Goal: Information Seeking & Learning: Check status

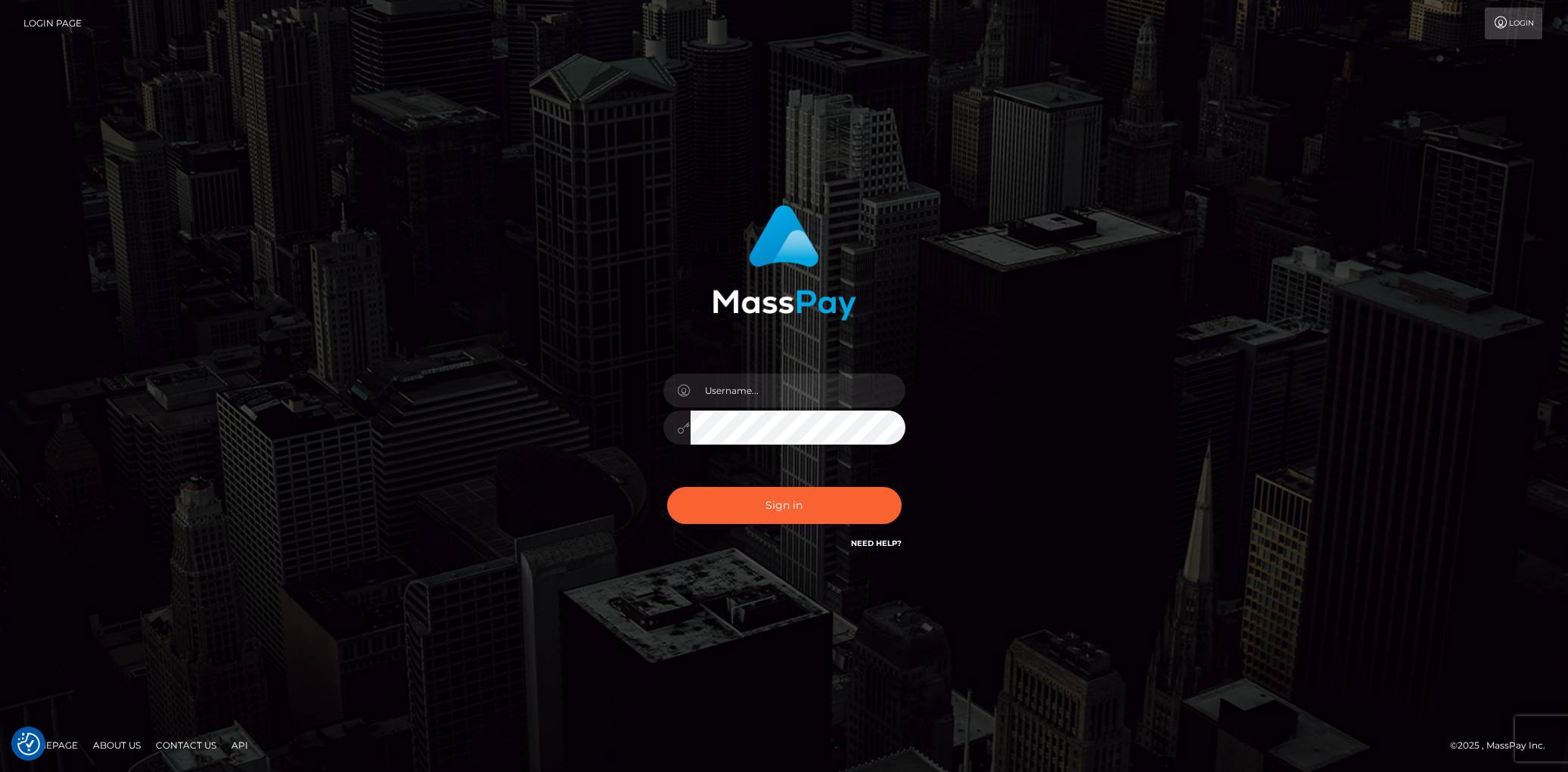
checkbox input "true"
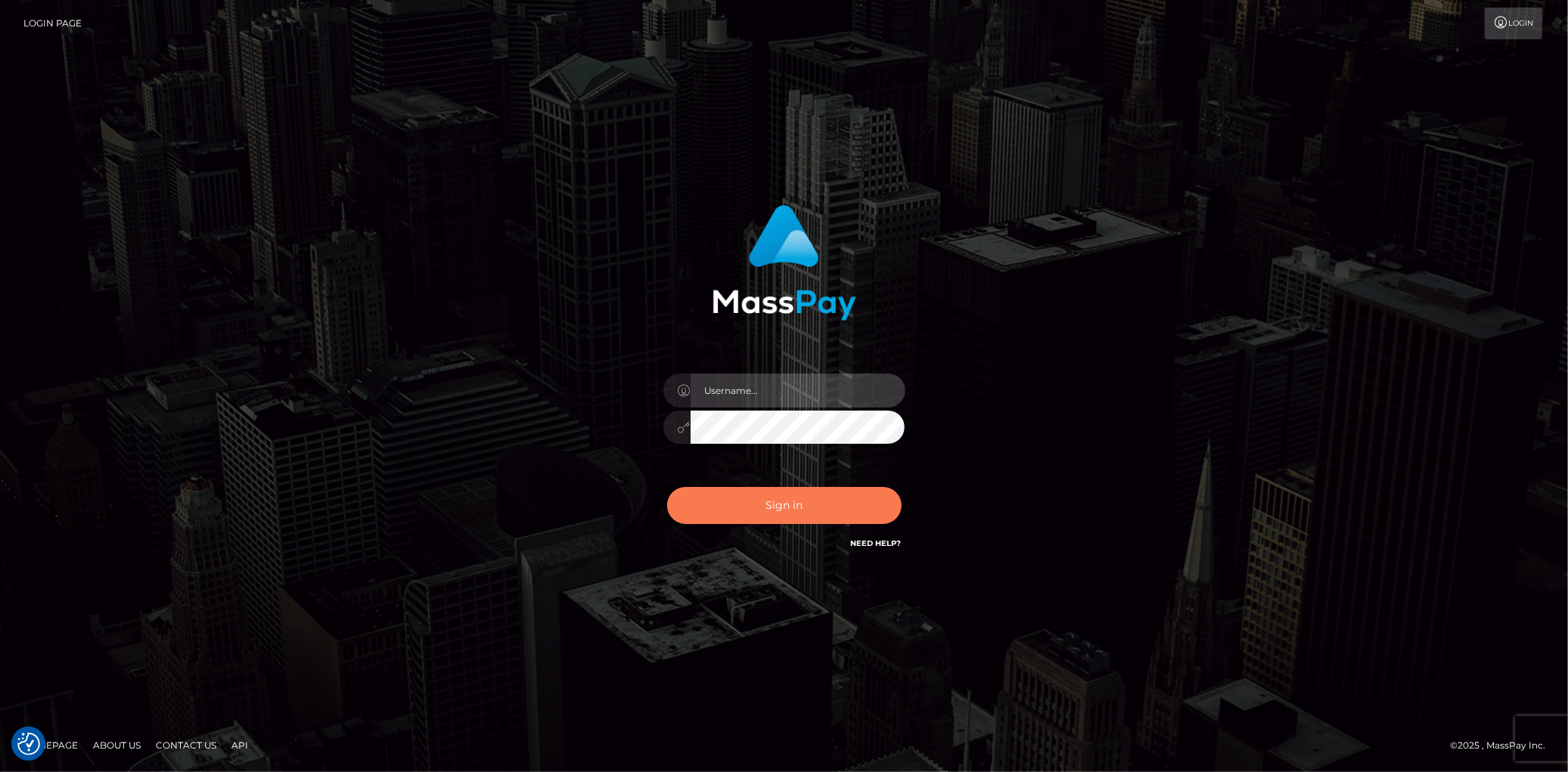
type input "[PERSON_NAME]"
click at [758, 498] on button "Sign in" at bounding box center [784, 505] width 235 height 37
type input "[PERSON_NAME]"
click at [758, 498] on button "Sign in" at bounding box center [784, 505] width 235 height 37
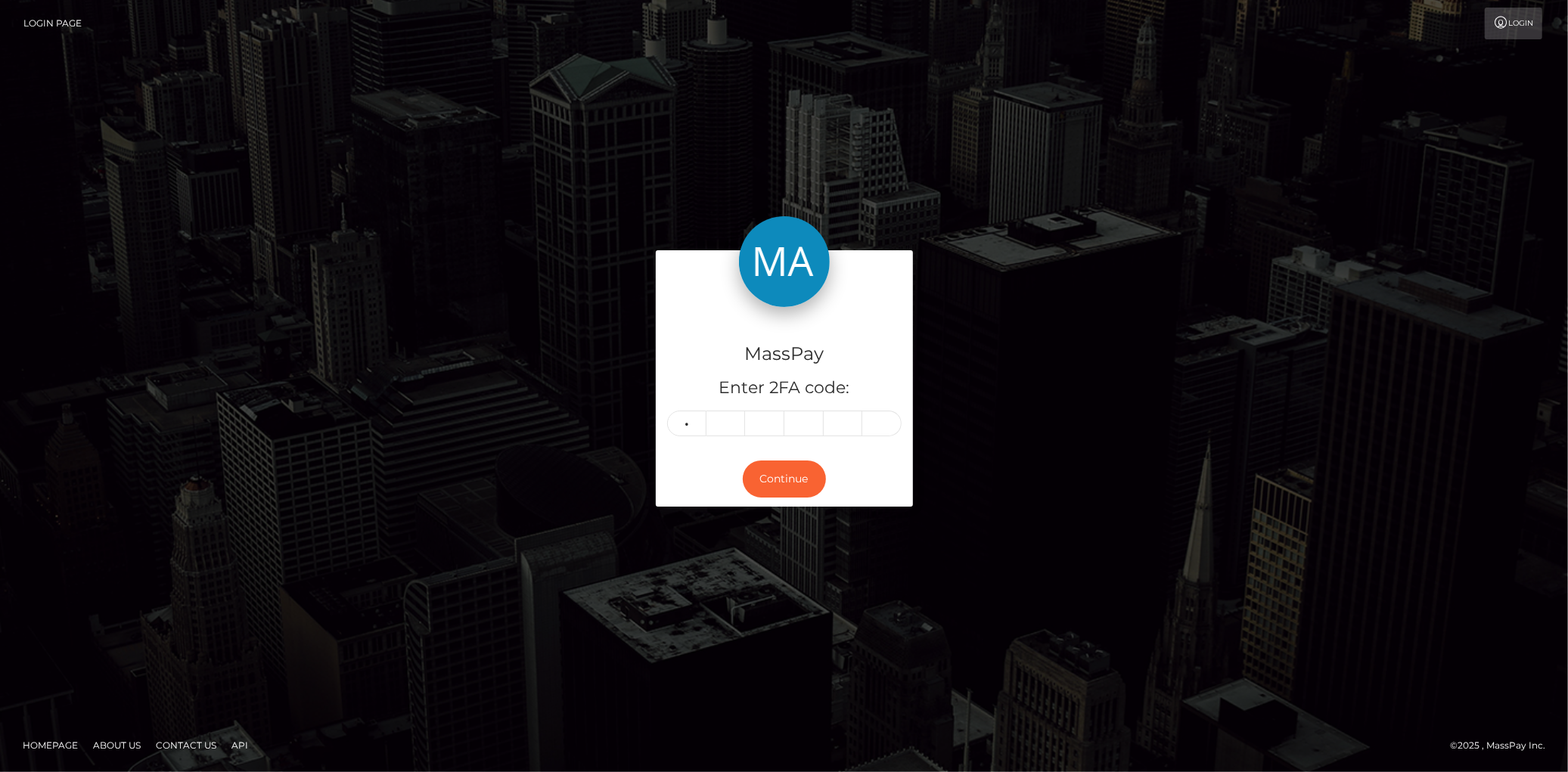
type input "6"
type input "5"
type input "7"
type input "2"
type input "8"
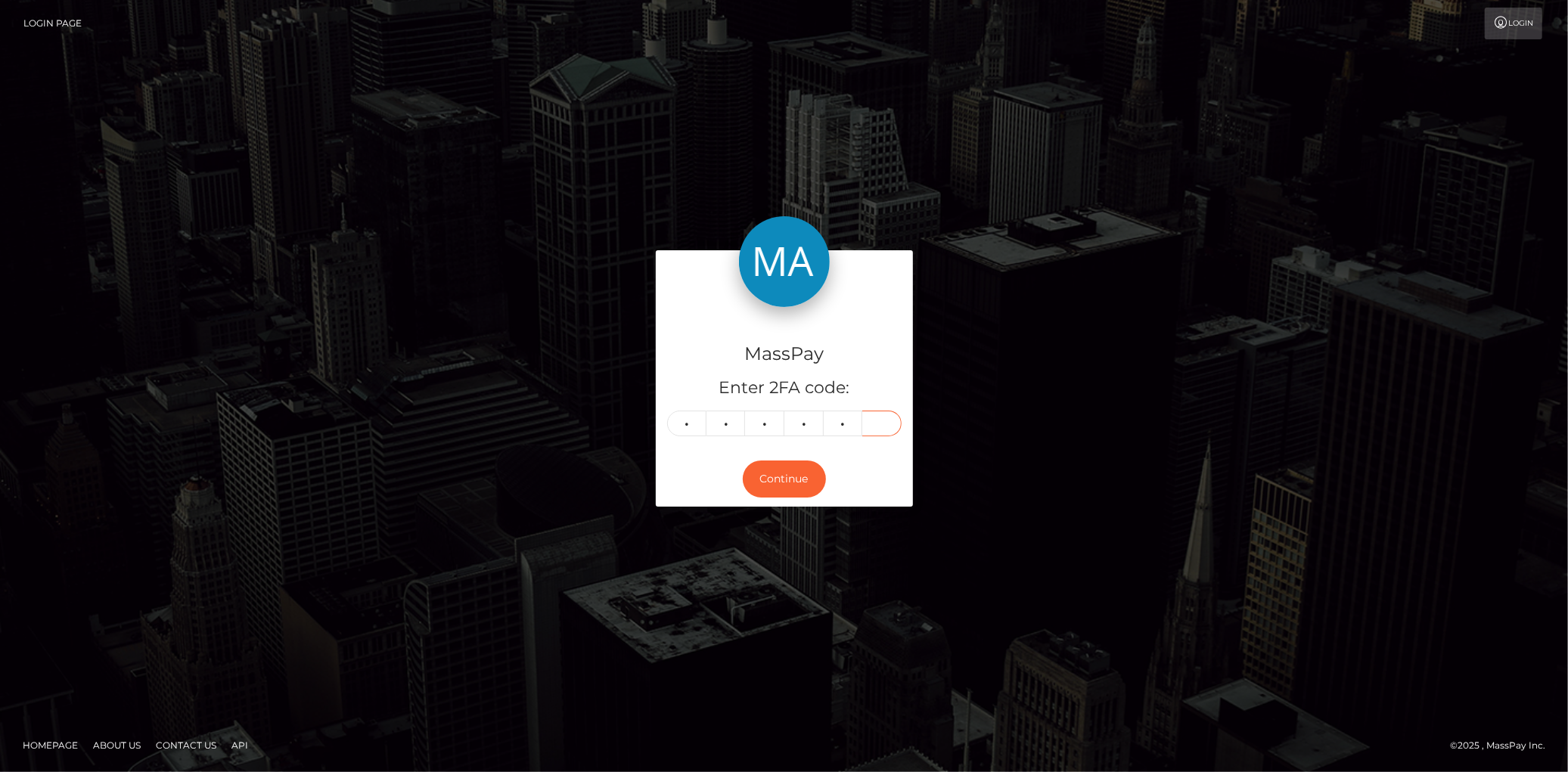
type input "1"
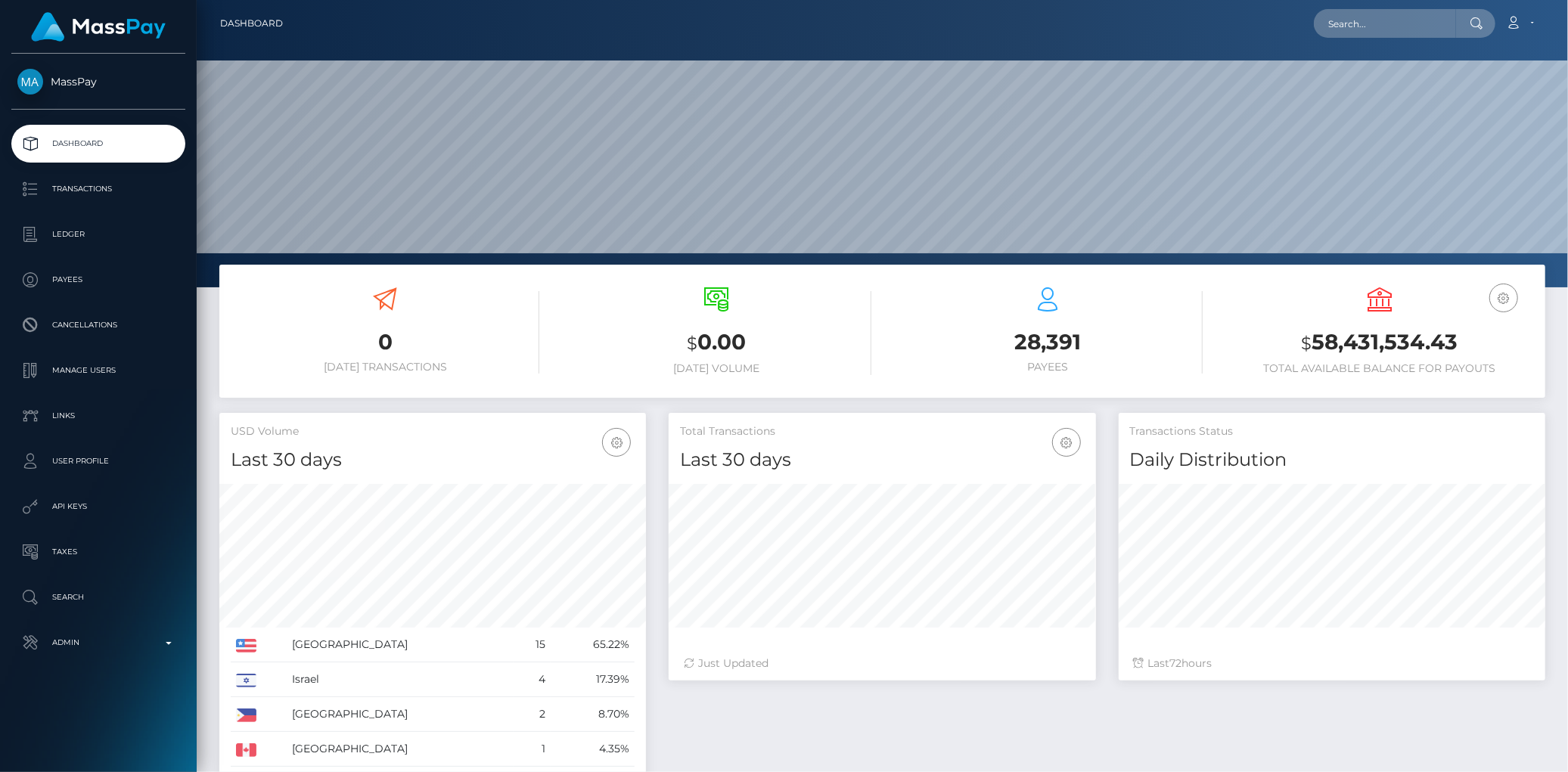
scroll to position [268, 427]
drag, startPoint x: 1274, startPoint y: 28, endPoint x: 1321, endPoint y: 30, distance: 47.0
click at [1286, 30] on div "Loading... Loading... Account Edit Profile Logout" at bounding box center [919, 23] width 1250 height 31
click at [1326, 30] on input "text" at bounding box center [1385, 23] width 142 height 29
paste input "PY62376771"
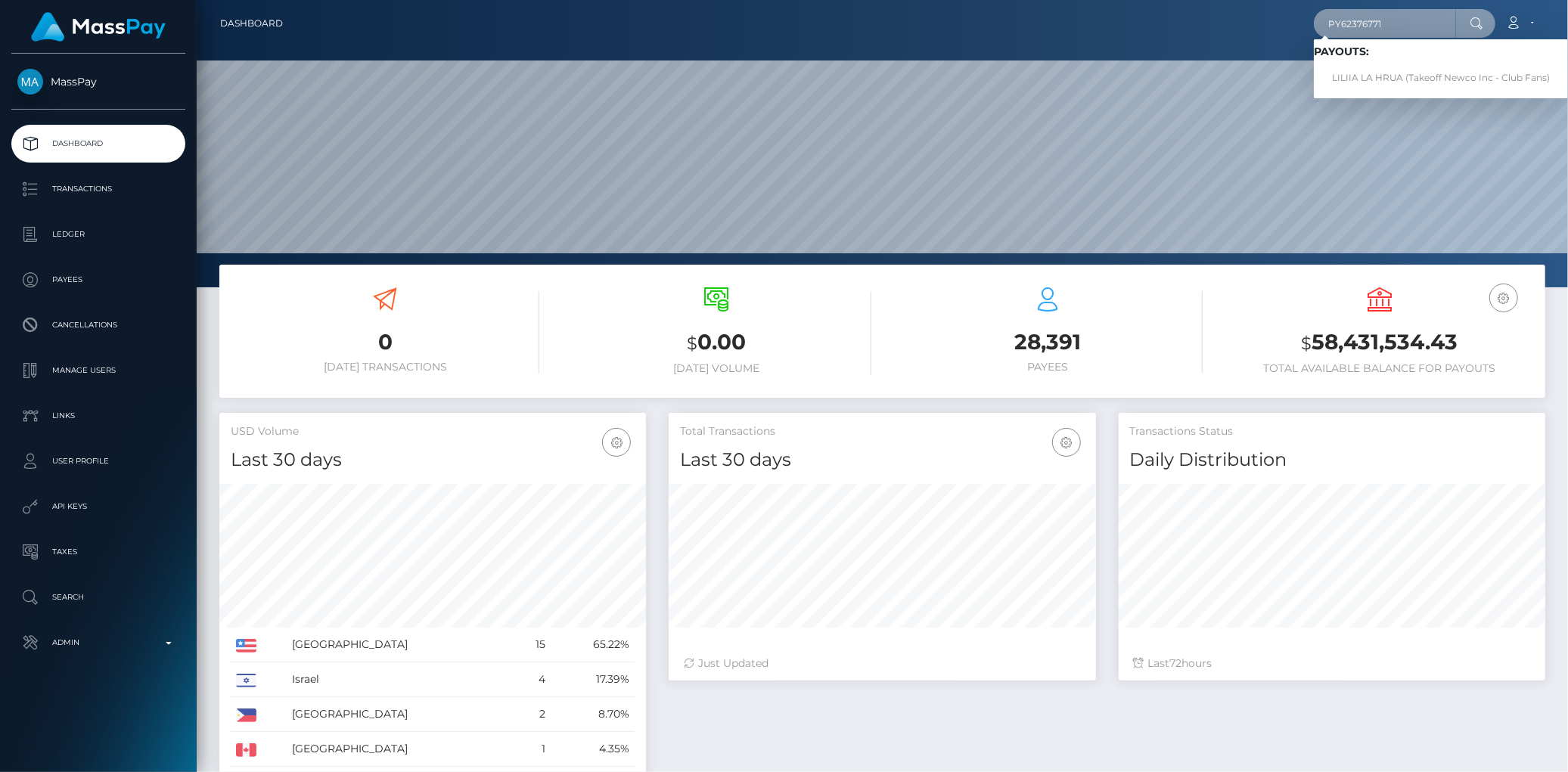
type input "PY62376771"
click at [1343, 65] on link "LILIIA LA HRUA (Takeoff Newco Inc - Club Fans)" at bounding box center [1440, 78] width 254 height 28
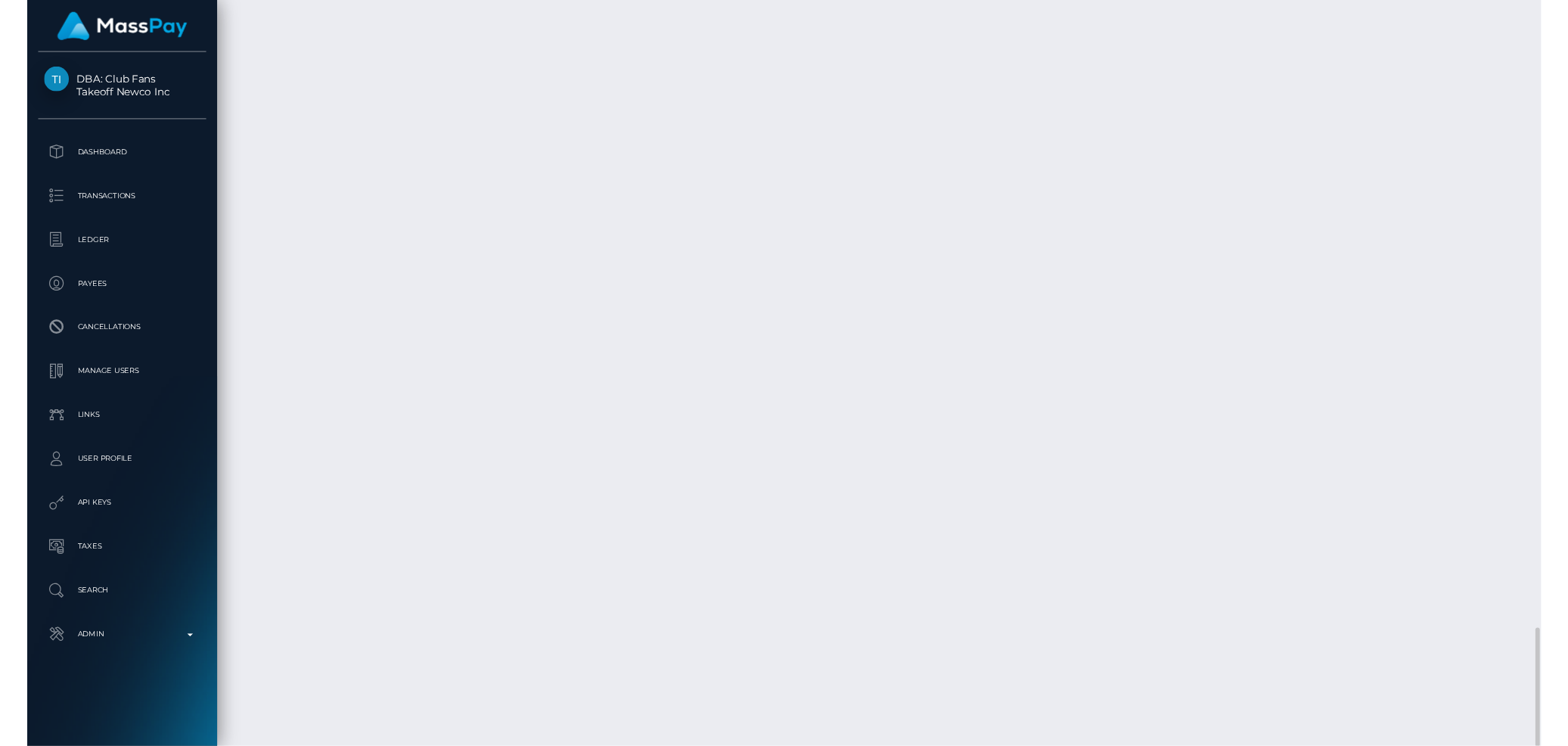
scroll to position [182, 427]
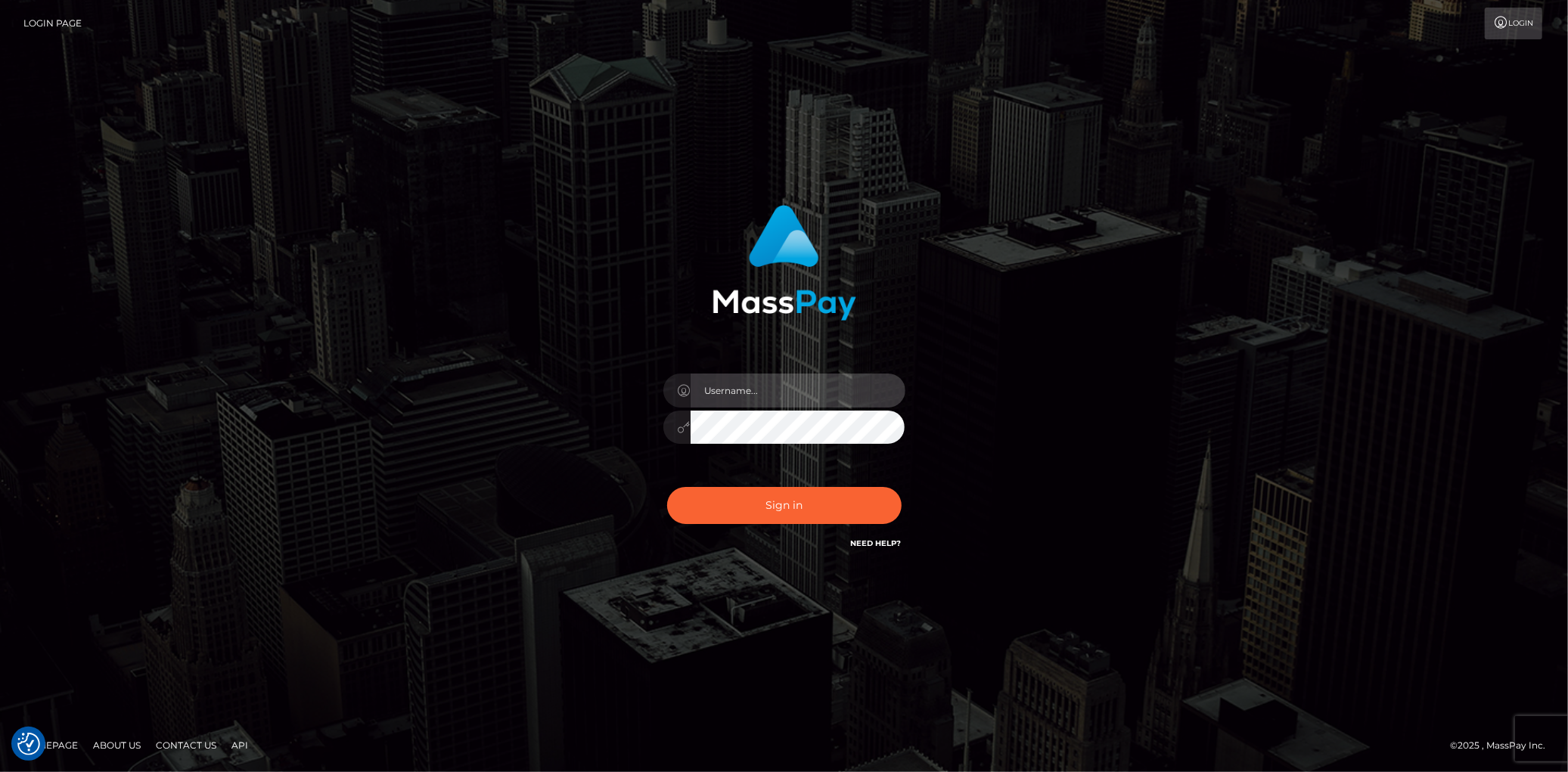
type input "Eduard Gavrilescu"
click at [741, 478] on div "Sign in Need Help?" at bounding box center [784, 511] width 265 height 67
click at [731, 507] on button "Sign in" at bounding box center [784, 505] width 235 height 37
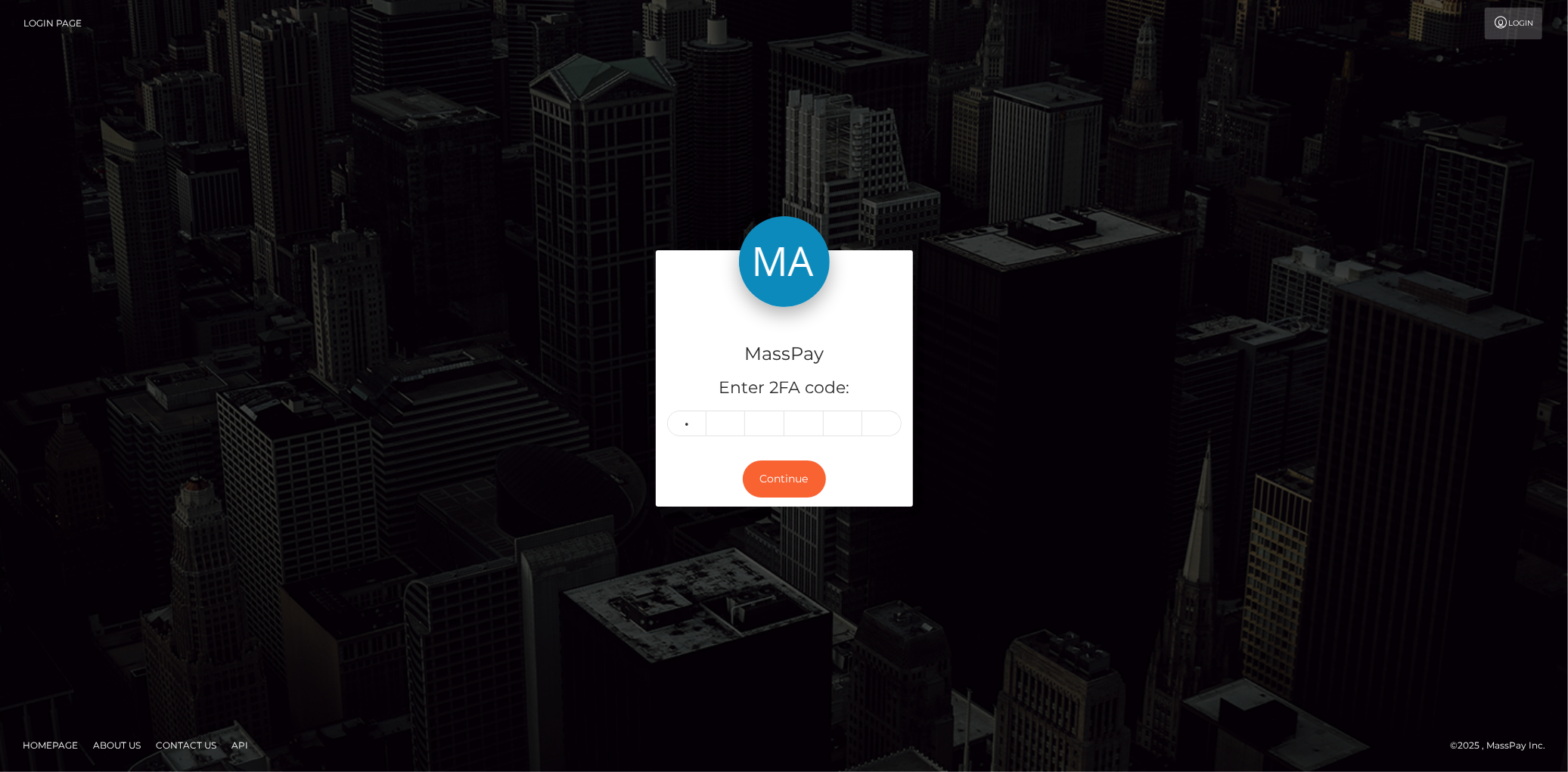
type input "8"
type input "2"
type input "7"
type input "0"
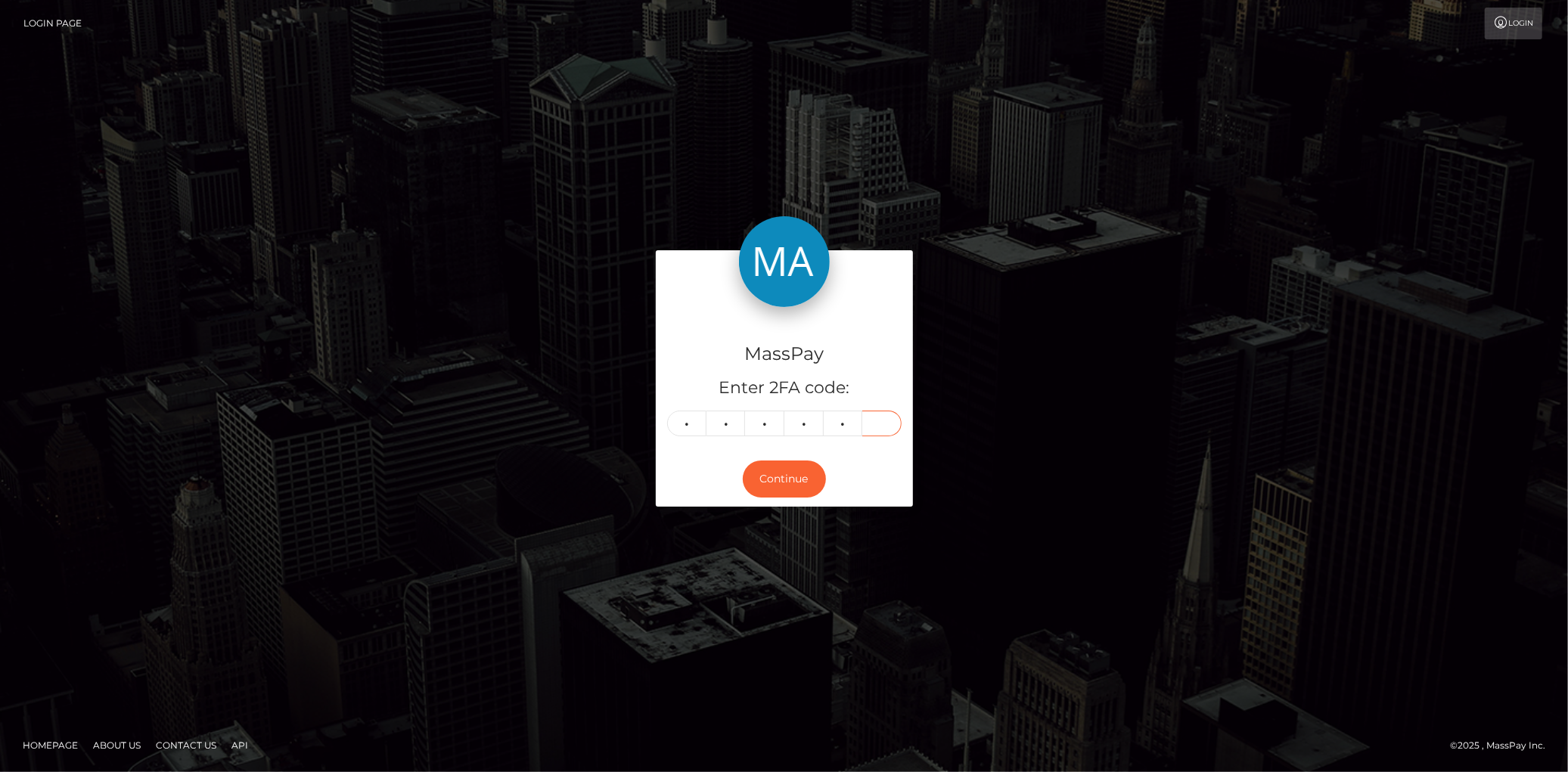
type input "9"
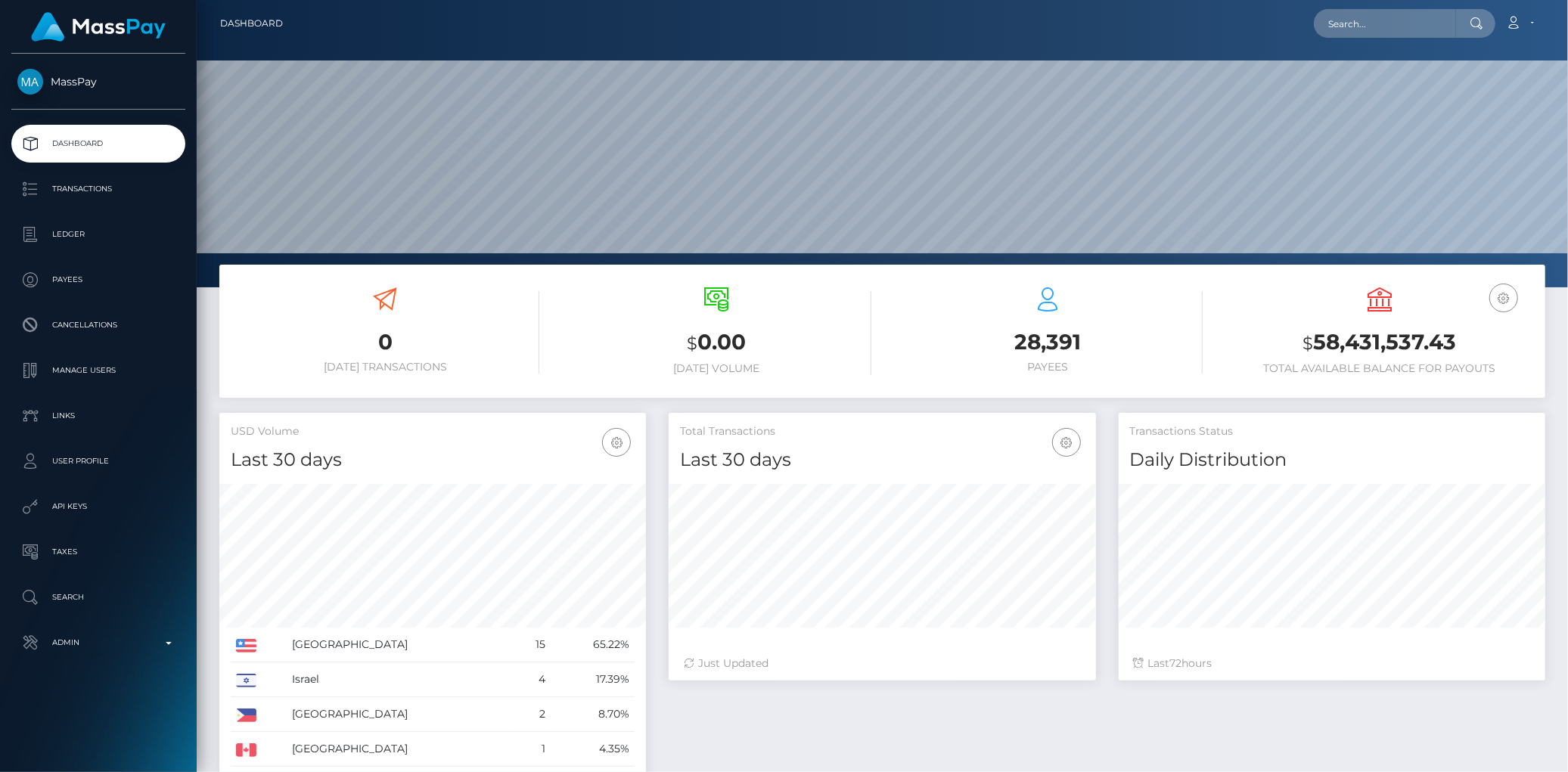
scroll to position [268, 427]
click at [1330, 23] on input "text" at bounding box center [1385, 23] width 142 height 29
paste input "ostgxr8j9qvg"
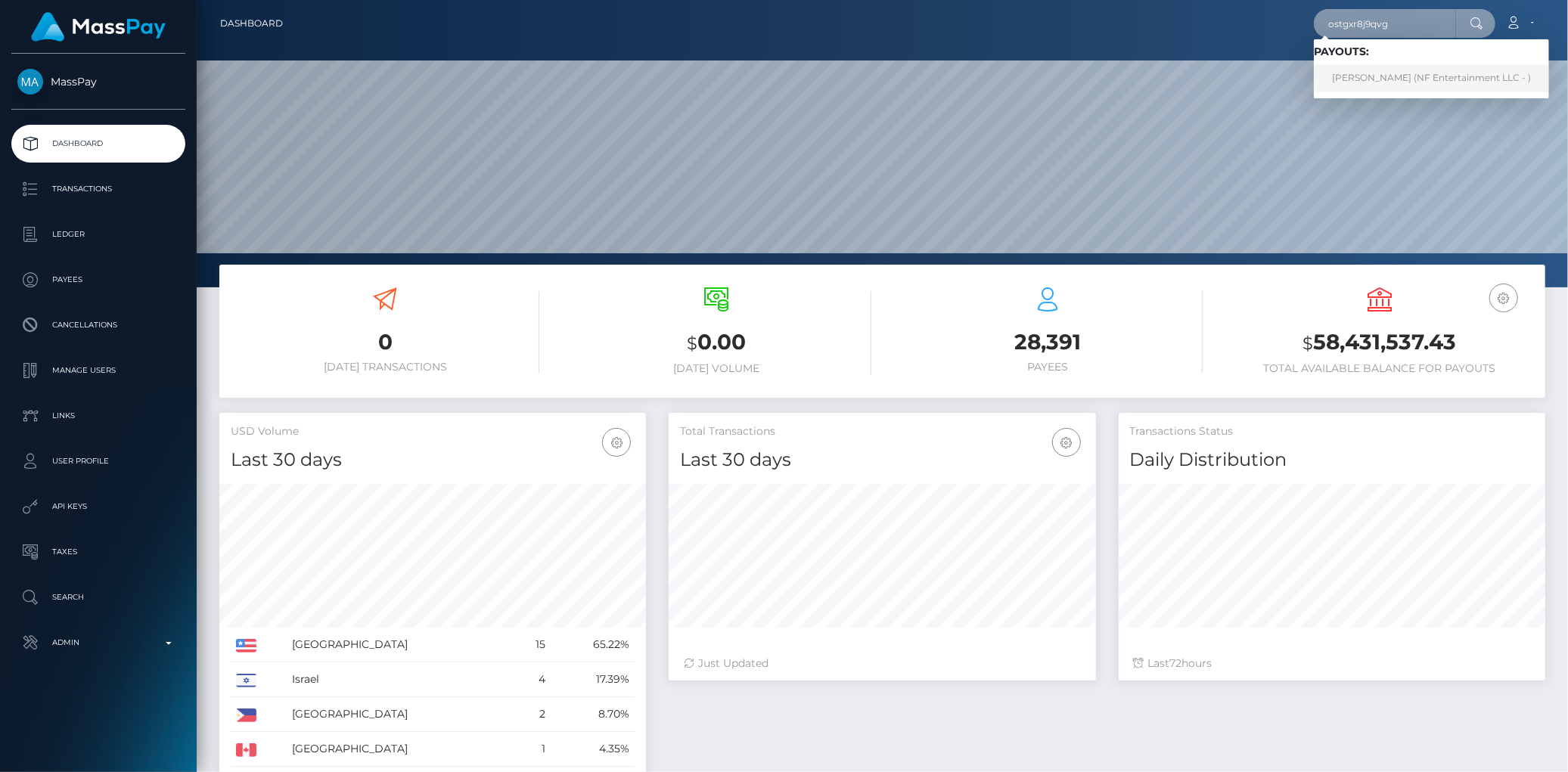
type input "ostgxr8j9qvg"
click at [1352, 78] on link "[PERSON_NAME] (NF Entertainment LLC - )" at bounding box center [1431, 78] width 236 height 28
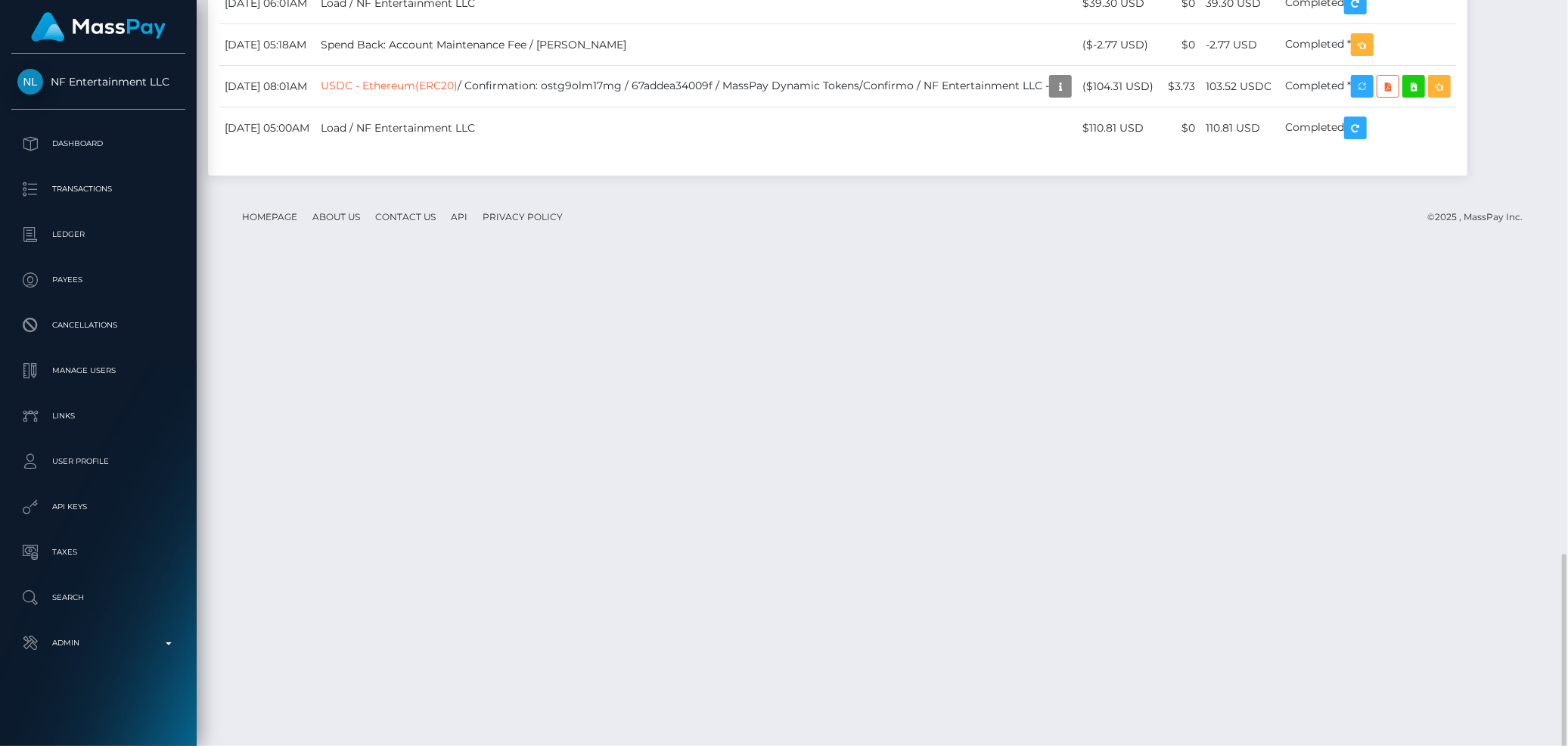
scroll to position [182, 427]
drag, startPoint x: 224, startPoint y: 325, endPoint x: 1407, endPoint y: 330, distance: 1183.0
copy tr "August 10, 2025 02:09AM USDT - Ethereum(ERC20) / Confirmation: ostgxr8j9qvg / 6…"
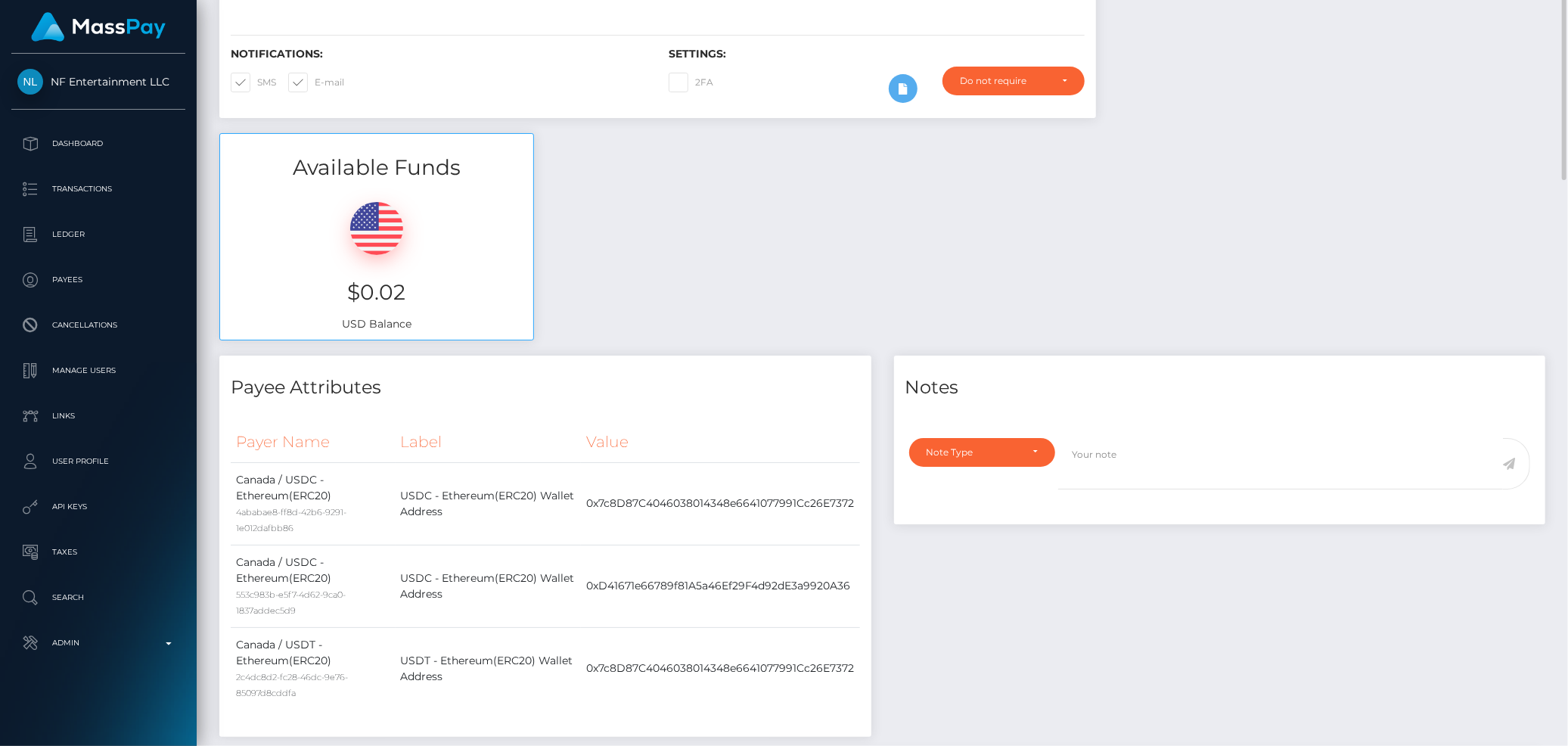
scroll to position [0, 0]
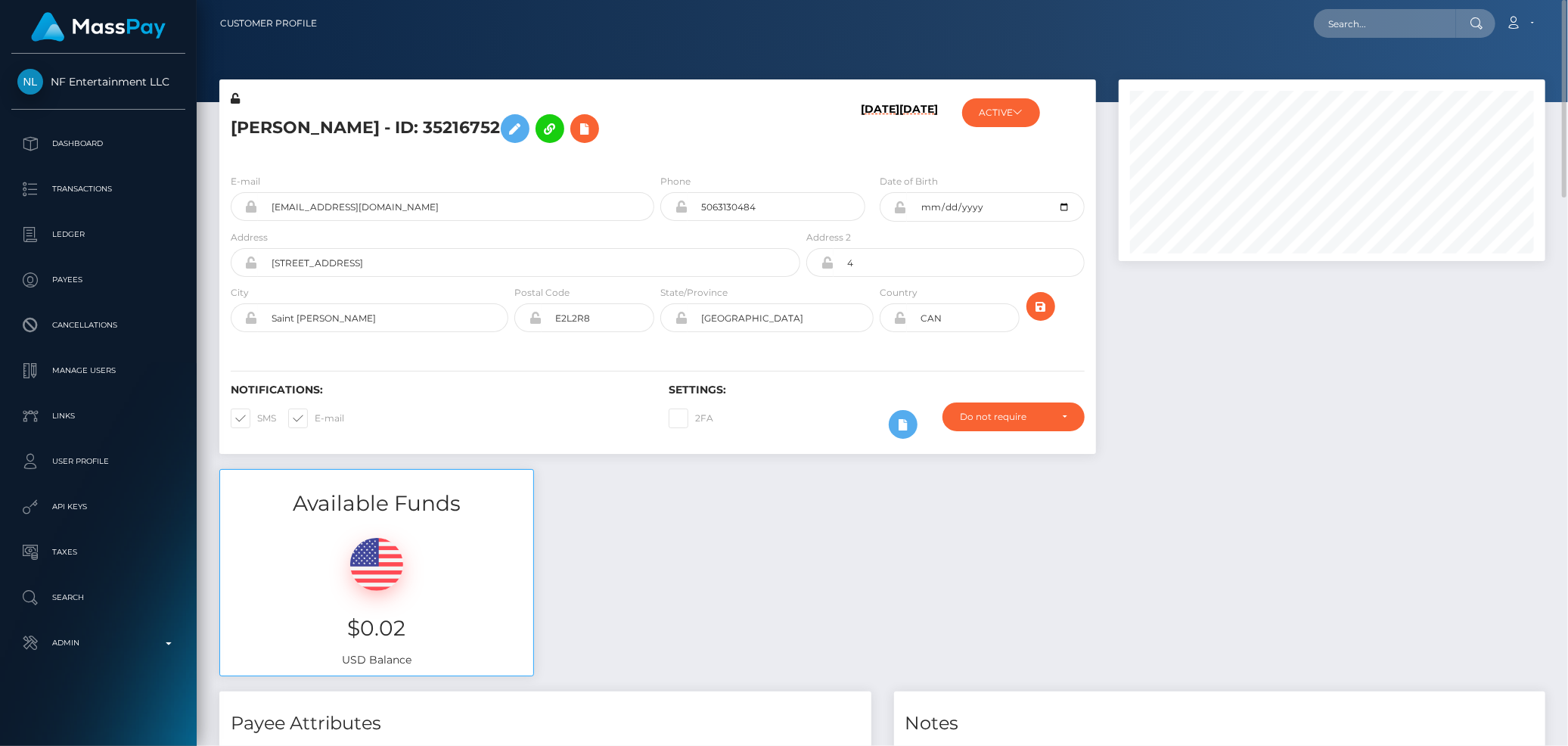
click at [418, 124] on h5 "Christopher Pineau - ID: 35216752" at bounding box center [512, 128] width 562 height 43
copy h5 "Christopher Pineau - ID: 35216752"
click at [1343, 23] on input "text" at bounding box center [1385, 23] width 142 height 29
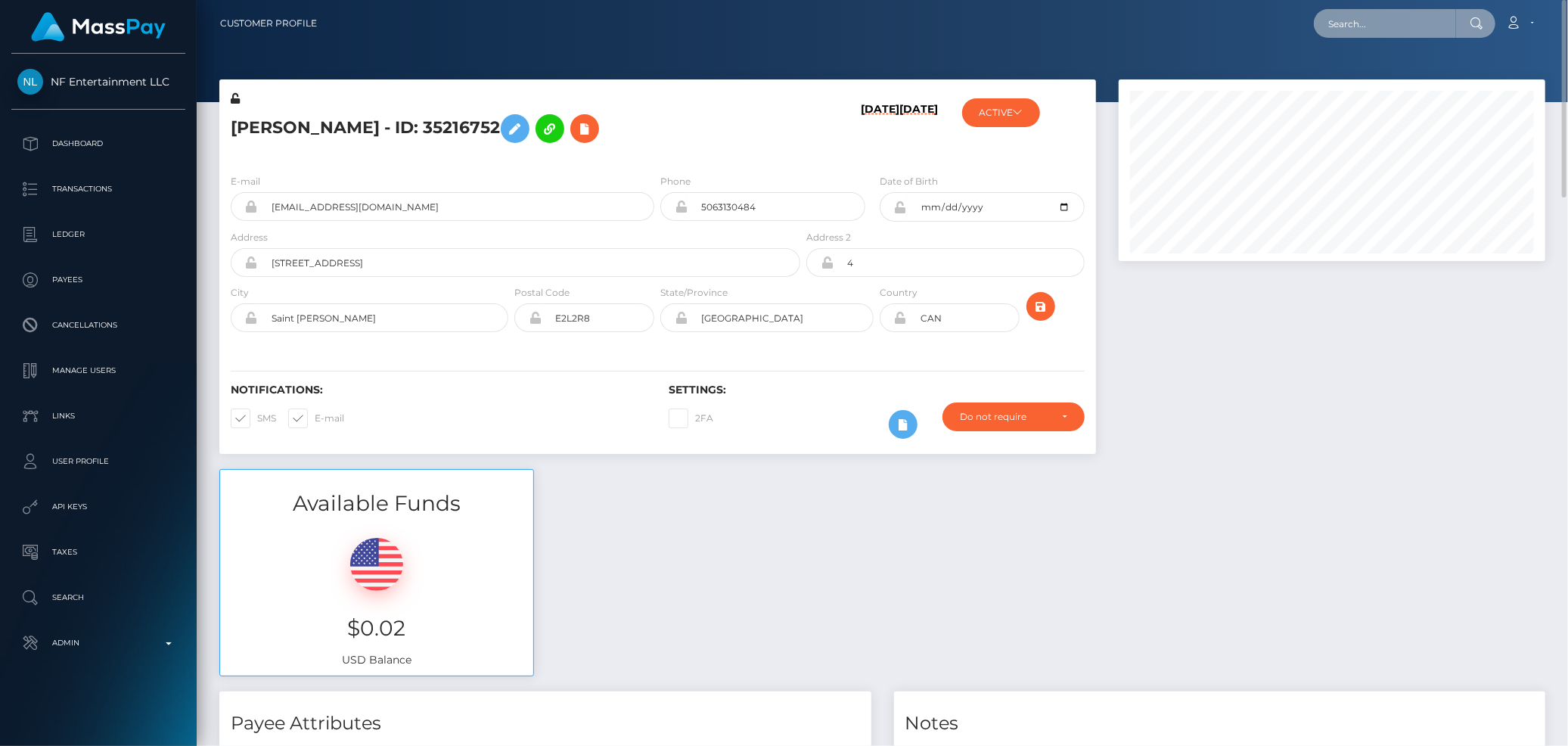
paste input "299358"
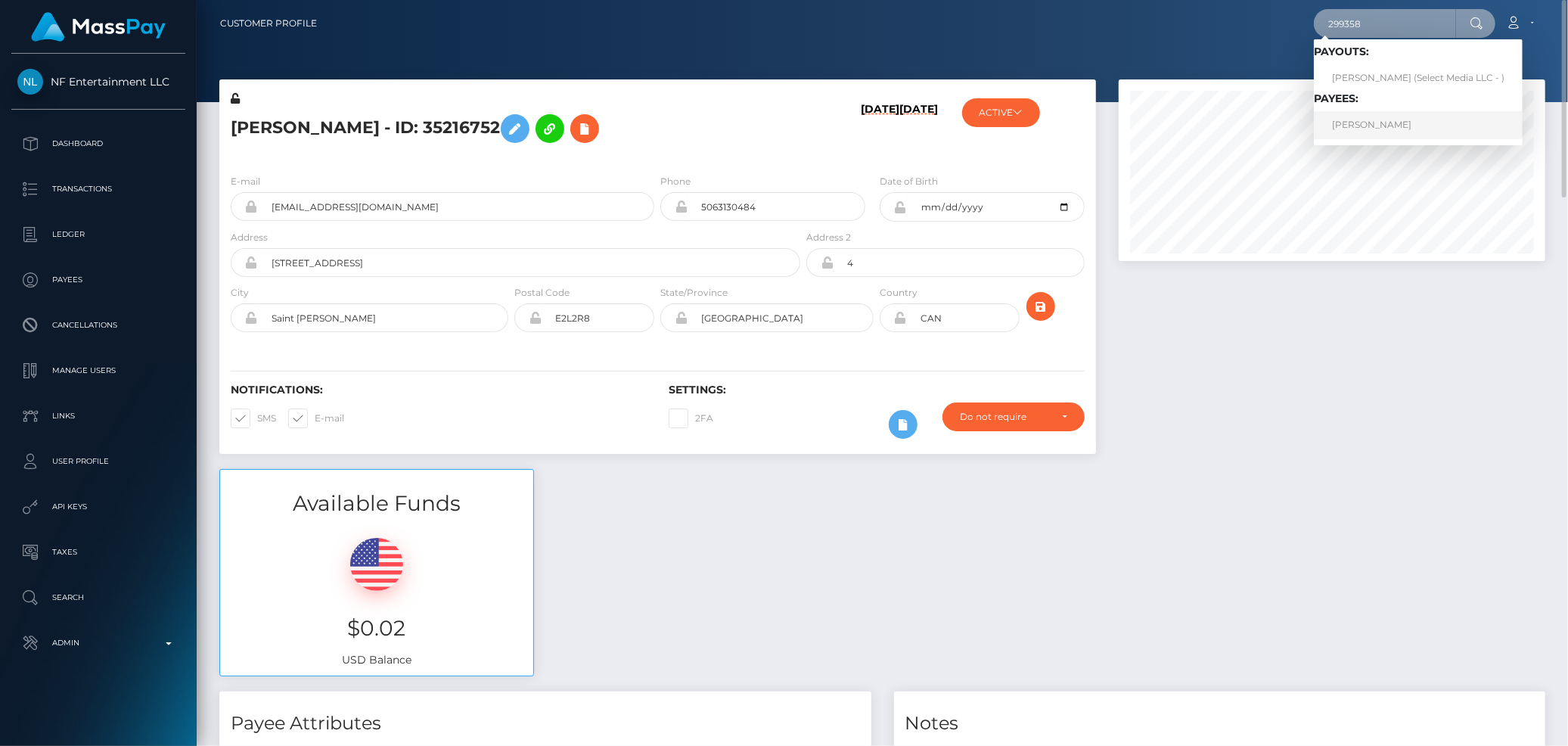
type input "299358"
click at [1362, 123] on link "Ruben RodriguezRodriguez" at bounding box center [1418, 125] width 209 height 28
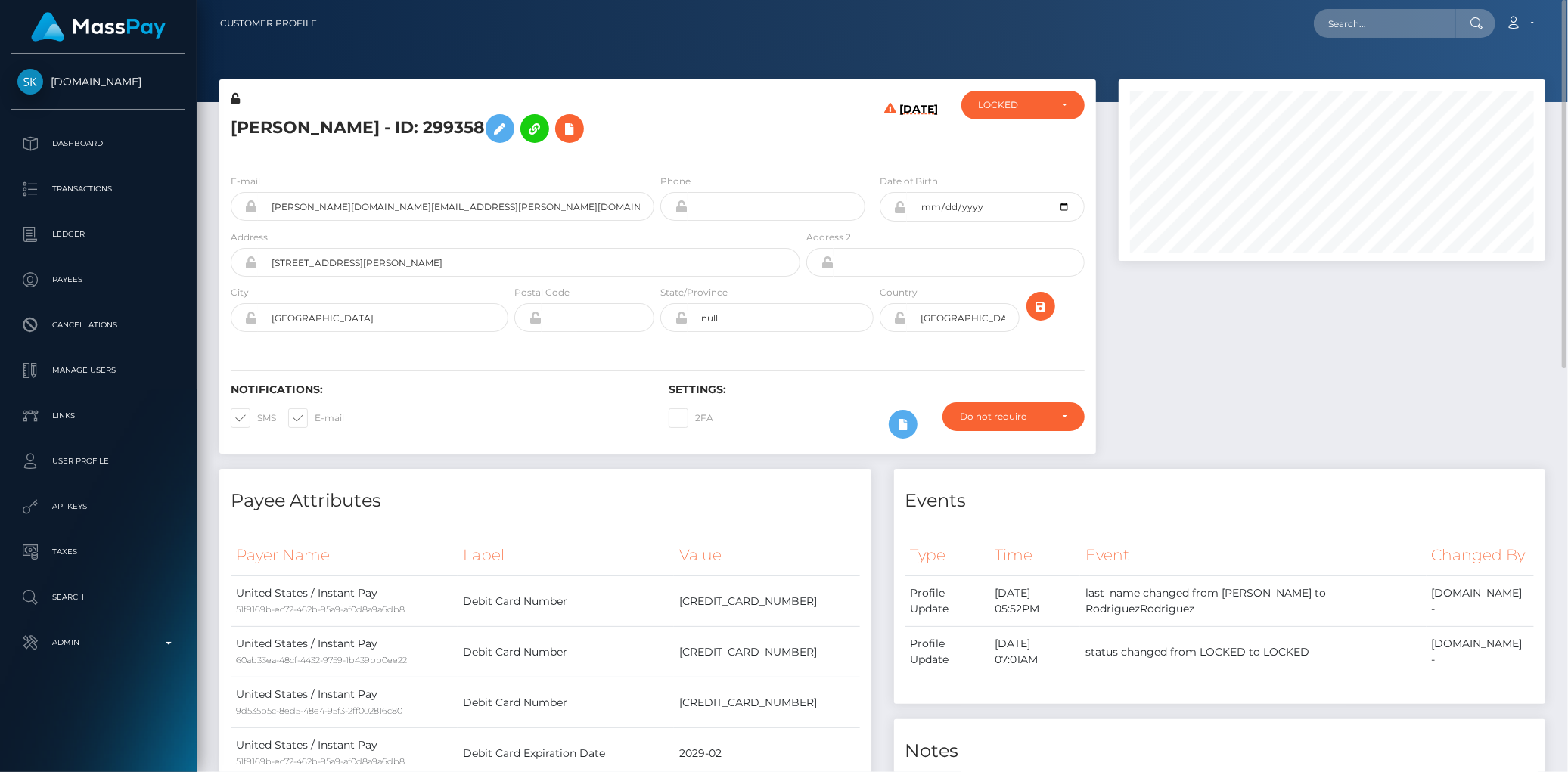
click at [329, 115] on h5 "[PERSON_NAME] - ID: 299358" at bounding box center [512, 127] width 562 height 43
click at [329, 129] on h5 "[PERSON_NAME] - ID: 299358" at bounding box center [512, 127] width 562 height 43
copy h5 "[PERSON_NAME] - ID: 299358"
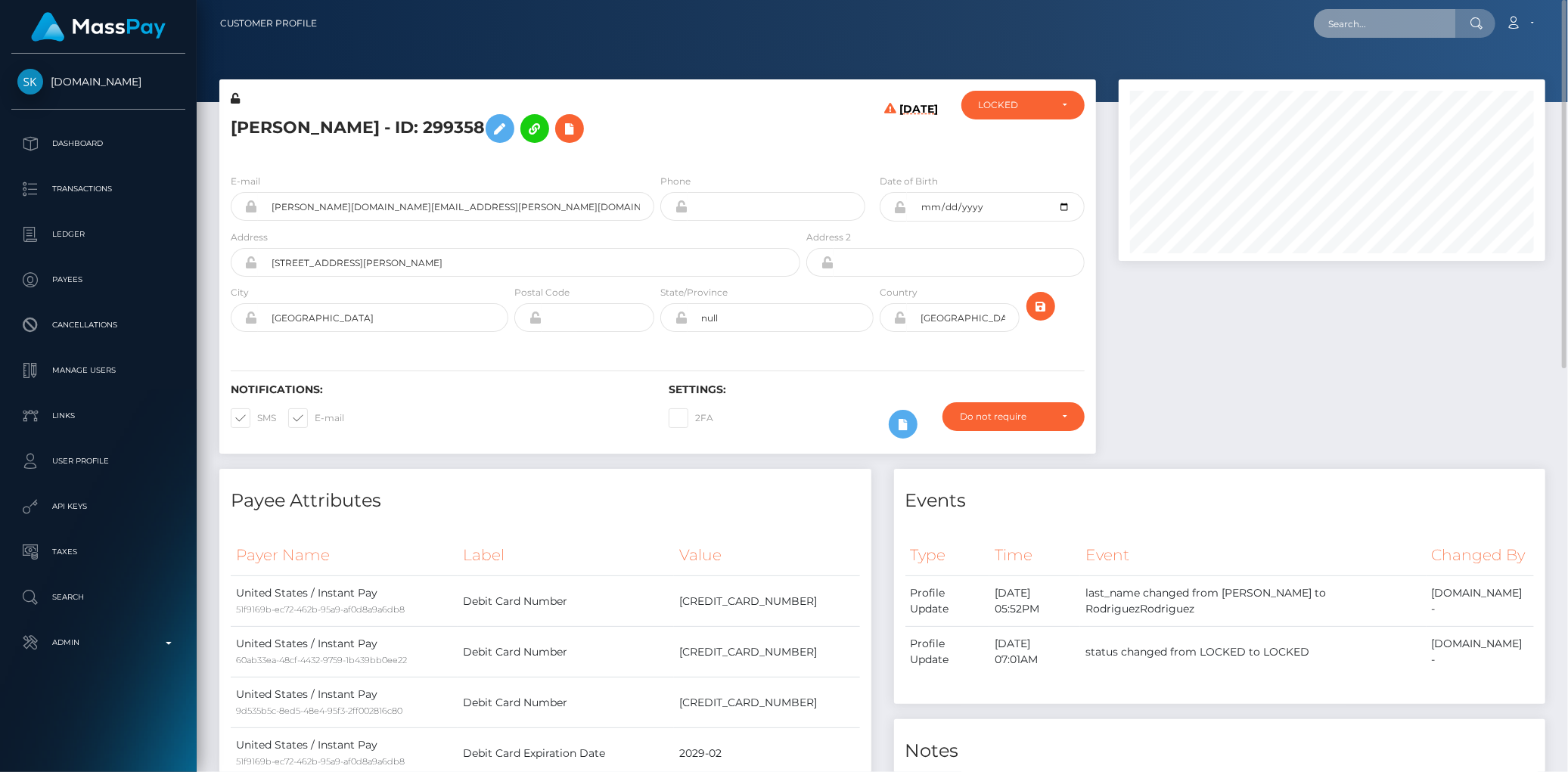
click at [1326, 23] on input "text" at bounding box center [1385, 23] width 142 height 29
paste input "GzNfRvYD7q9G9CJBQgGVD4Ku"
paste input "nancylh0611@gmail.com"
type input "nancylh0611@gmail.com"
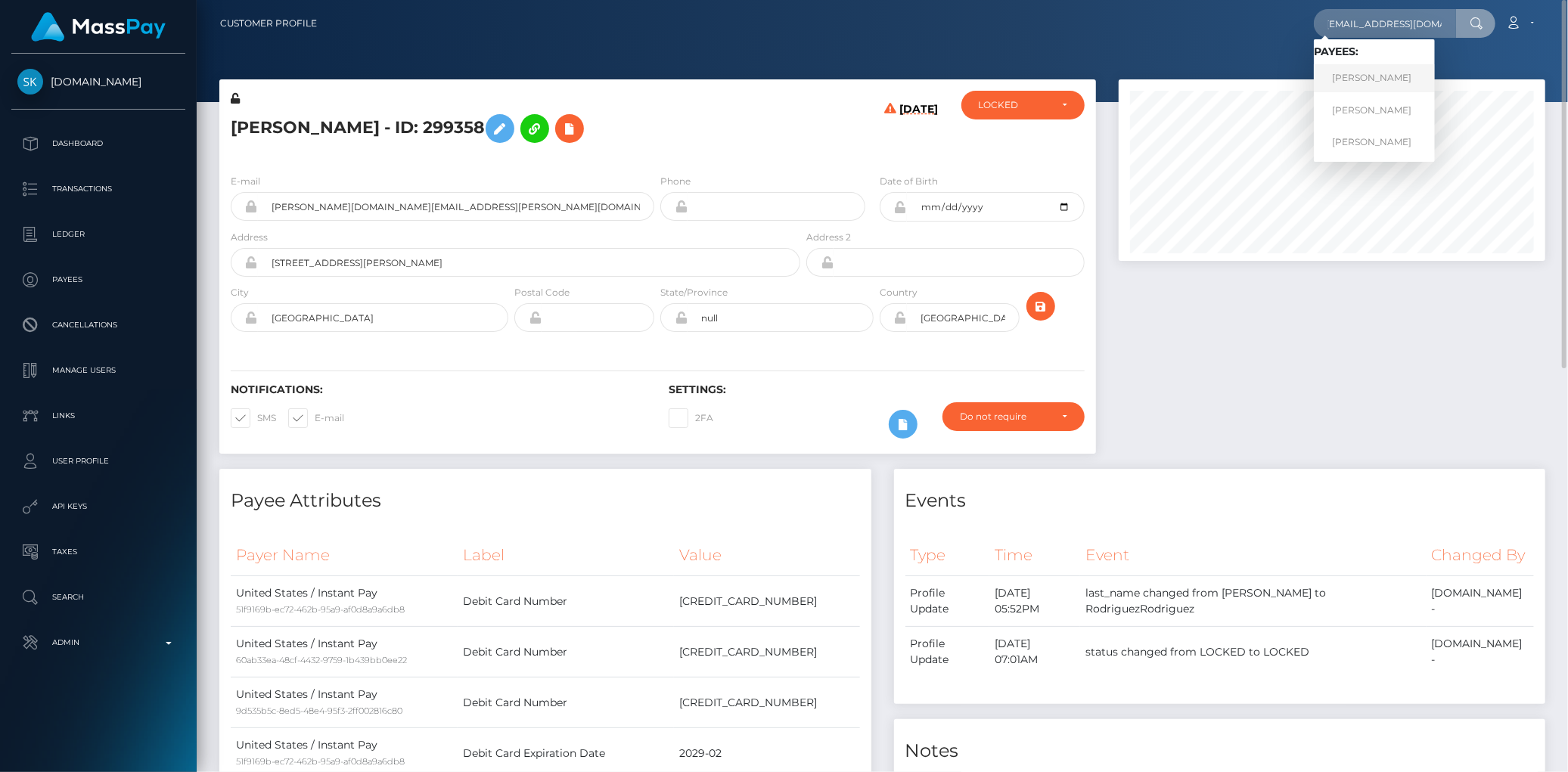
click at [1362, 77] on link "NANCY LOUISE HERNANDEZ" at bounding box center [1374, 78] width 121 height 28
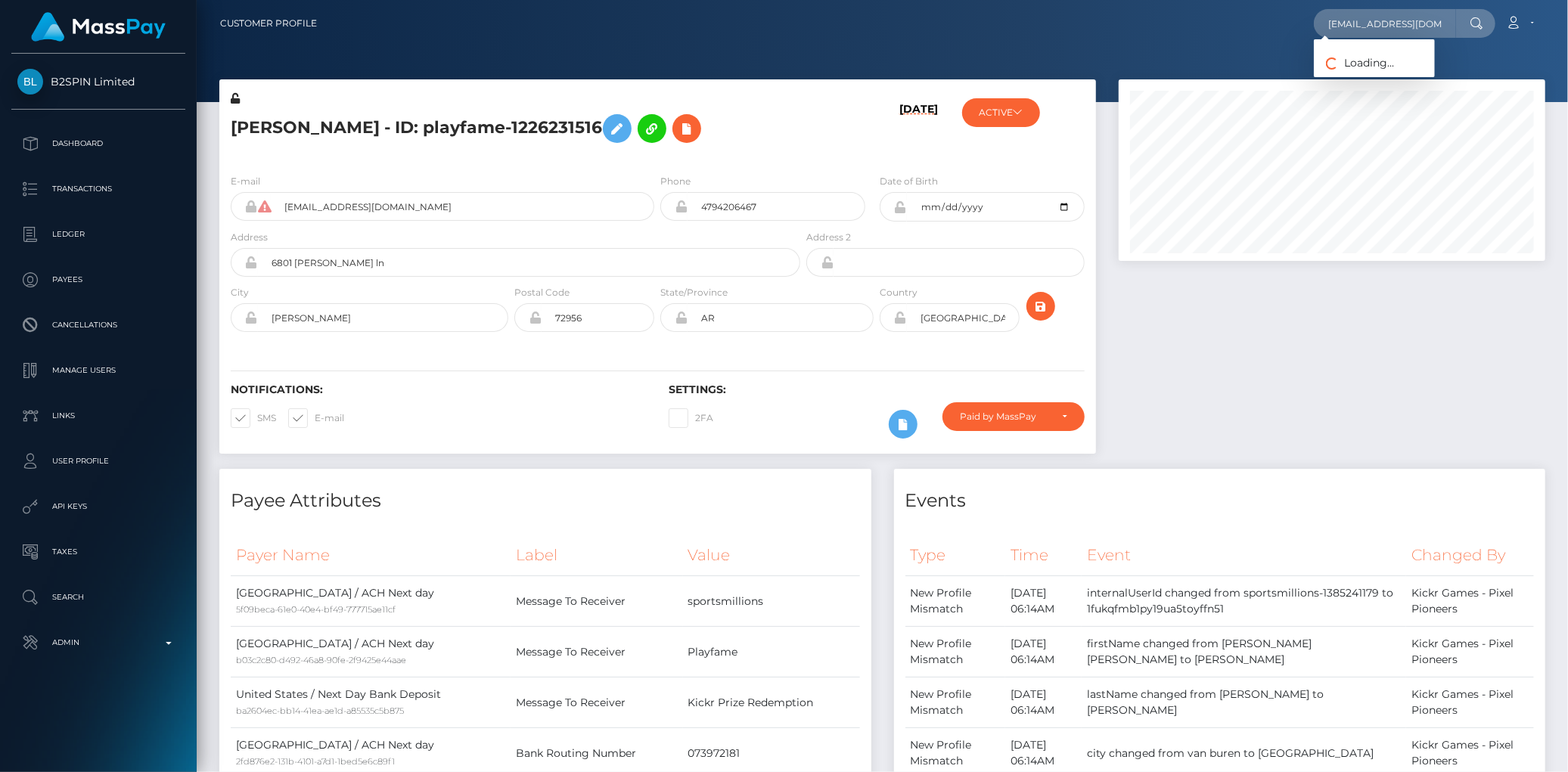
scroll to position [182, 427]
type input "[EMAIL_ADDRESS][DOMAIN_NAME]"
click at [1390, 104] on link "[PERSON_NAME]" at bounding box center [1374, 110] width 121 height 28
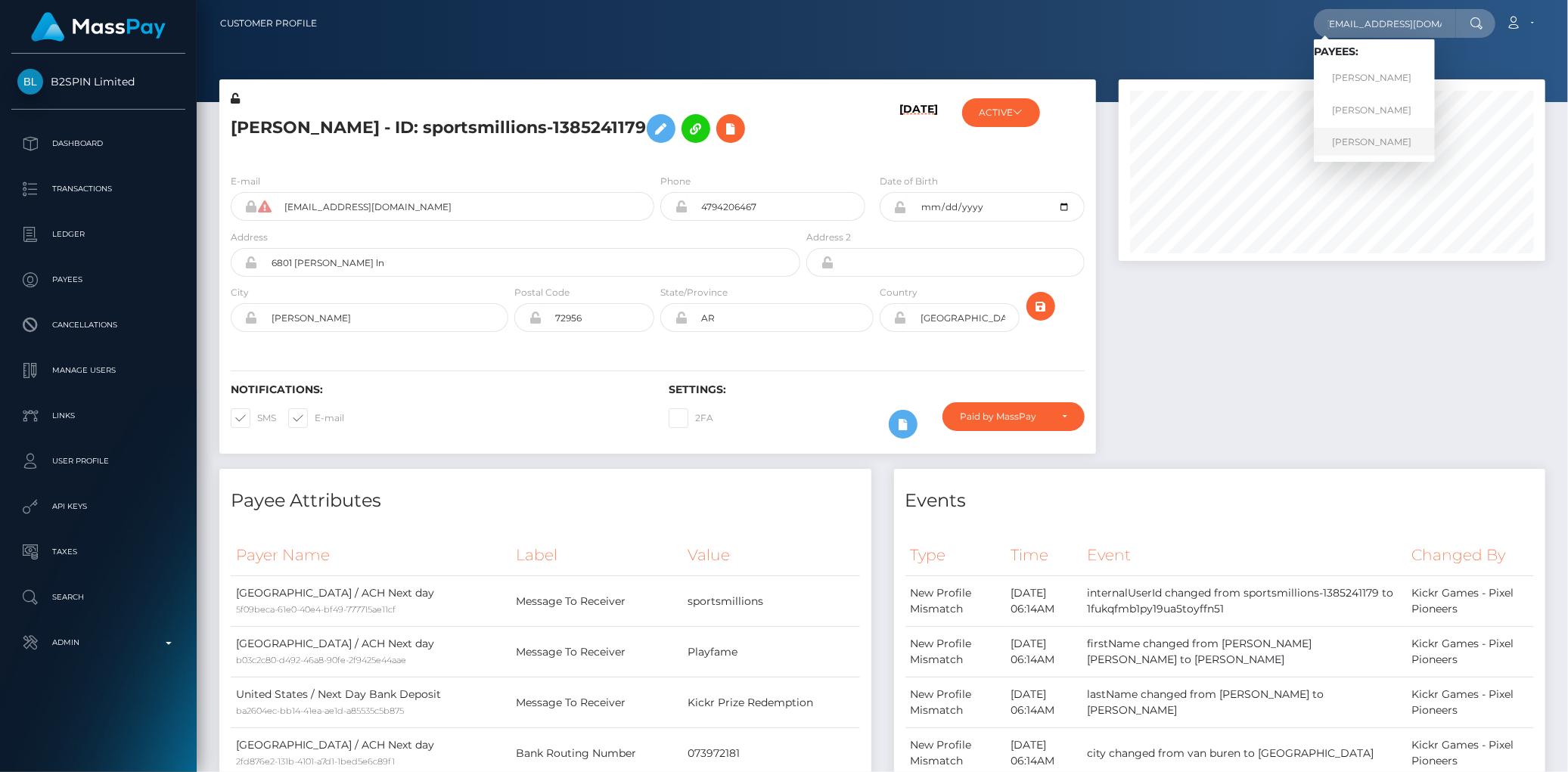
type input "[EMAIL_ADDRESS][DOMAIN_NAME]"
click at [1388, 135] on link "[PERSON_NAME]" at bounding box center [1374, 141] width 121 height 28
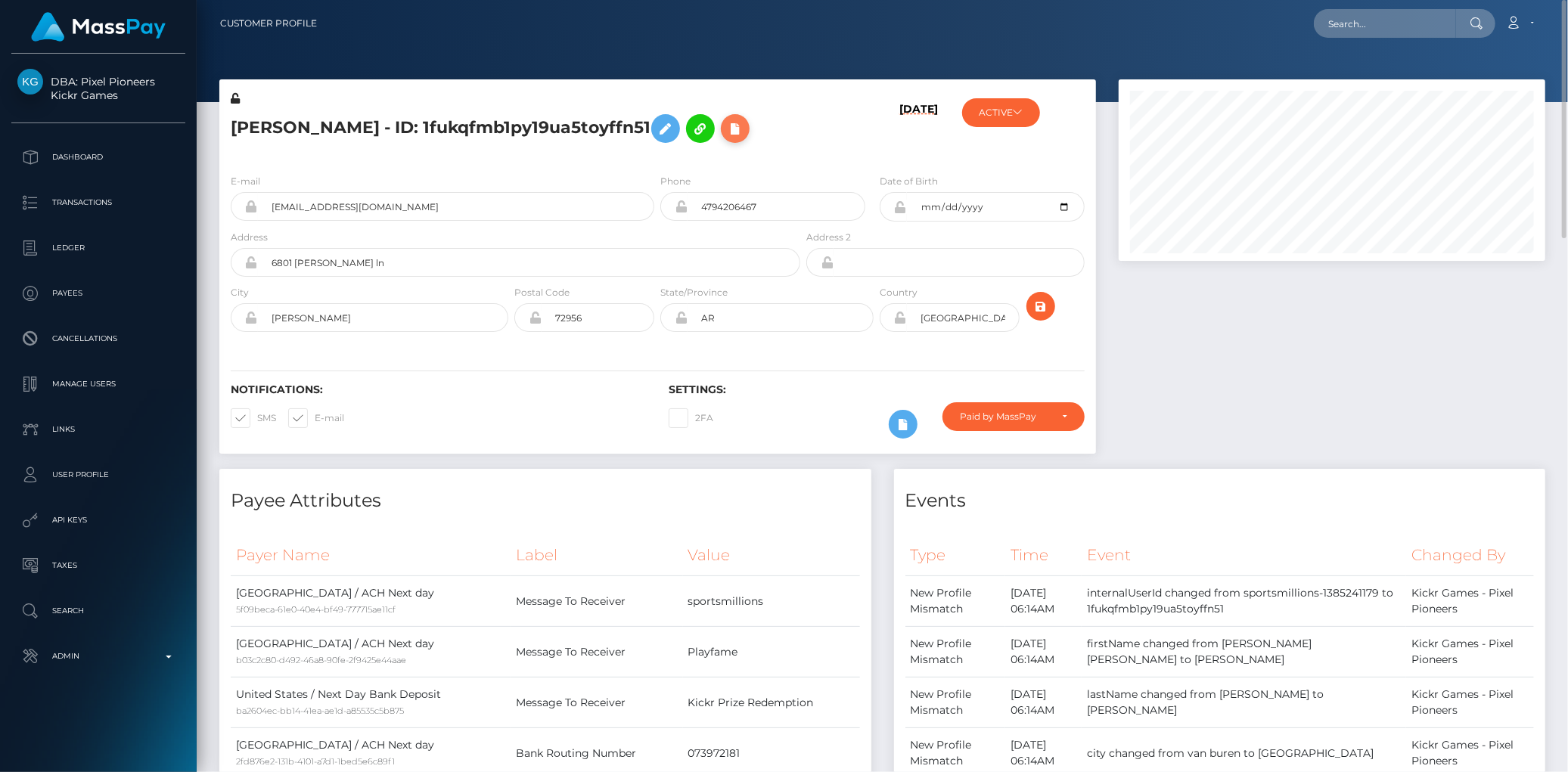
click at [726, 139] on icon at bounding box center [735, 128] width 18 height 18
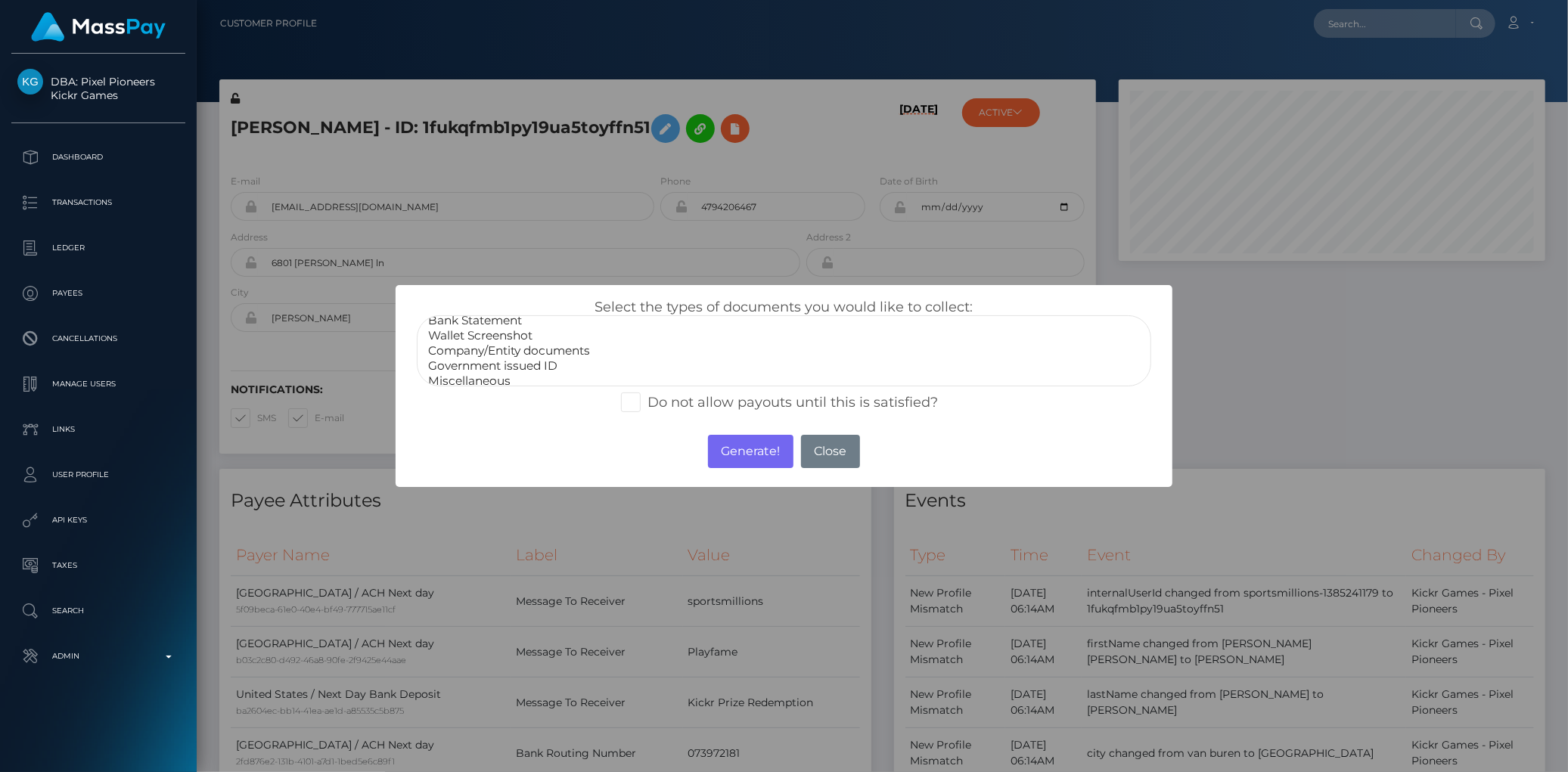
scroll to position [28, 0]
select select "Government issued ID"
click at [548, 353] on option "Government issued ID" at bounding box center [784, 360] width 714 height 15
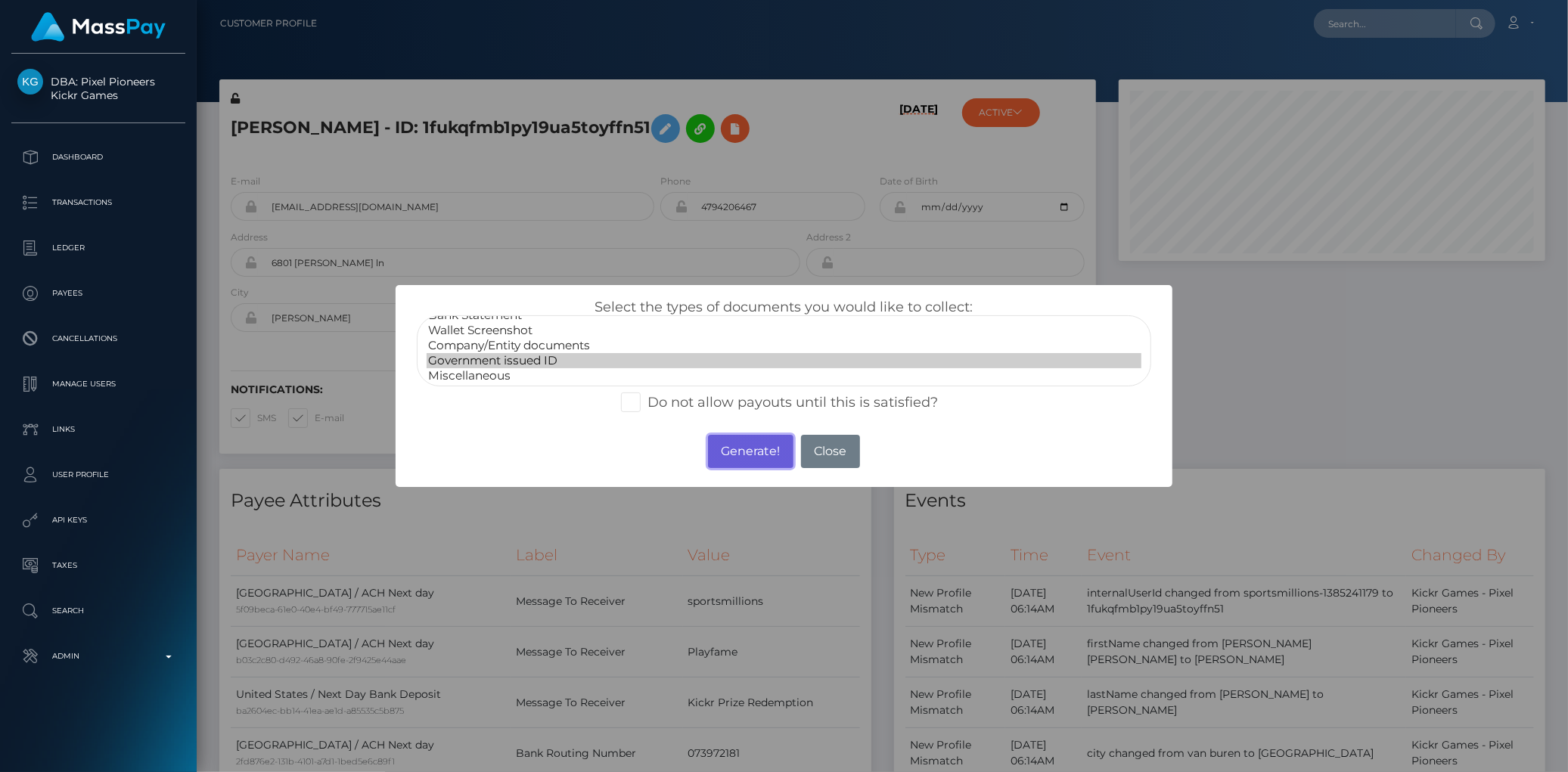
click at [734, 440] on button "Generate!" at bounding box center [750, 452] width 86 height 33
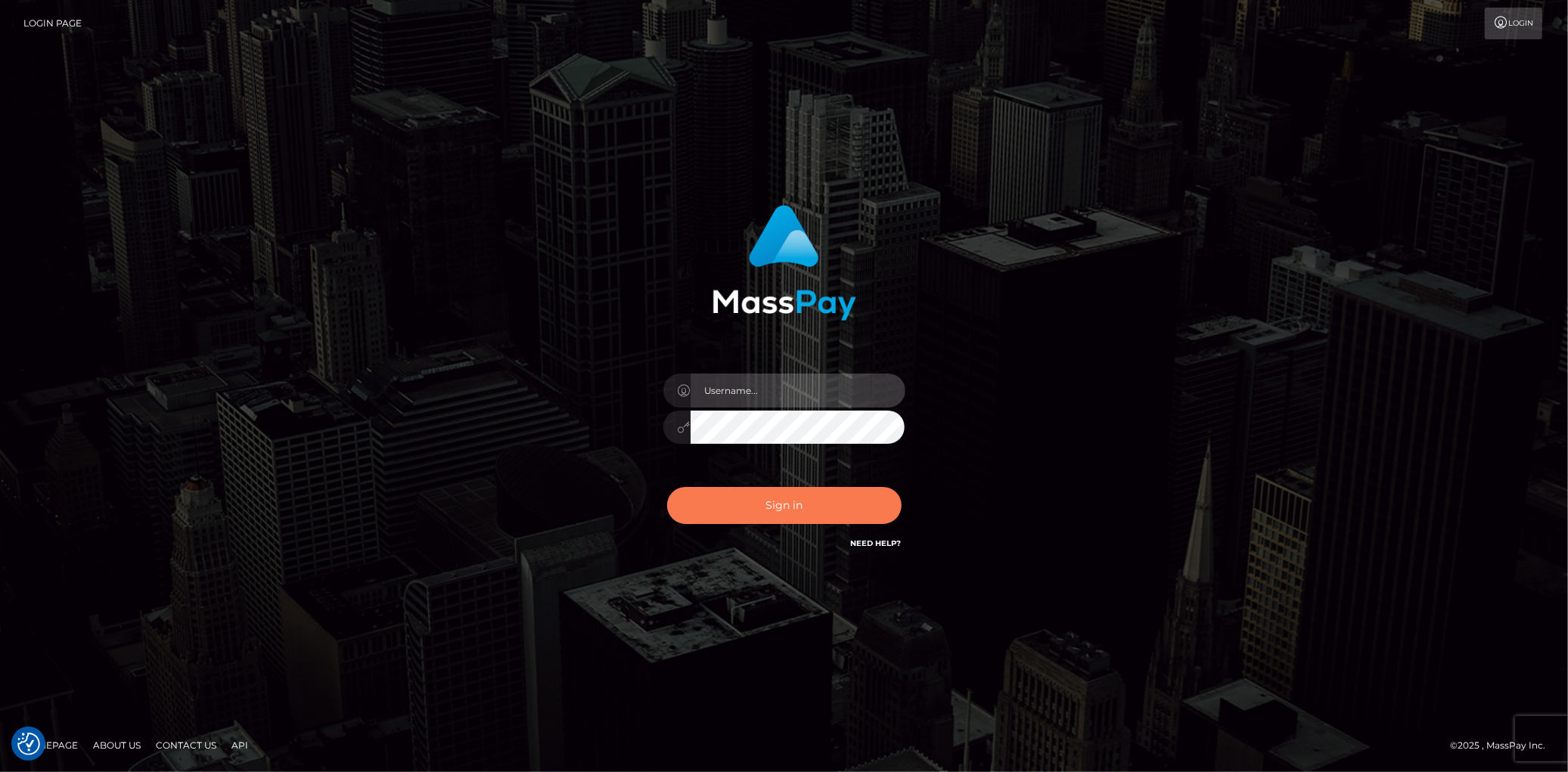
type input "[PERSON_NAME]"
click at [768, 504] on button "Sign in" at bounding box center [784, 505] width 235 height 37
type input "[PERSON_NAME]"
click at [768, 504] on button "Sign in" at bounding box center [784, 505] width 235 height 37
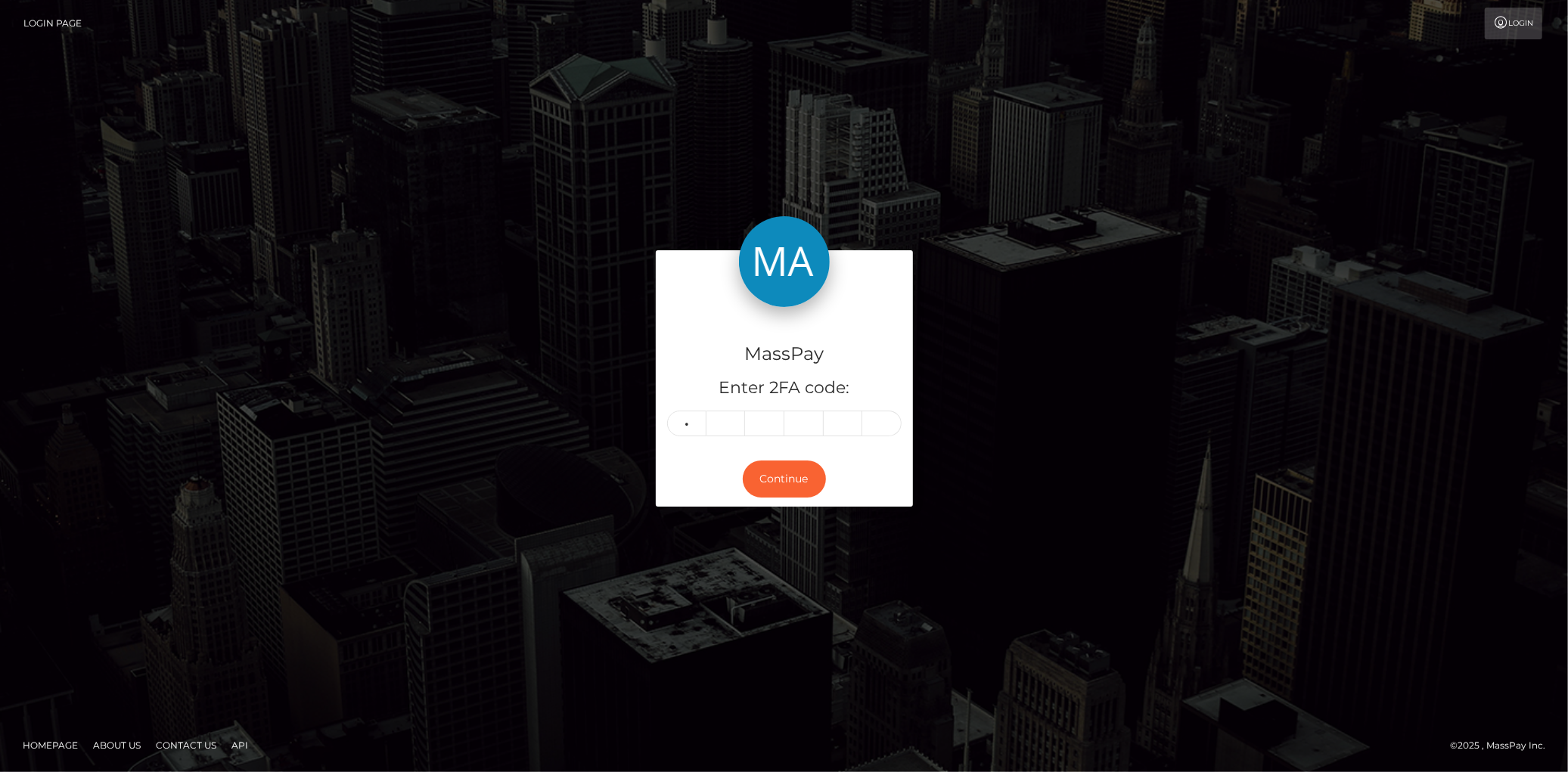
type input "5"
type input "3"
type input "6"
type input "7"
type input "6"
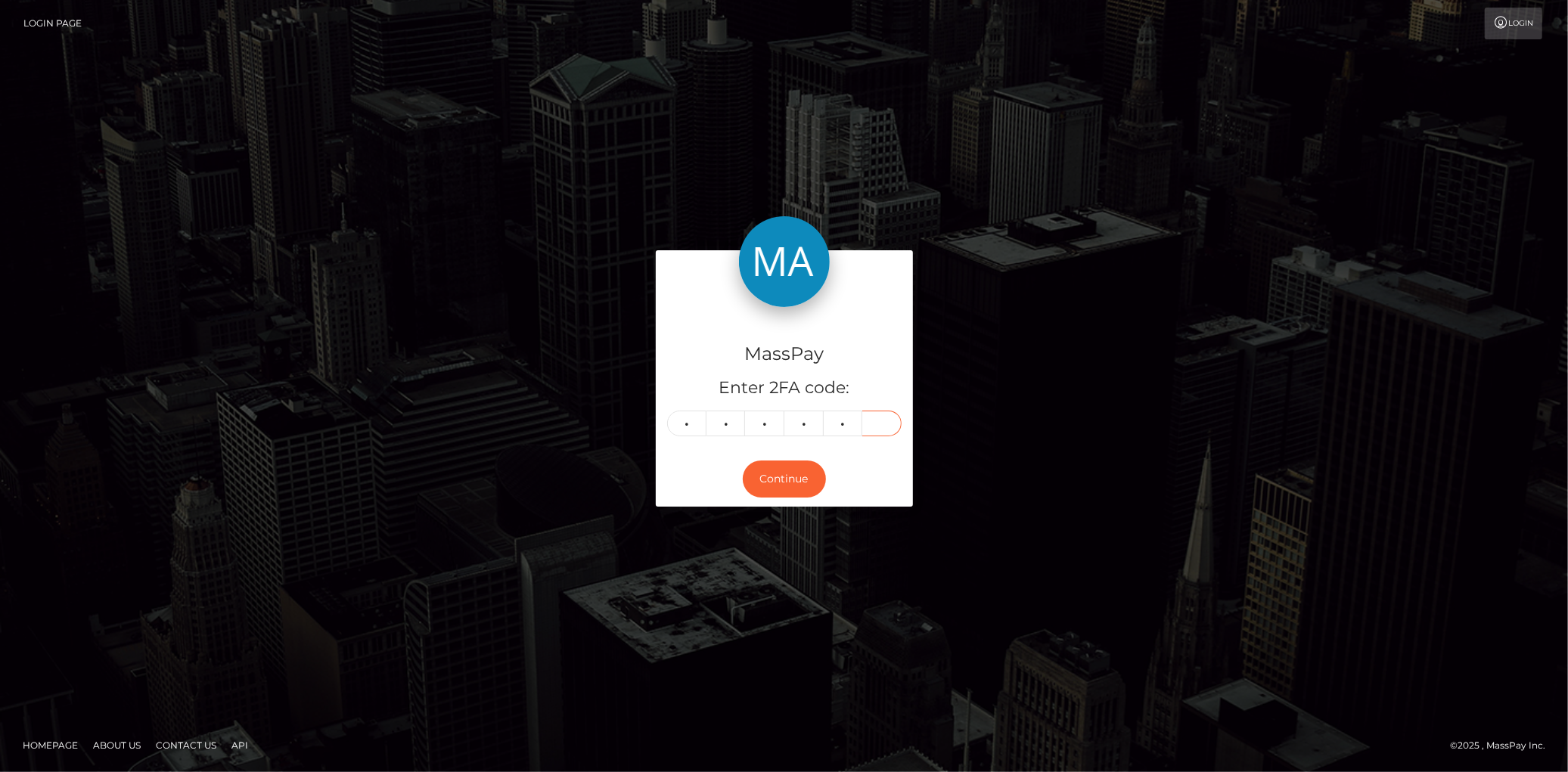
type input "6"
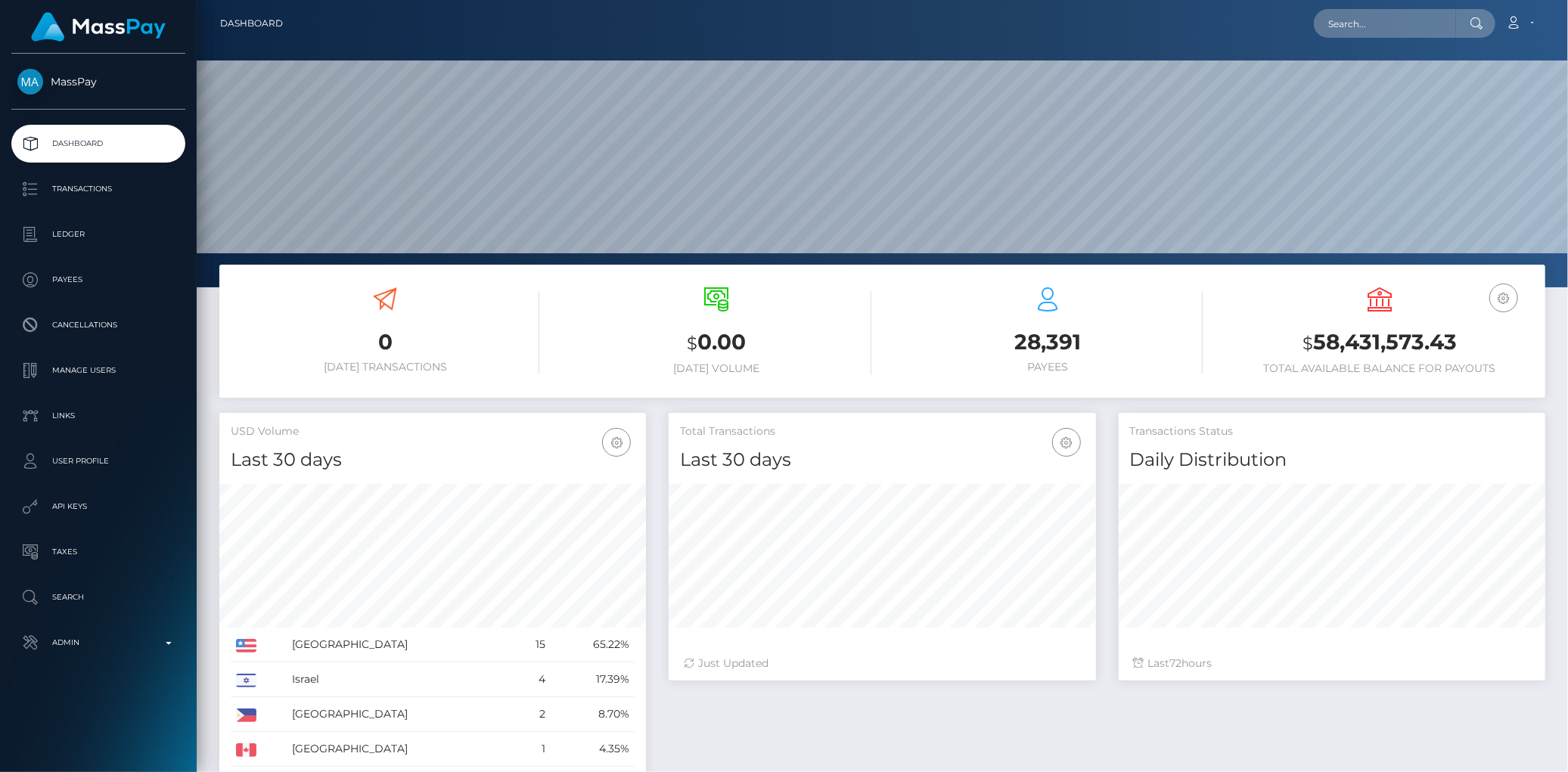
scroll to position [268, 427]
click at [1342, 31] on input "text" at bounding box center [1385, 23] width 142 height 29
paste input "poact_TSe1YhwJWgaN"
type input "poact_TSe1YhwJWgaN"
click at [1352, 73] on link "[PERSON_NAME]" at bounding box center [1374, 78] width 121 height 28
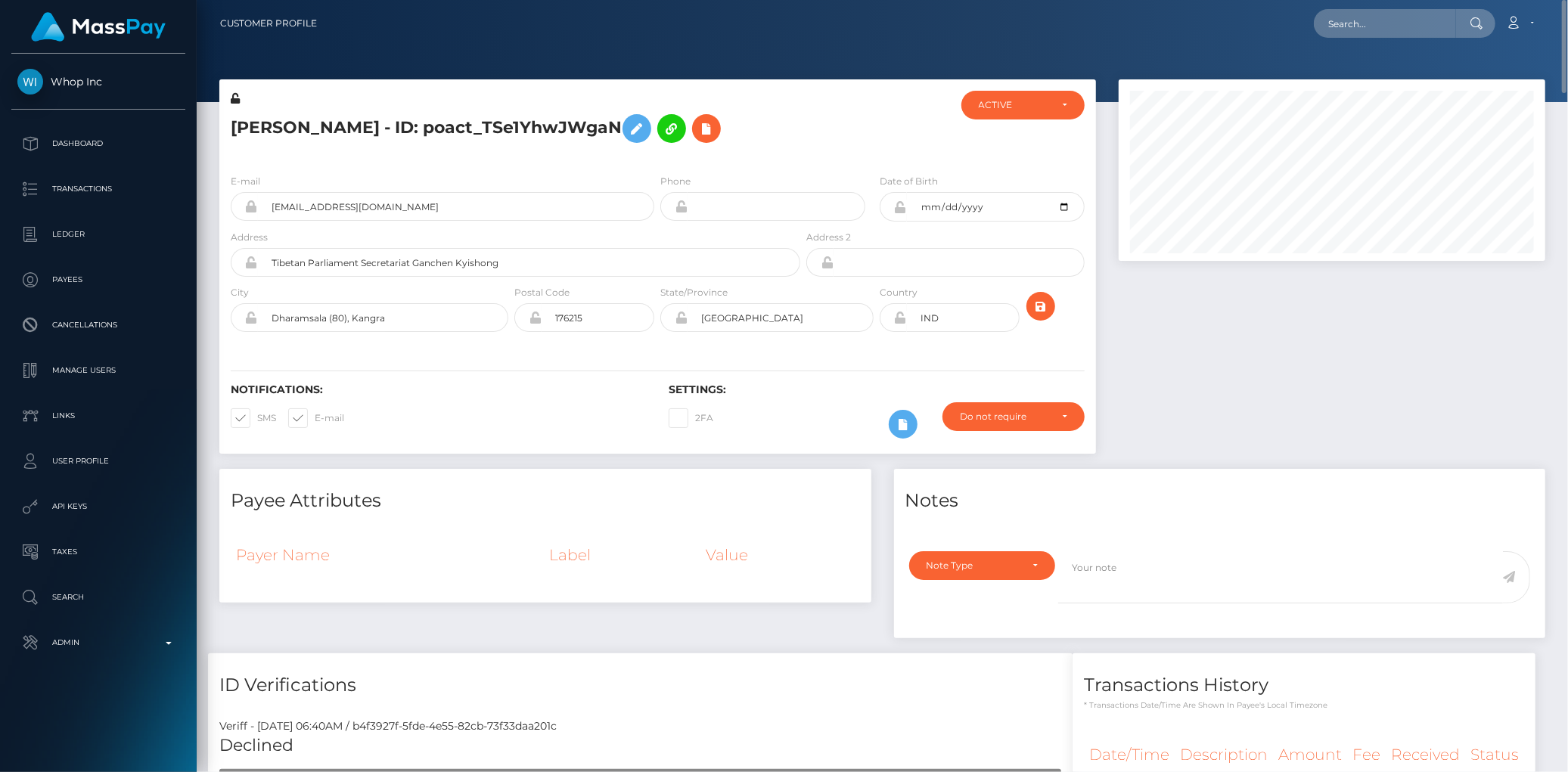
click at [346, 127] on h5 "[PERSON_NAME] - ID: poact_TSe1YhwJWgaN" at bounding box center [512, 127] width 562 height 43
copy h5 "[PERSON_NAME] - ID: poact_TSe1YhwJWgaN"
click at [1351, 36] on input "text" at bounding box center [1385, 23] width 142 height 29
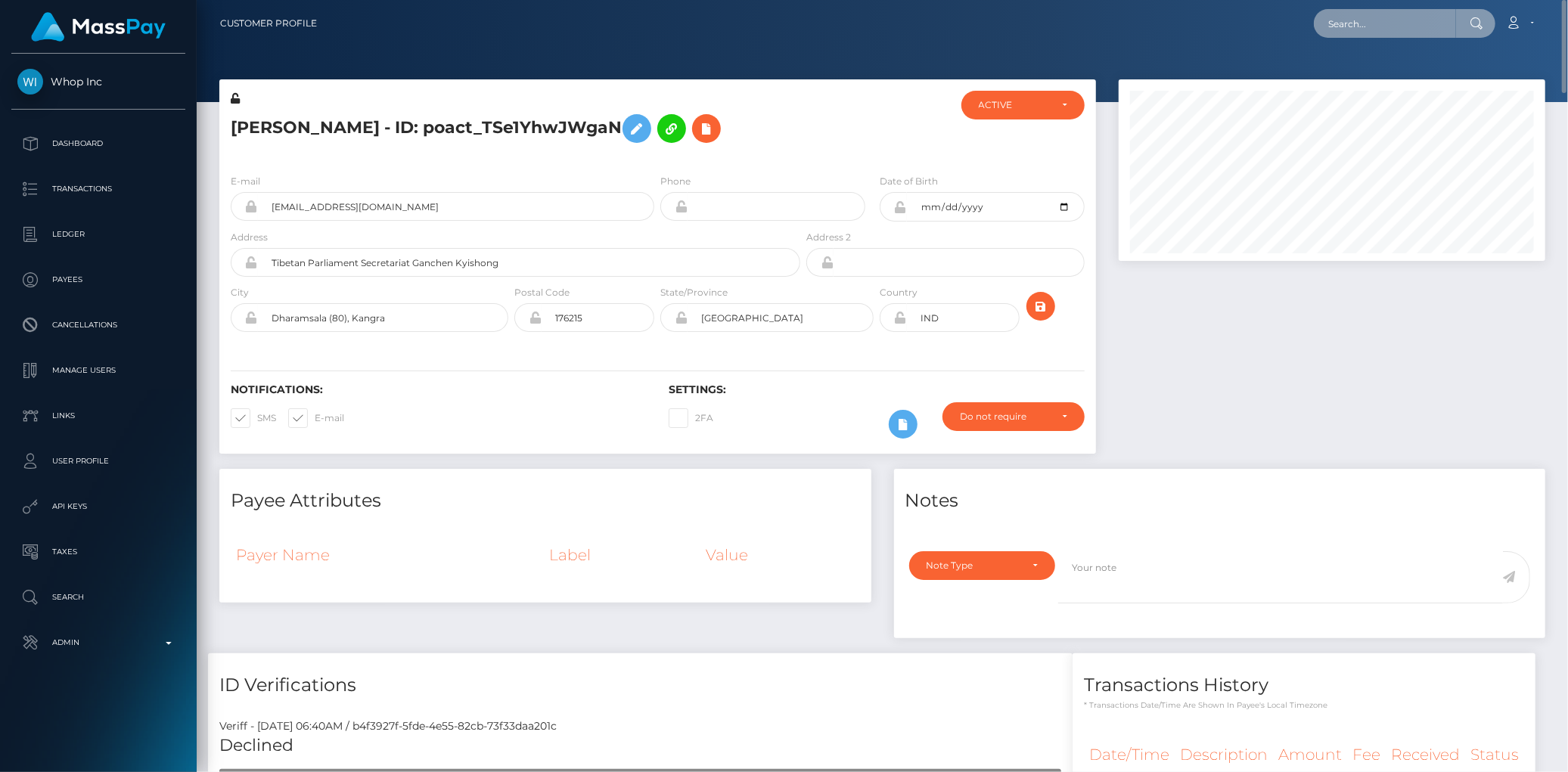
paste input "16515c44-881d-11f0-8023-0266f44cc279"
type input "16515c44-881d-11f0-8023-0266f44cc279"
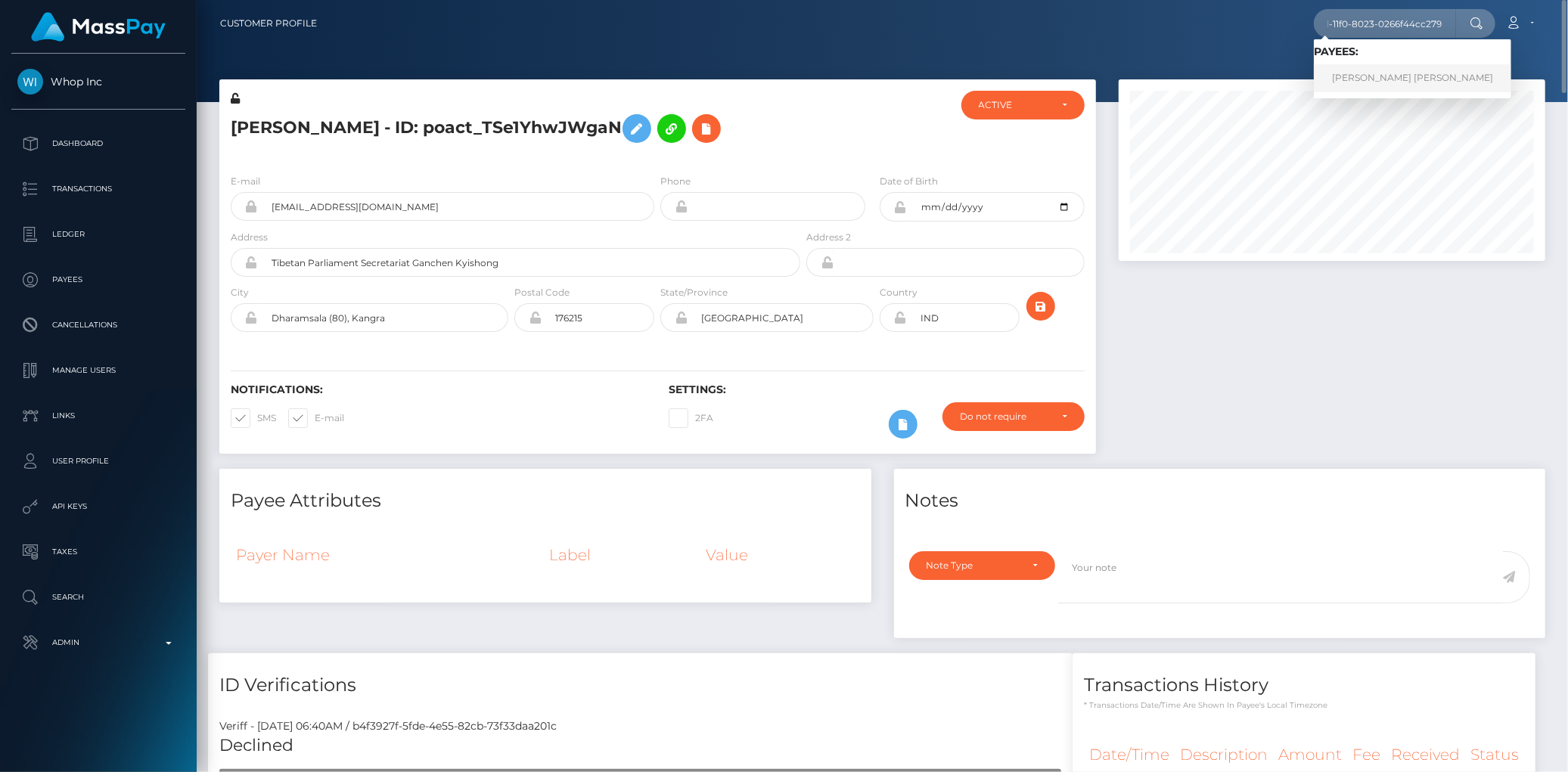
click at [1365, 73] on link "lilian greice santiago lopes" at bounding box center [1413, 78] width 198 height 28
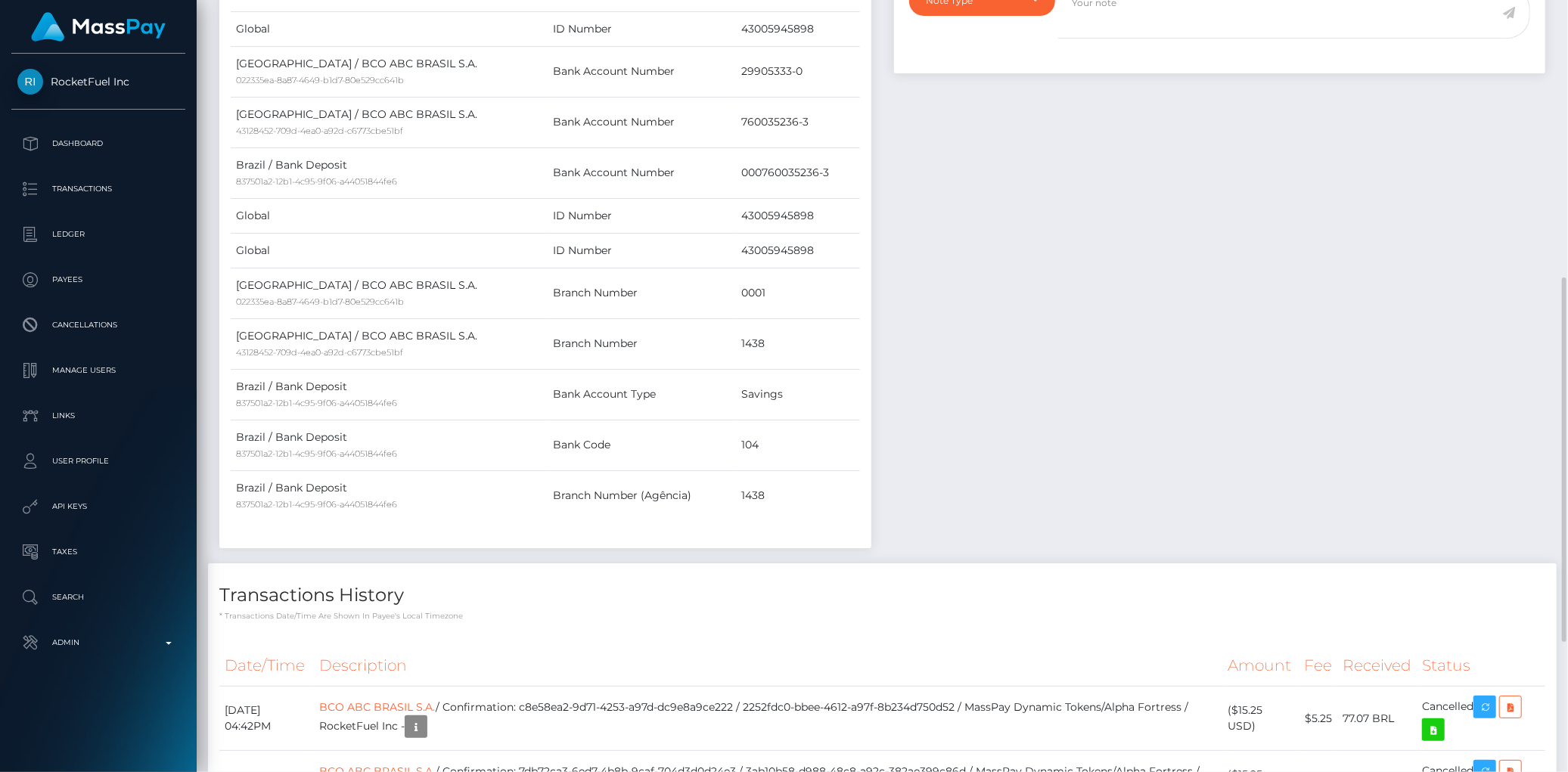
scroll to position [864, 0]
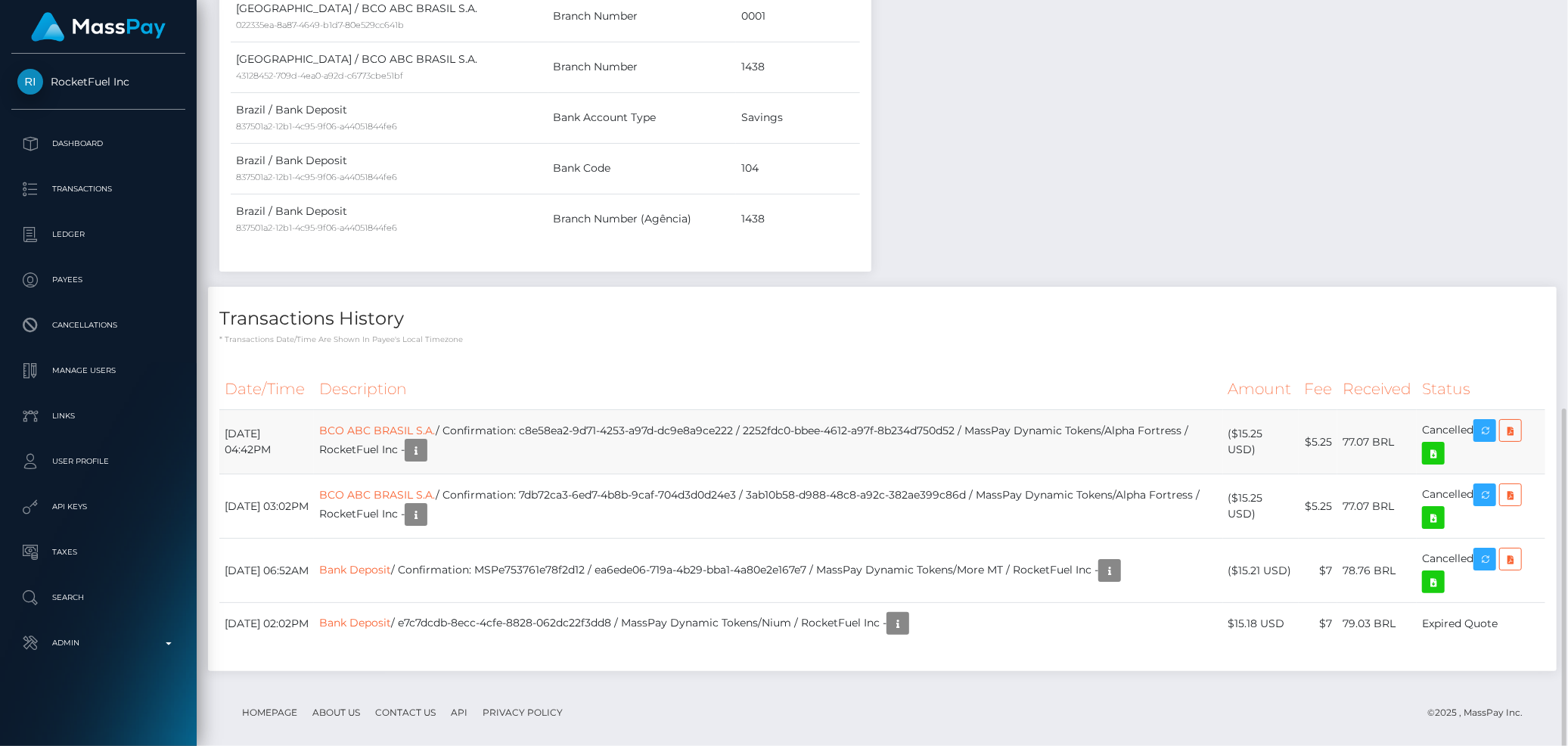
click at [486, 421] on td "BCO ABC BRASIL S.A. / Confirmation: c8e58ea2-9d71-4253-a97d-dc9e8a9ce222 / 2252…" at bounding box center [768, 443] width 908 height 65
click at [436, 430] on link "BCO ABC BRASIL S.A." at bounding box center [378, 431] width 116 height 14
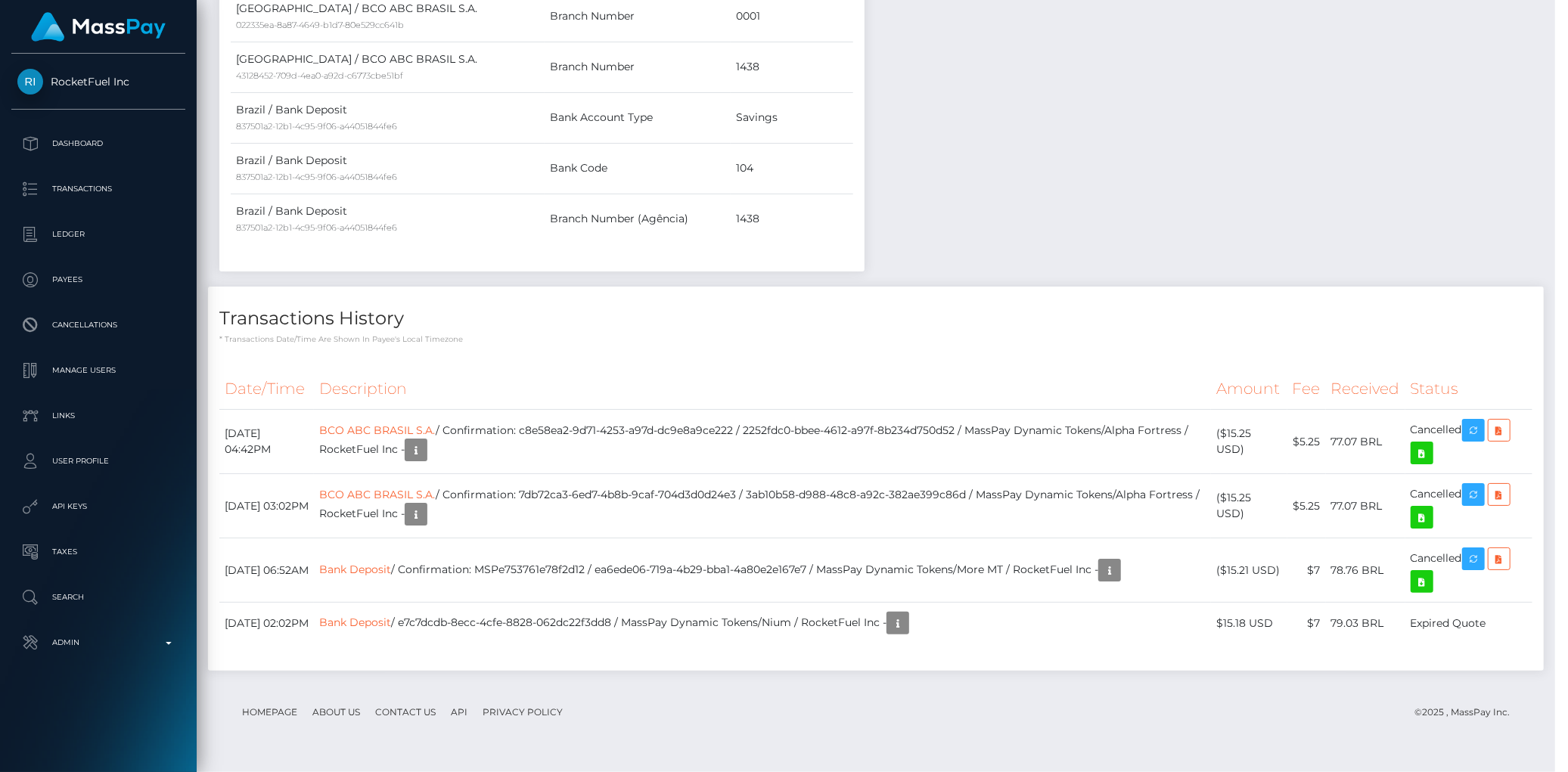
scroll to position [182, 427]
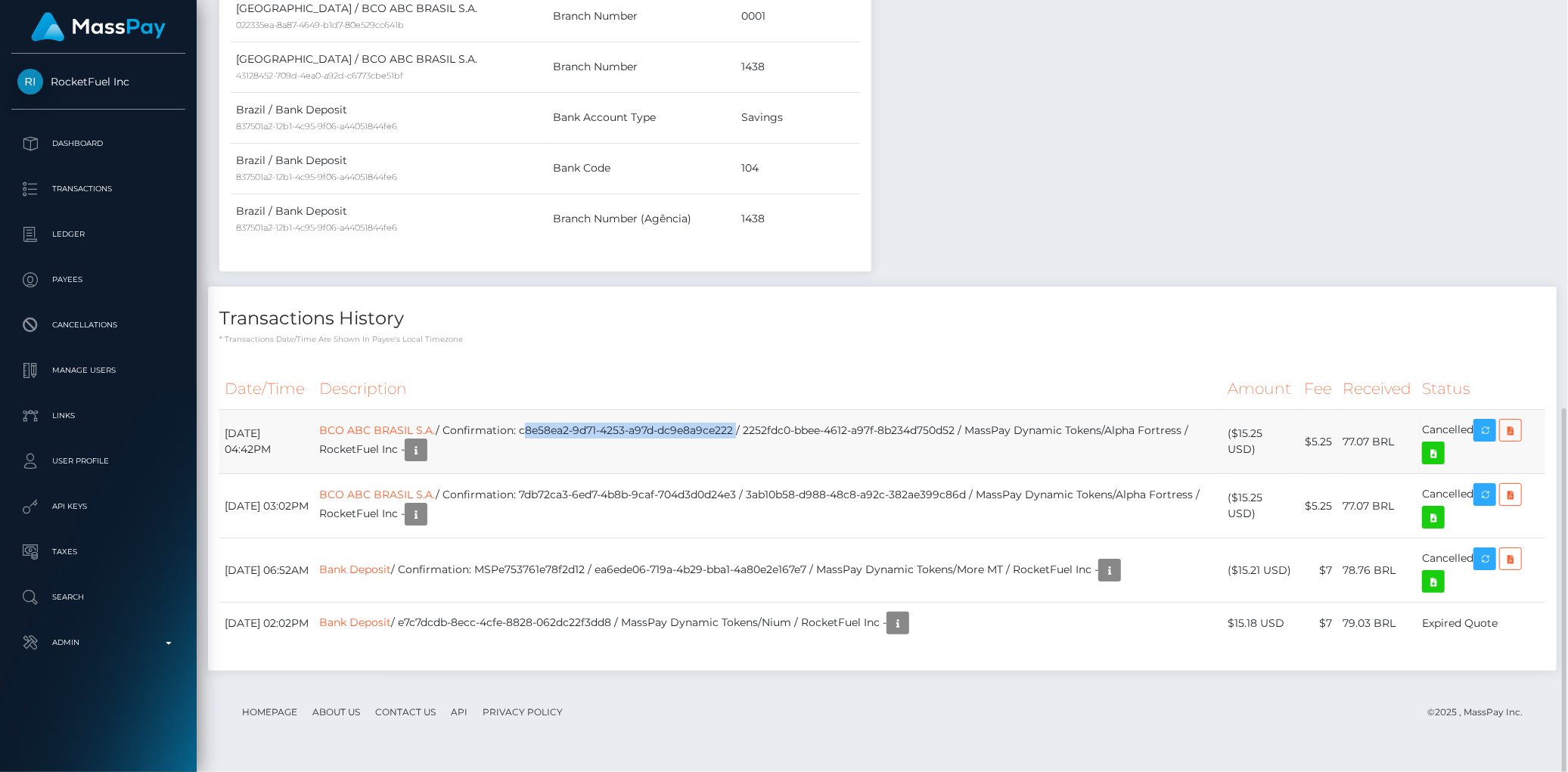
drag, startPoint x: 576, startPoint y: 432, endPoint x: 791, endPoint y: 428, distance: 215.0
click at [791, 428] on td "BCO ABC BRASIL S.A. / Confirmation: c8e58ea2-9d71-4253-a97d-dc9e8a9ce222 / 2252…" at bounding box center [768, 442] width 908 height 65
copy td "c8e58ea2-9d71-4253-a97d-dc9e8a9ce222"
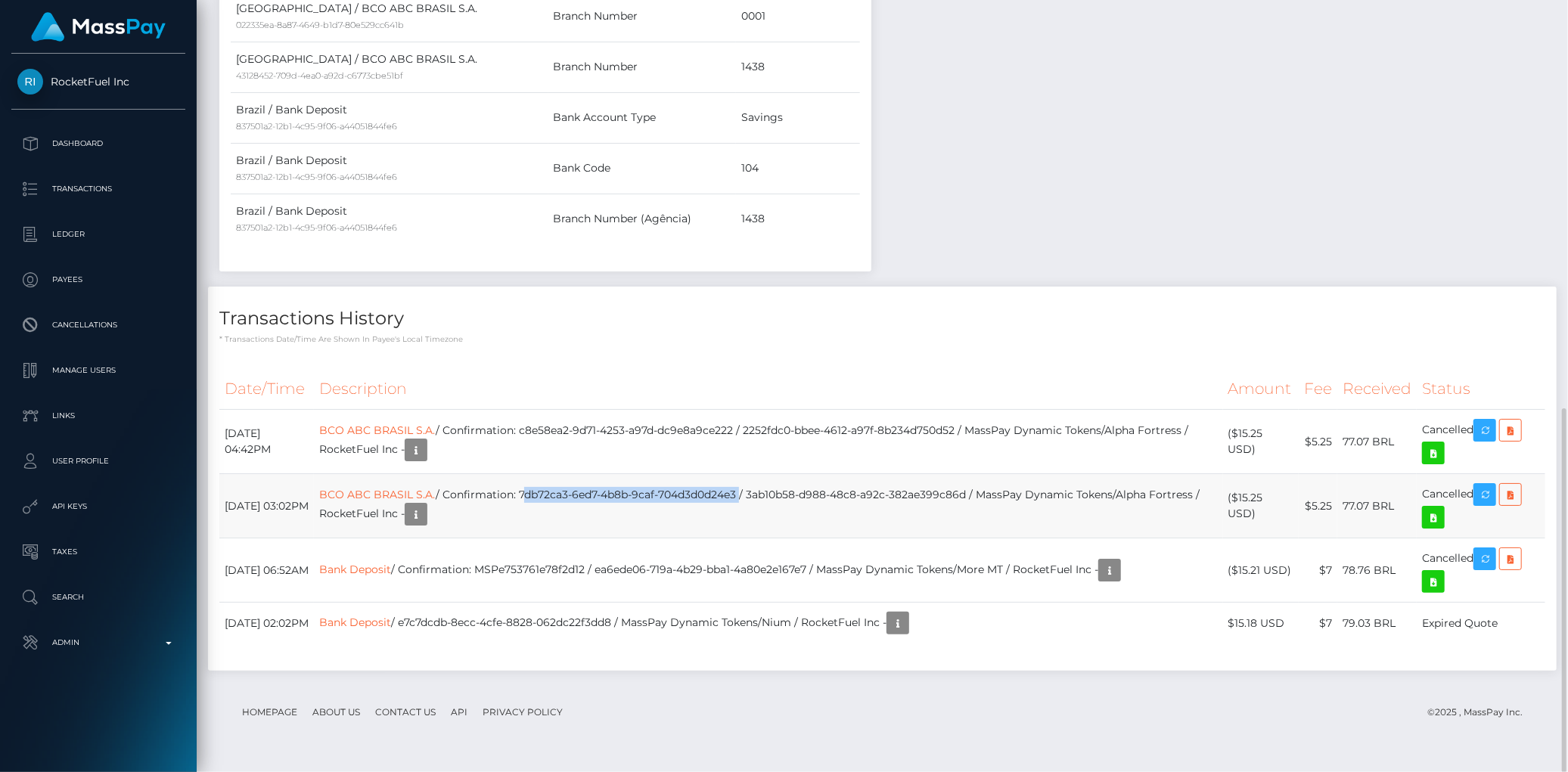
drag, startPoint x: 575, startPoint y: 498, endPoint x: 796, endPoint y: 501, distance: 221.0
click at [796, 501] on td "BCO ABC BRASIL S.A. / Confirmation: 7db72ca3-6ed7-4b8b-9caf-704d3d0d24e3 / 3ab1…" at bounding box center [768, 506] width 908 height 65
copy td "7db72ca3-6ed7-4b8b-9caf-704d3d0d24e3"
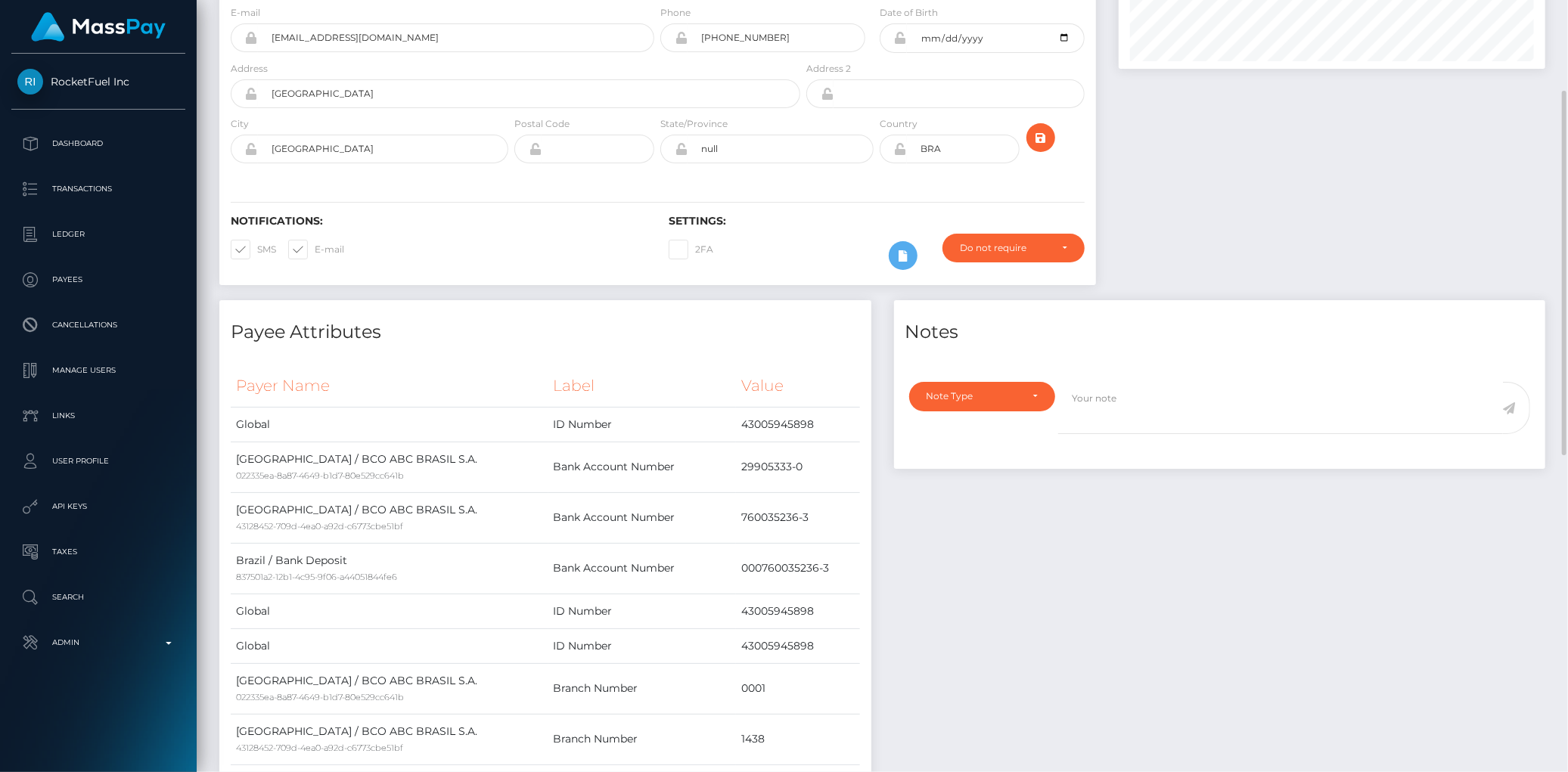
scroll to position [0, 0]
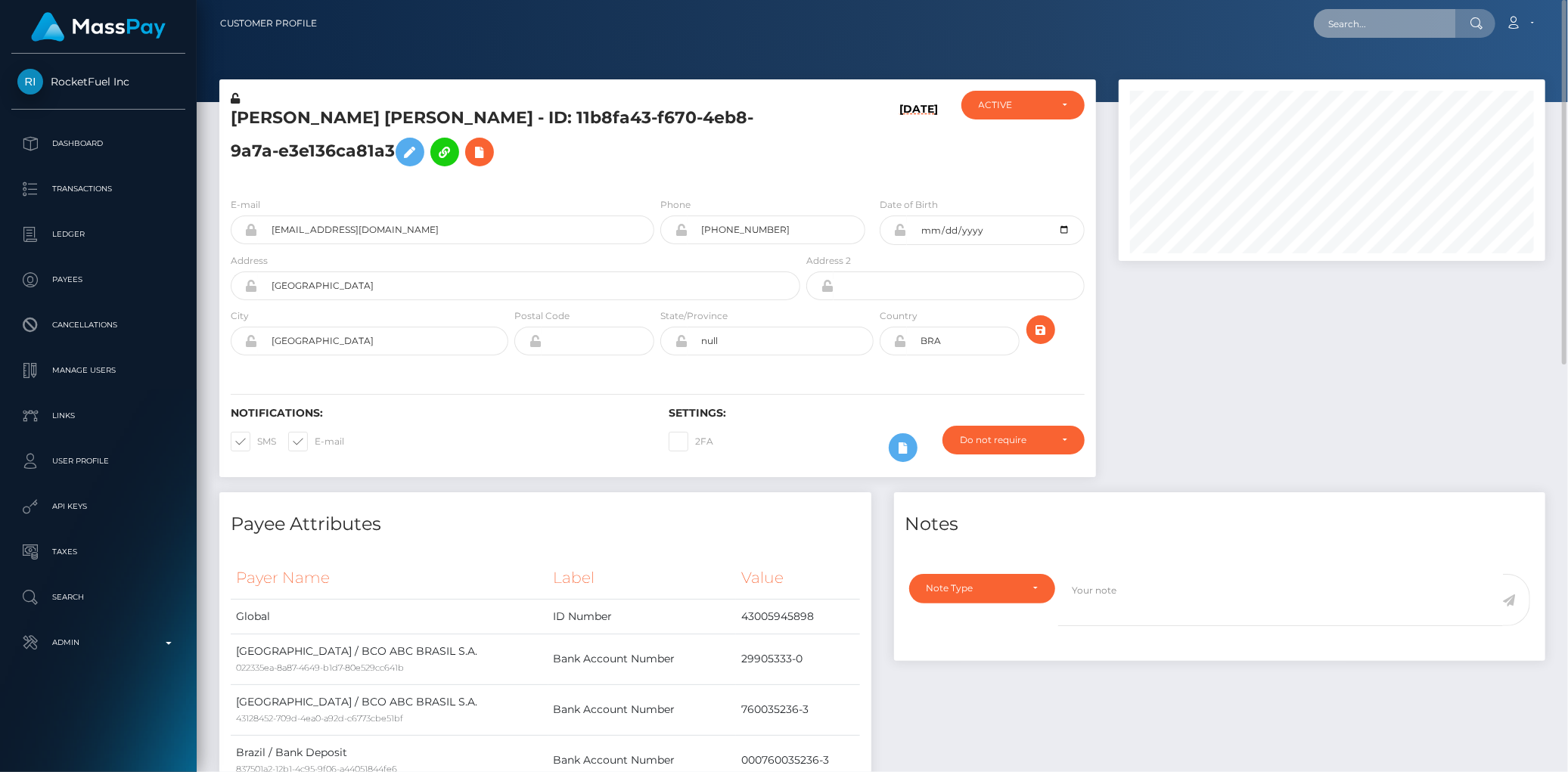
click at [1435, 12] on input "text" at bounding box center [1385, 23] width 142 height 29
paste input "poact_g4CtQy1xeULa"
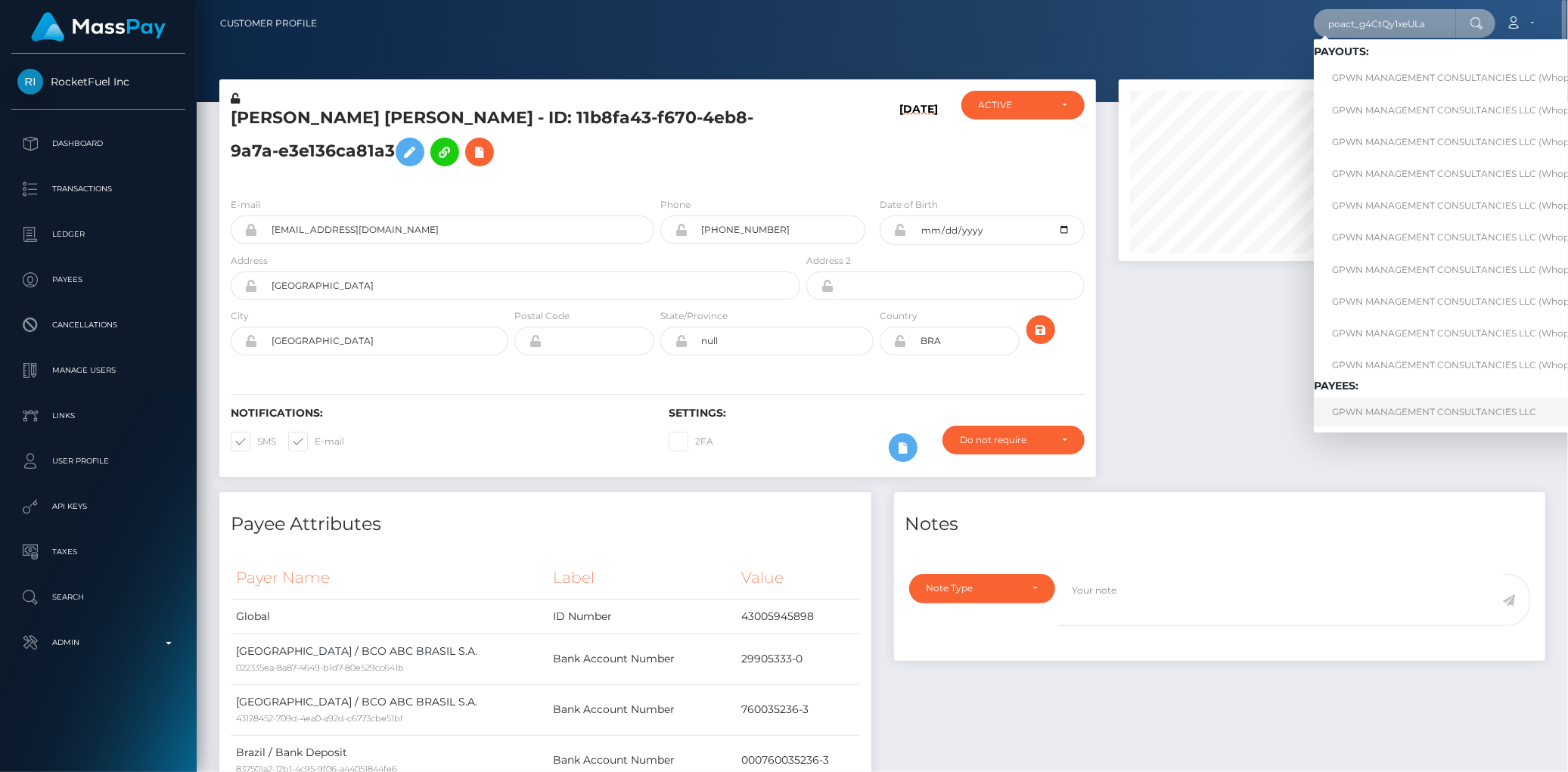
type input "poact_g4CtQy1xeULa"
click at [1413, 405] on link "GPWN MANAGEMENT CONSULTANCIES LLC" at bounding box center [1465, 412] width 302 height 28
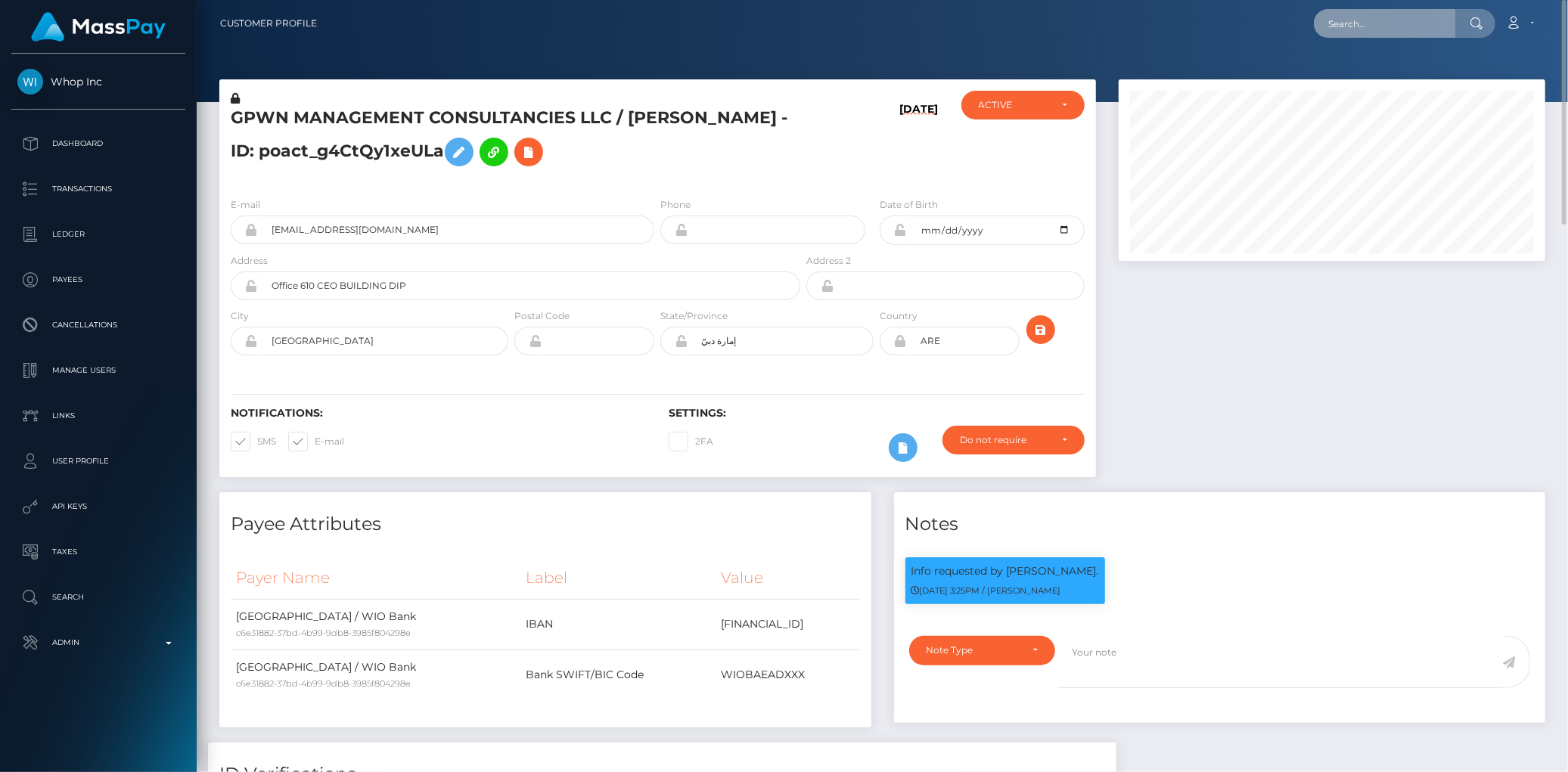
click at [1341, 25] on input "text" at bounding box center [1385, 23] width 142 height 29
paste input "1331247536"
type input "1331247536"
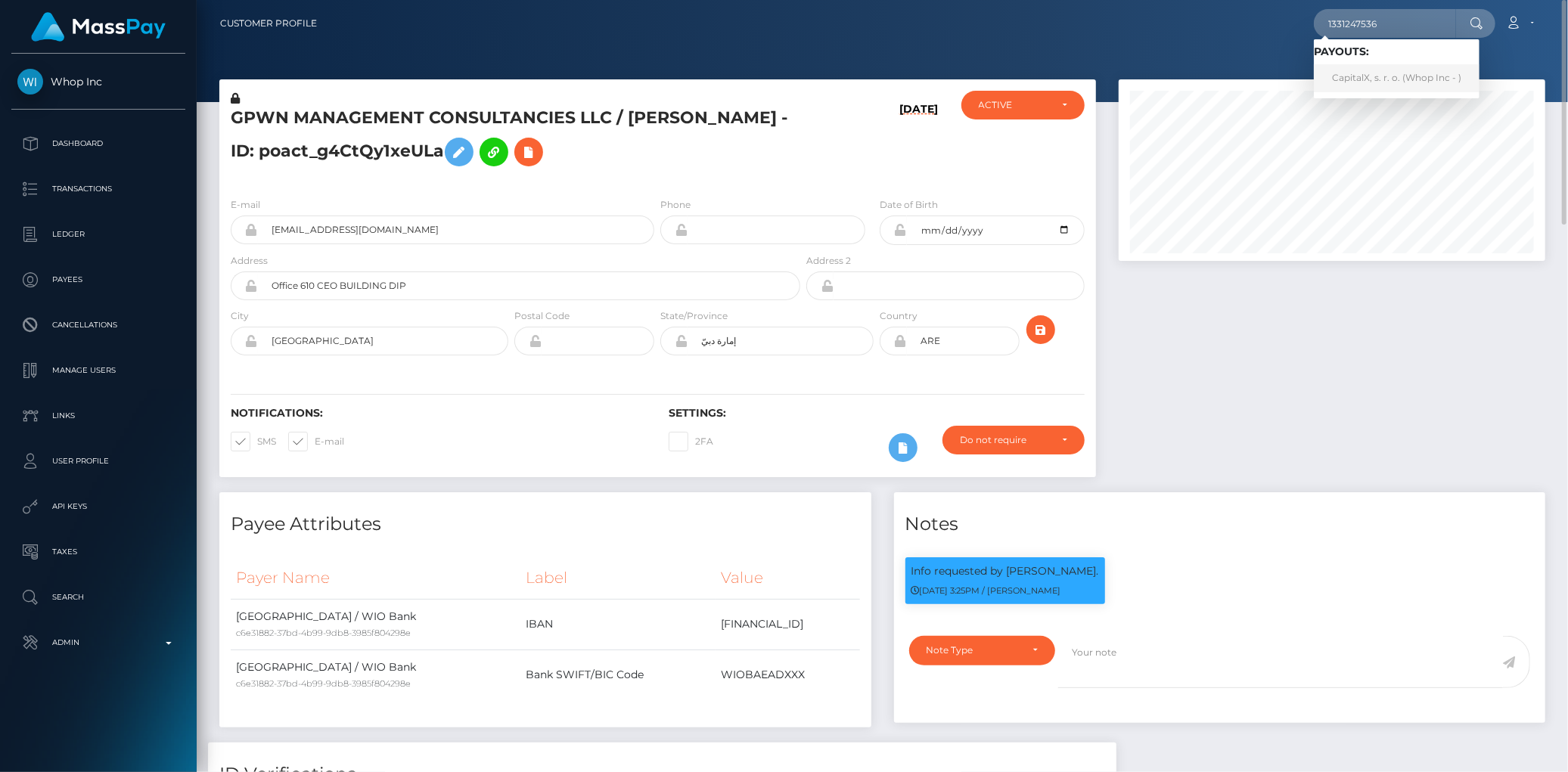
click at [1355, 79] on link "CapitalX, s. r. o. (Whop Inc - )" at bounding box center [1396, 78] width 165 height 28
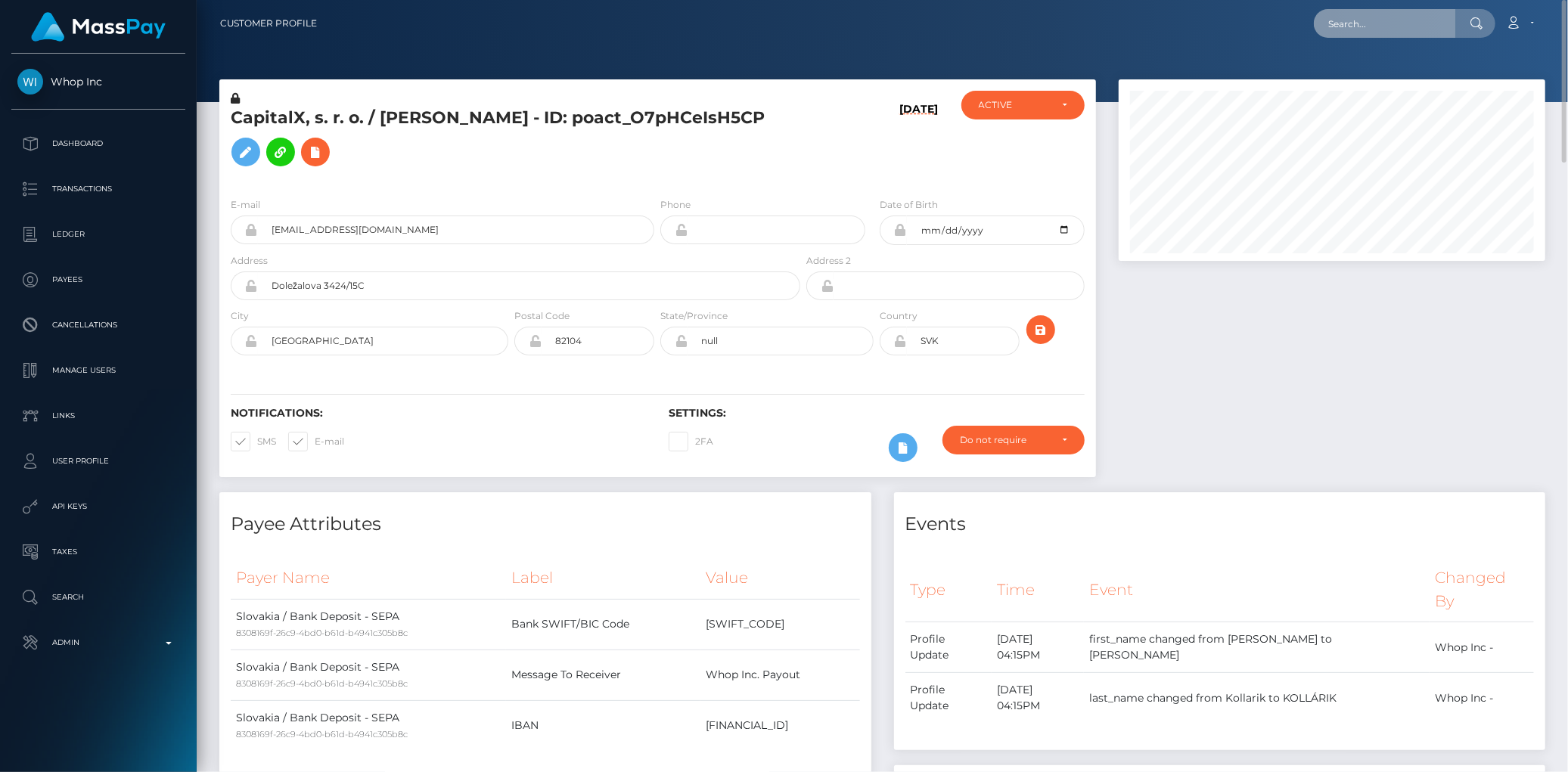
click at [1373, 25] on input "text" at bounding box center [1385, 23] width 142 height 29
paste input "04e06d95-81a5-11f0-8023-0266f44cc279"
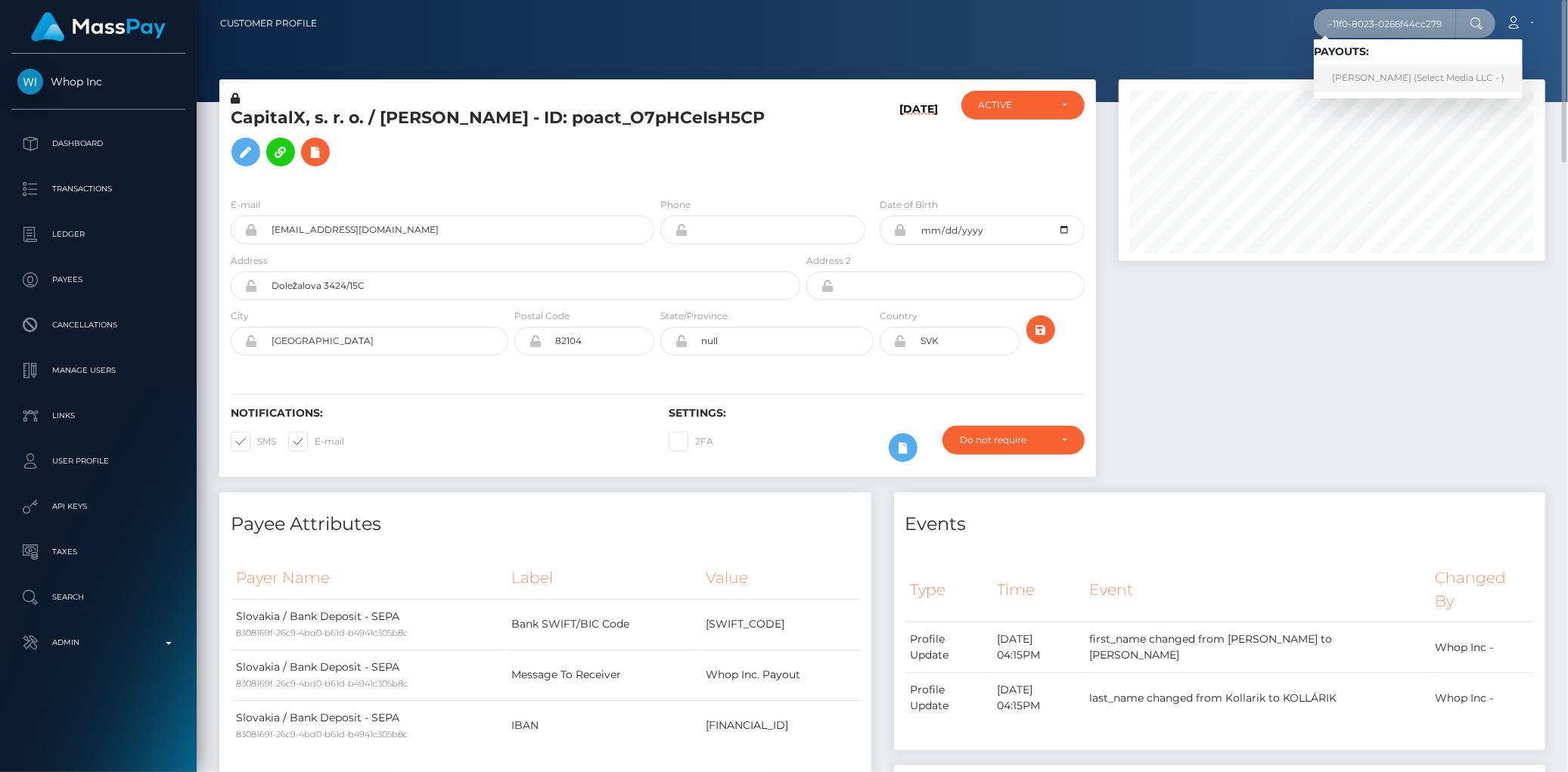
type input "04e06d95-81a5-11f0-8023-0266f44cc279"
click at [1365, 77] on link "[PERSON_NAME] (Select Media LLC - )" at bounding box center [1418, 78] width 209 height 28
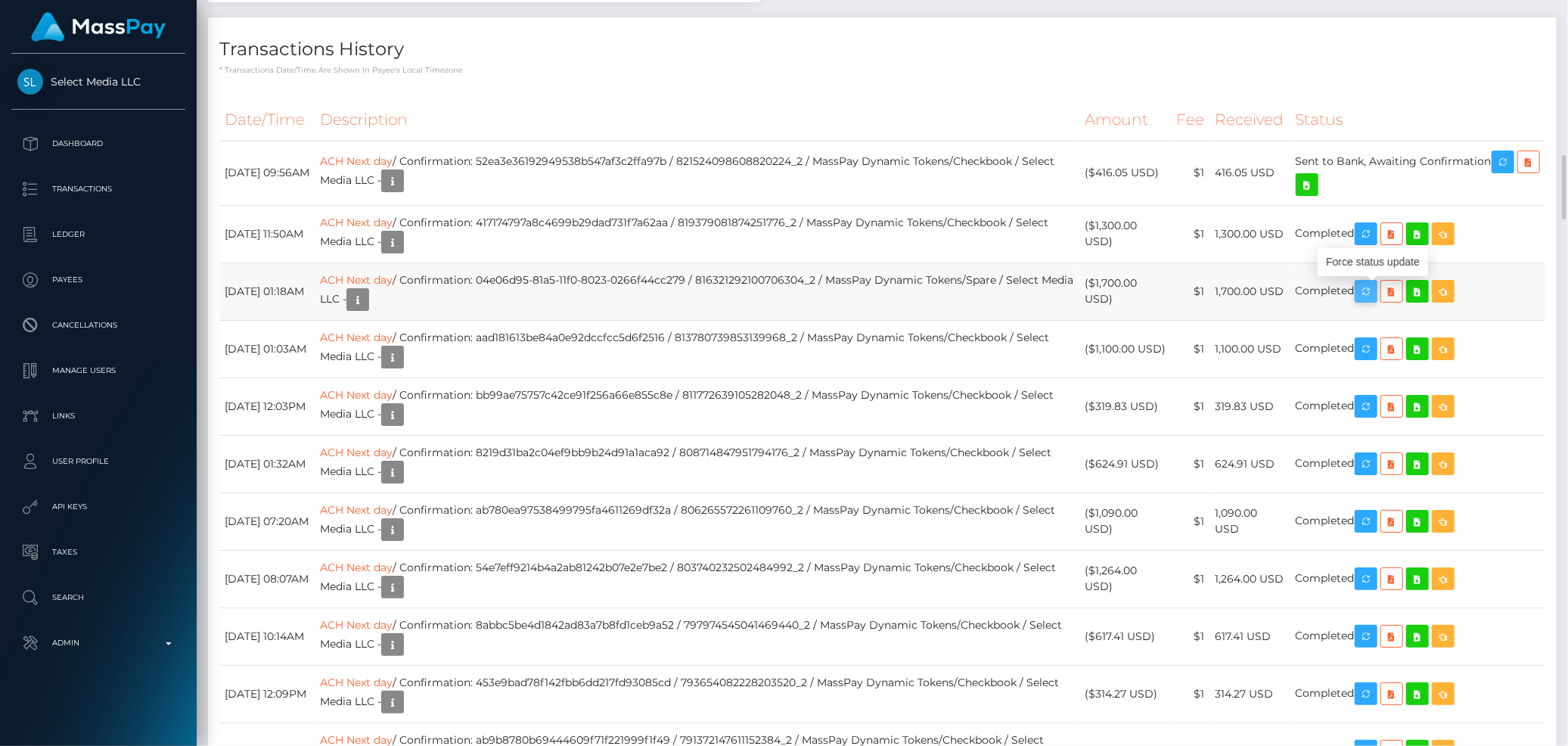
scroll to position [182, 427]
click at [1376, 297] on icon "button" at bounding box center [1367, 291] width 18 height 18
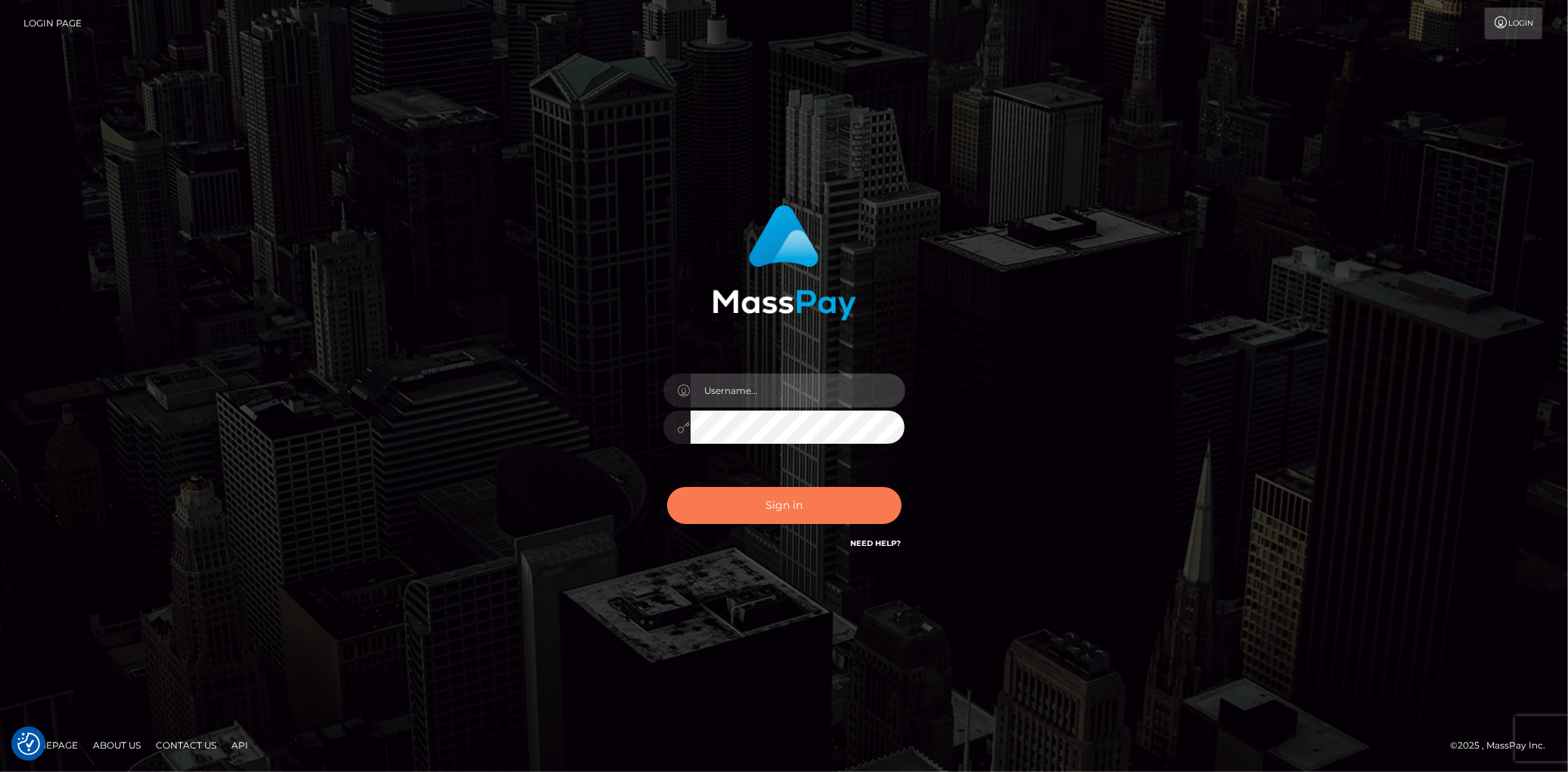
type input "Eduard Gavrilescu"
click at [782, 502] on button "Sign in" at bounding box center [784, 505] width 235 height 37
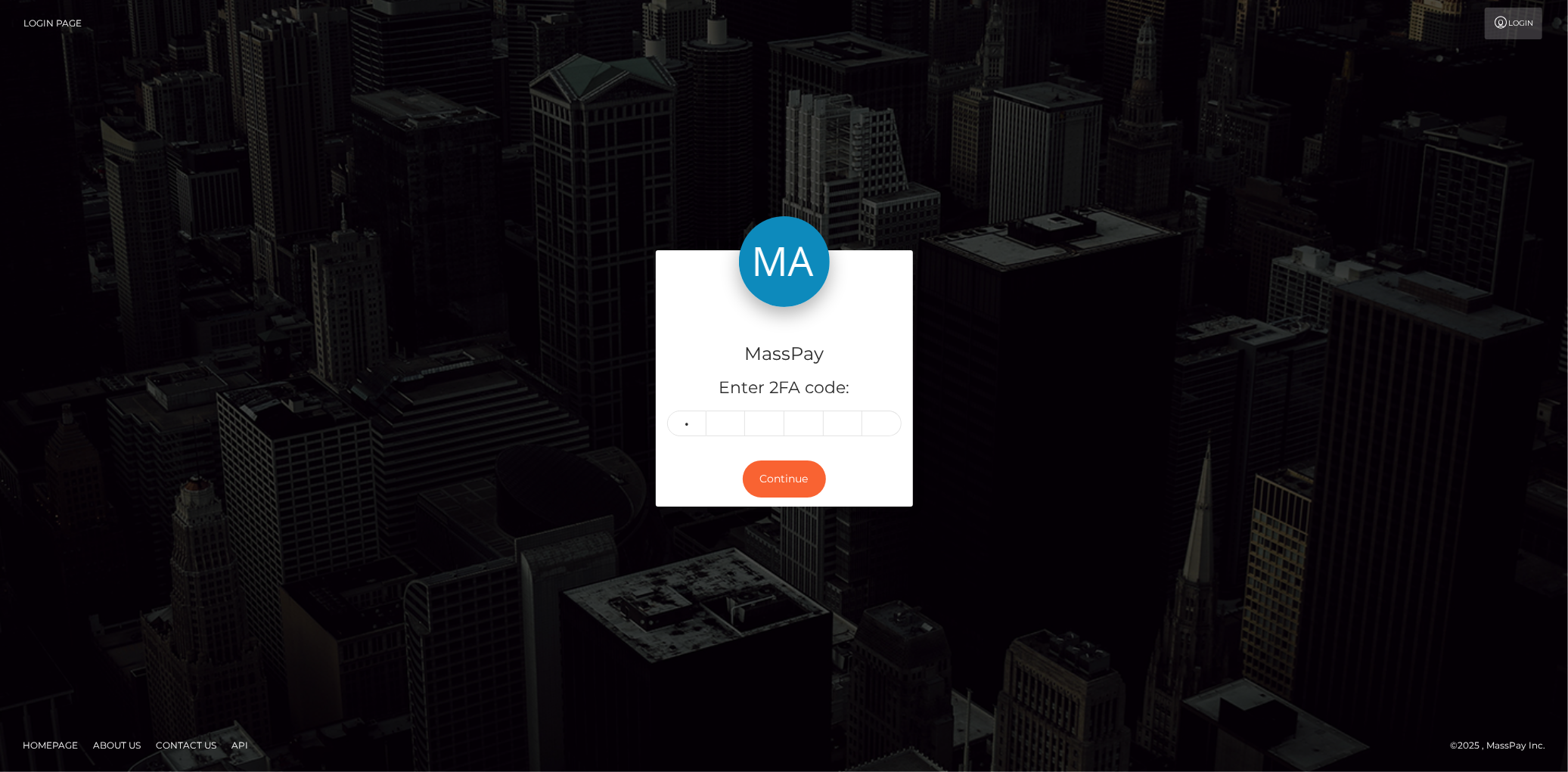
type input "1"
type input "8"
type input "6"
type input "1"
type input "5"
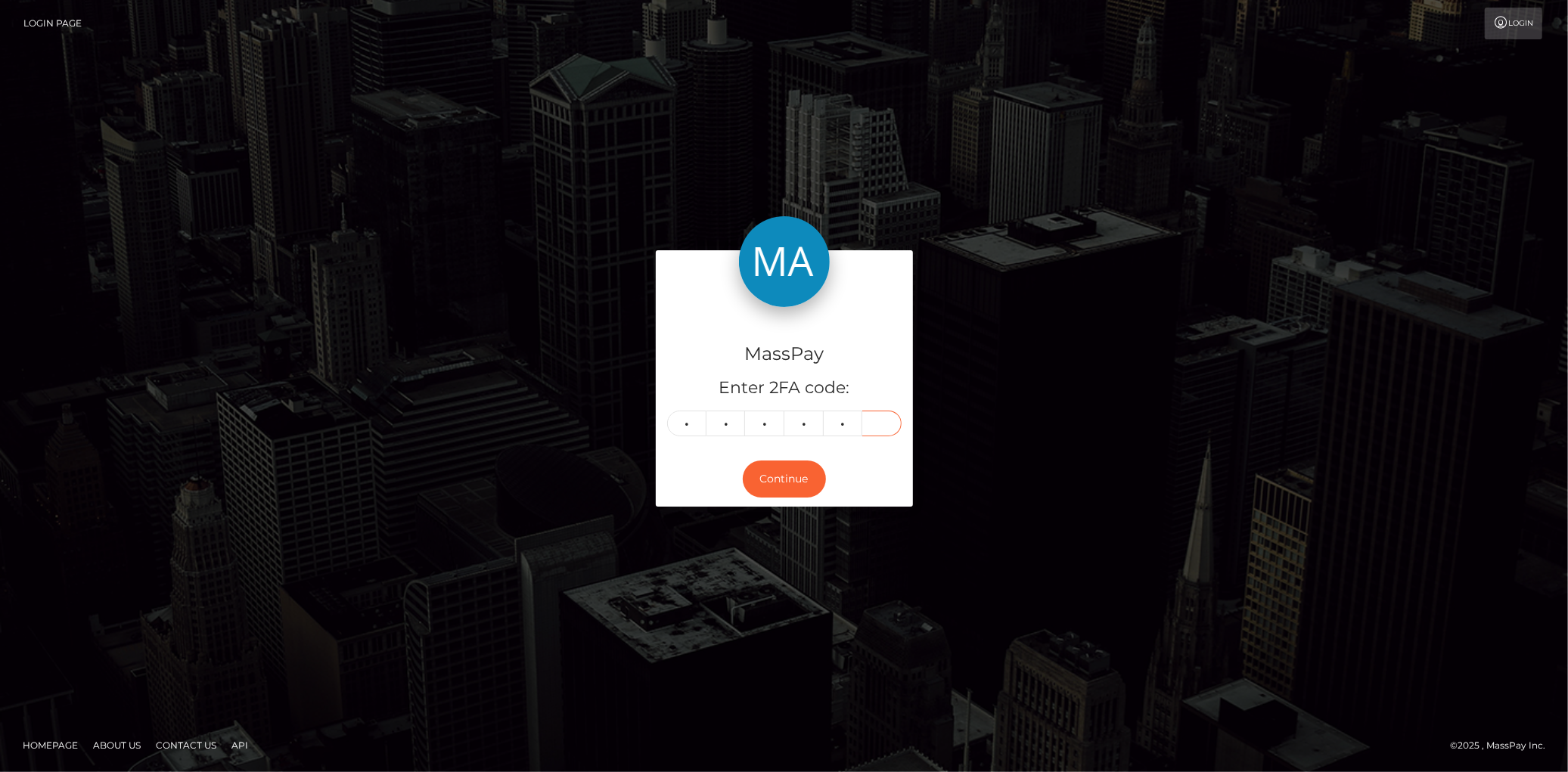
type input "3"
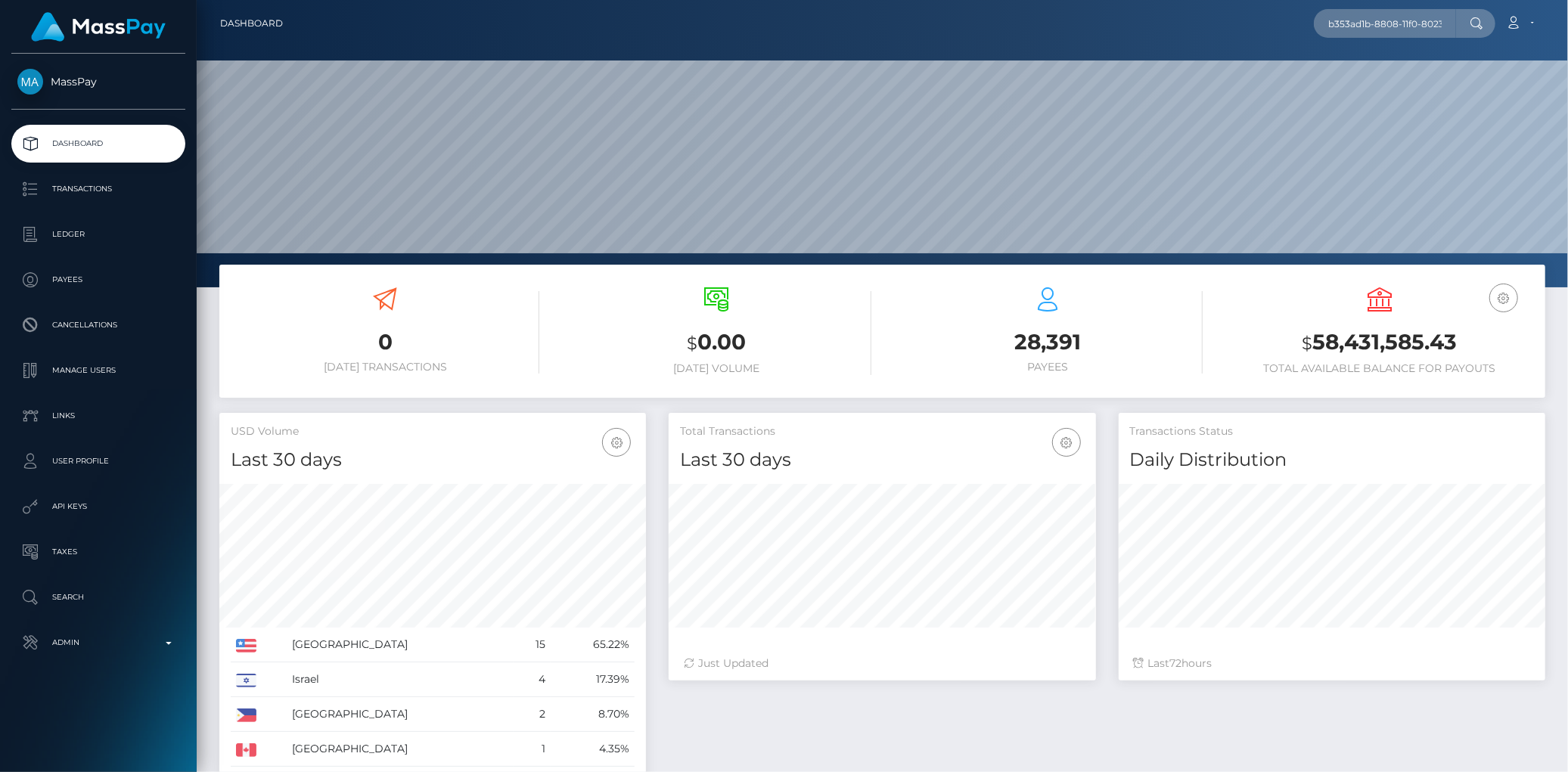
scroll to position [0, 71]
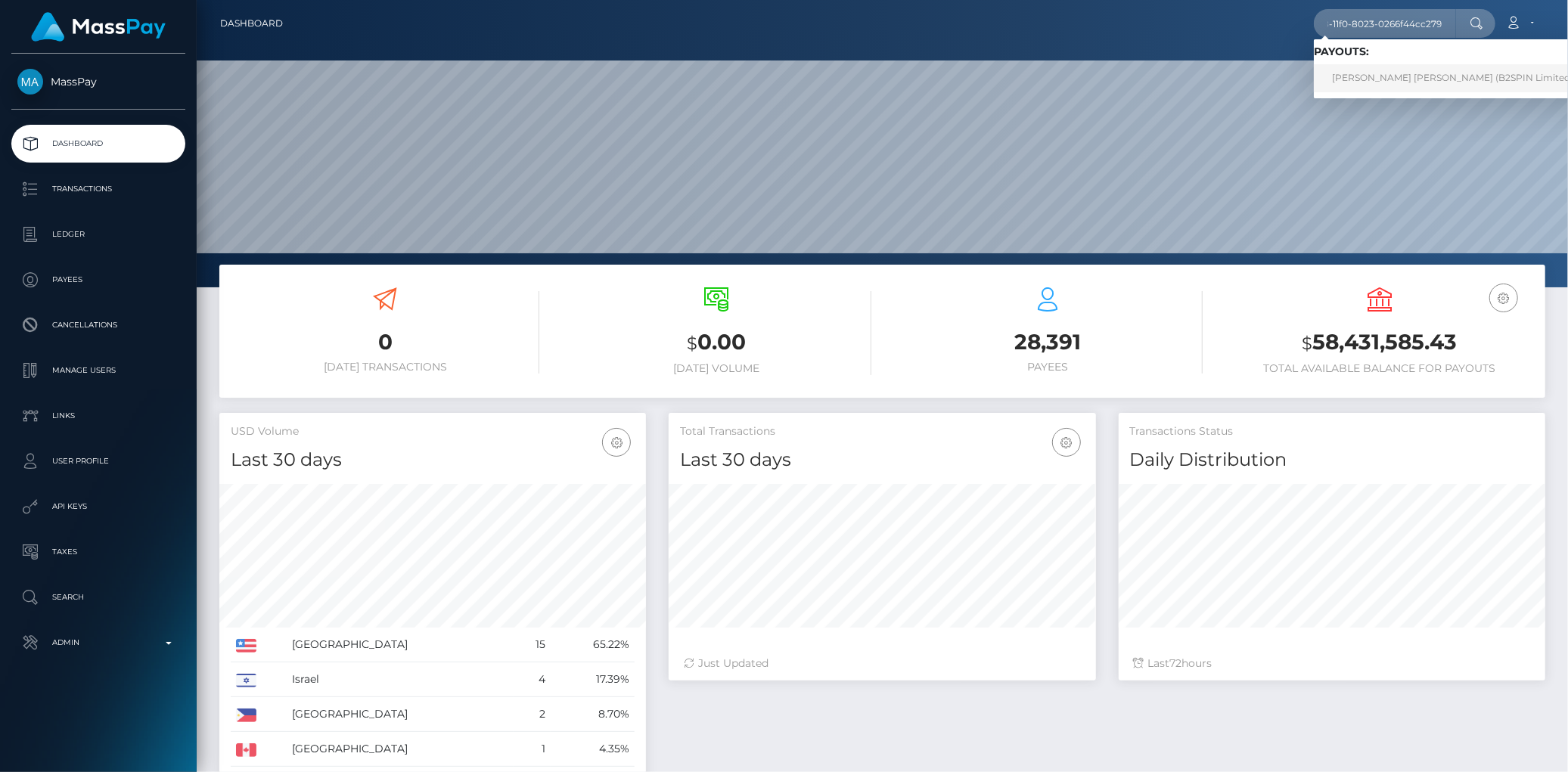
type input "b353ad1b-8808-11f0-8023-0266f44cc279"
click at [1377, 77] on link "[PERSON_NAME] [PERSON_NAME] (B2SPIN Limited - )" at bounding box center [1457, 78] width 286 height 28
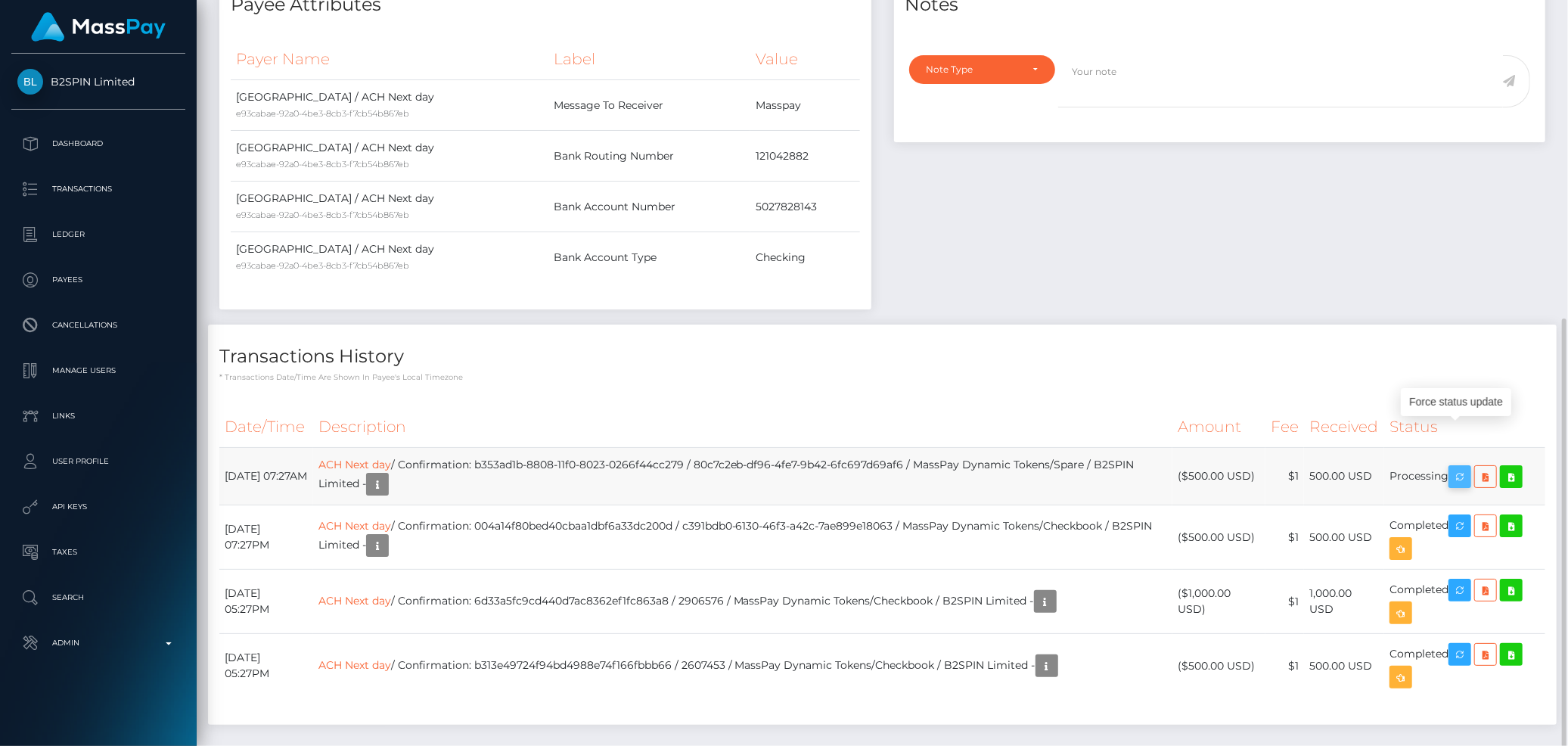
scroll to position [182, 427]
click at [1459, 468] on icon "button" at bounding box center [1460, 477] width 18 height 18
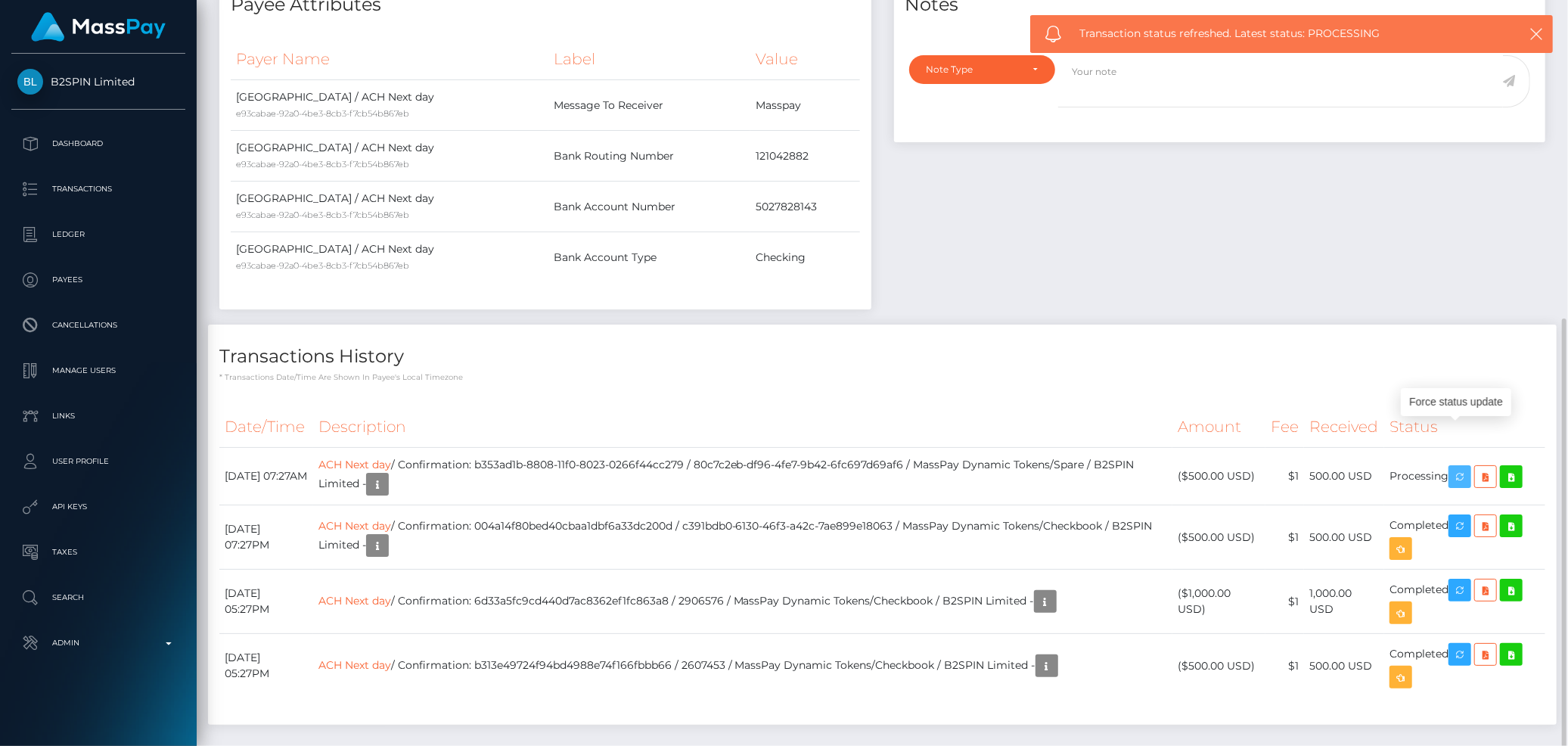
scroll to position [457, 0]
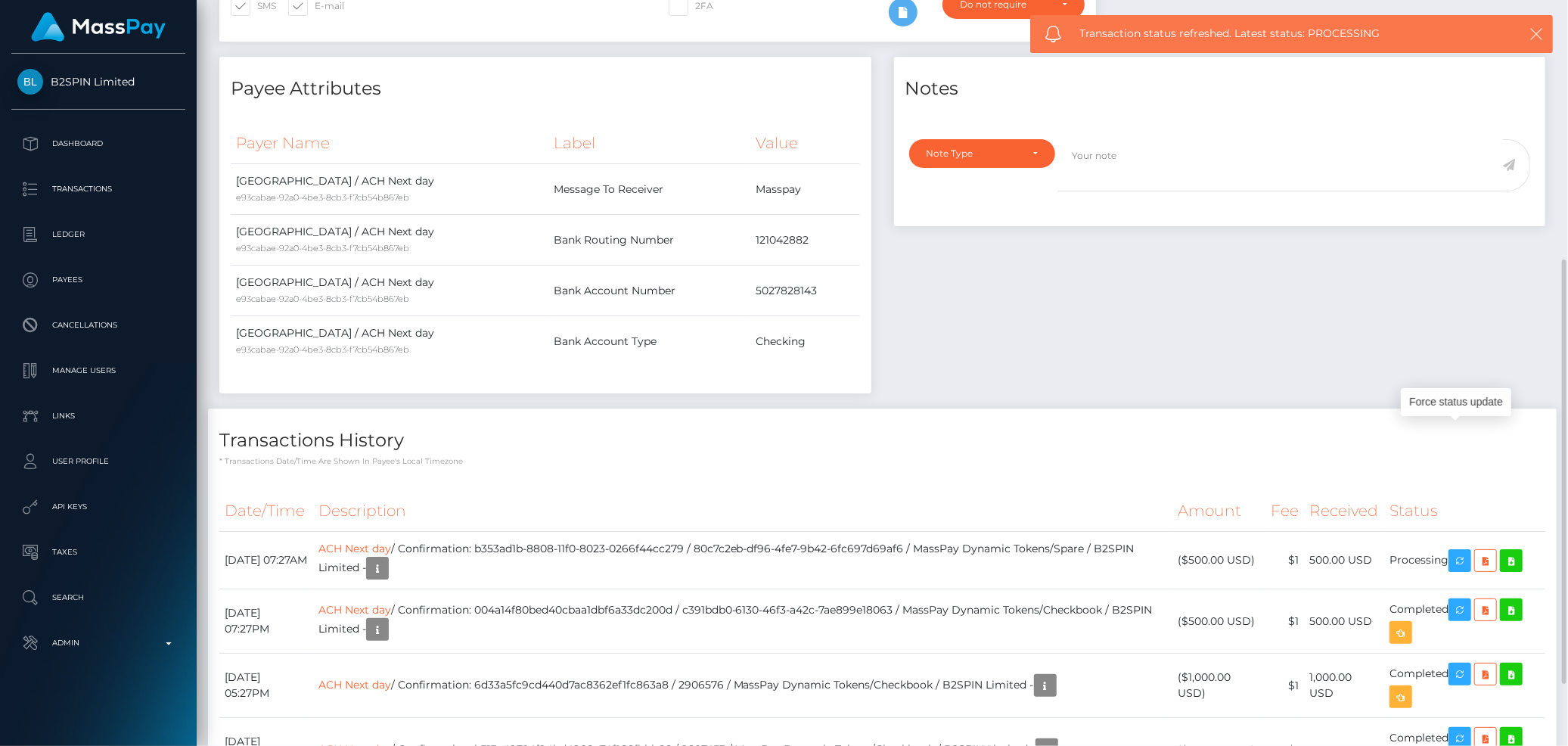
click at [1539, 28] on icon "button" at bounding box center [1537, 34] width 15 height 15
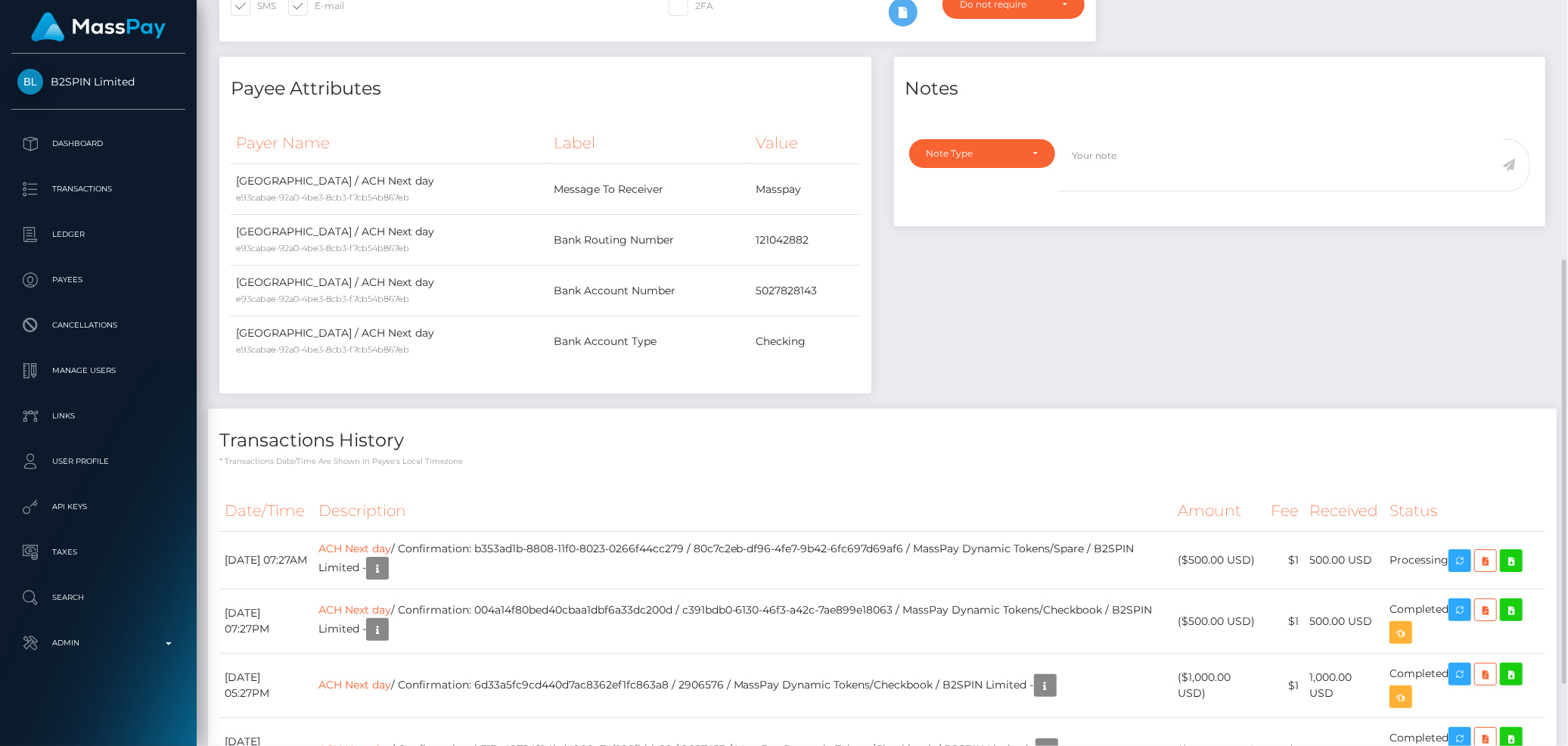
scroll to position [0, 0]
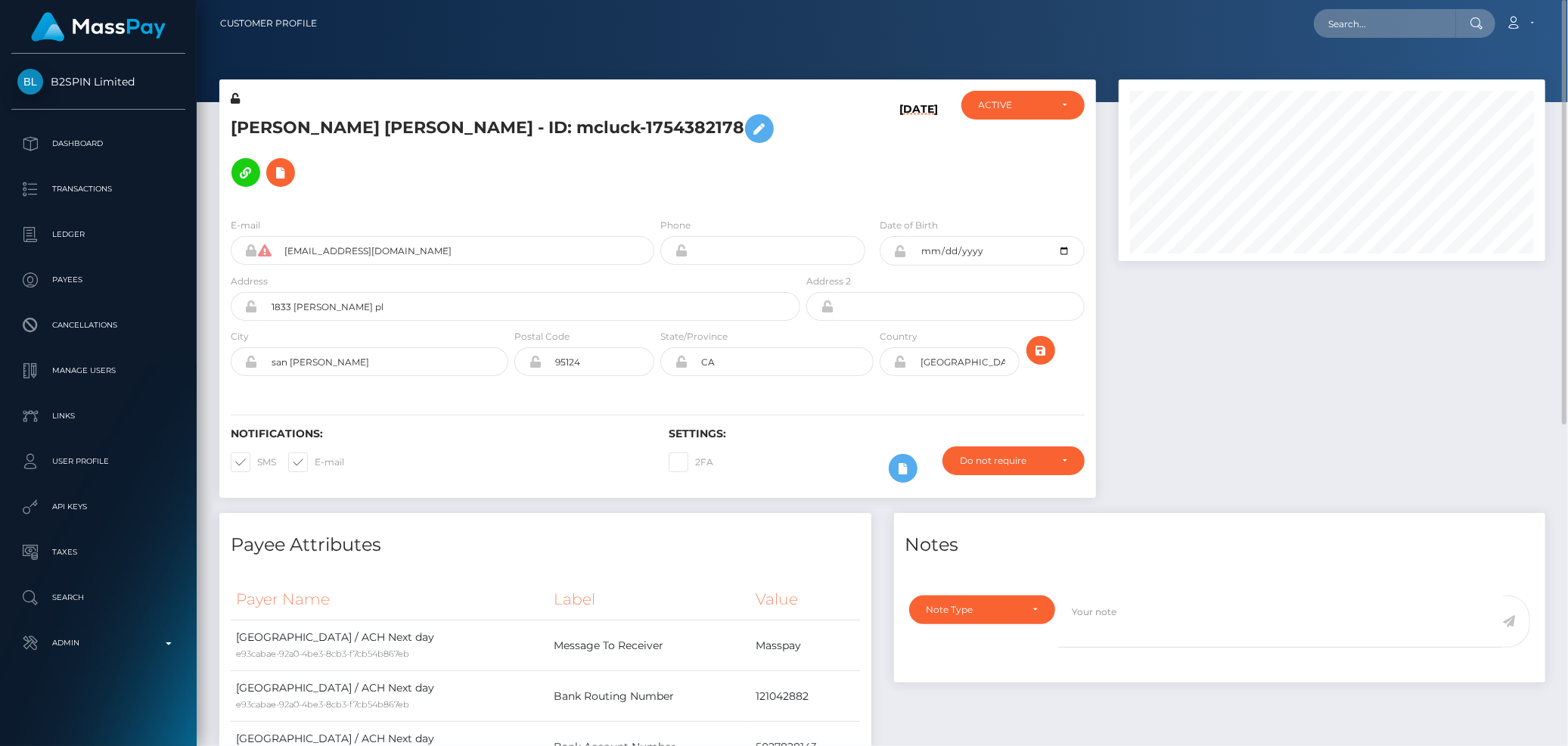
click at [1357, 27] on input "text" at bounding box center [1385, 23] width 142 height 29
paste input "d078b511-880d-11f0-8023-0266f44cc279"
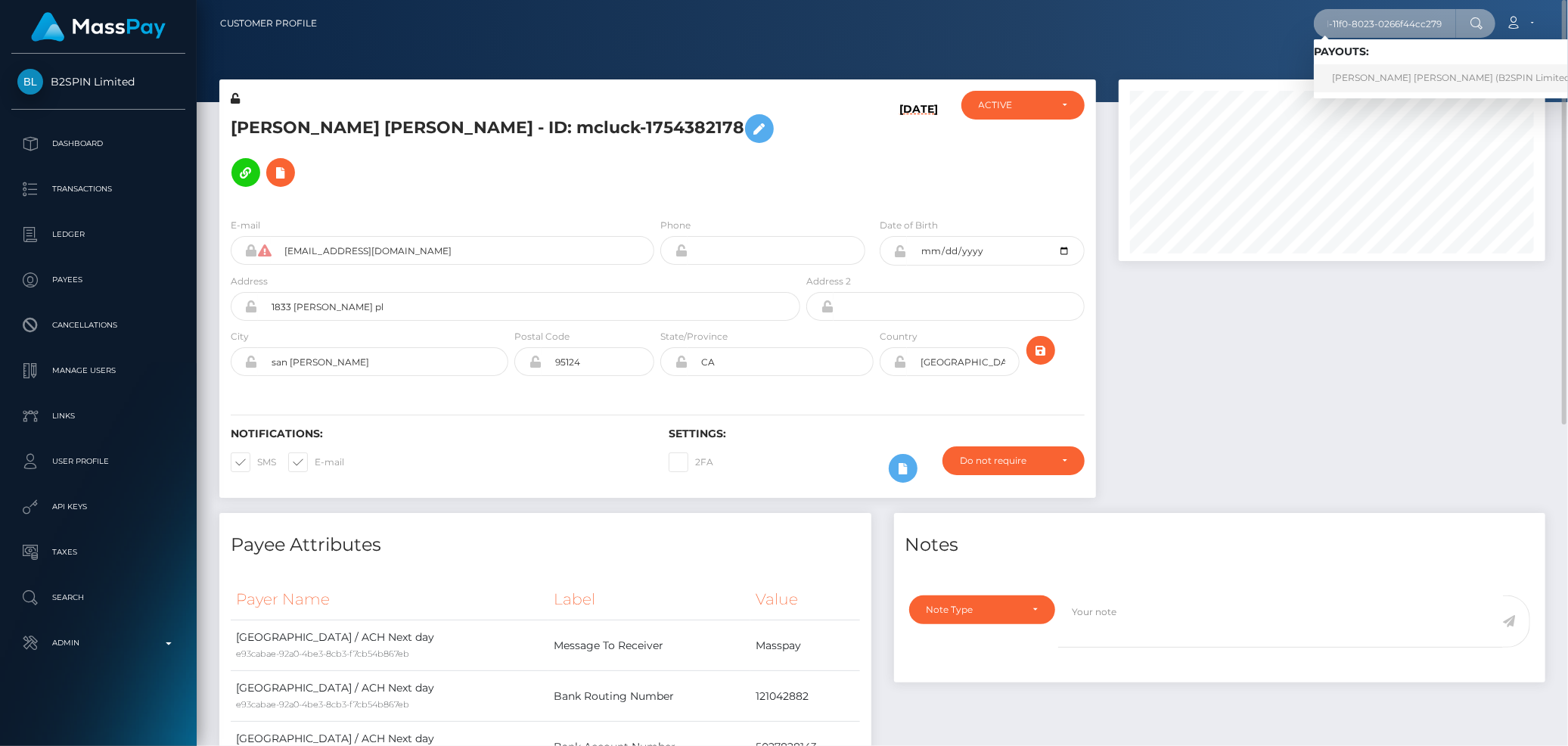
type input "d078b511-880d-11f0-8023-0266f44cc279"
click at [1350, 80] on link "[PERSON_NAME] [PERSON_NAME] (B2SPIN Limited - )" at bounding box center [1457, 79] width 286 height 28
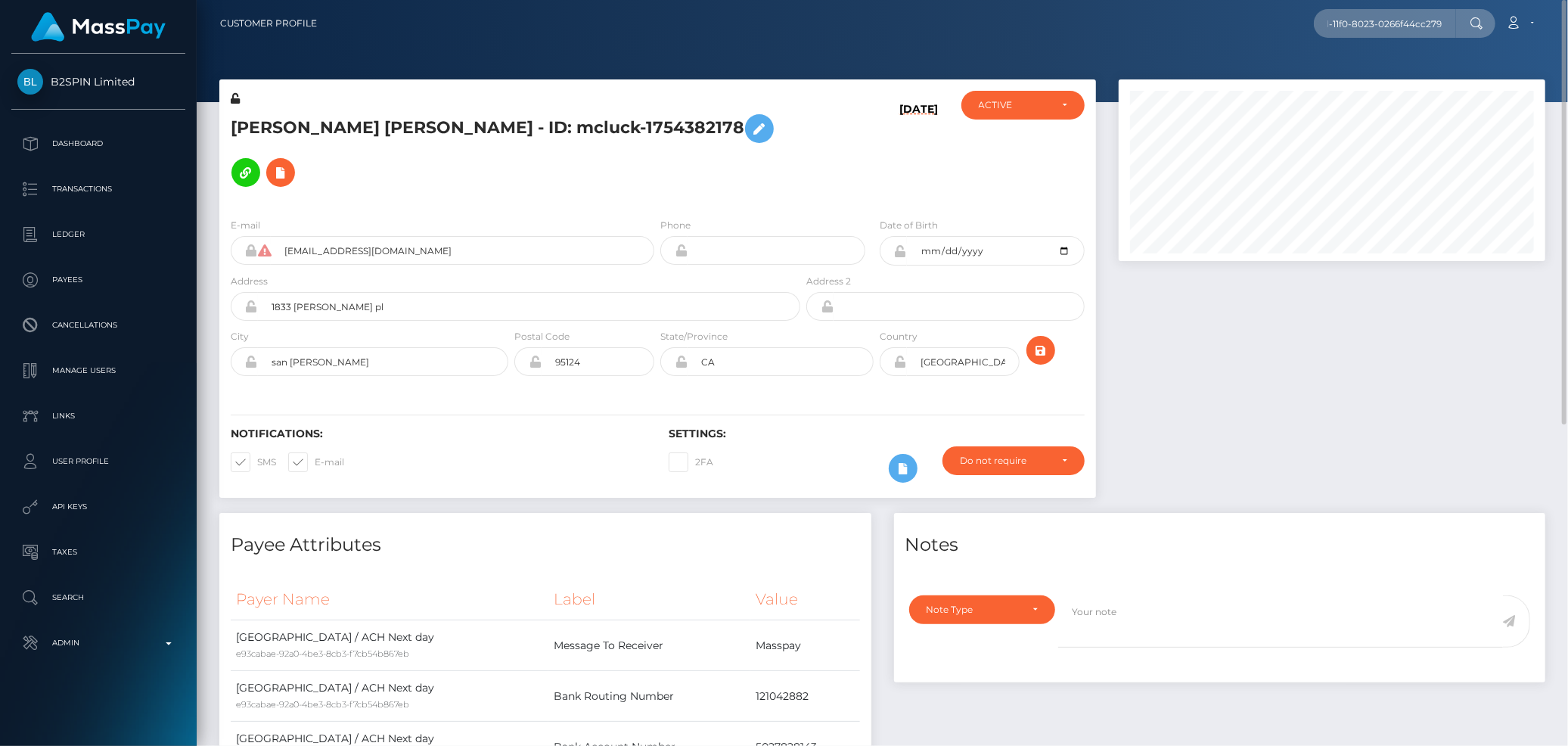
scroll to position [0, 0]
click at [1339, 19] on input "text" at bounding box center [1385, 23] width 142 height 29
paste input "ff134253-03aa-11f0-b24e-02f0d179f5a1"
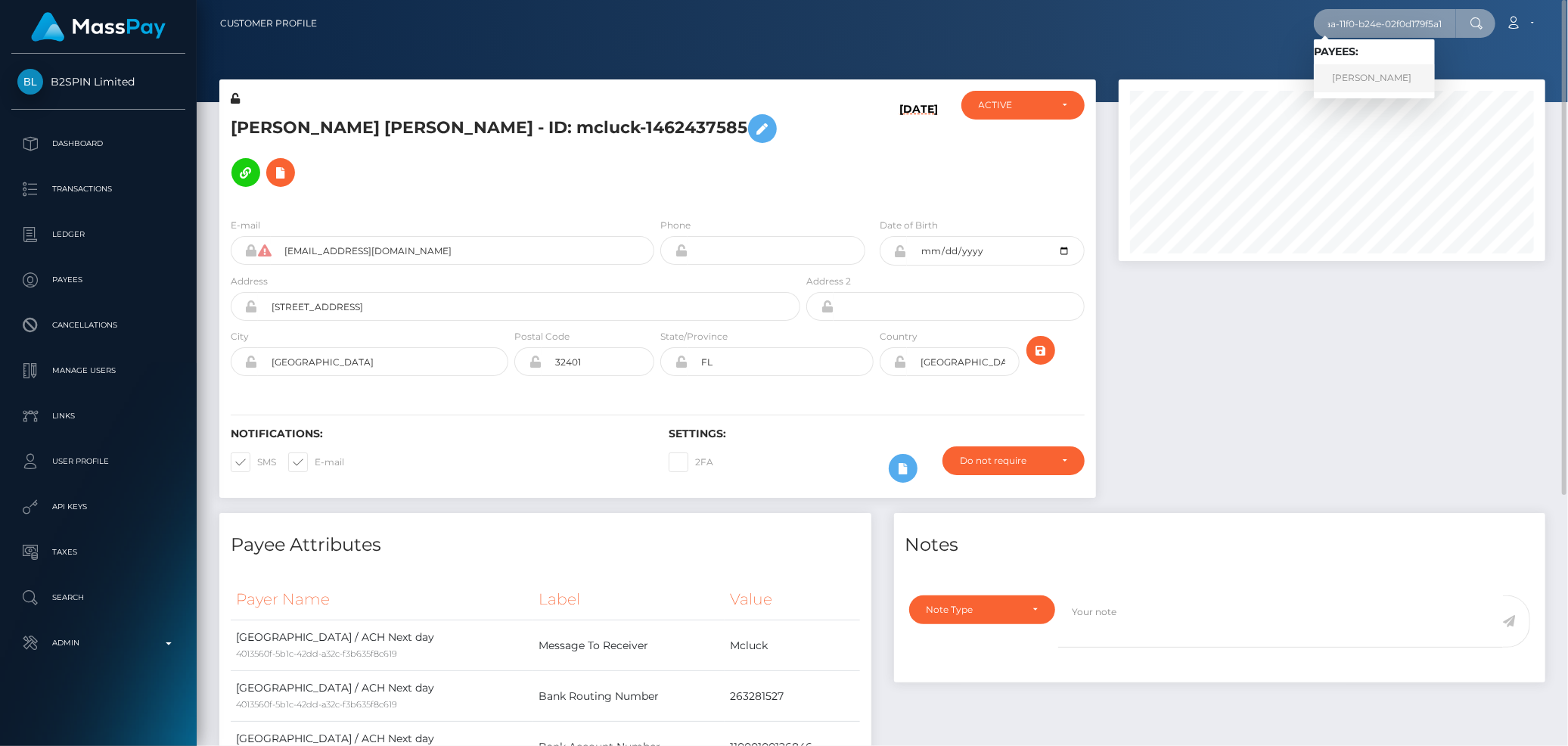
type input "ff134253-03aa-11f0-b24e-02f0d179f5a1"
click at [1381, 73] on link "[PERSON_NAME]" at bounding box center [1374, 79] width 121 height 28
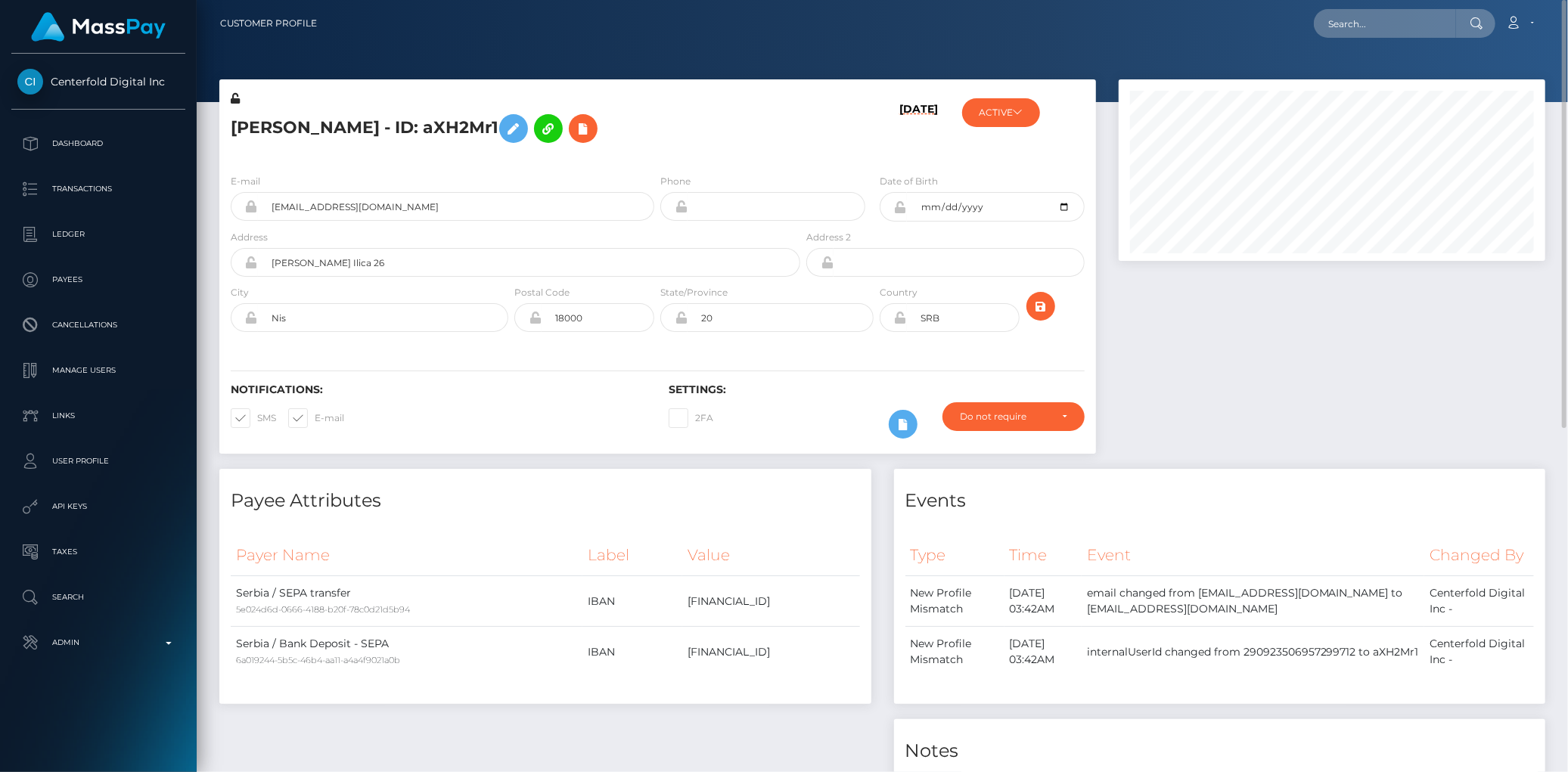
scroll to position [622, 0]
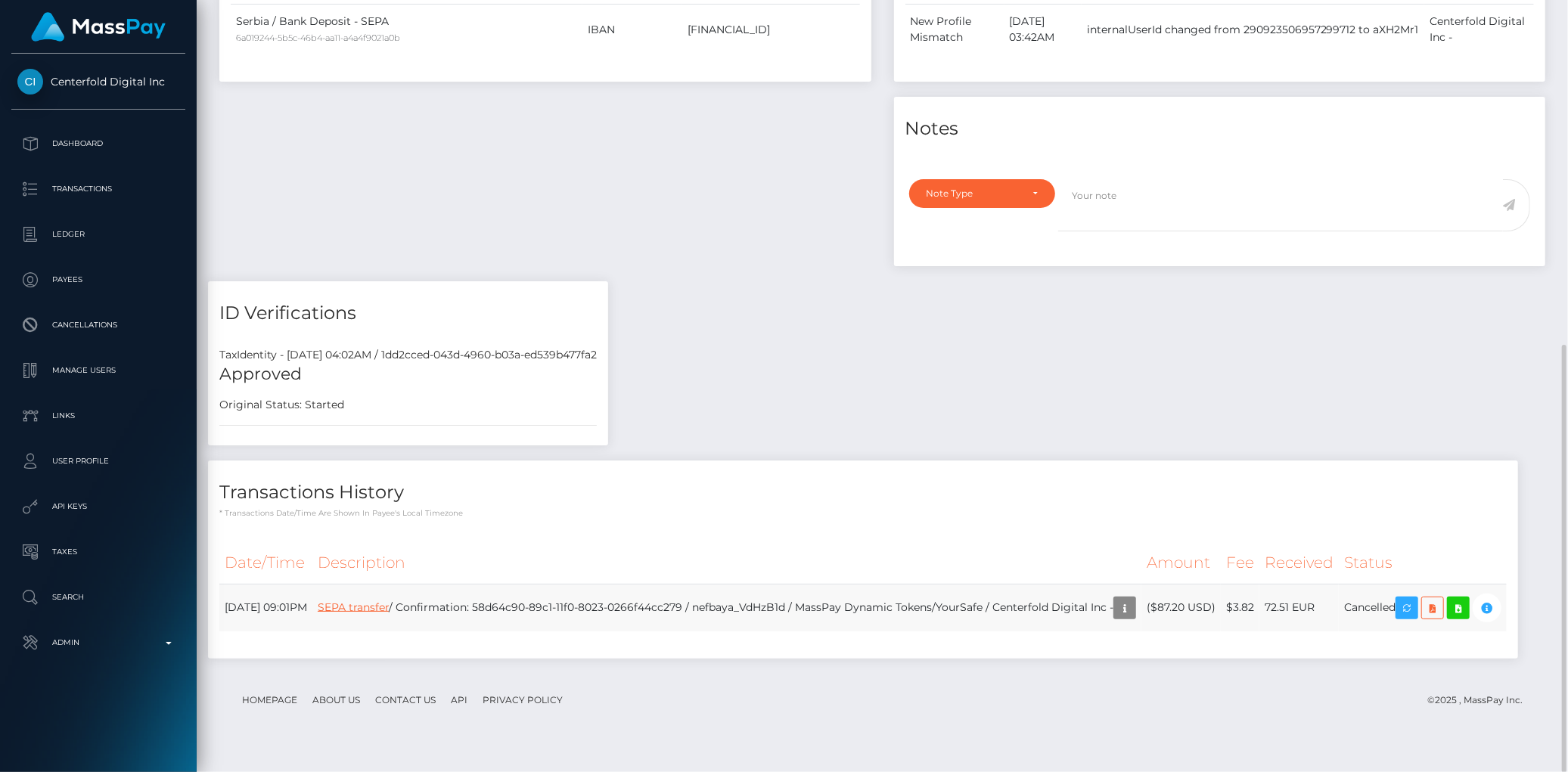
click at [389, 605] on link "SEPA transfer" at bounding box center [353, 606] width 71 height 14
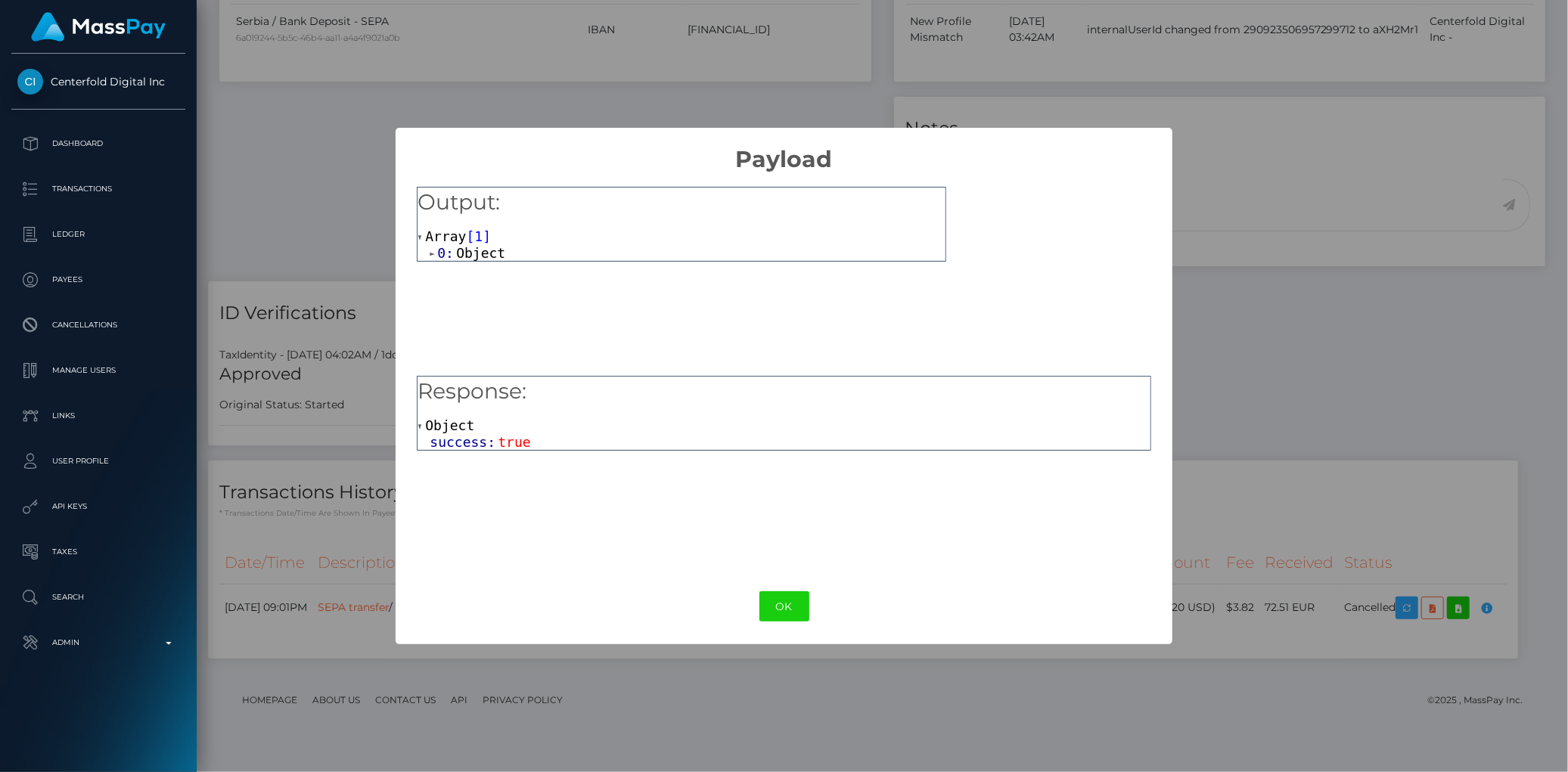
click at [463, 427] on span "Object" at bounding box center [449, 425] width 49 height 16
click at [462, 419] on span "Object" at bounding box center [449, 425] width 49 height 16
click at [472, 246] on span "Object" at bounding box center [480, 252] width 49 height 16
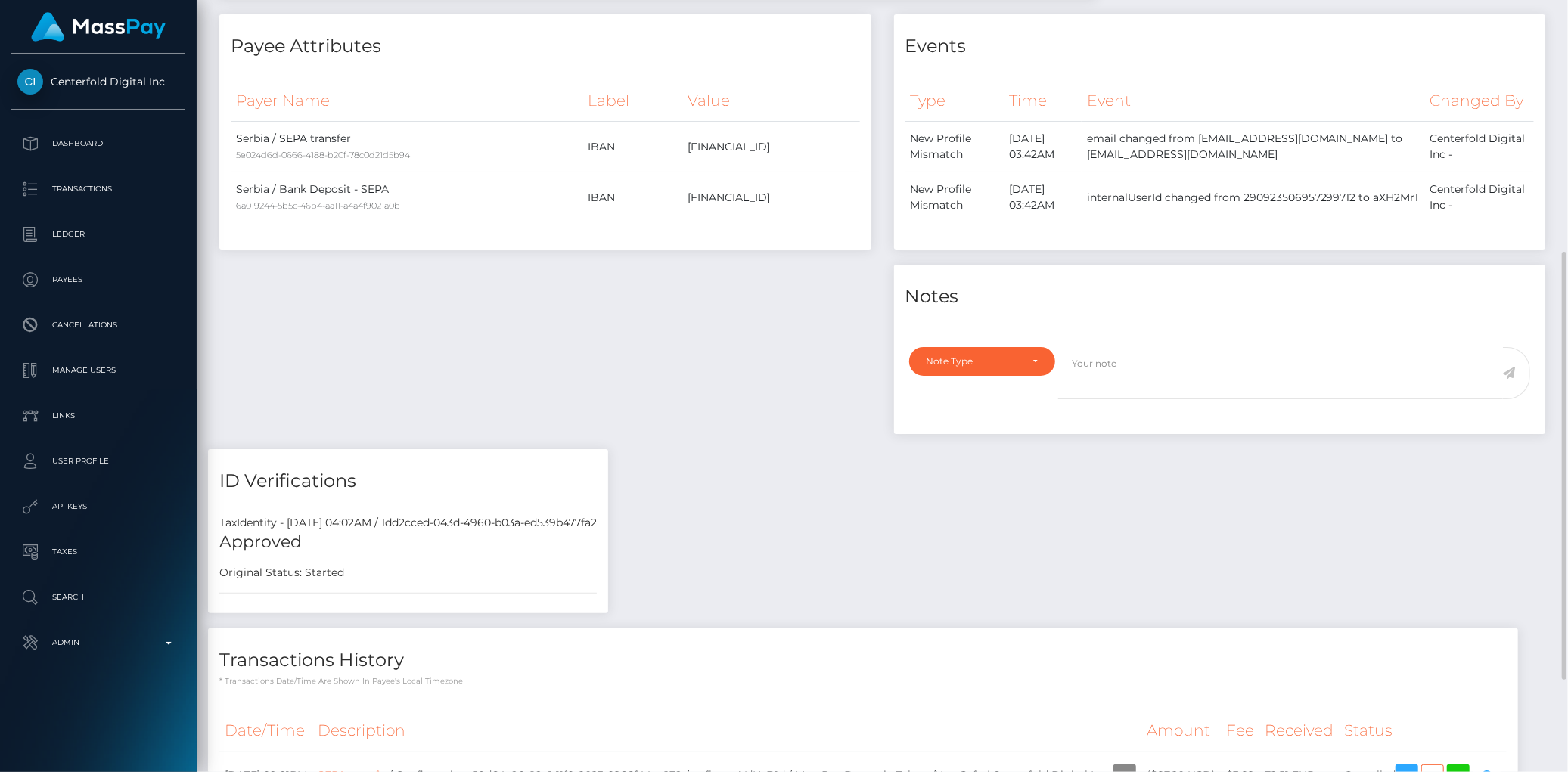
scroll to position [34, 0]
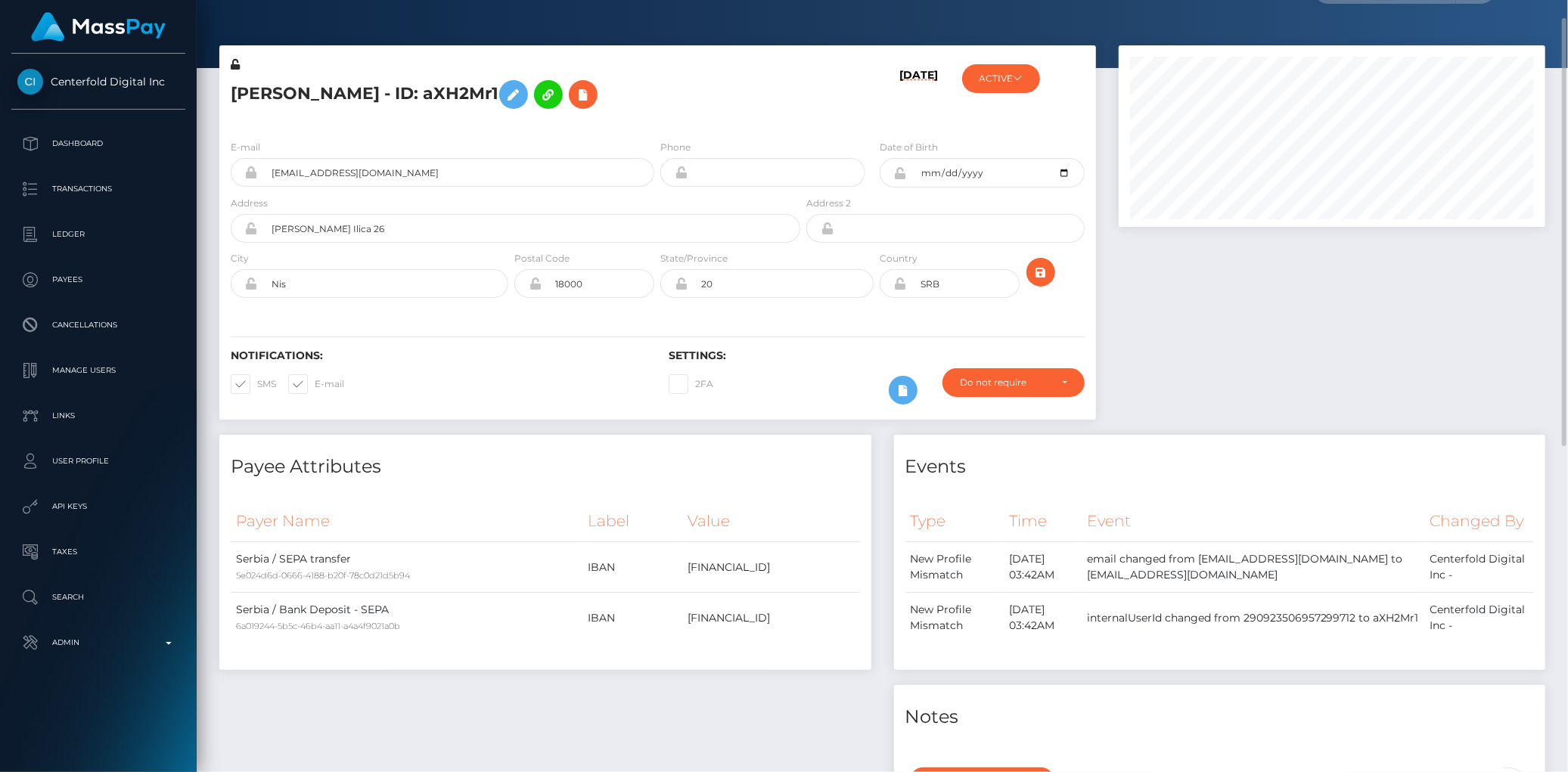
click at [376, 97] on h5 "Kristina Djordjevic - ID: aXH2Mr1" at bounding box center [512, 94] width 562 height 43
copy h5 "Kristina Djordjevic - ID: aXH2Mr1"
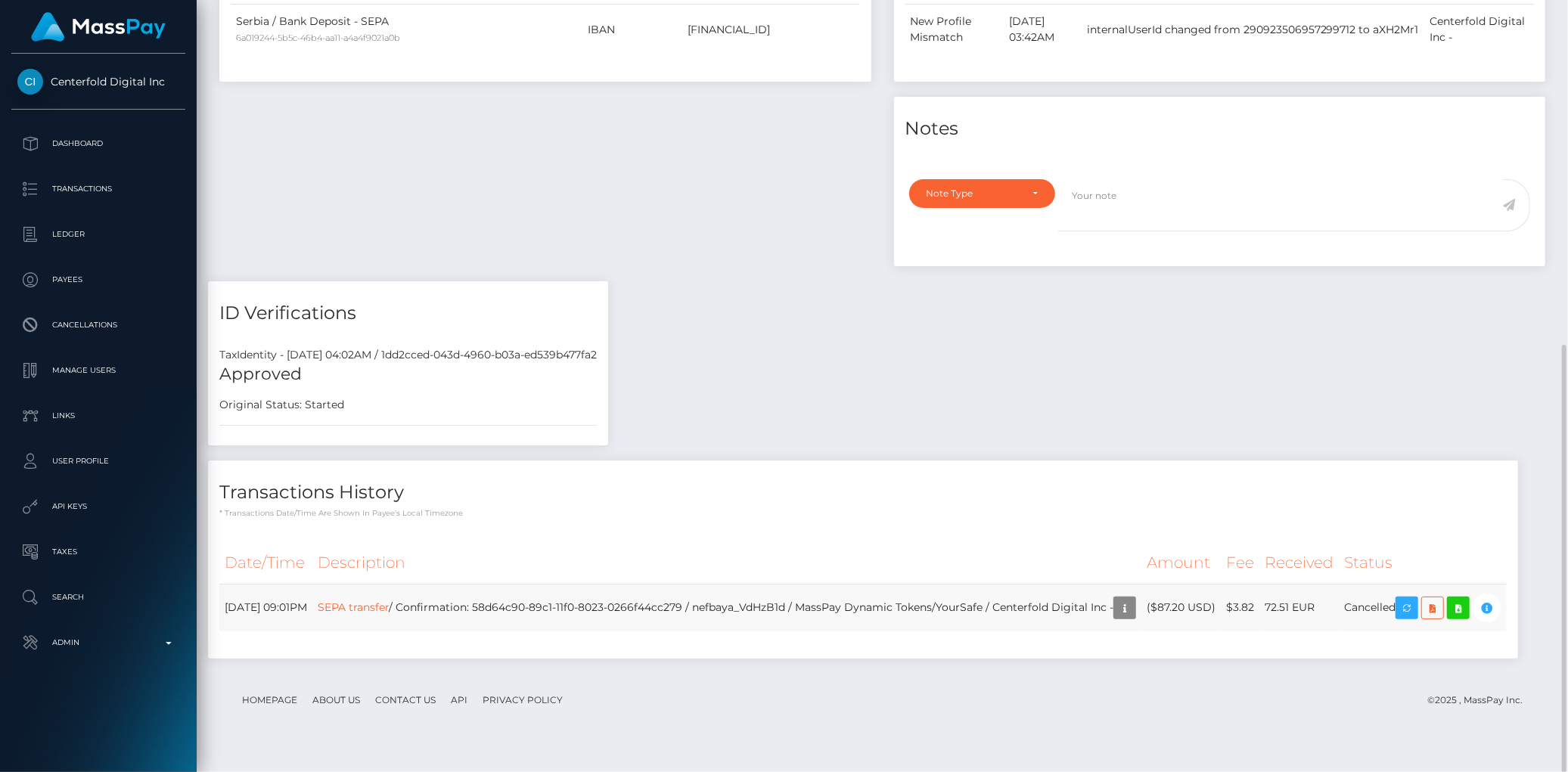
drag, startPoint x: 221, startPoint y: 608, endPoint x: 1434, endPoint y: 600, distance: 1213.0
click at [1434, 600] on tr "September 4, 2025 09:01PM SEPA transfer / Confirmation: 58d64c90-89c1-11f0-8023…" at bounding box center [863, 608] width 1288 height 48
copy tr "September 4, 2025 09:01PM SEPA transfer / Confirmation: 58d64c90-89c1-11f0-8023…"
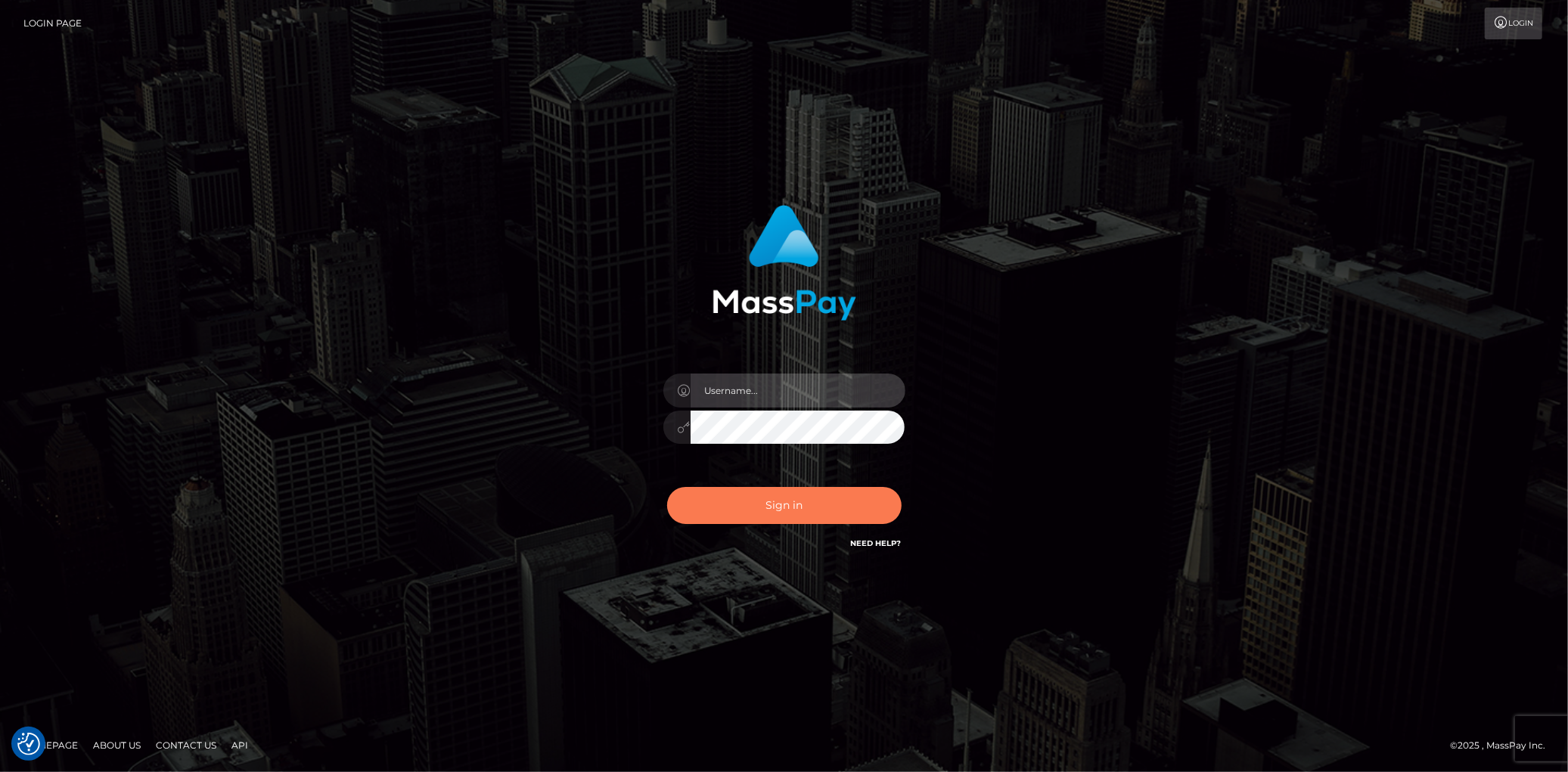
type input "[PERSON_NAME]"
click at [742, 502] on button "Sign in" at bounding box center [784, 505] width 235 height 37
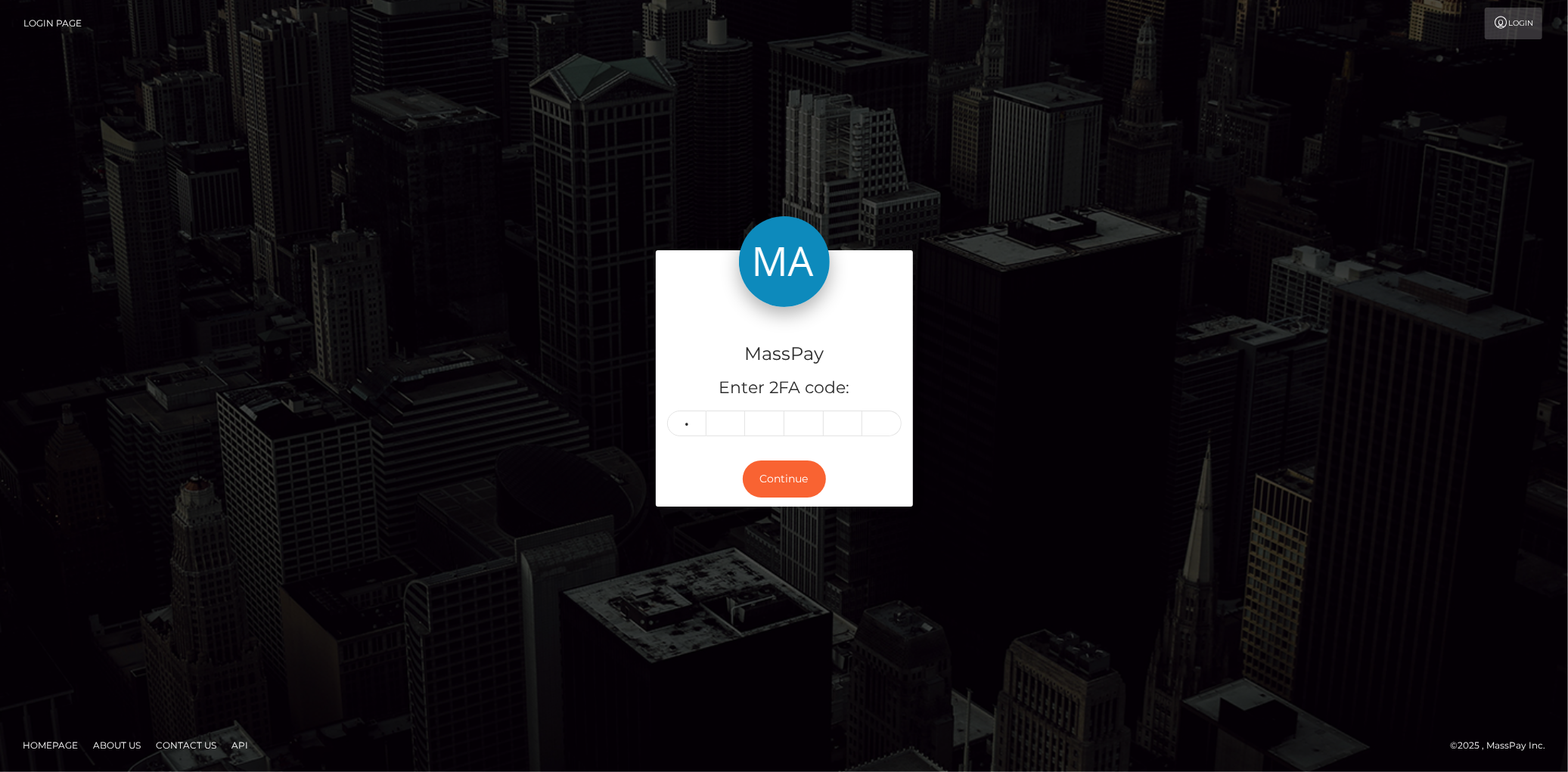
type input "1"
type input "5"
type input "6"
type input "4"
type input "5"
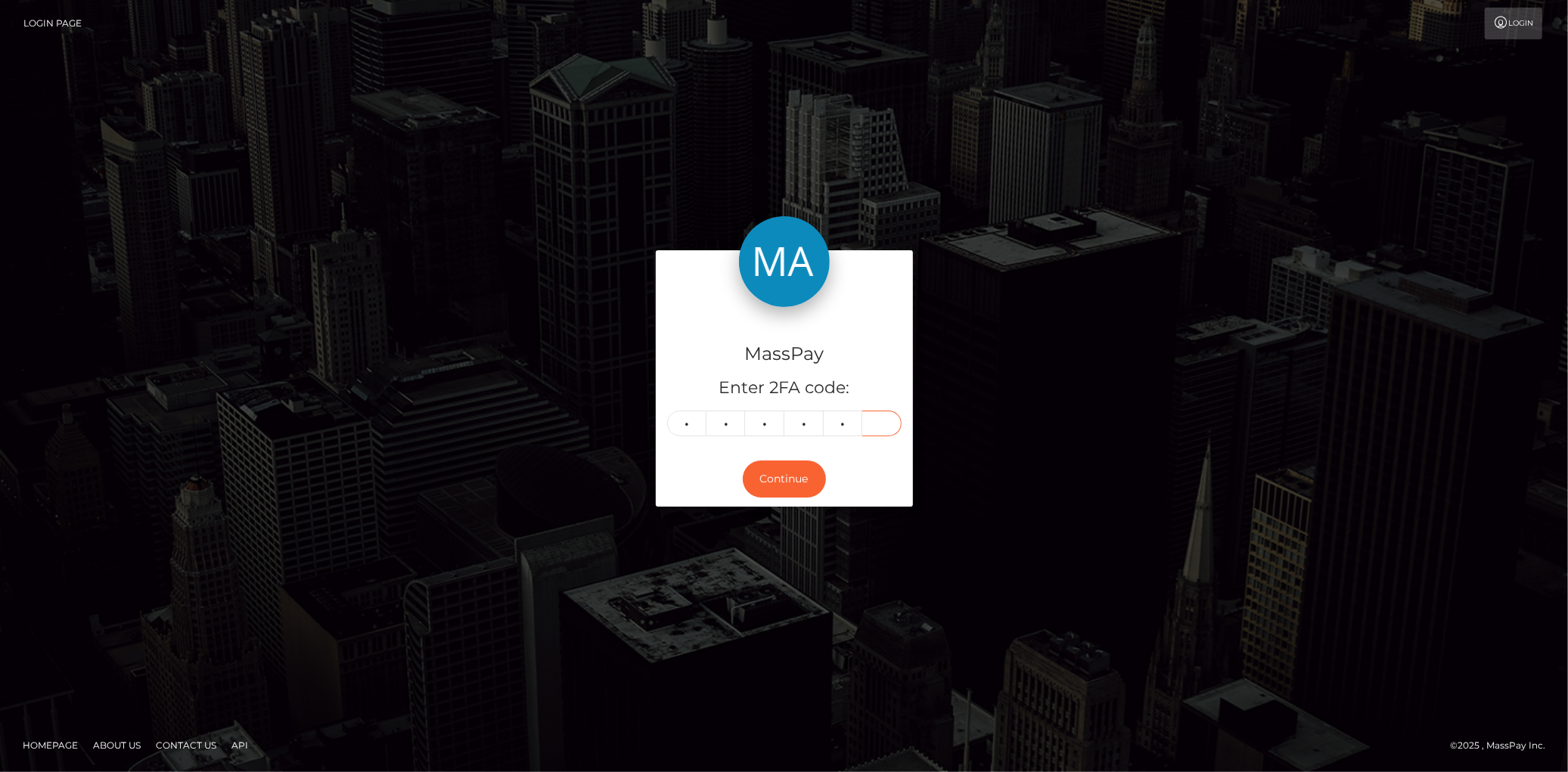
type input "9"
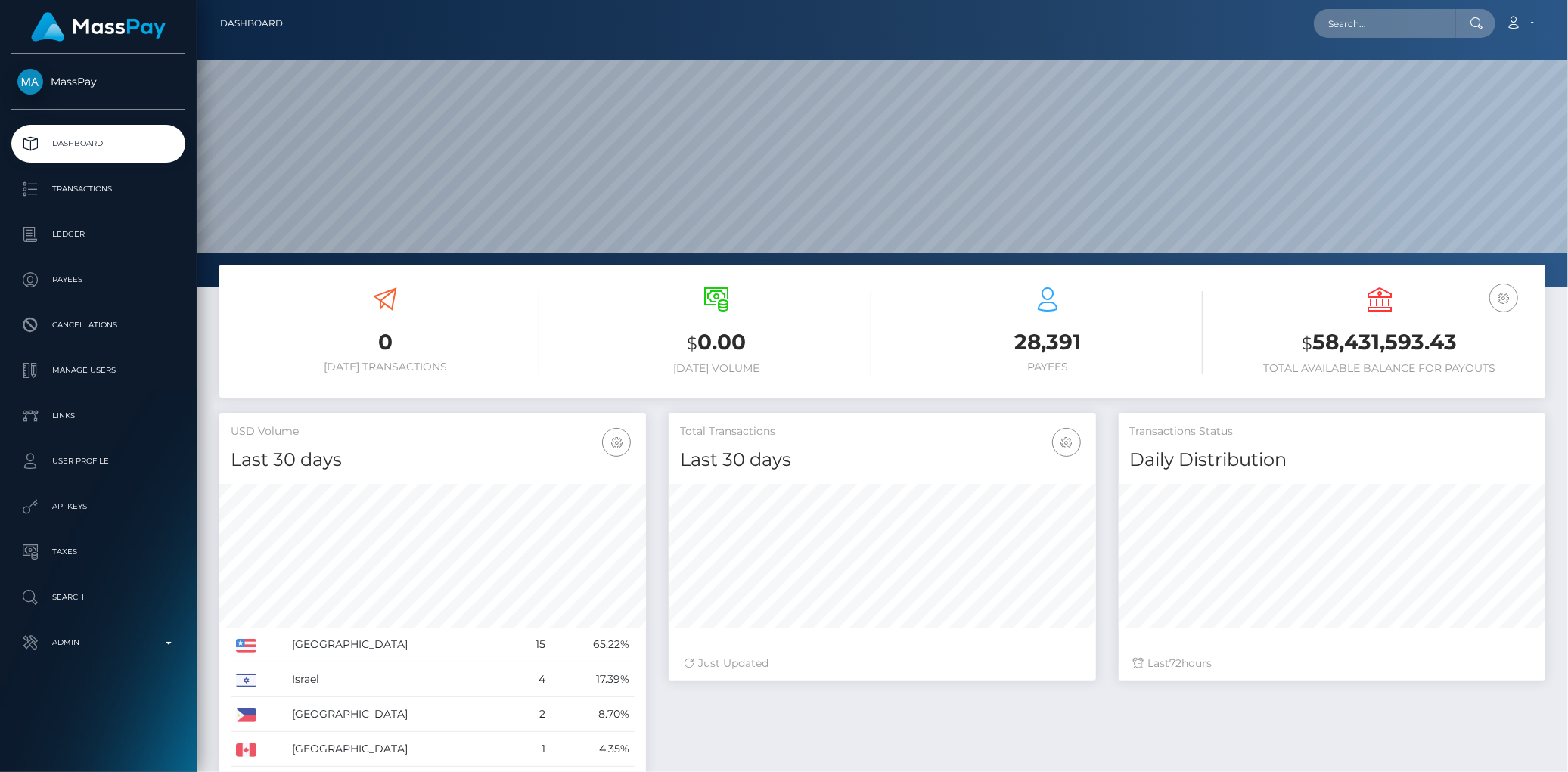
scroll to position [268, 427]
click at [1338, 27] on input "text" at bounding box center [1385, 23] width 142 height 29
paste input "[EMAIL_ADDRESS][DOMAIN_NAME]"
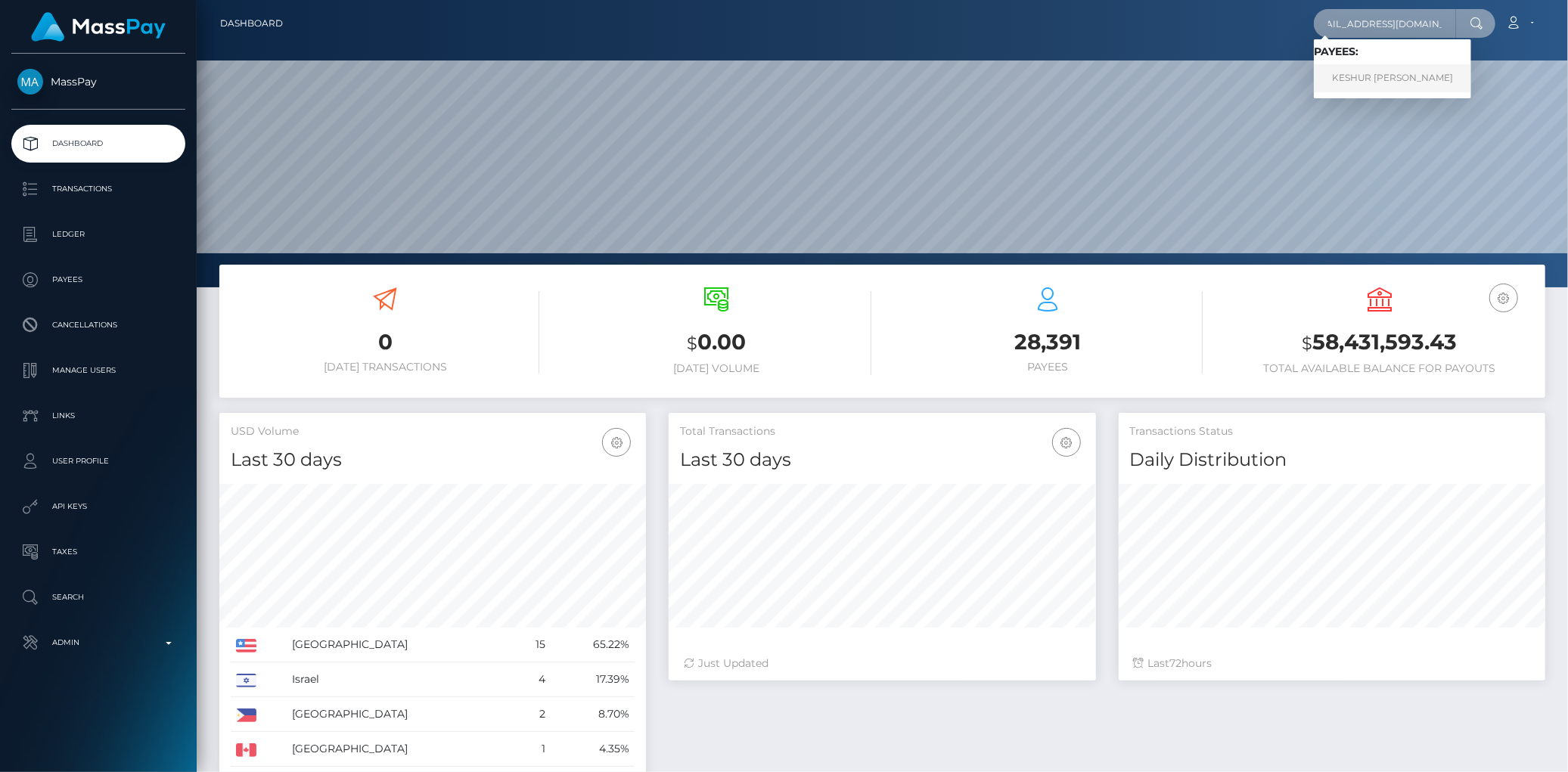
type input "[EMAIL_ADDRESS][DOMAIN_NAME]"
click at [1374, 84] on link "KESHUR [PERSON_NAME]" at bounding box center [1392, 78] width 157 height 28
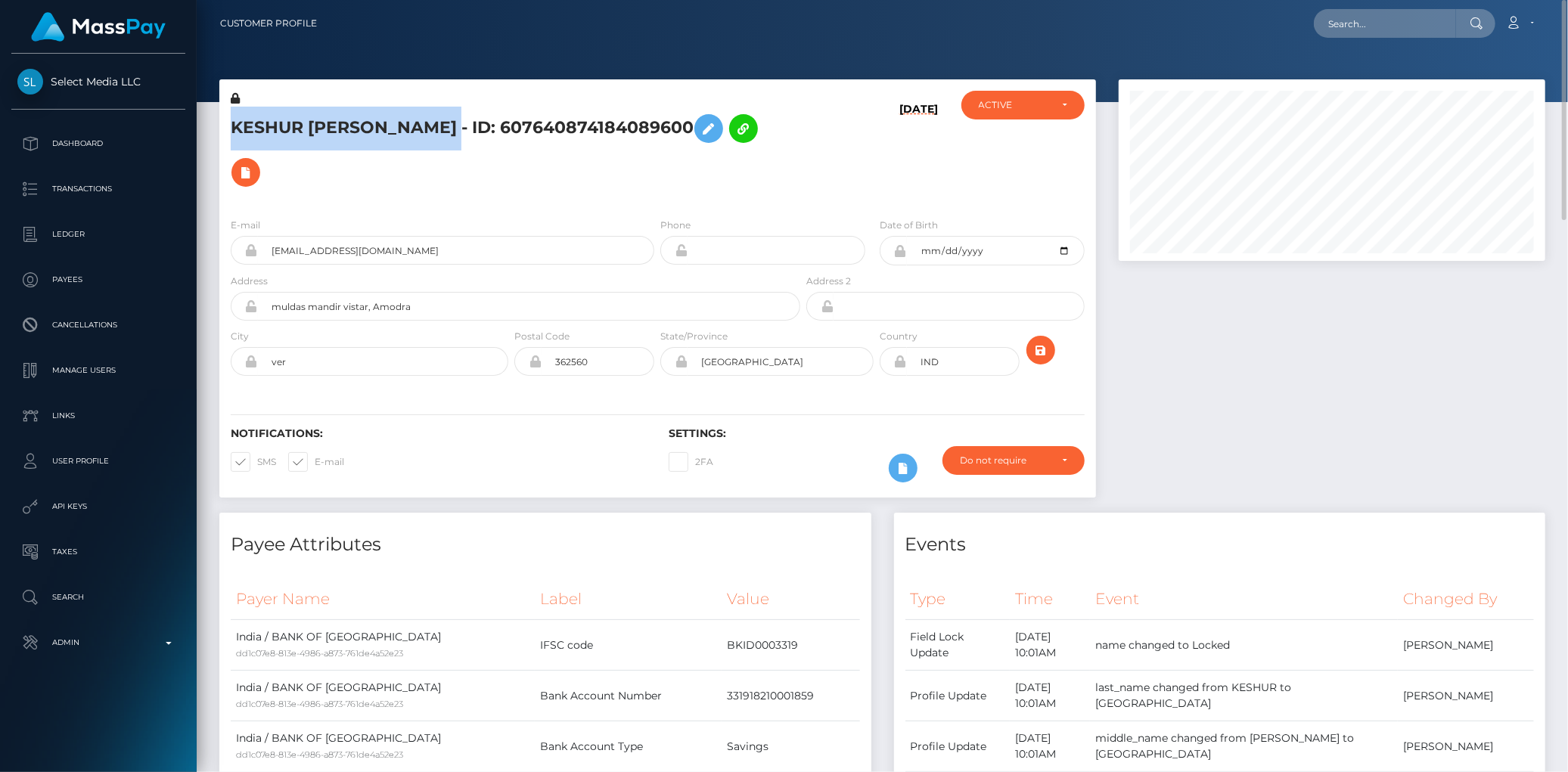
drag, startPoint x: 232, startPoint y: 123, endPoint x: 491, endPoint y: 126, distance: 259.0
click at [491, 126] on h5 "KESHUR NIRALI JAGDISHBHAI - ID: 607640874184089600" at bounding box center [512, 150] width 562 height 88
click at [723, 136] on button at bounding box center [709, 128] width 29 height 29
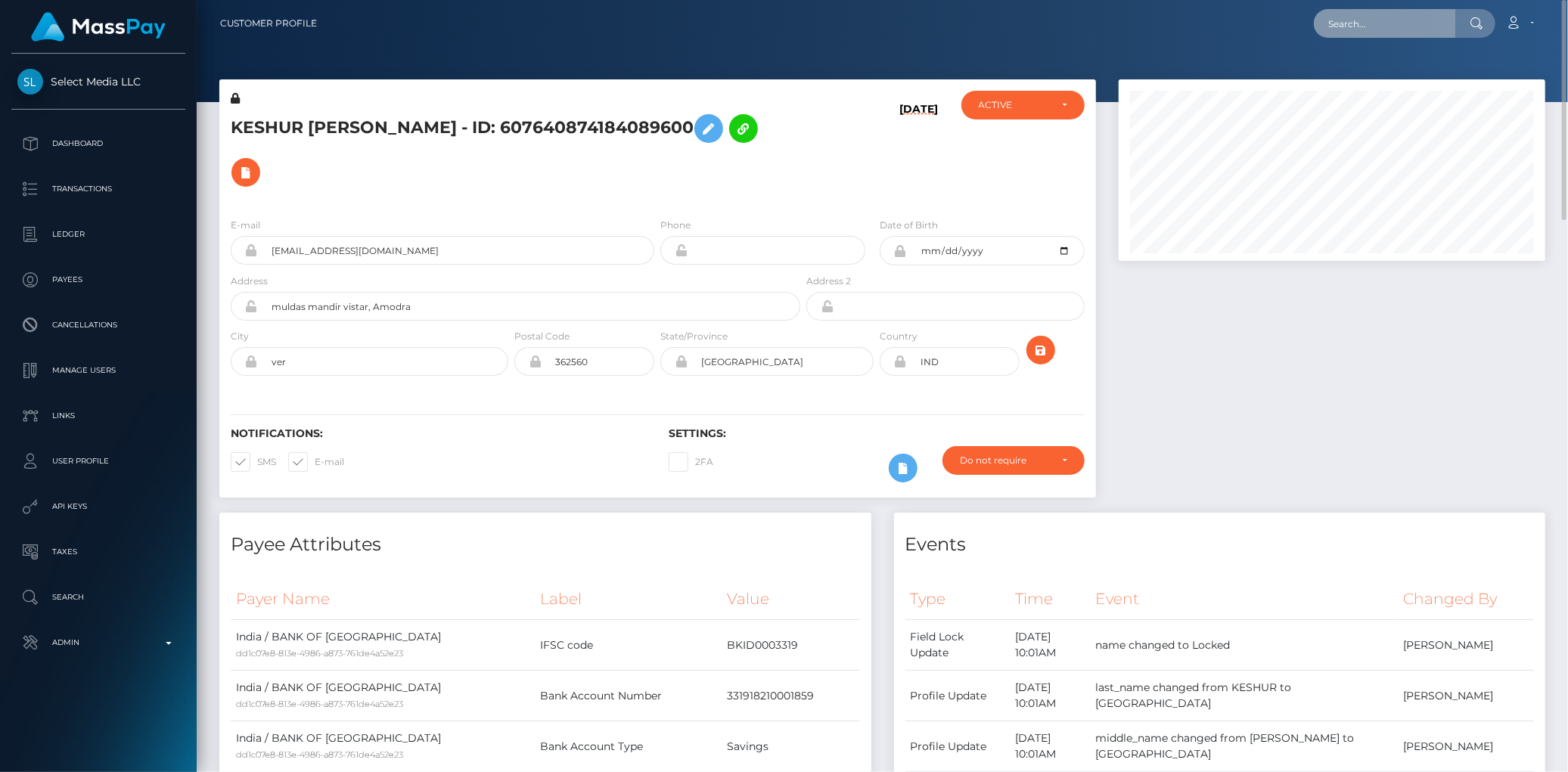
click at [1356, 21] on input "text" at bounding box center [1385, 23] width 142 height 29
paste input "vanilla4banana@gmail.com"
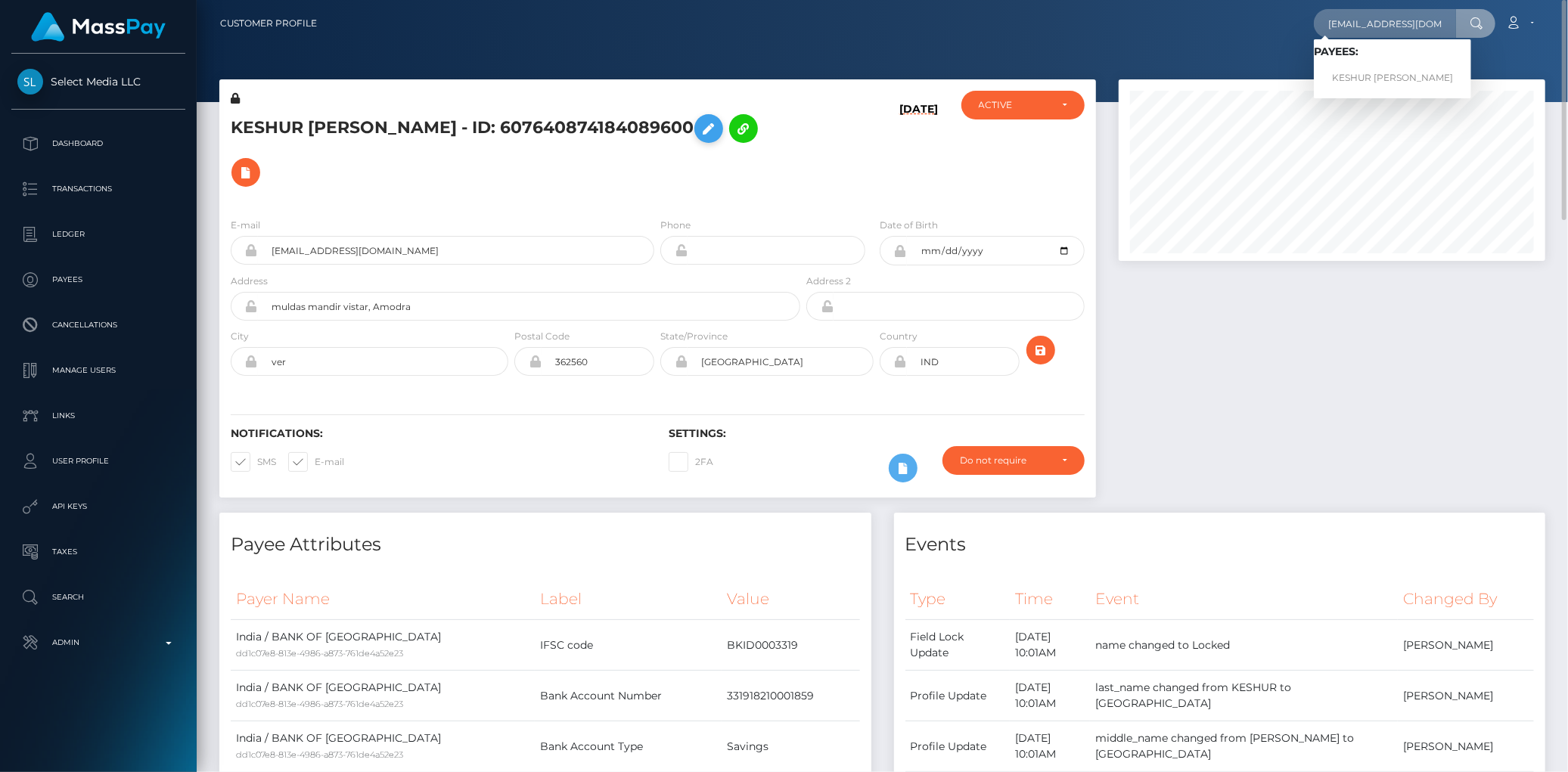
click at [723, 123] on button at bounding box center [709, 128] width 29 height 29
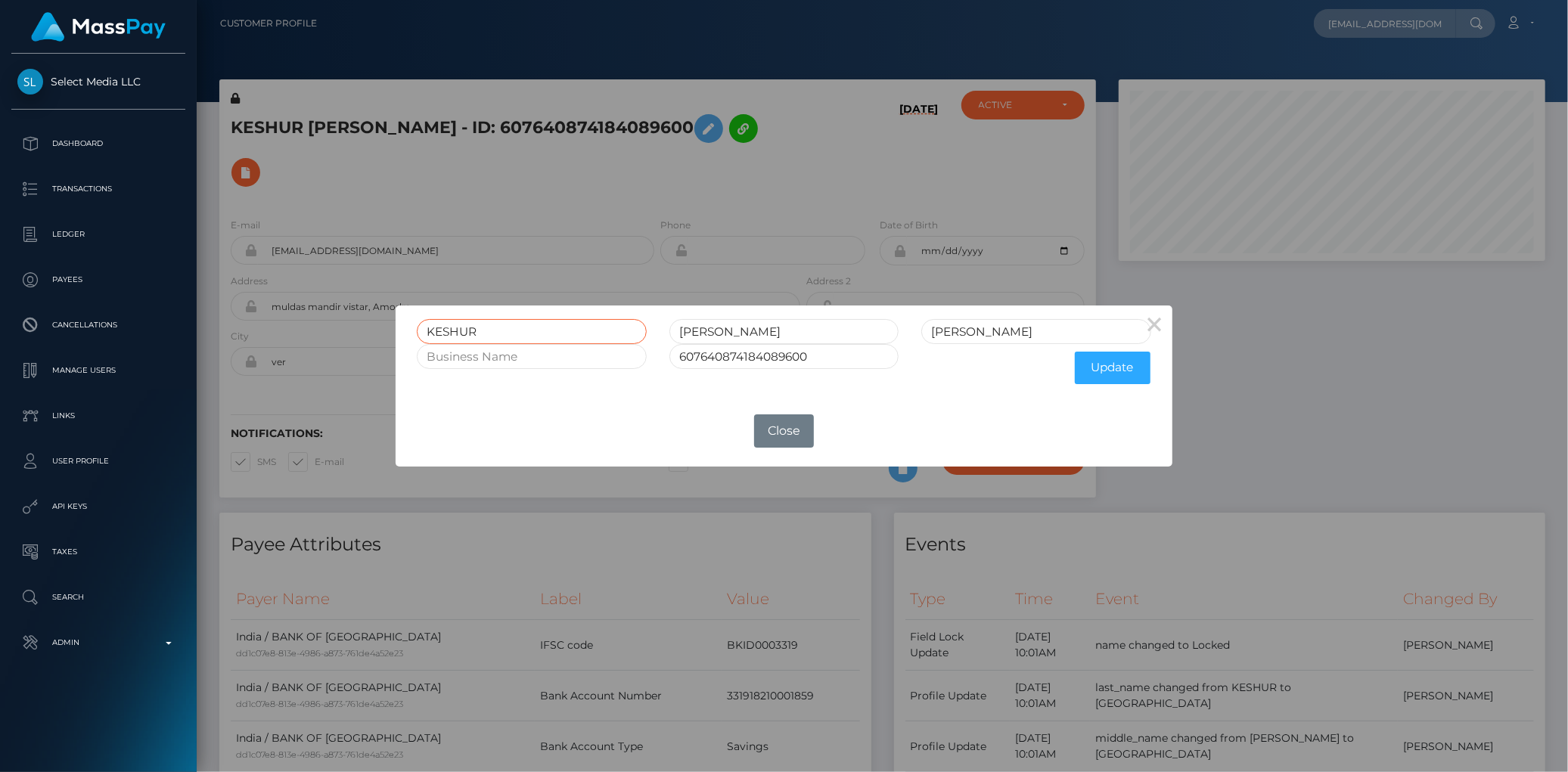
click at [457, 335] on input "KESHUR" at bounding box center [531, 332] width 229 height 25
click at [700, 331] on input "NIRALI" at bounding box center [784, 332] width 229 height 25
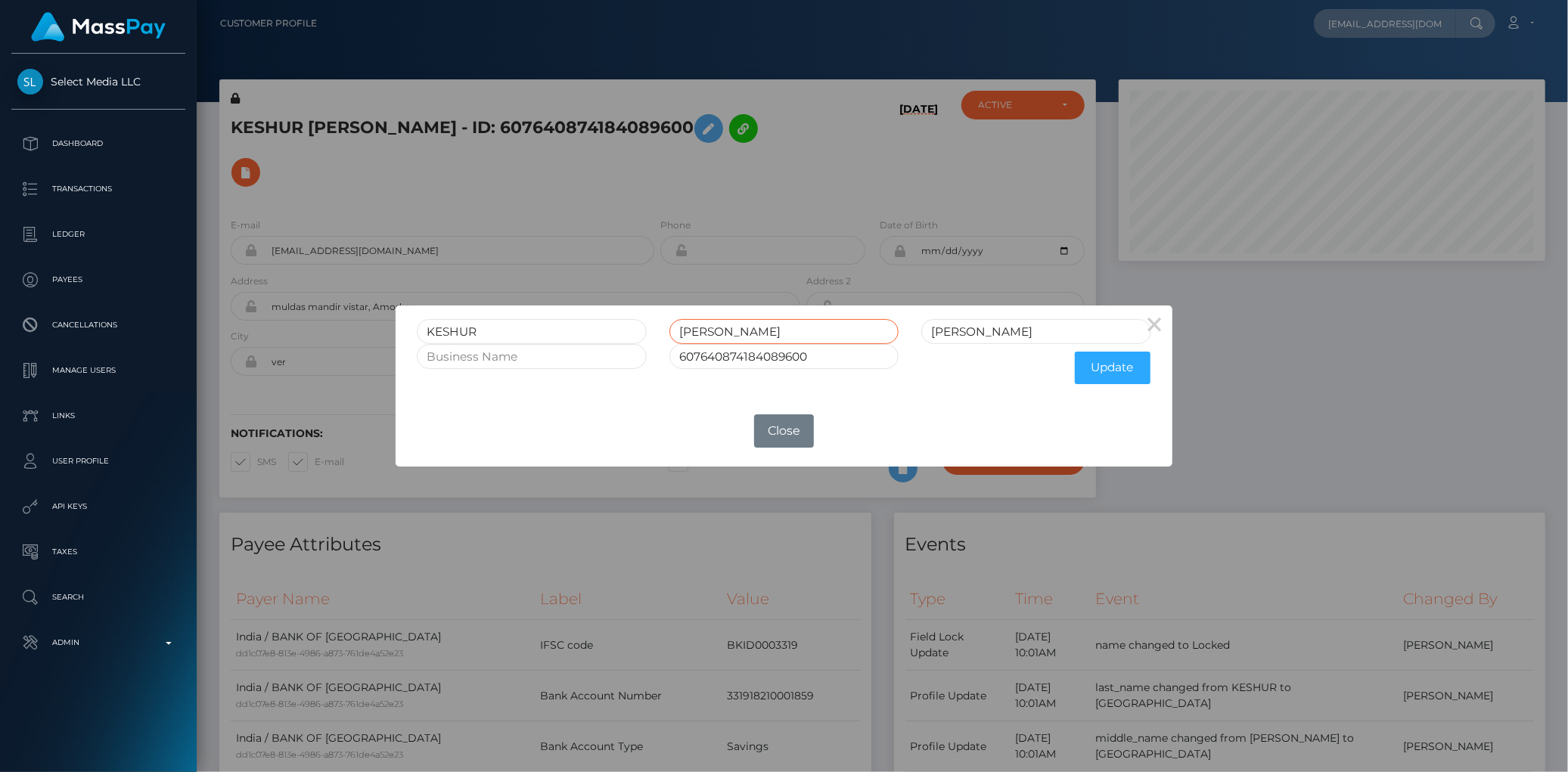
click at [700, 331] on input "NIRALI" at bounding box center [784, 332] width 229 height 25
click at [959, 320] on input "JAGDISHBHAI" at bounding box center [1036, 332] width 229 height 25
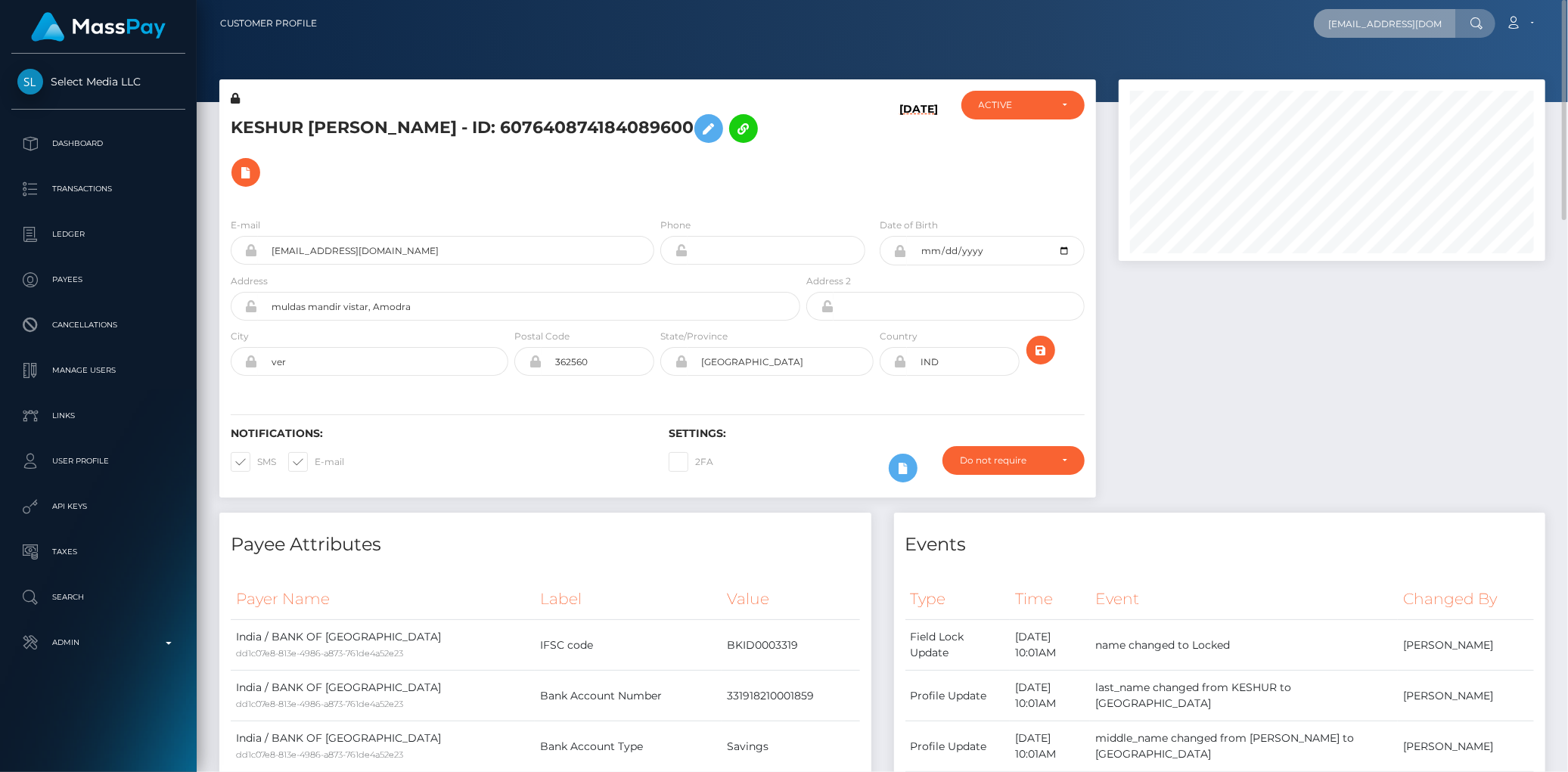
click at [1349, 23] on input "vanilla4banana@gmail.com" at bounding box center [1385, 23] width 142 height 29
paste input "jahalia.coleman"
type input "jahalia.coleman@gmail.com"
click at [1352, 80] on link "Jahalia Coleman" at bounding box center [1374, 78] width 121 height 28
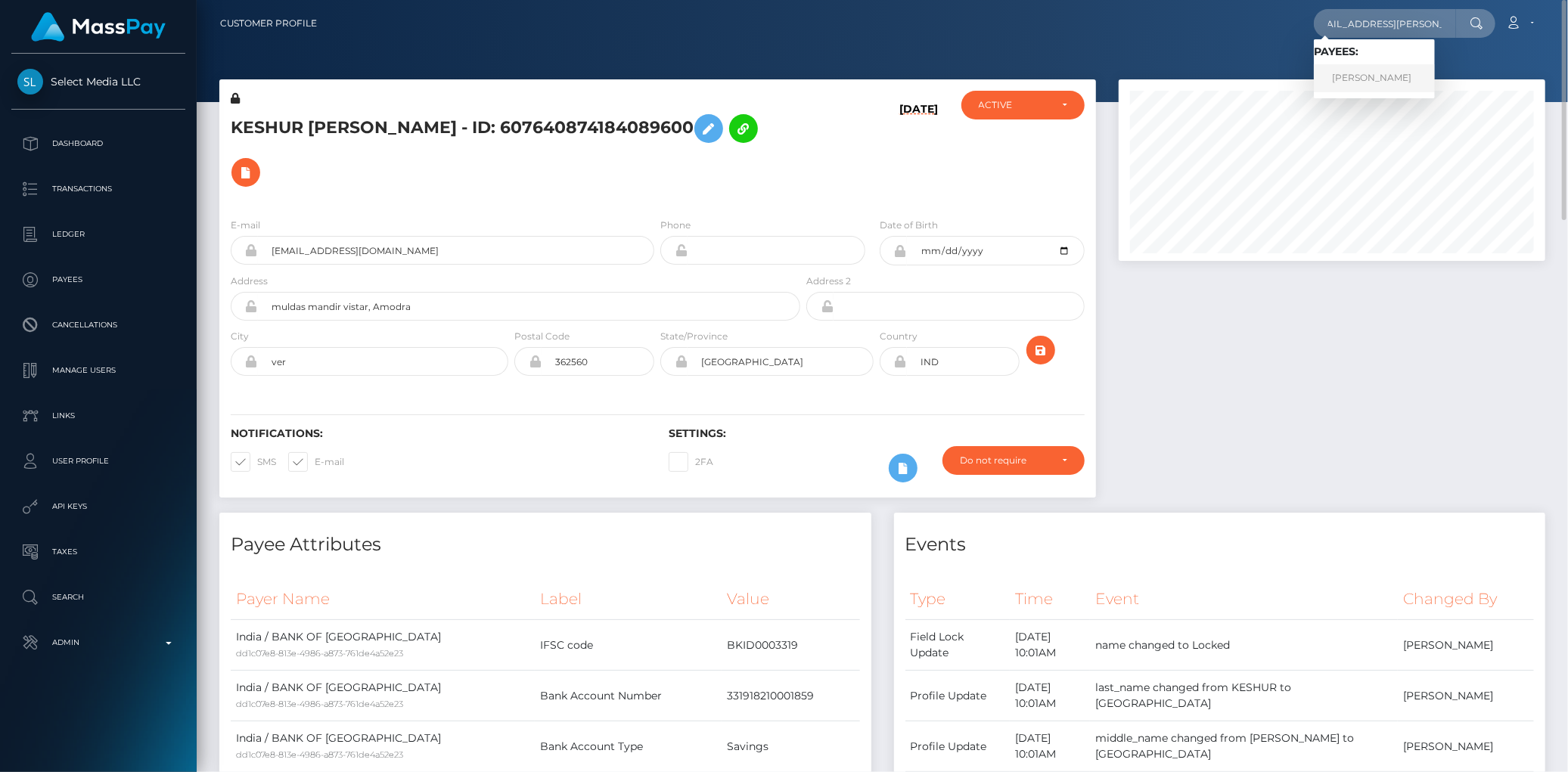
scroll to position [0, 0]
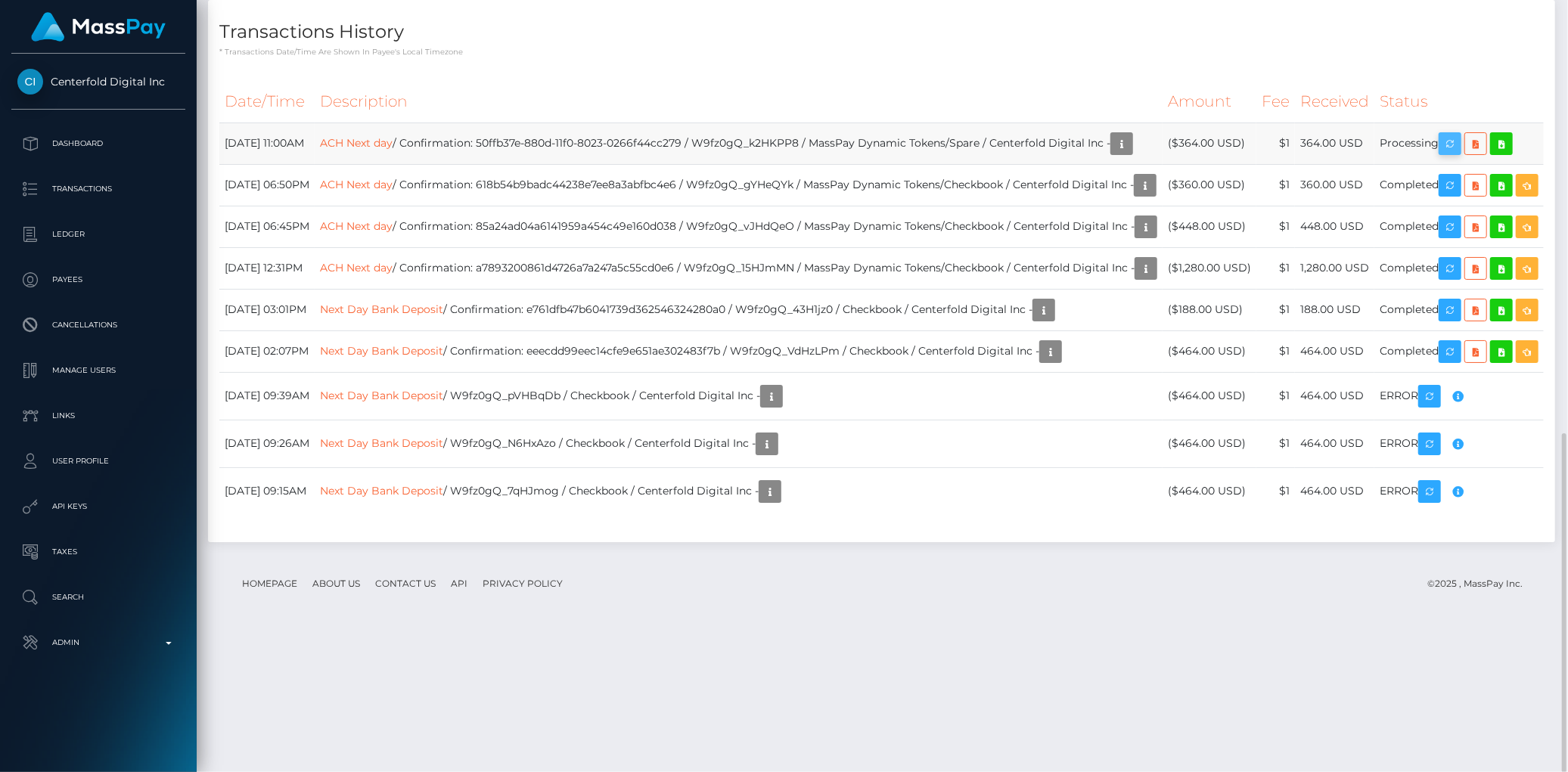
scroll to position [182, 427]
click at [1449, 155] on button "button" at bounding box center [1450, 143] width 23 height 23
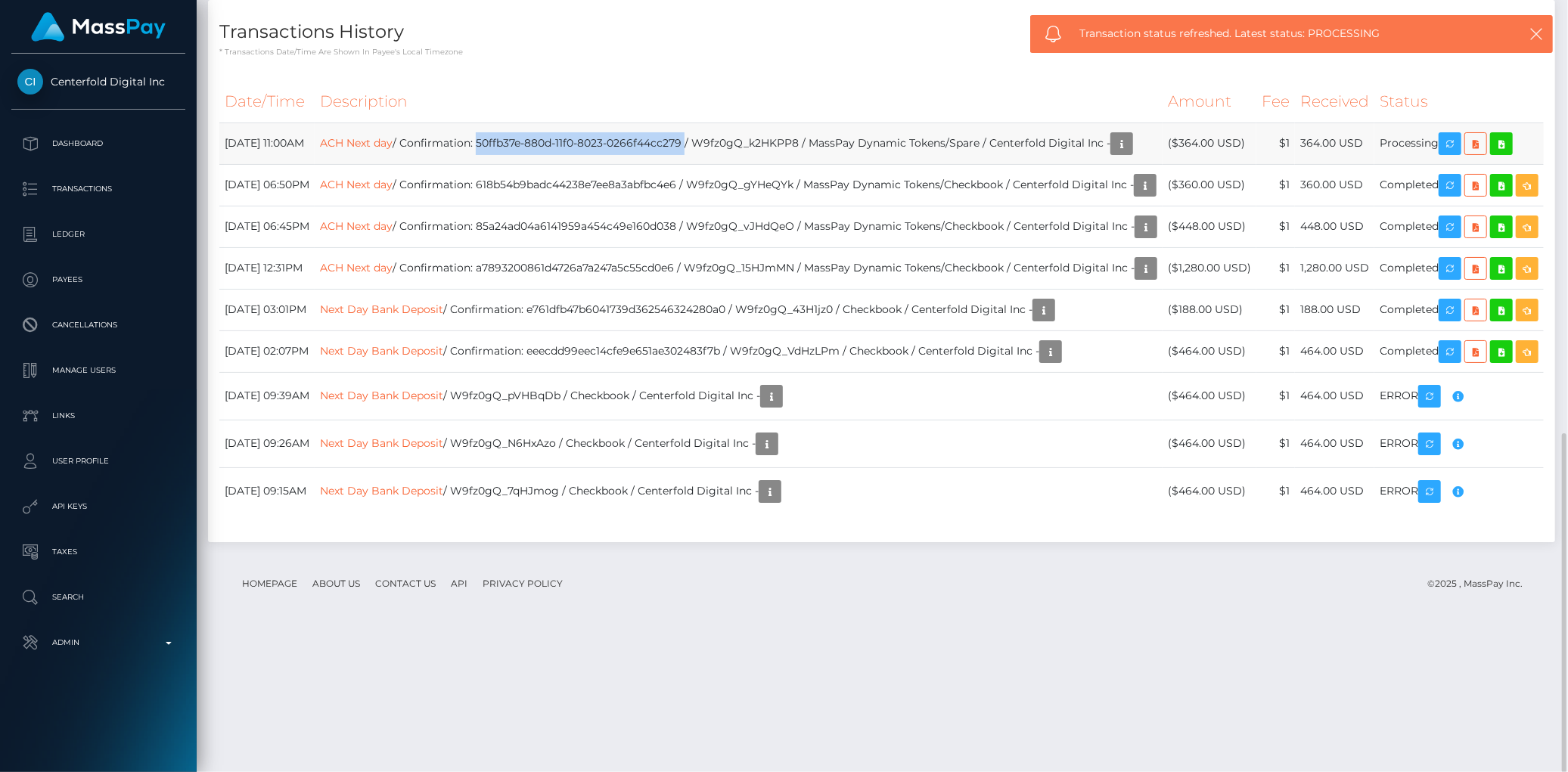
drag, startPoint x: 743, startPoint y: 141, endPoint x: 533, endPoint y: 131, distance: 210.2
click at [533, 131] on td "ACH Next day / Confirmation: 50ffb37e-880d-11f0-8023-0266f44cc279 / W9fz0gQ_k2H…" at bounding box center [739, 143] width 848 height 42
copy td "50ffb37e-880d-11f0-8023-0266f44cc279"
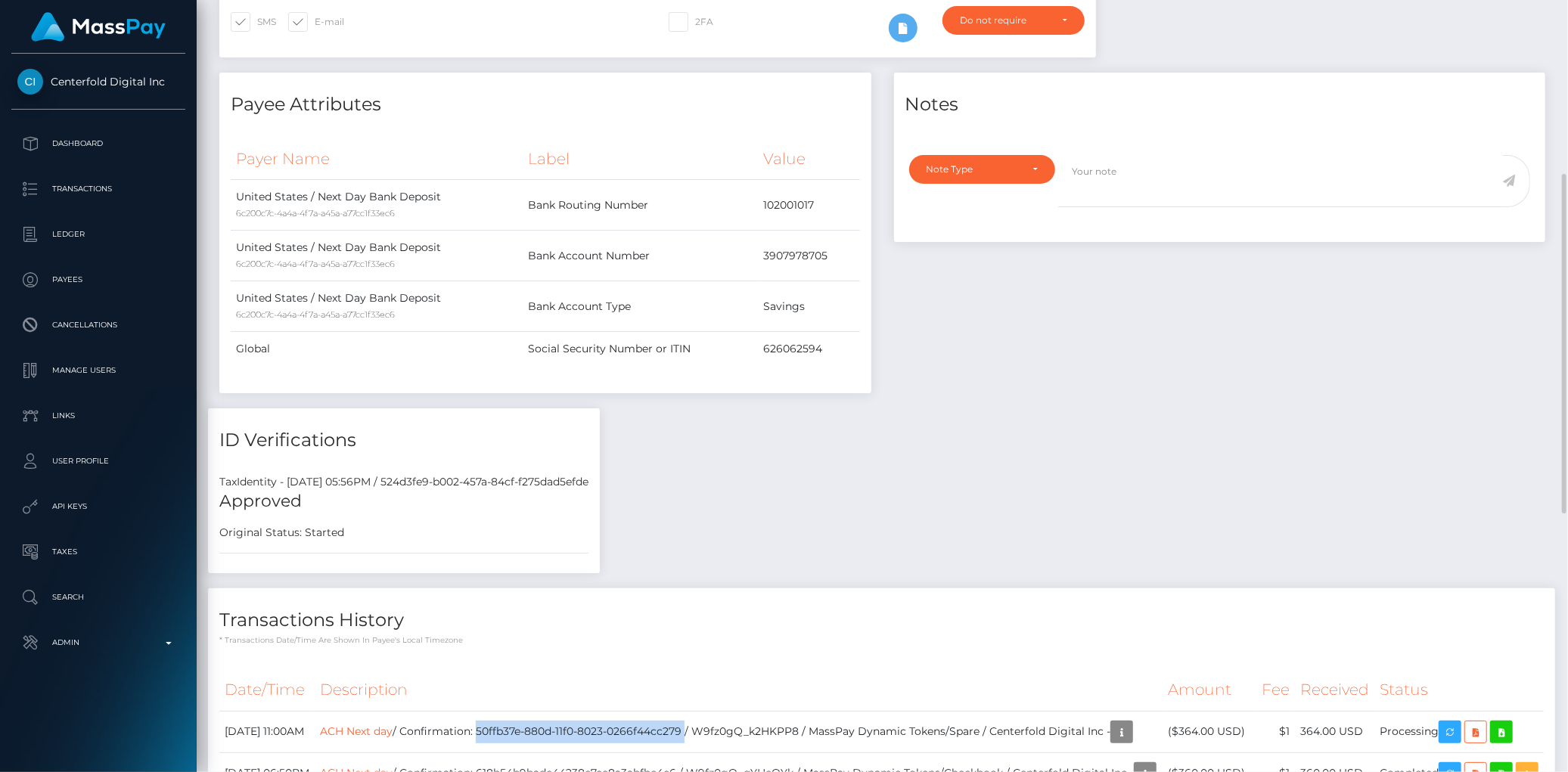
scroll to position [0, 0]
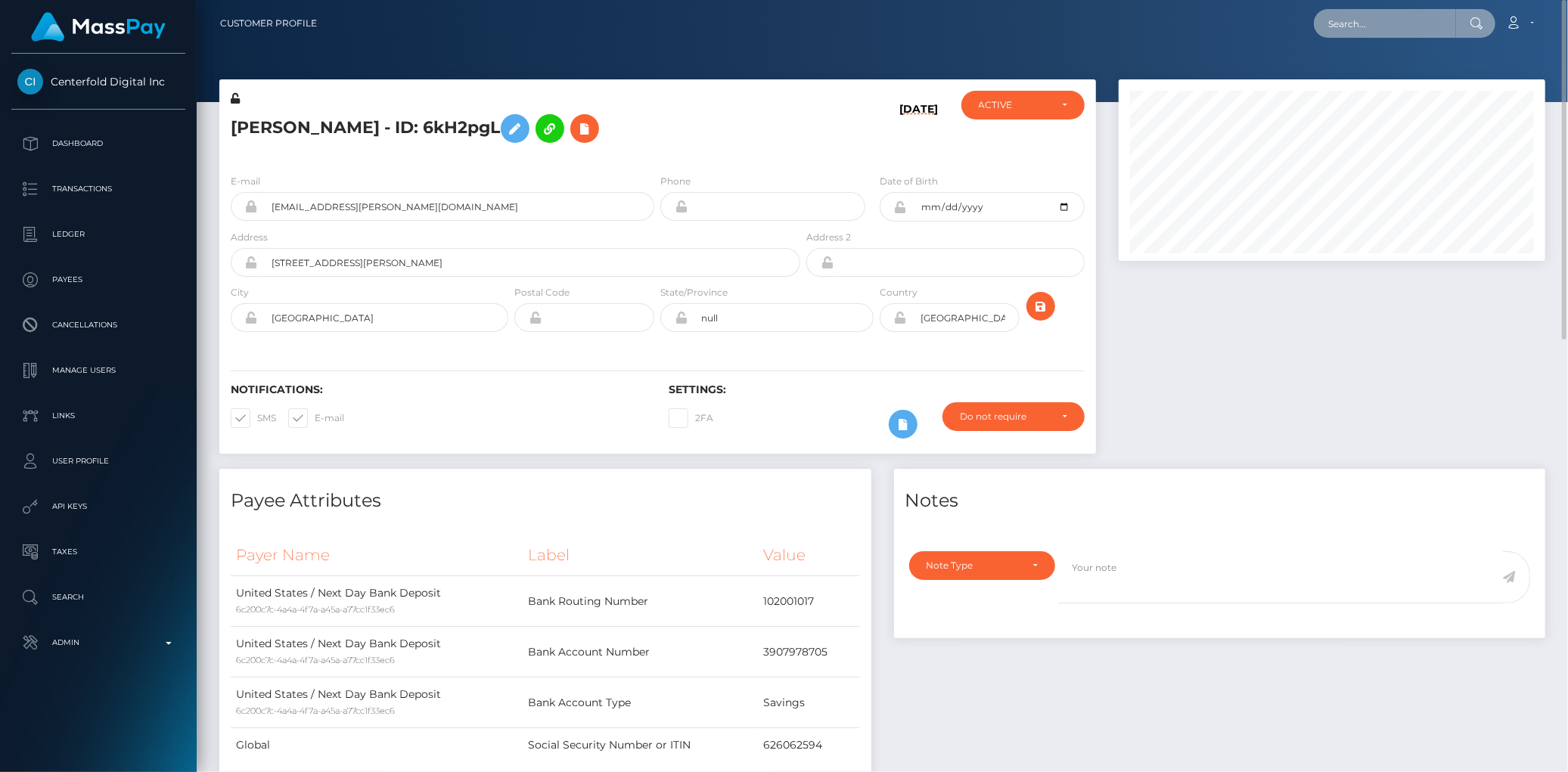
click at [1334, 25] on input "text" at bounding box center [1385, 23] width 142 height 29
paste input "6T22rCL0RZiHHebE7MSHDg"
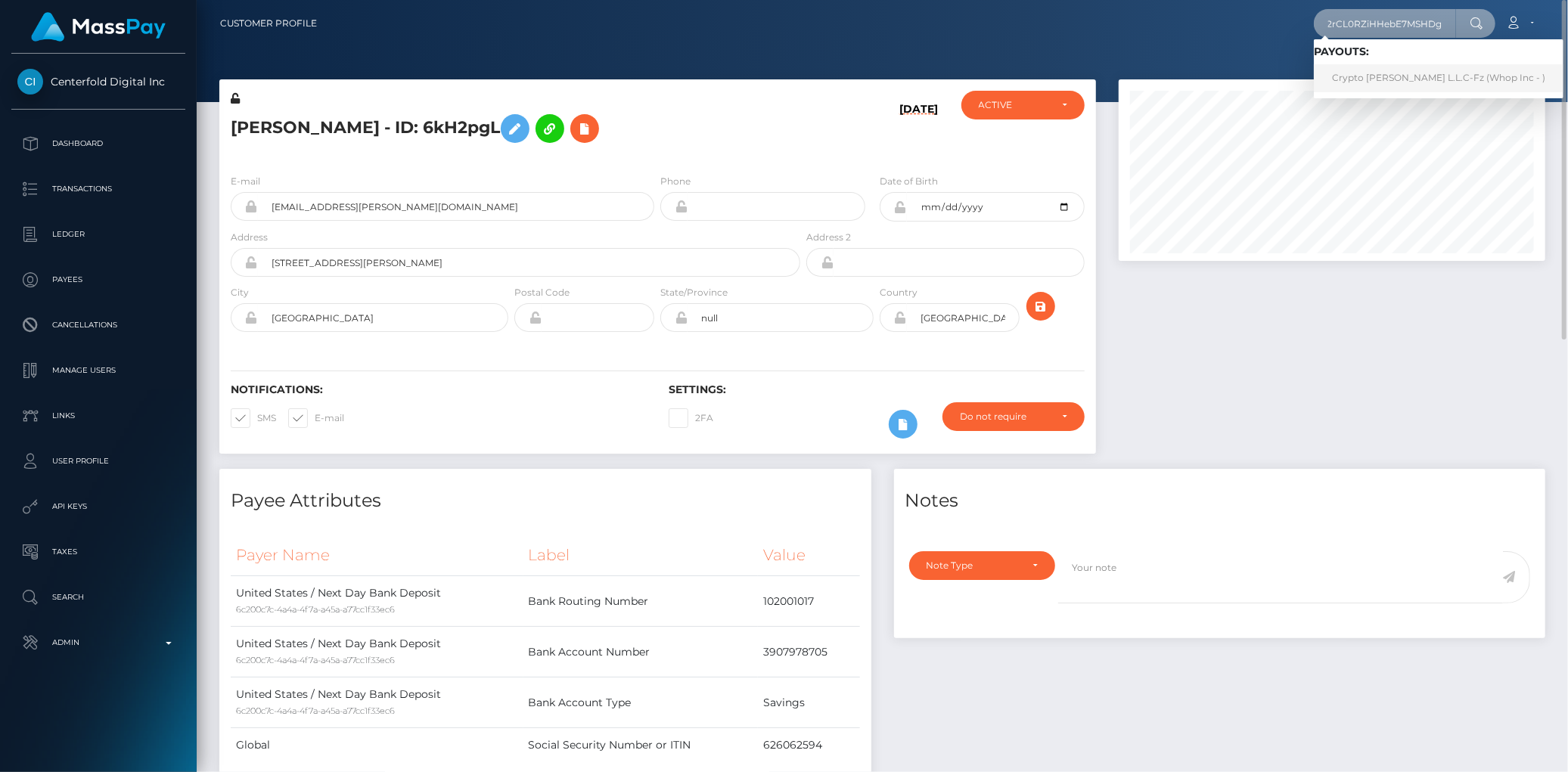
type input "6T22rCL0RZiHHebE7MSHDg"
click at [1342, 79] on link "Crypto [PERSON_NAME] L.L.C-Fz (Whop Inc - )" at bounding box center [1439, 78] width 249 height 28
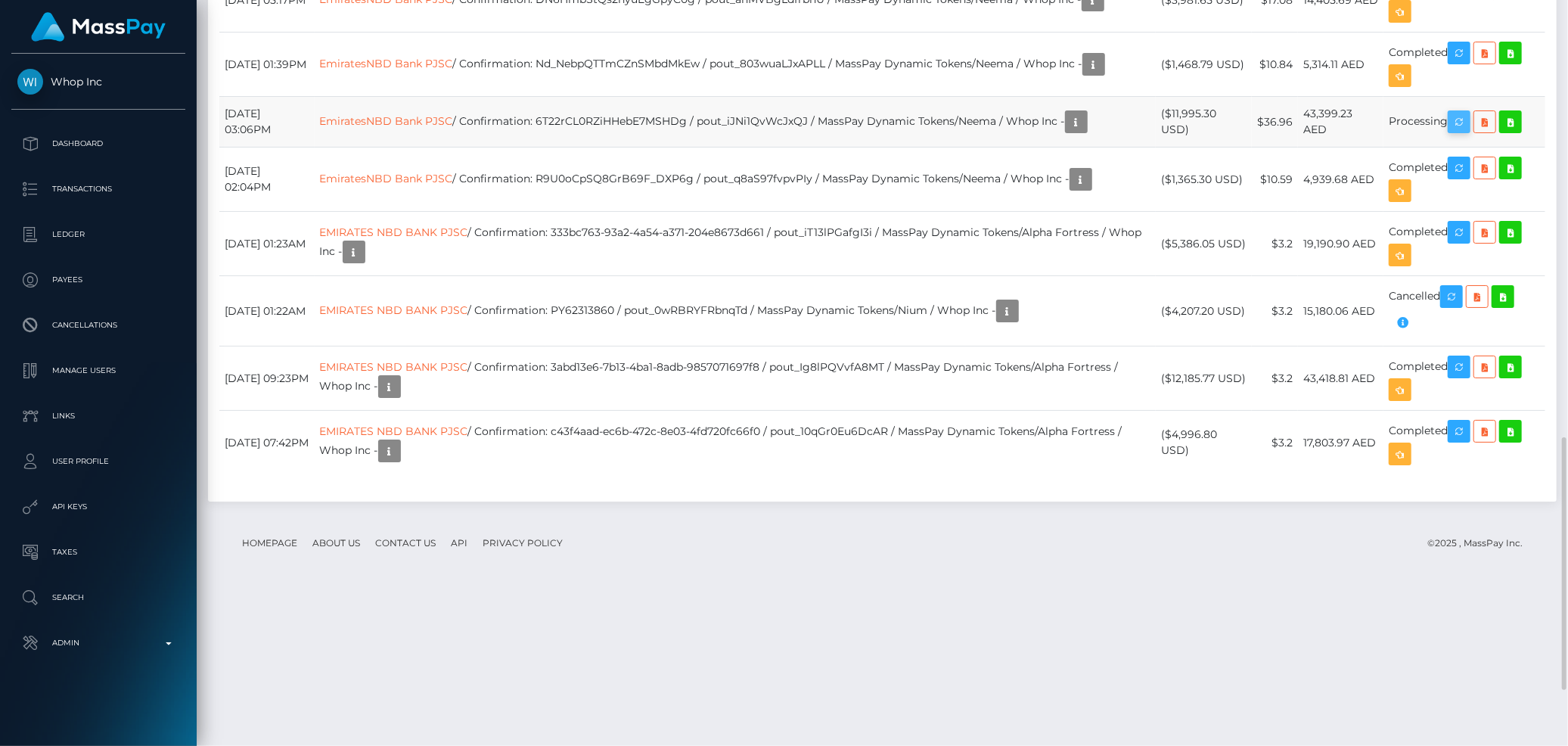
scroll to position [182, 427]
click at [1462, 131] on icon "button" at bounding box center [1460, 122] width 18 height 18
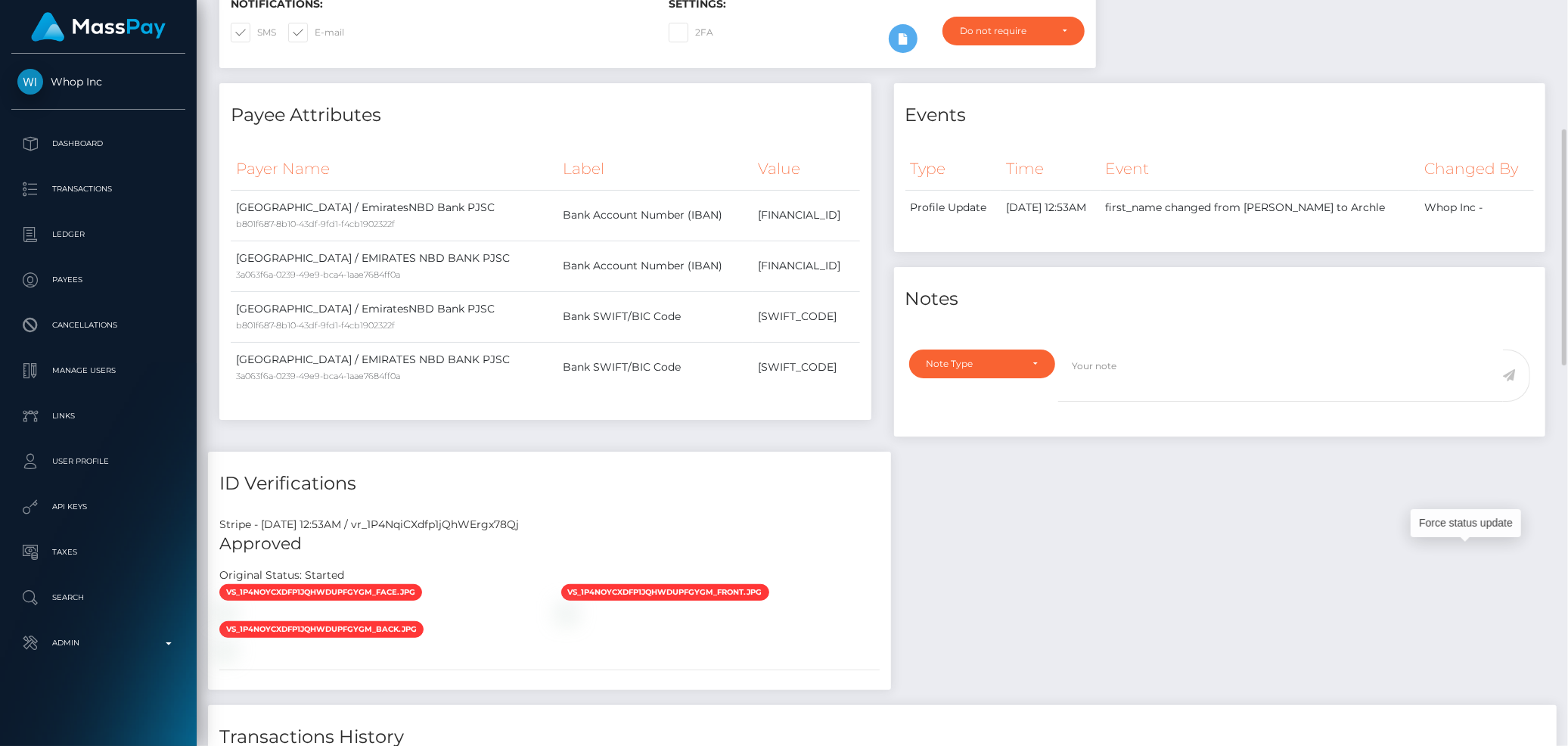
scroll to position [0, 0]
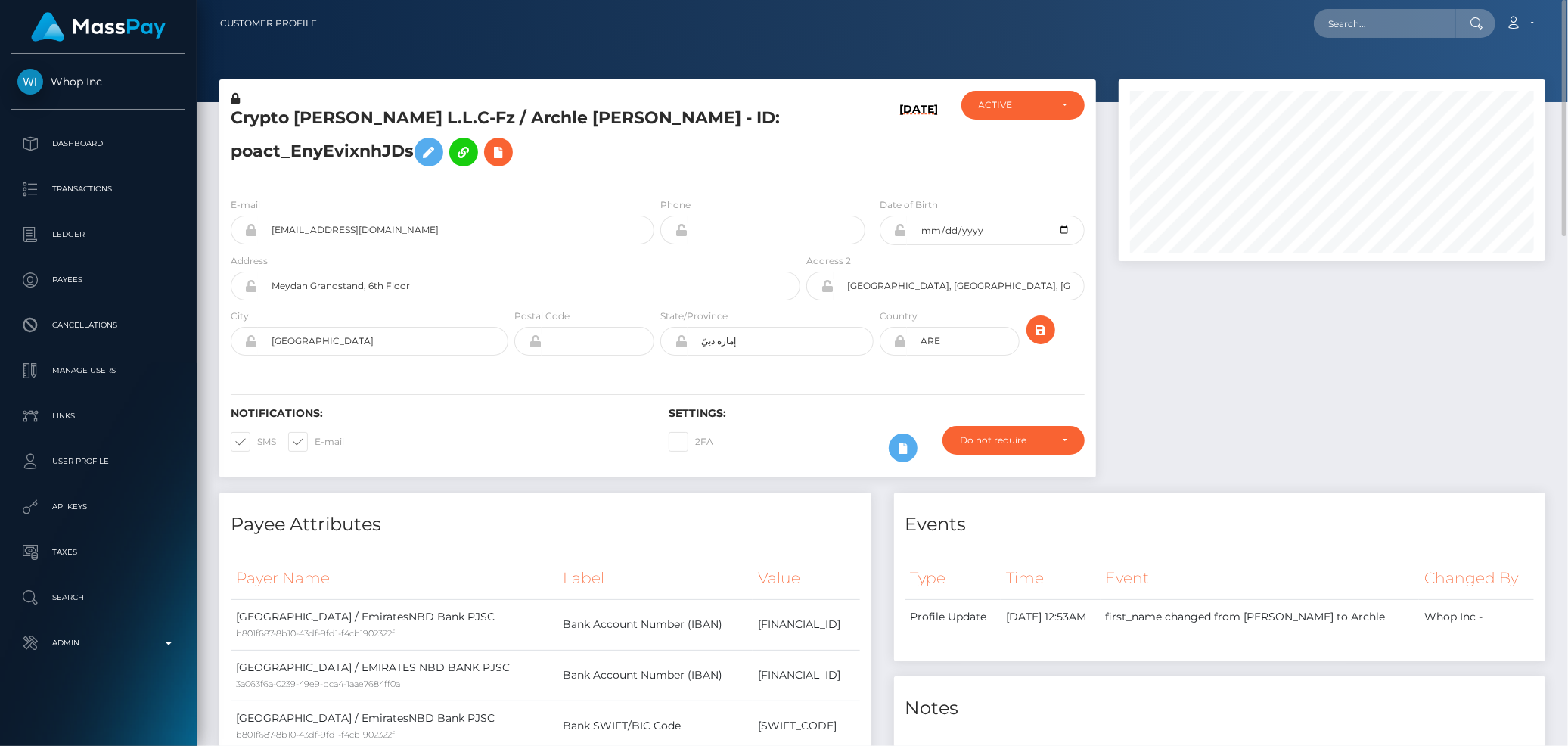
click at [1367, 6] on nav "Customer Profile Loading... Loading... Account" at bounding box center [882, 23] width 1372 height 47
click at [1367, 29] on input "text" at bounding box center [1385, 23] width 142 height 29
paste input "MSPc5324e356d37723"
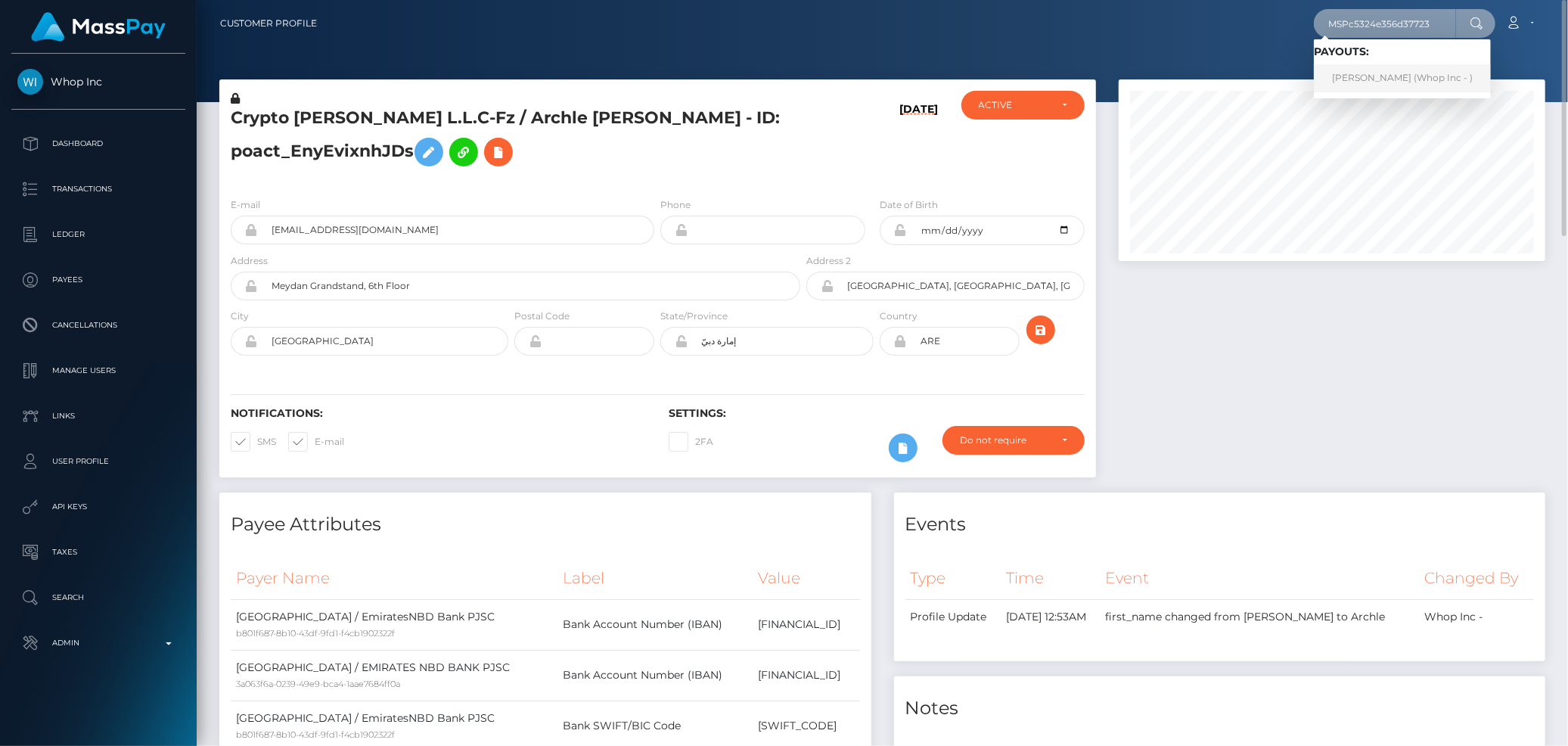
type input "MSPc5324e356d37723"
click at [1373, 70] on link "Abdul Rehman (Whop Inc - )" at bounding box center [1403, 79] width 177 height 28
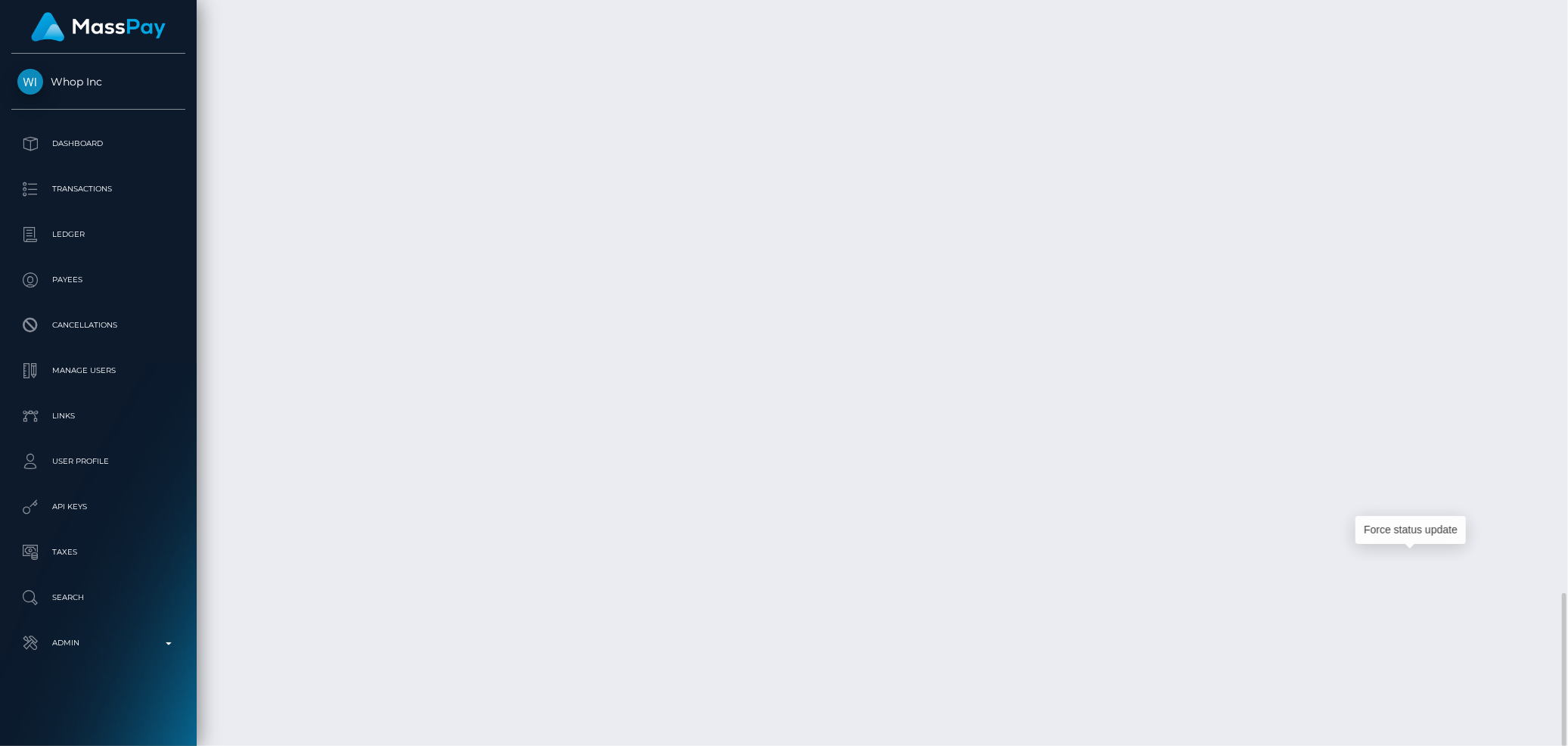
scroll to position [182, 427]
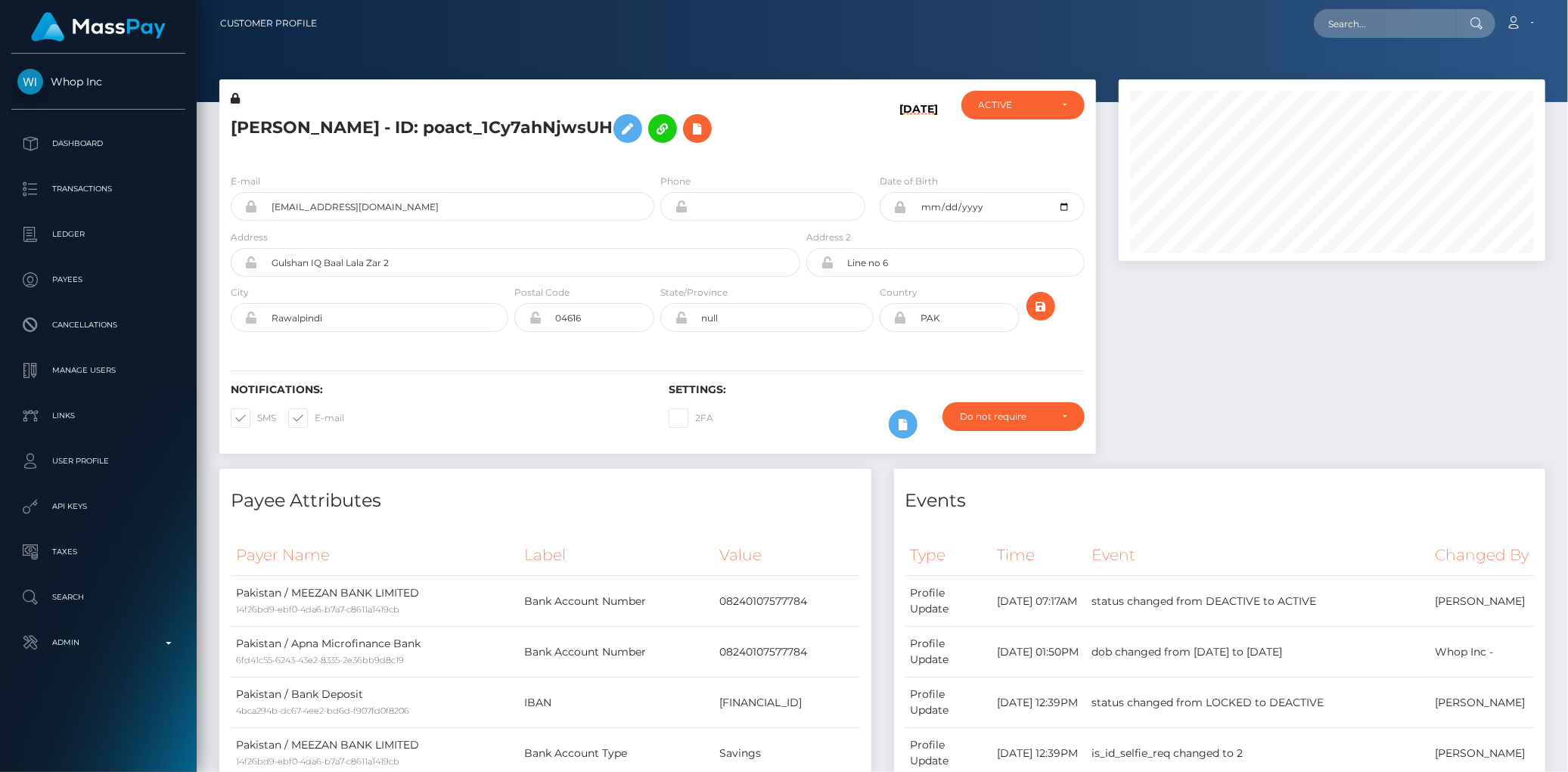
scroll to position [182, 427]
click at [1362, 1] on nav "Customer Profile Loading... Loading... Account" at bounding box center [882, 23] width 1372 height 47
click at [1357, 24] on input "text" at bounding box center [1385, 23] width 142 height 29
paste input "poact_17GzsRkLbwZZ"
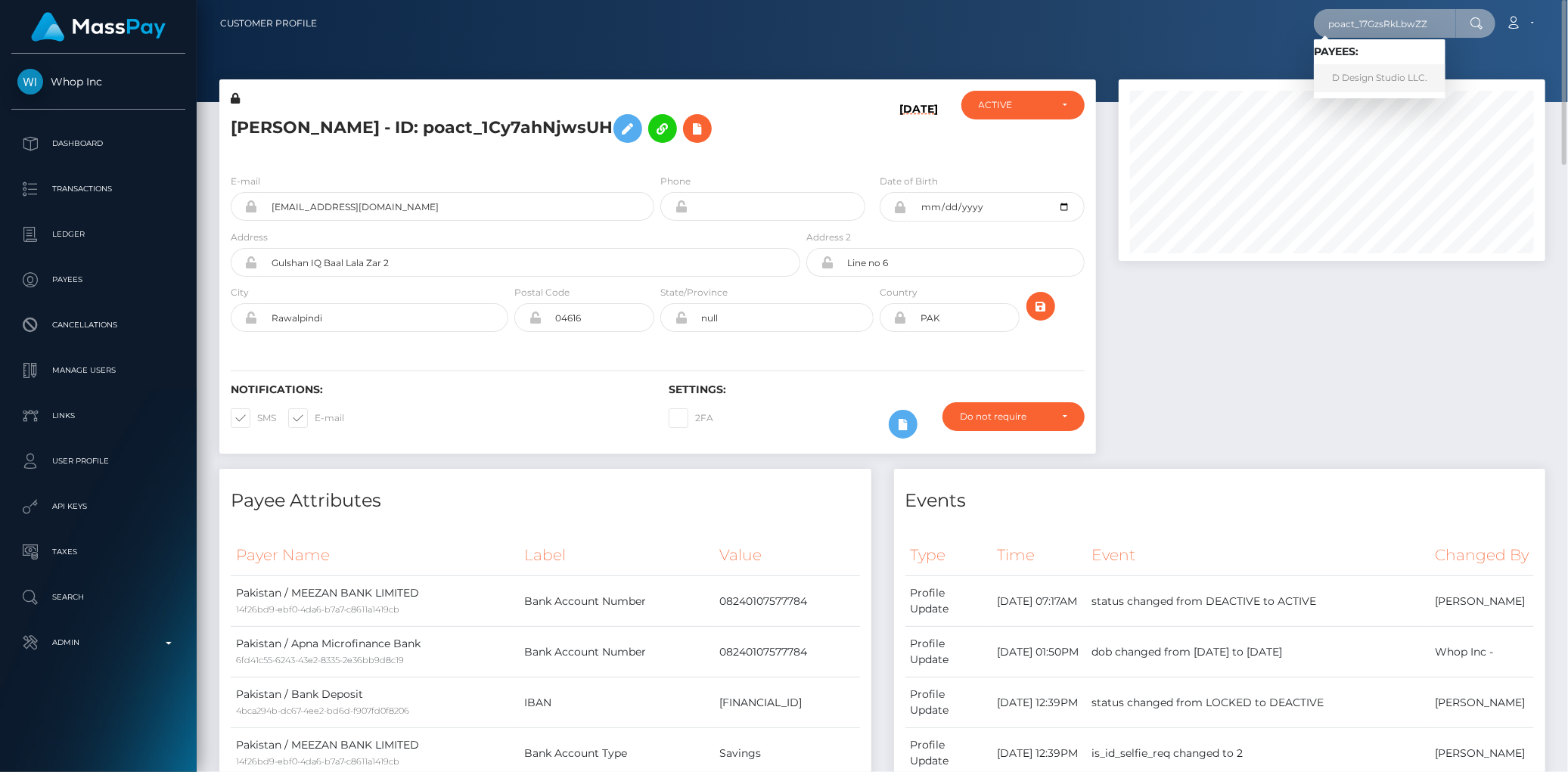
type input "poact_17GzsRkLbwZZ"
click at [1372, 71] on link "D Design Studio LLC." at bounding box center [1380, 78] width 131 height 28
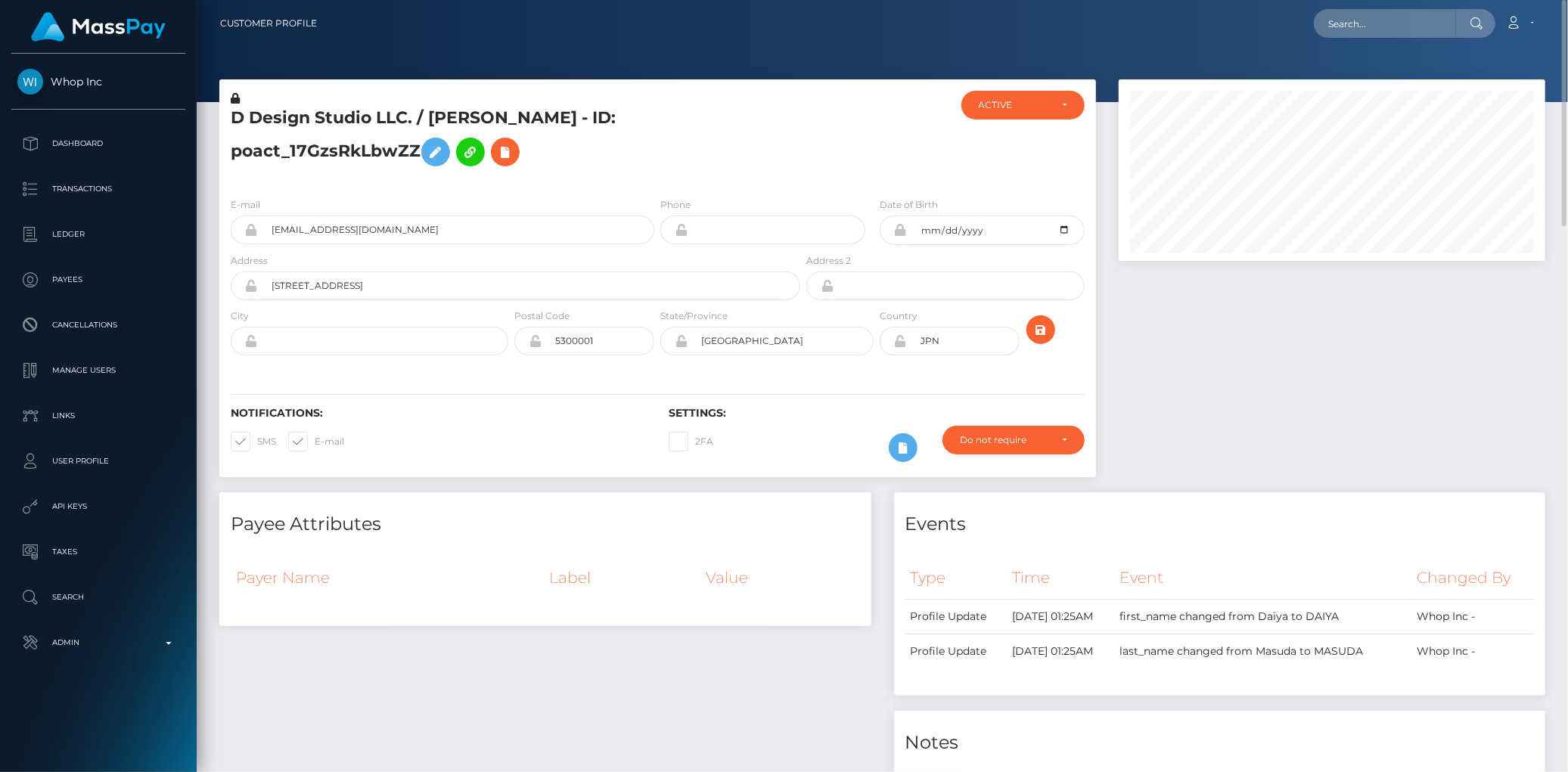
click at [348, 127] on h5 "D Design Studio LLC. / [PERSON_NAME] - ID: poact_17GzsRkLbwZZ" at bounding box center [512, 139] width 562 height 67
copy h5 "D Design Studio LLC. / [PERSON_NAME] - ID: poact_17GzsRkLbwZZ"
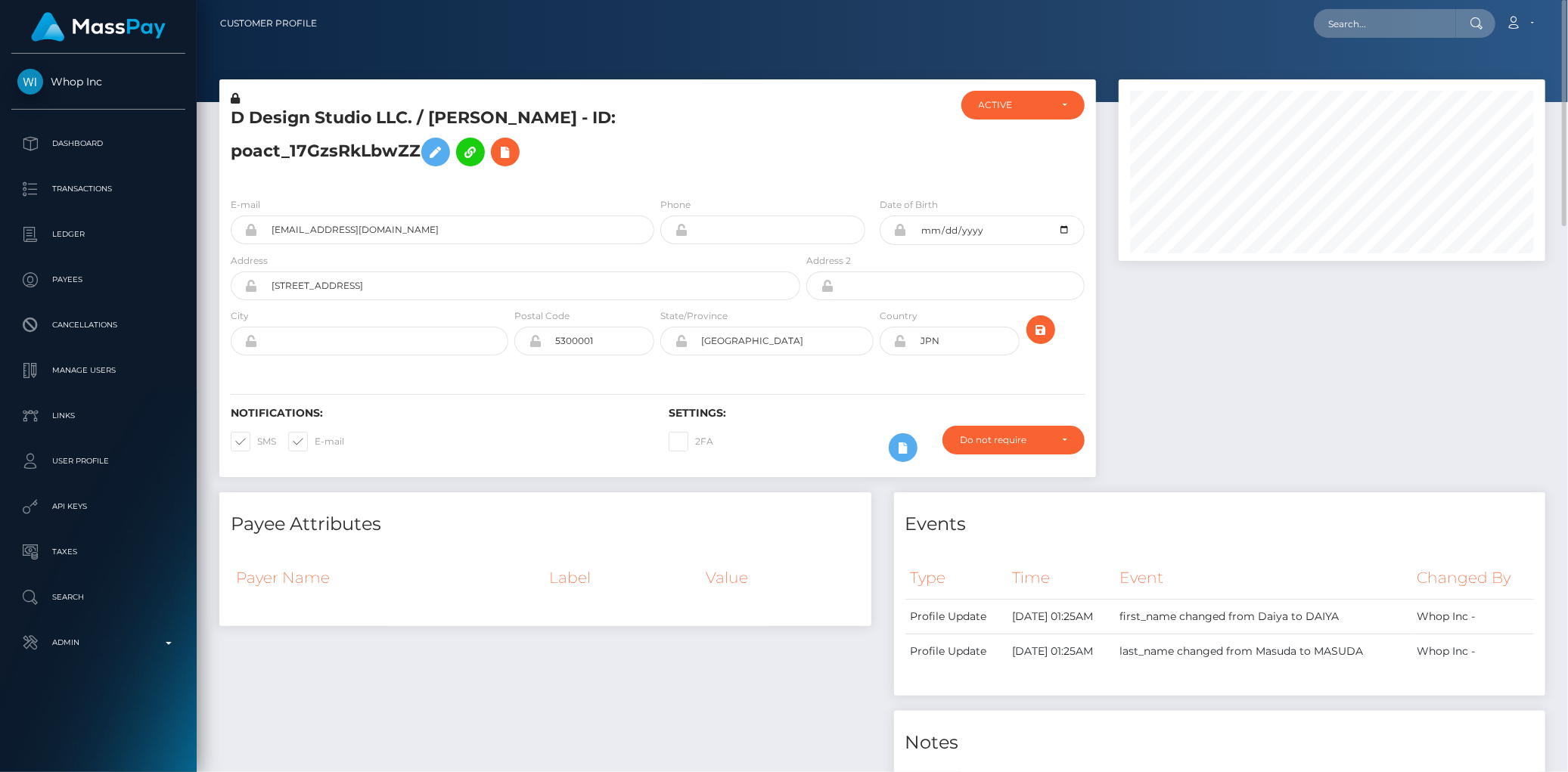
click at [303, 128] on h5 "D Design Studio LLC. / DAIYA MASUDA - ID: poact_17GzsRkLbwZZ" at bounding box center [512, 139] width 562 height 67
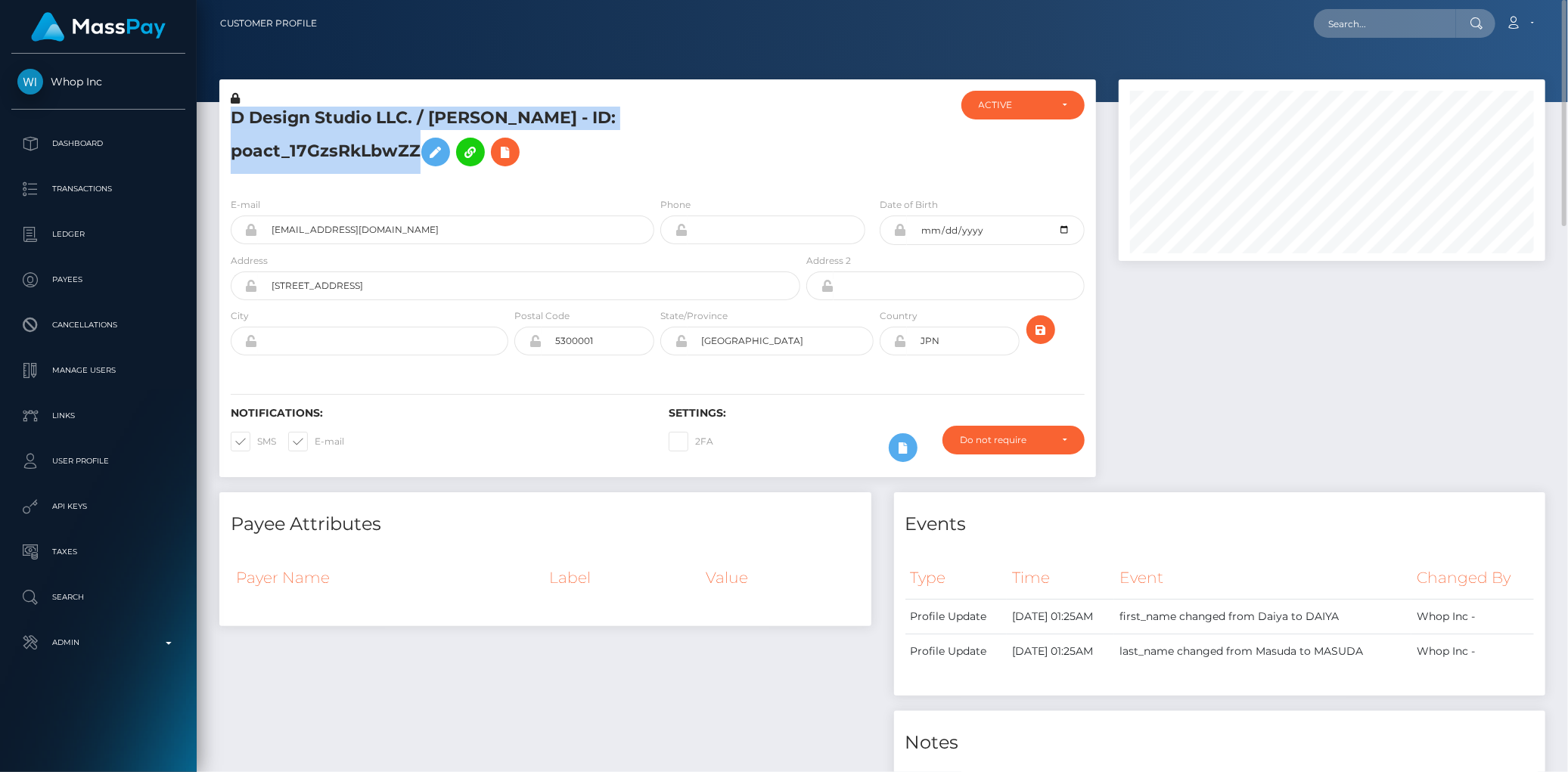
click at [303, 128] on h5 "D Design Studio LLC. / DAIYA MASUDA - ID: poact_17GzsRkLbwZZ" at bounding box center [512, 139] width 562 height 67
copy h5 "D Design Studio LLC. / DAIYA MASUDA - ID: poact_17GzsRkLbwZZ"
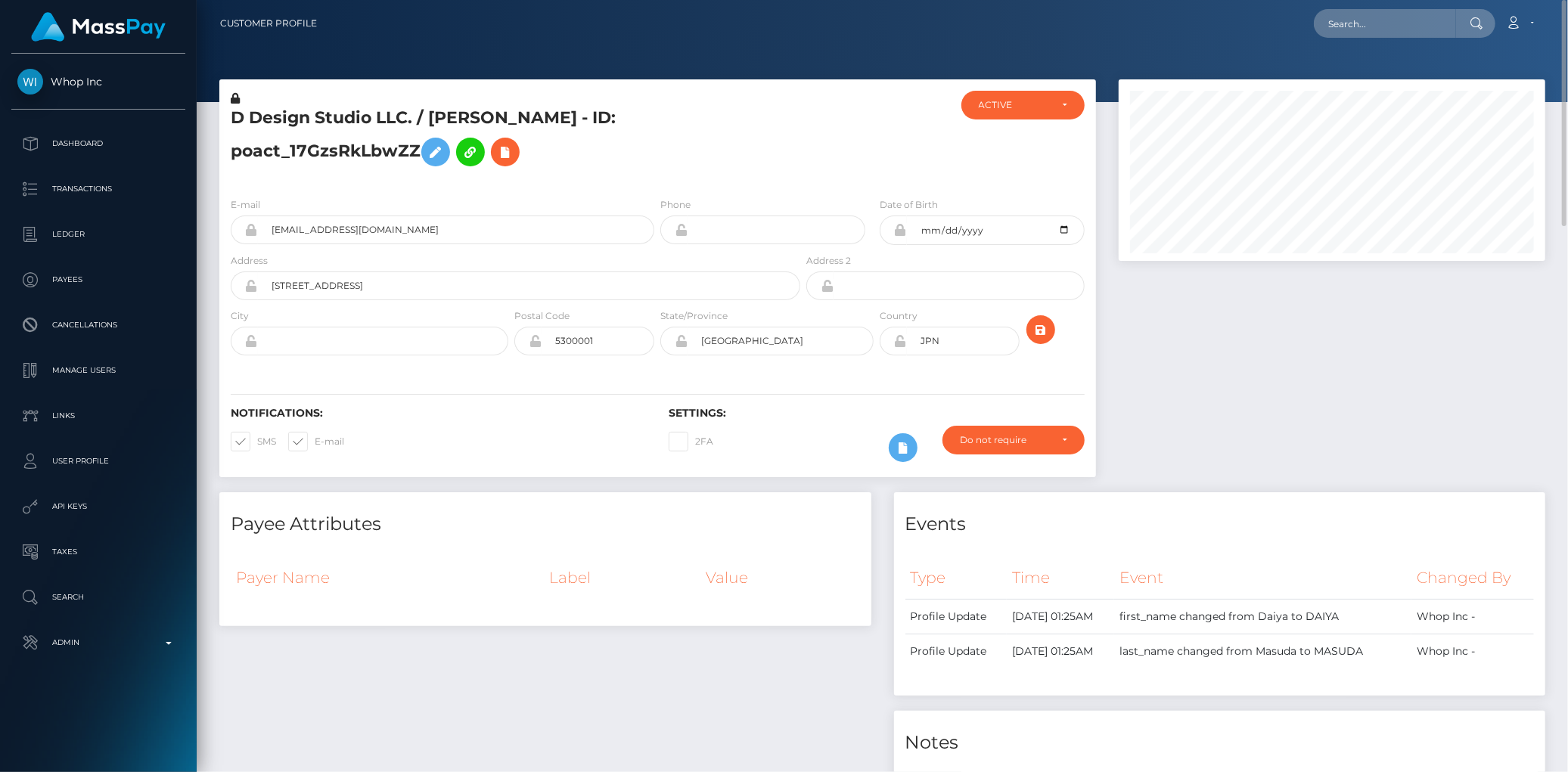
click at [1309, 17] on div "Loading... Loading... Account Edit Profile Logout" at bounding box center [937, 23] width 1216 height 31
click at [1333, 24] on input "text" at bounding box center [1385, 23] width 142 height 29
paste input "77155604"
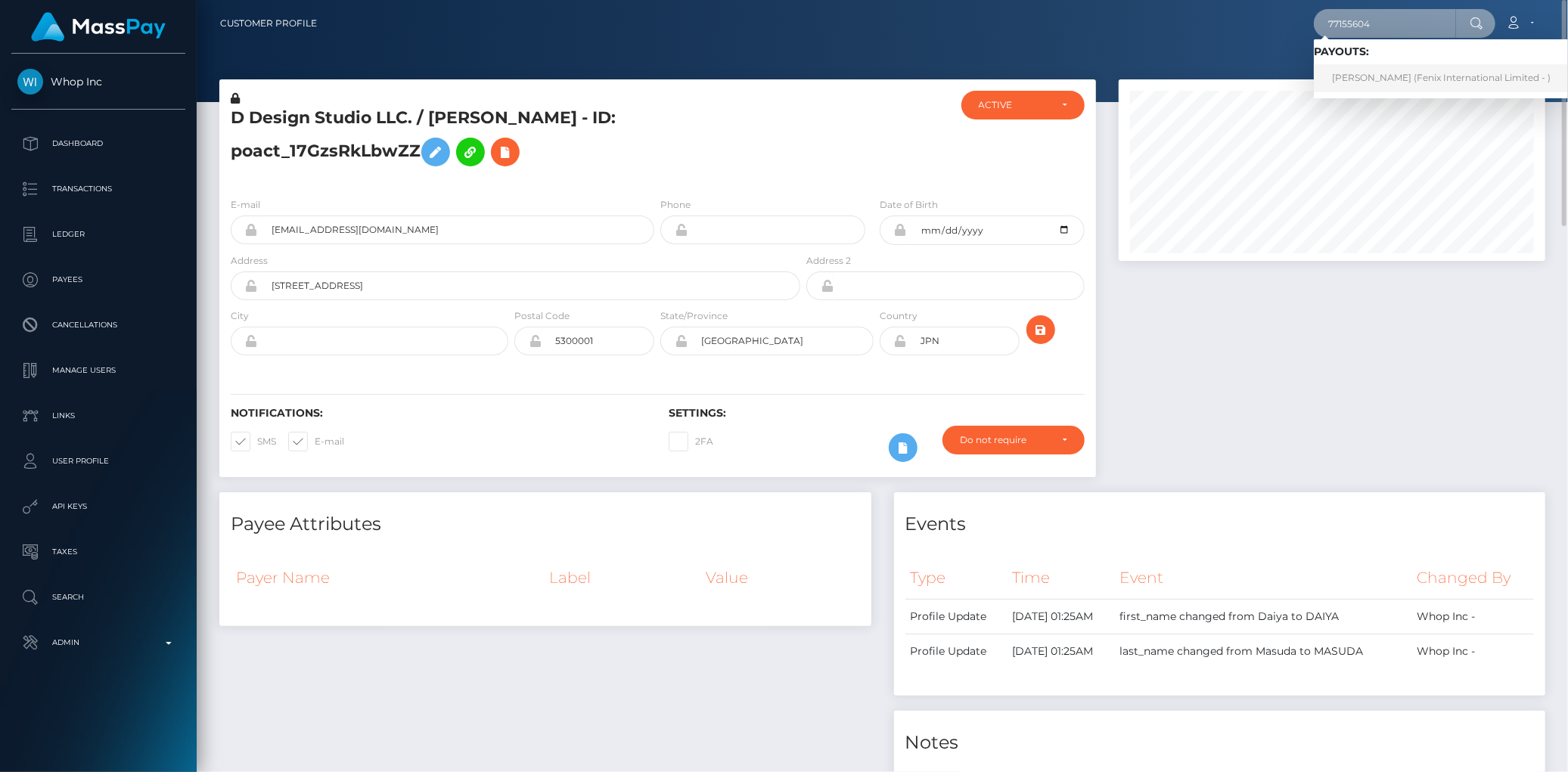
type input "77155604"
click at [1386, 86] on link "SHIVAM SINGH (Fenix International Limited - )" at bounding box center [1441, 78] width 255 height 28
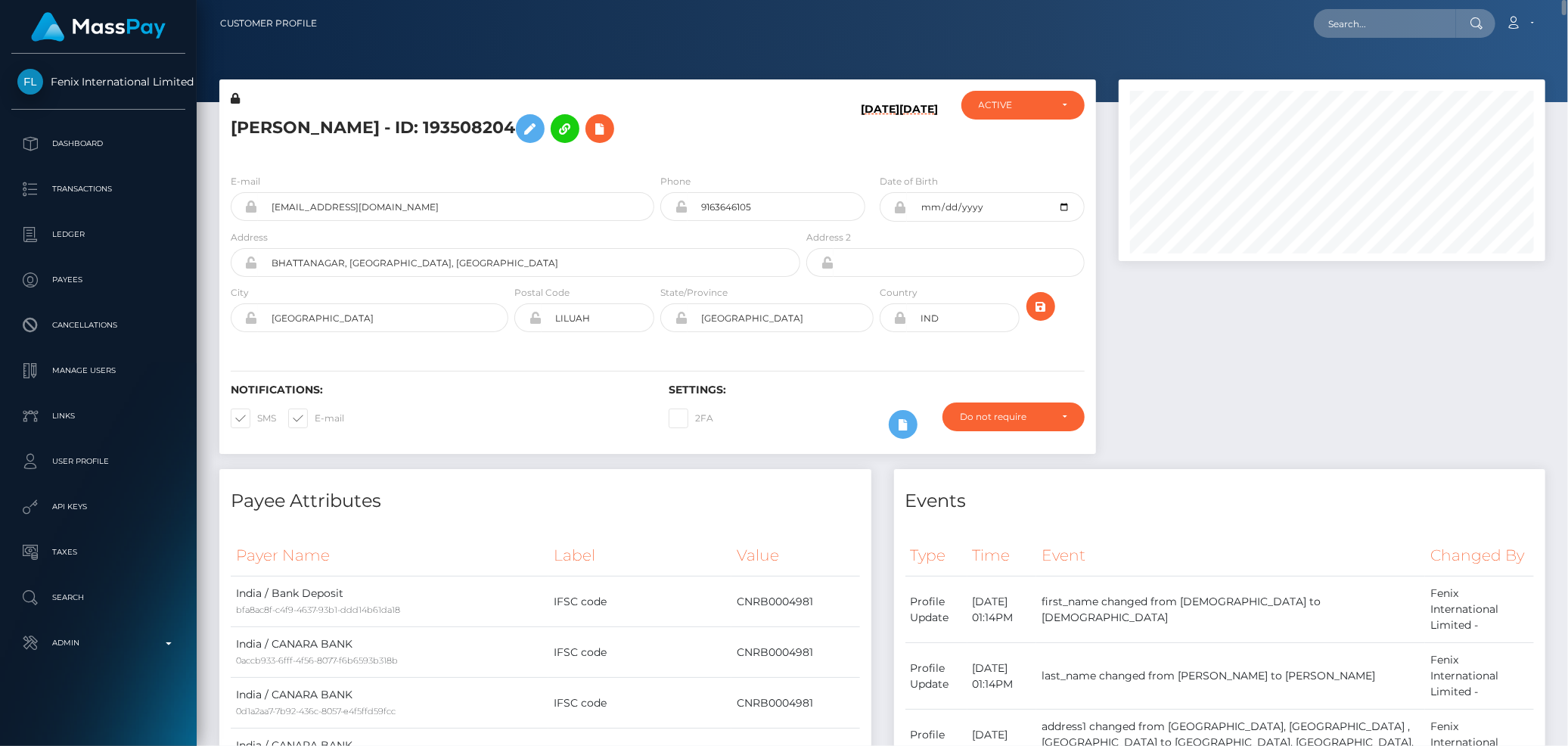
click at [1394, 52] on div at bounding box center [882, 51] width 1372 height 103
click at [1392, 39] on div "Loading... Loading... Account Edit Profile Logout" at bounding box center [937, 23] width 1216 height 31
click at [1391, 35] on input "text" at bounding box center [1385, 23] width 142 height 29
paste input "0c6c2956-c64a-4a45-9e74-b782f5a2b93d"
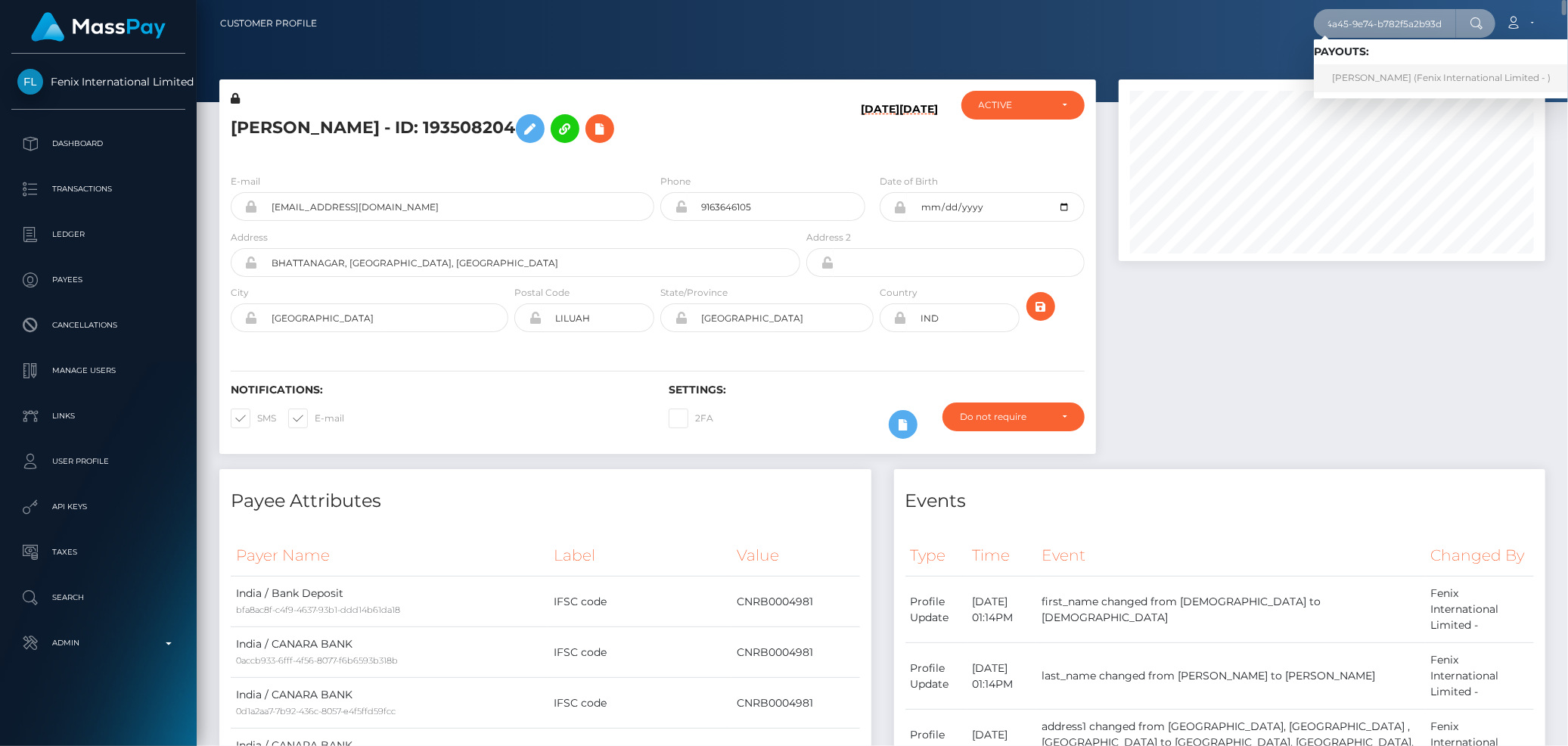
type input "0c6c2956-c64a-4a45-9e74-b782f5a2b93d"
click at [1380, 71] on link "LAURIE BRUNET-TAILLON (Fenix International Limited - )" at bounding box center [1441, 79] width 255 height 28
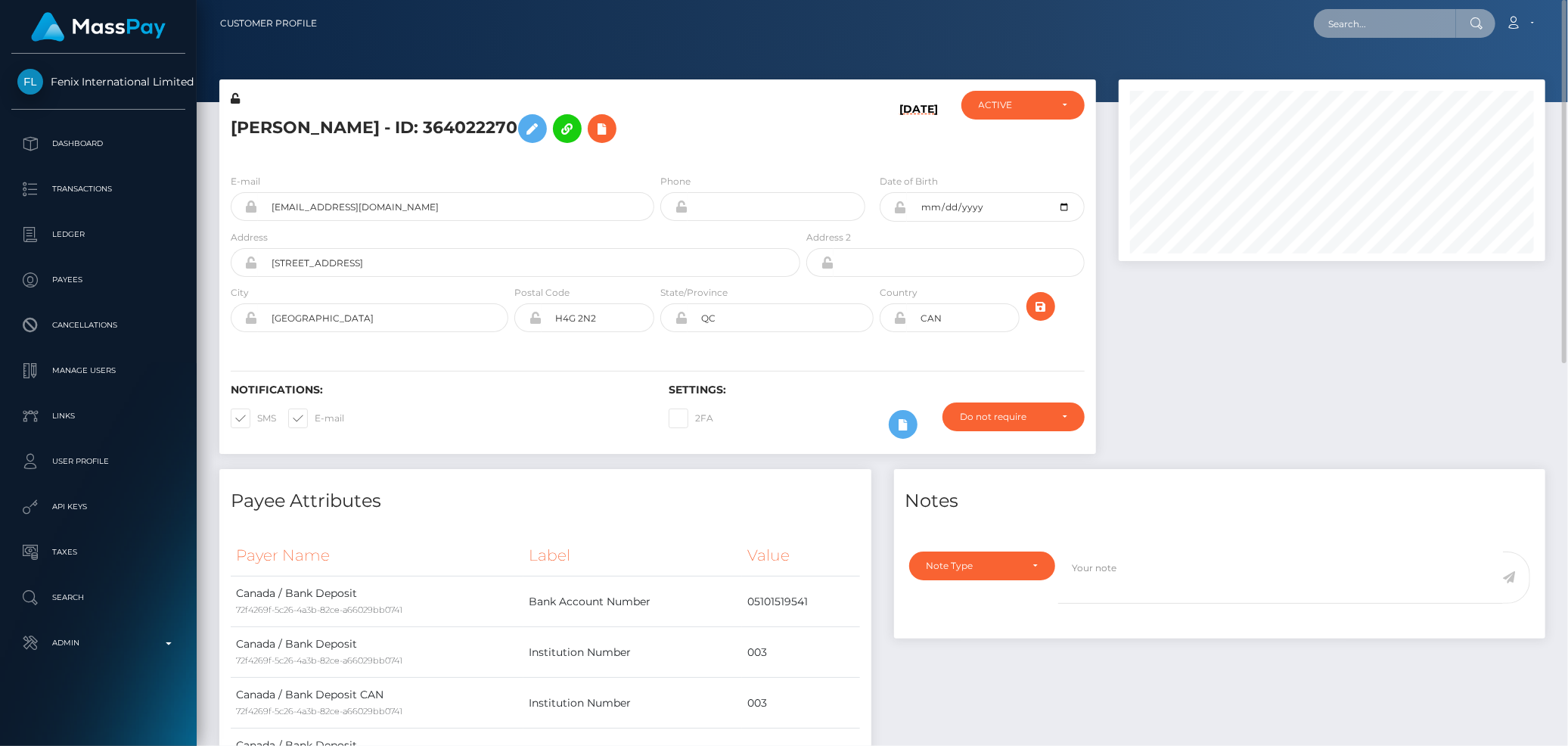
click at [1384, 31] on input "text" at bounding box center [1385, 23] width 142 height 29
paste input "1334672381"
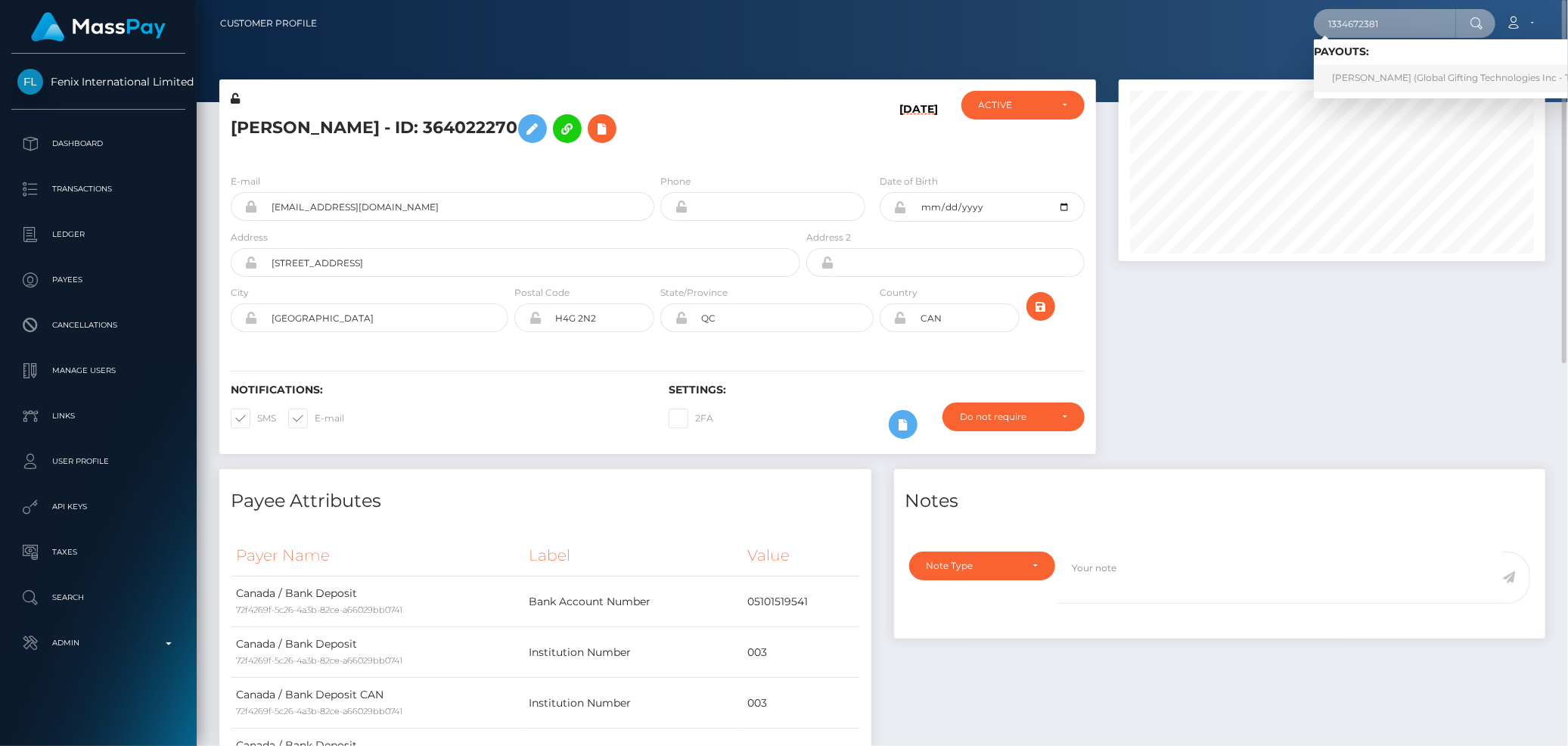
type input "1334672381"
click at [1365, 70] on link "[PERSON_NAME] (Global Gifting Technologies Inc - Throne)" at bounding box center [1466, 79] width 305 height 28
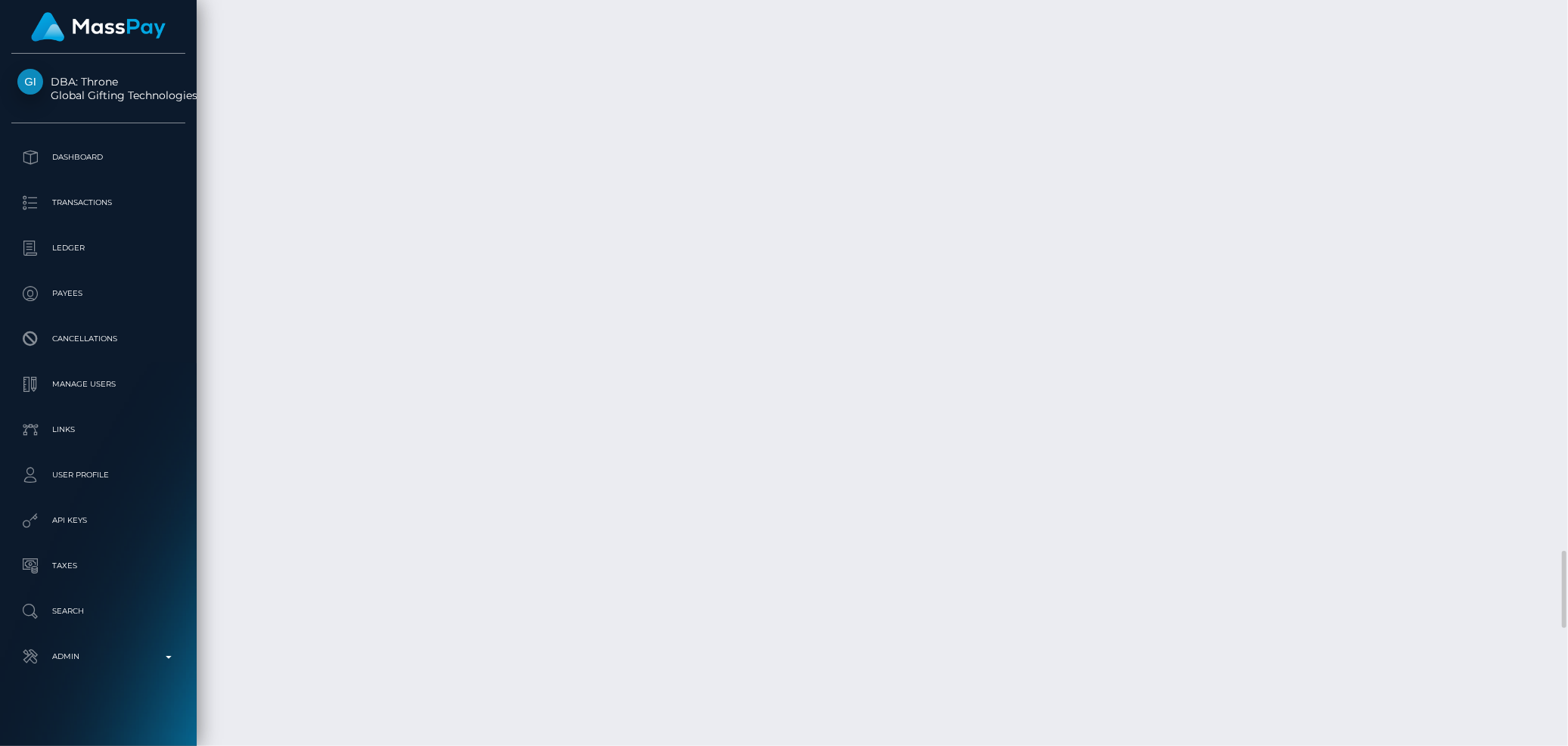
scroll to position [182, 427]
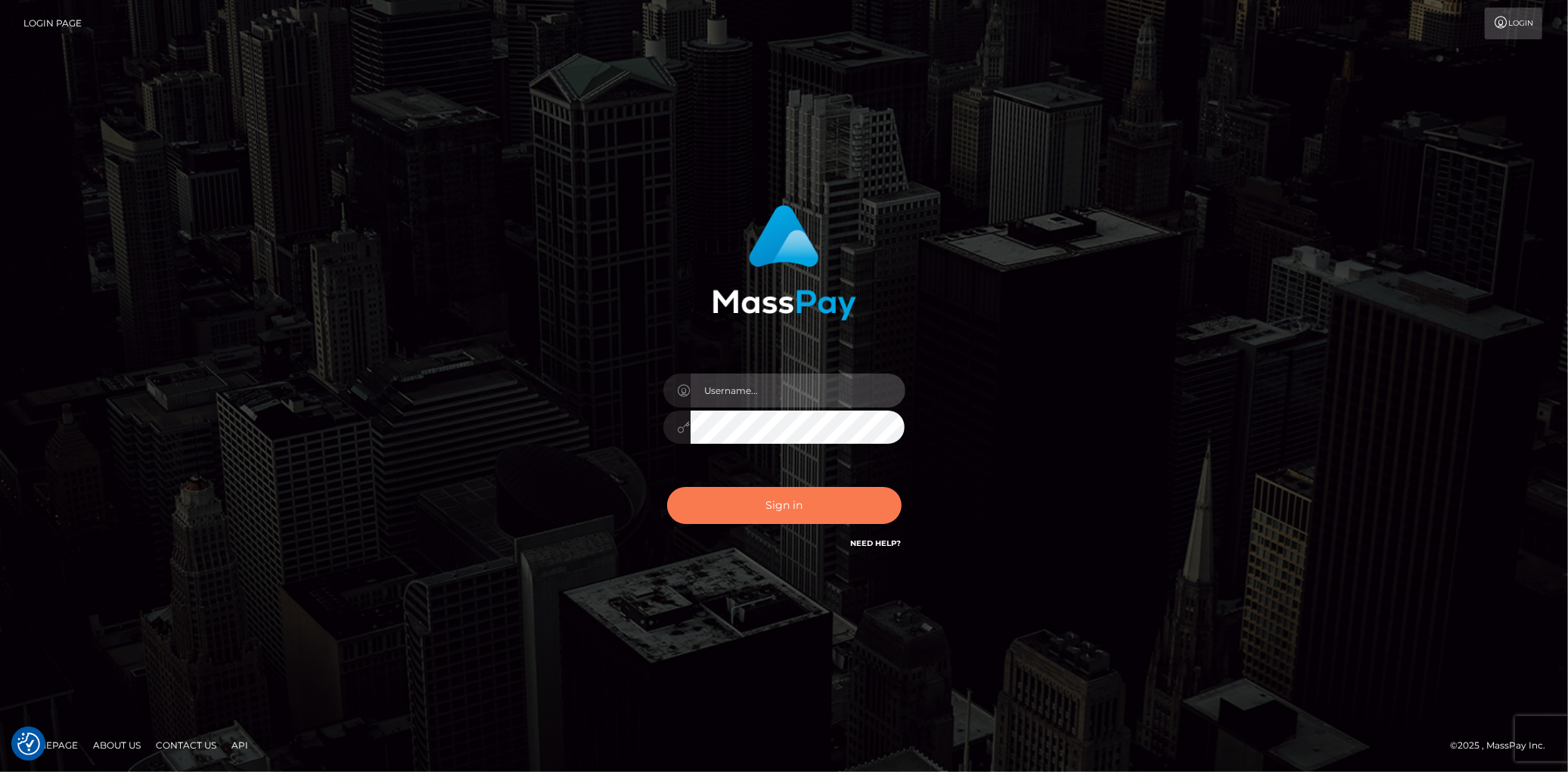
type input "Eduard Gavrilescu"
click at [762, 513] on button "Sign in" at bounding box center [784, 505] width 235 height 37
type input "[PERSON_NAME]"
click at [762, 513] on button "Sign in" at bounding box center [784, 505] width 235 height 37
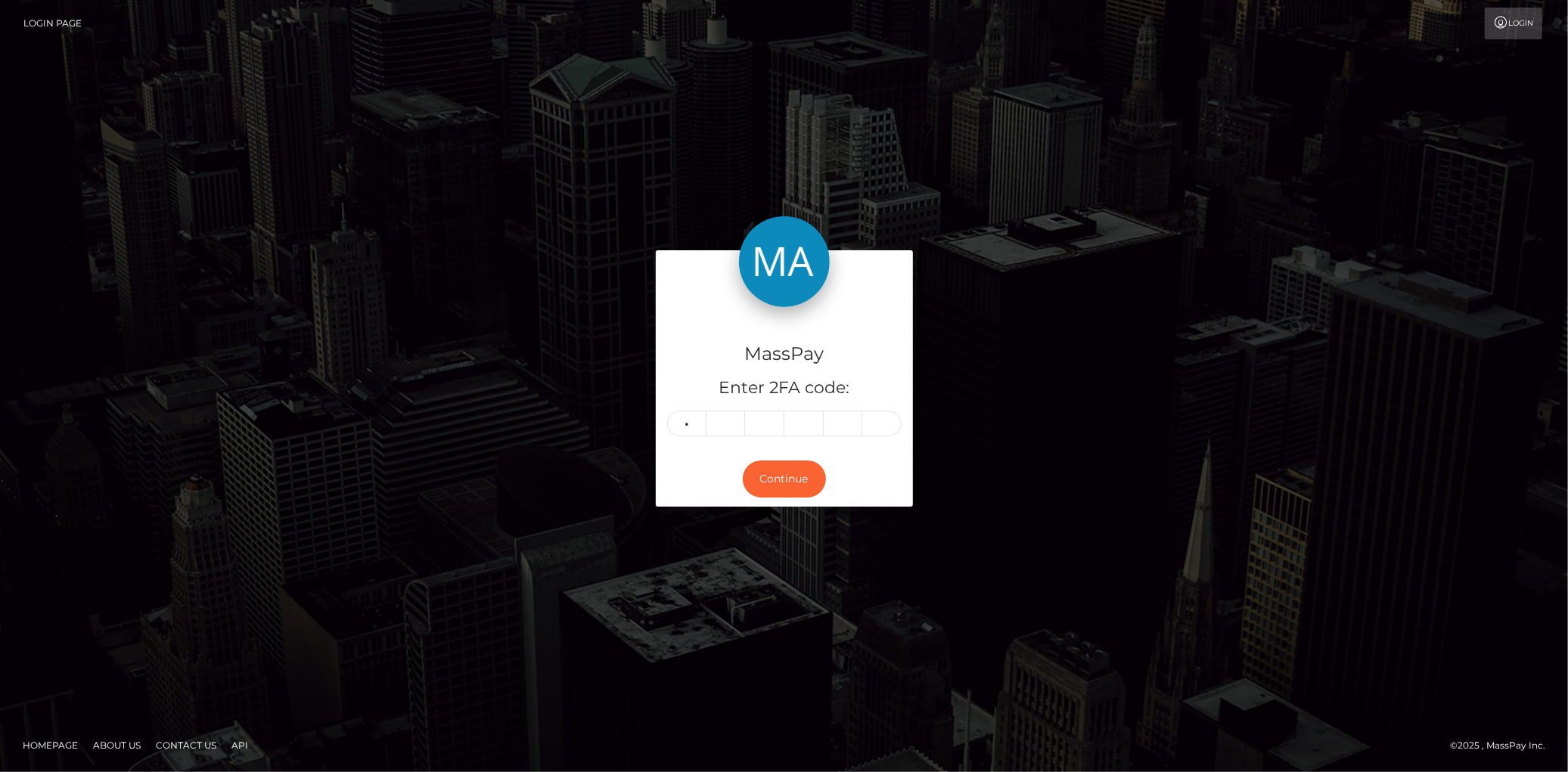
type input "9"
type input "8"
type input "6"
type input "9"
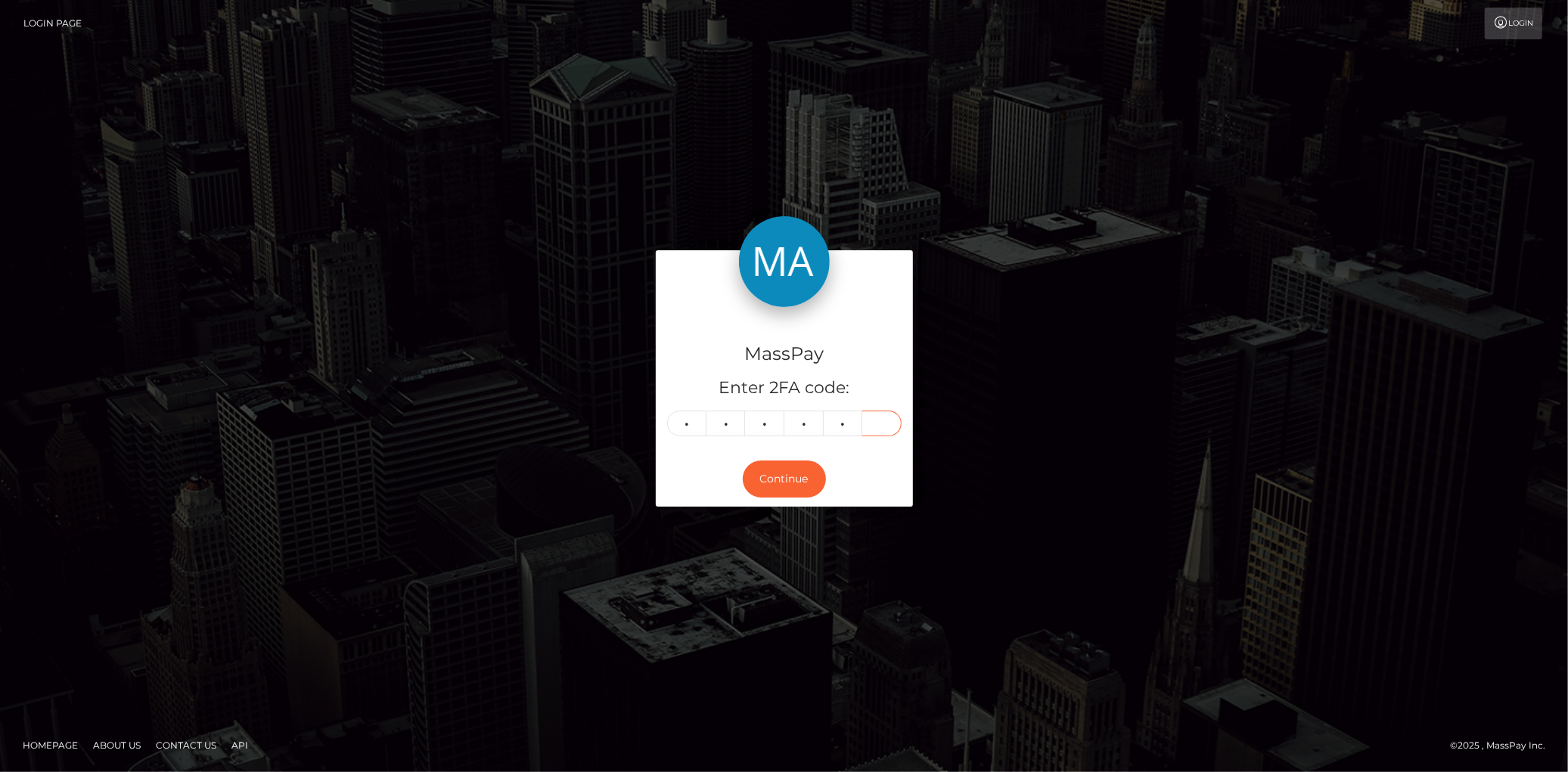
type input "9"
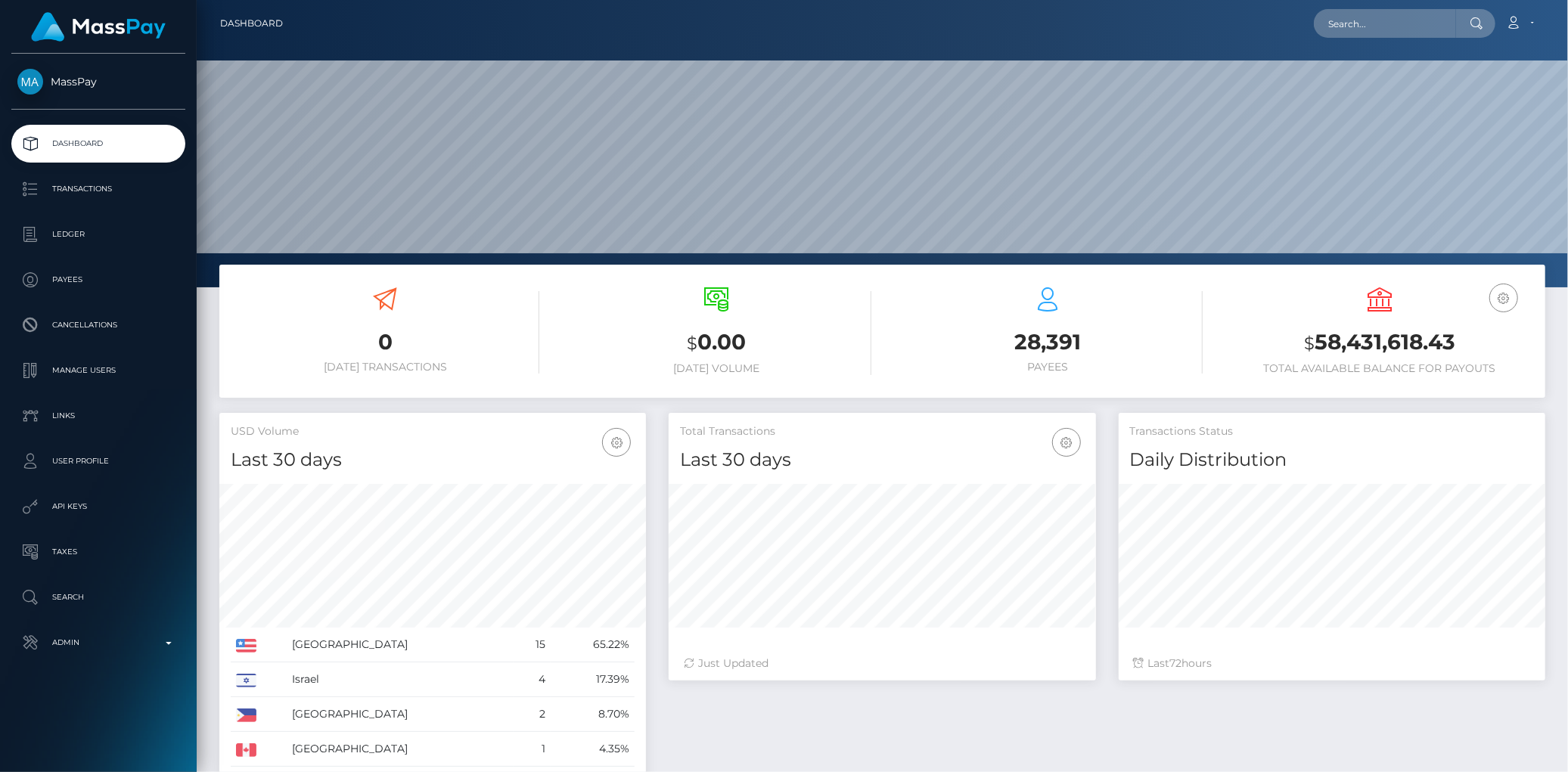
scroll to position [268, 427]
click at [1347, 16] on input "text" at bounding box center [1385, 23] width 142 height 29
paste input "PY62755606"
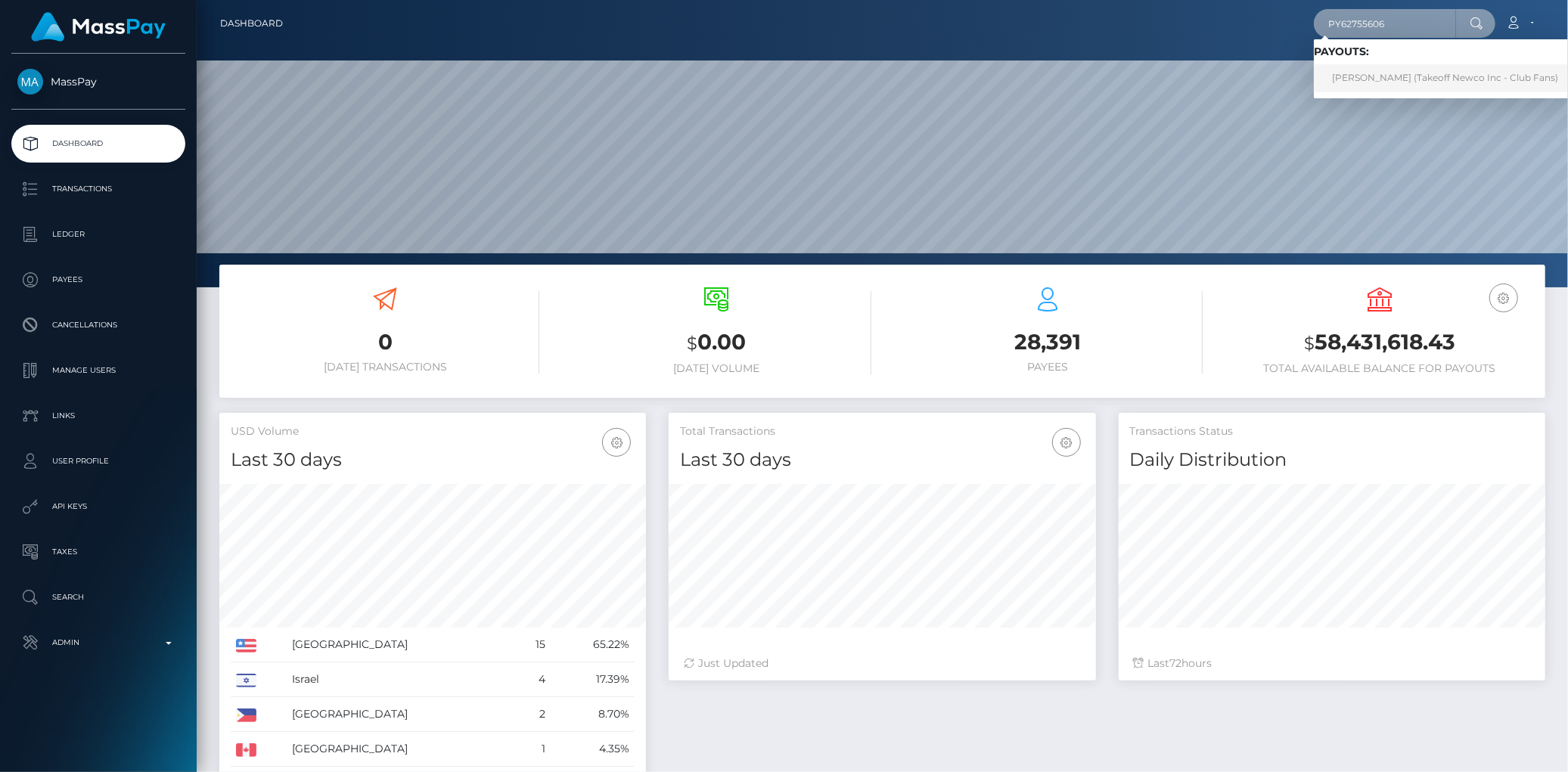
type input "PY62755606"
click at [1352, 73] on link "VLADA SAVYTSKA (Takeoff Newco Inc - Club Fans)" at bounding box center [1445, 78] width 262 height 28
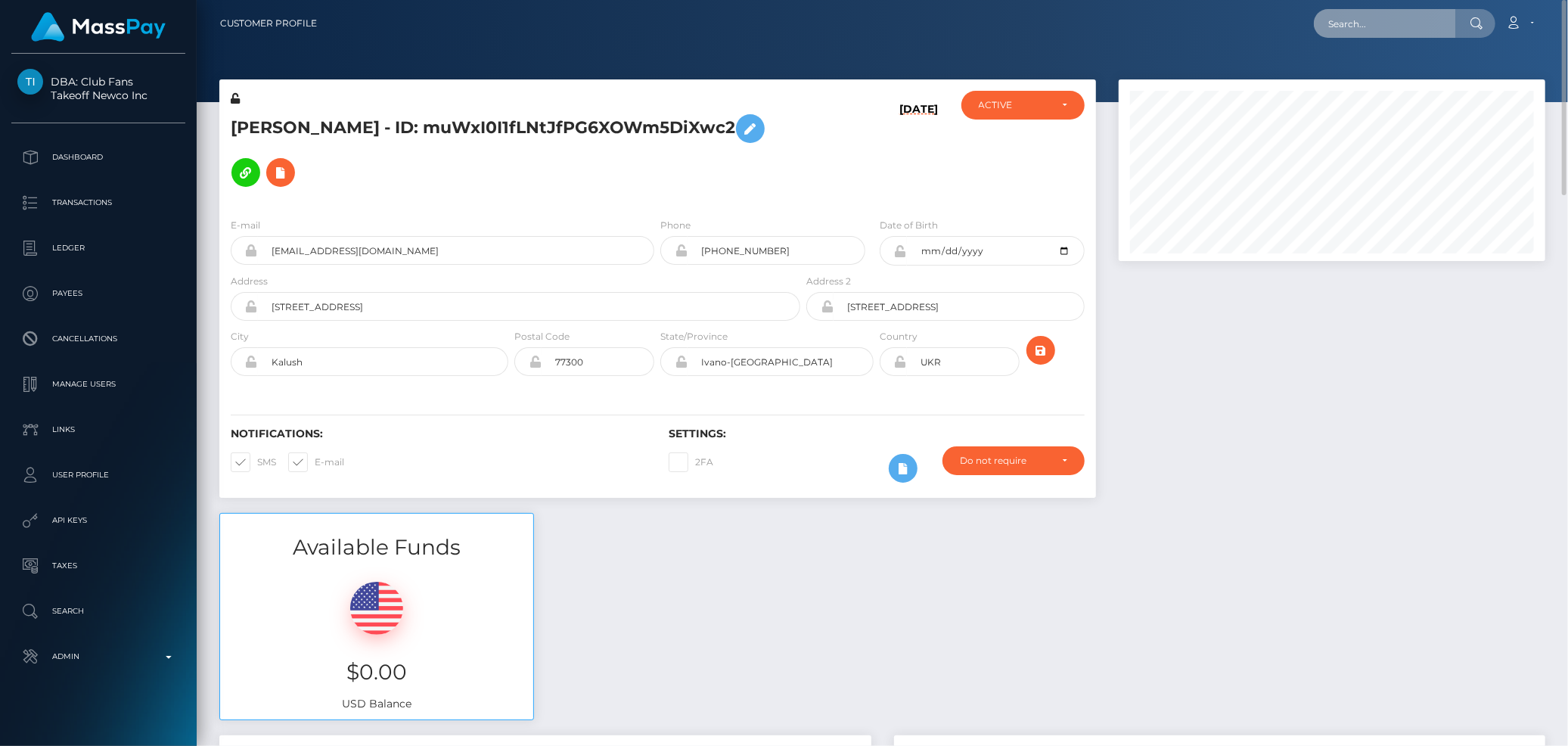
click at [1377, 16] on input "text" at bounding box center [1385, 23] width 142 height 29
paste input "hIiylBubY8ylirWcUuvhL7et"
click at [1265, 2] on nav "Customer Profile hIiylBubY8ylirWcUuvhL7et Loading... Loading..." at bounding box center [882, 23] width 1372 height 47
click at [1330, 21] on input "hIiylBubY8ylirWcUuvhL7et" at bounding box center [1385, 23] width 142 height 29
paste input "georgecg01@gmail.com"
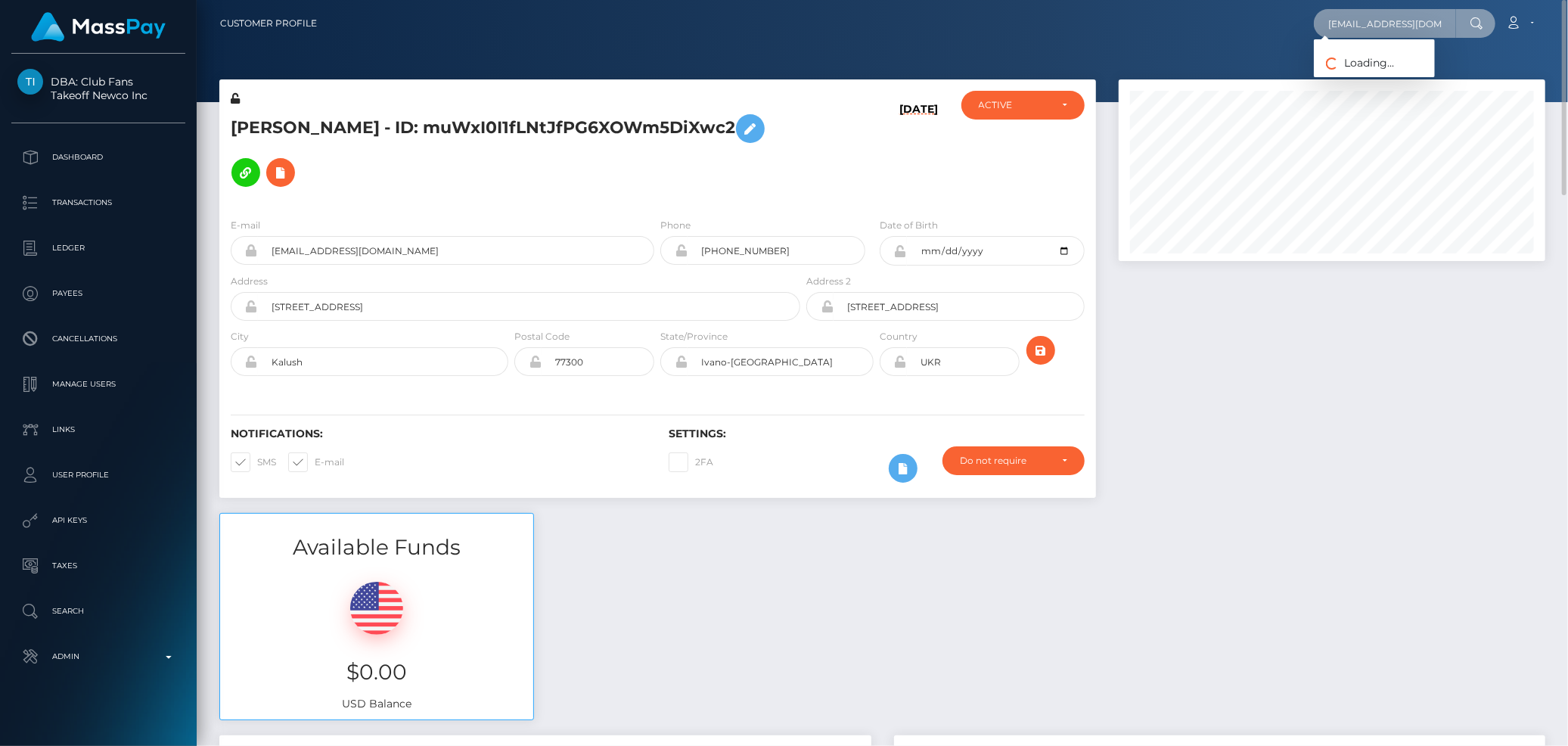
scroll to position [0, 2]
type input "georgecg01@gmail.com"
click at [1372, 81] on link "JORGE CARLOS GOMEZ" at bounding box center [1374, 79] width 121 height 28
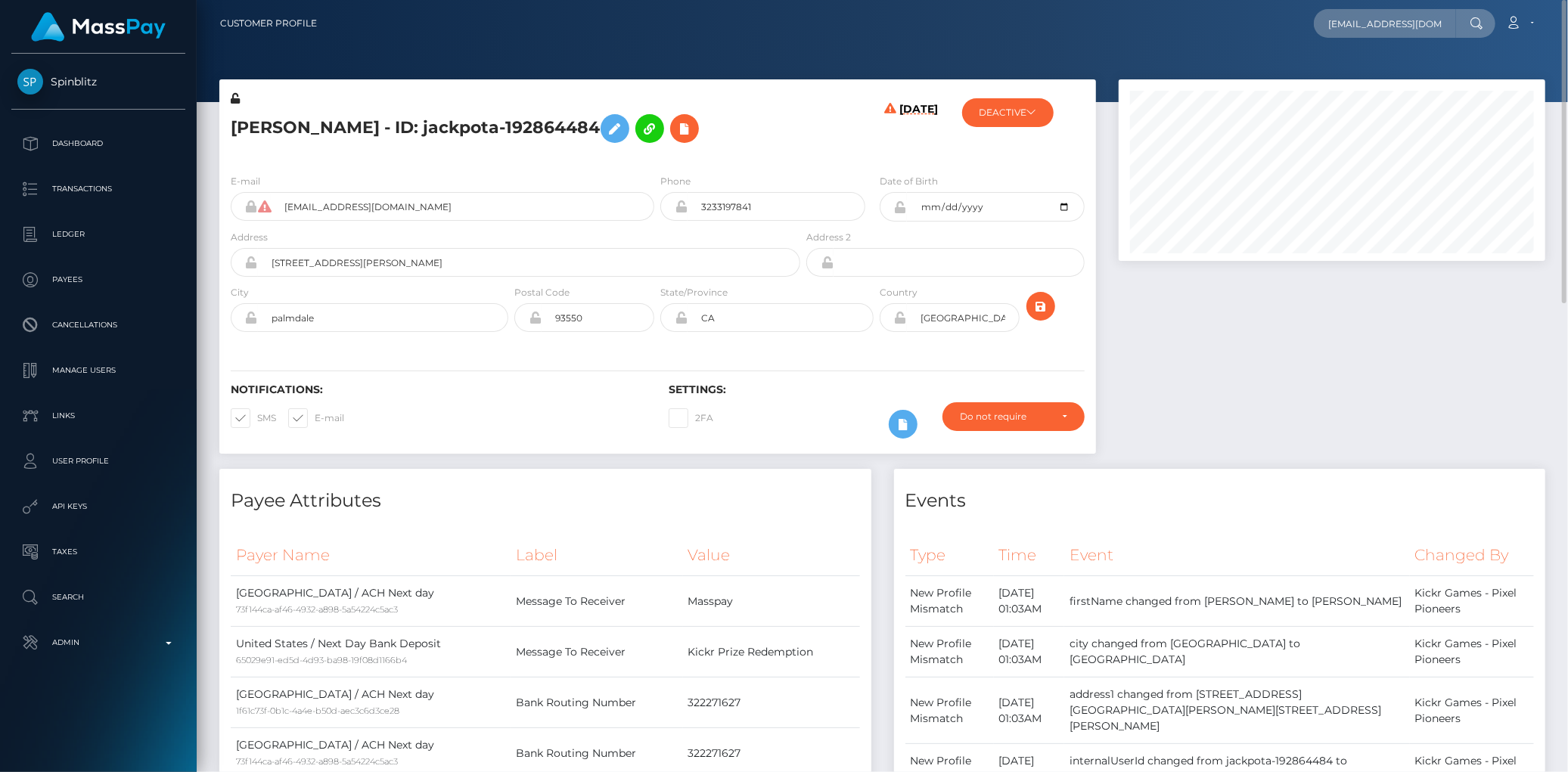
scroll to position [0, 2]
type input "[EMAIL_ADDRESS][DOMAIN_NAME]"
click at [1373, 114] on link "[PERSON_NAME]" at bounding box center [1374, 110] width 121 height 28
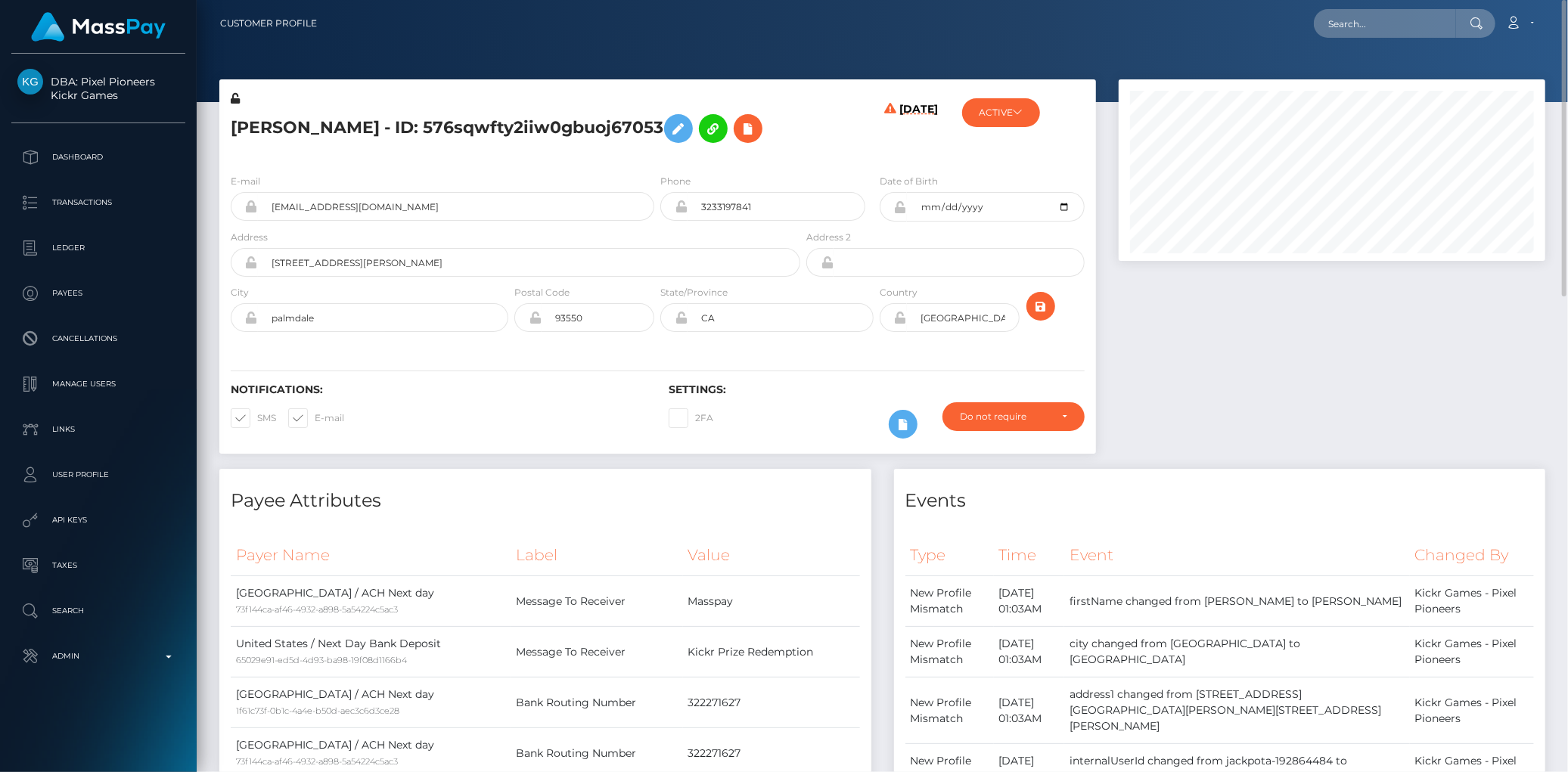
click at [261, 151] on h5 "[PERSON_NAME] - ID: 576sqwfty2iiw0gbuoj67053" at bounding box center [512, 127] width 562 height 43
click at [739, 139] on icon at bounding box center [748, 128] width 18 height 18
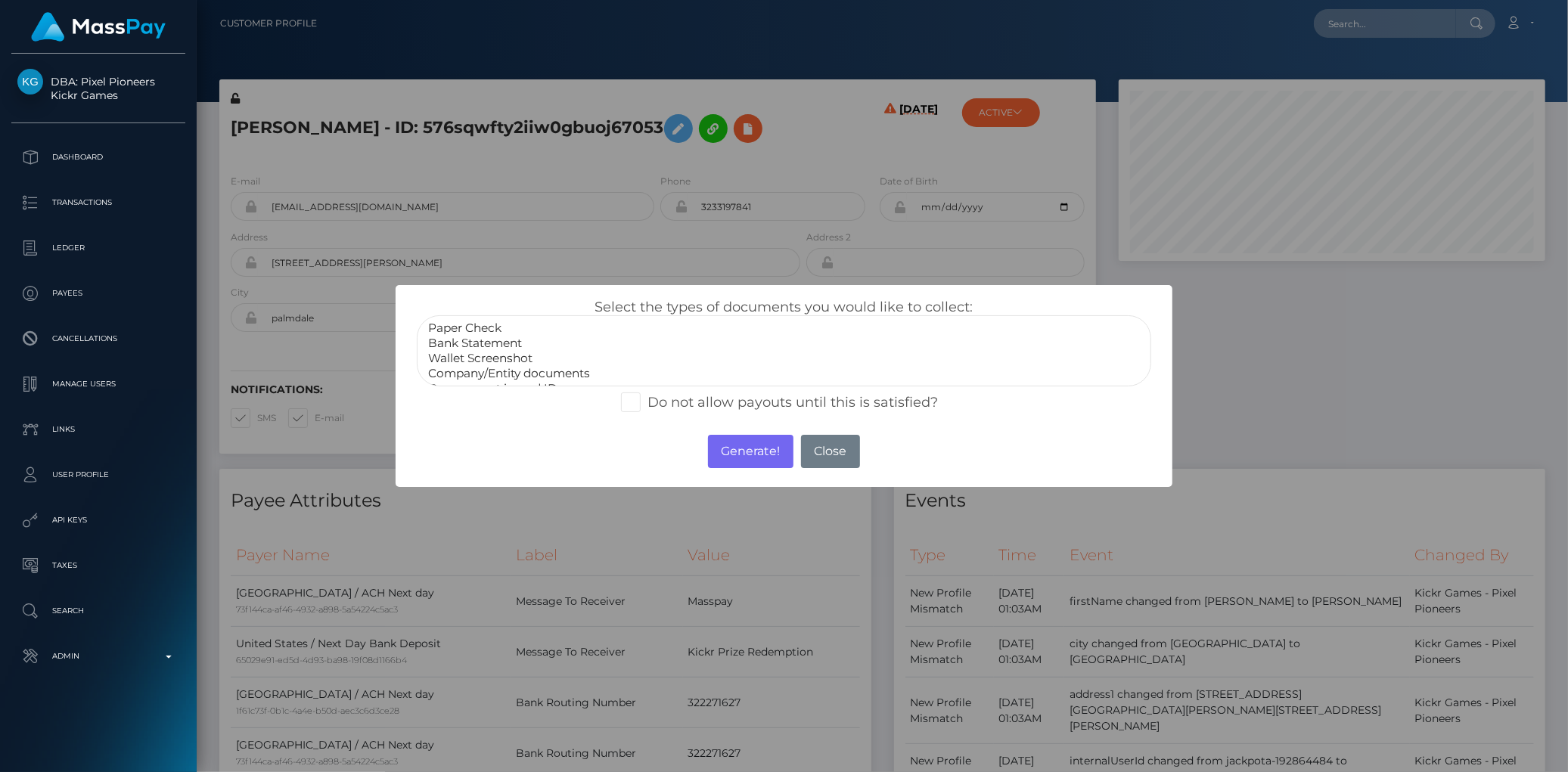
scroll to position [28, 0]
click at [479, 348] on option "Company/Entity documents" at bounding box center [784, 345] width 714 height 15
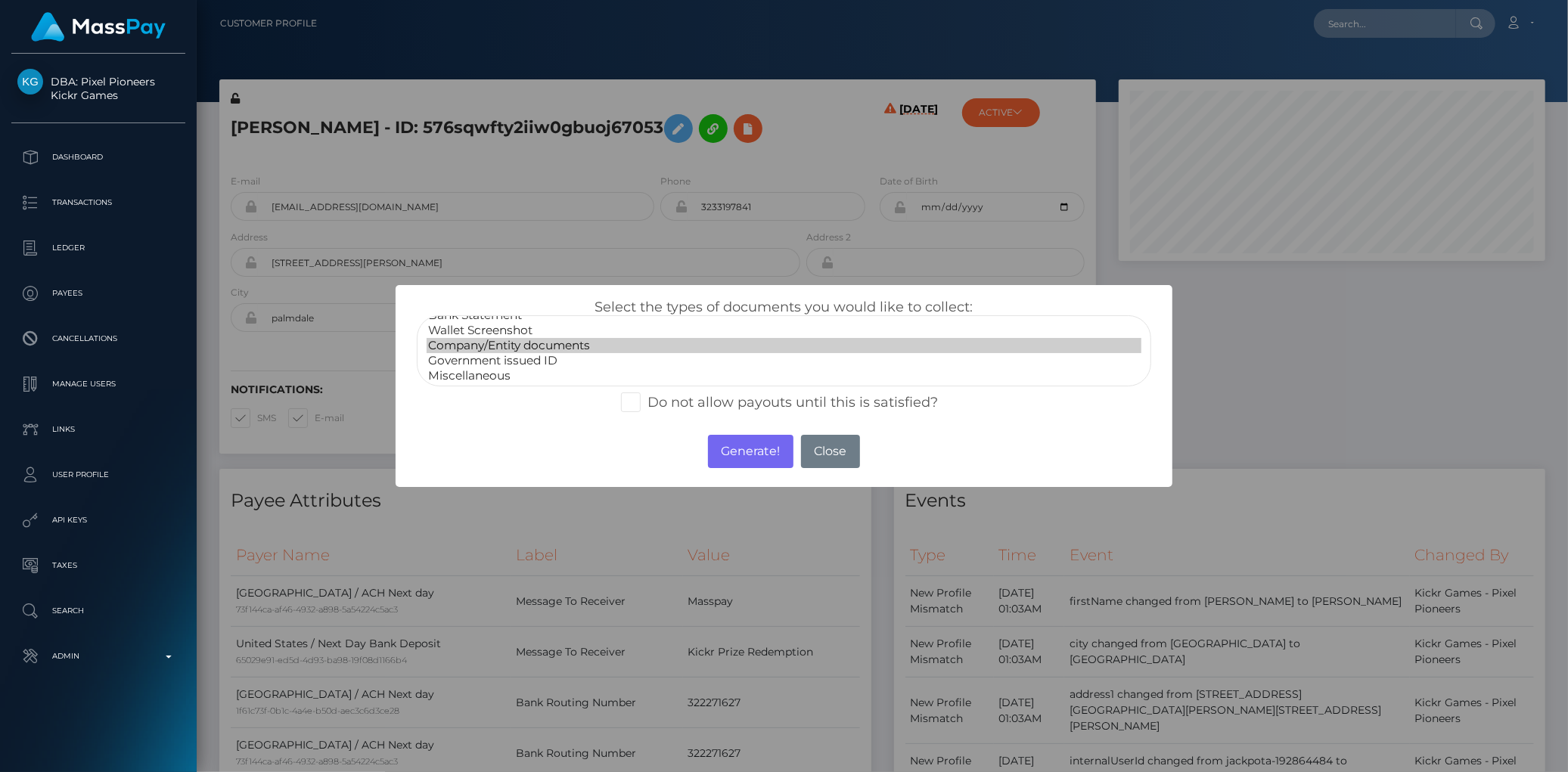
select select "Government issued ID"
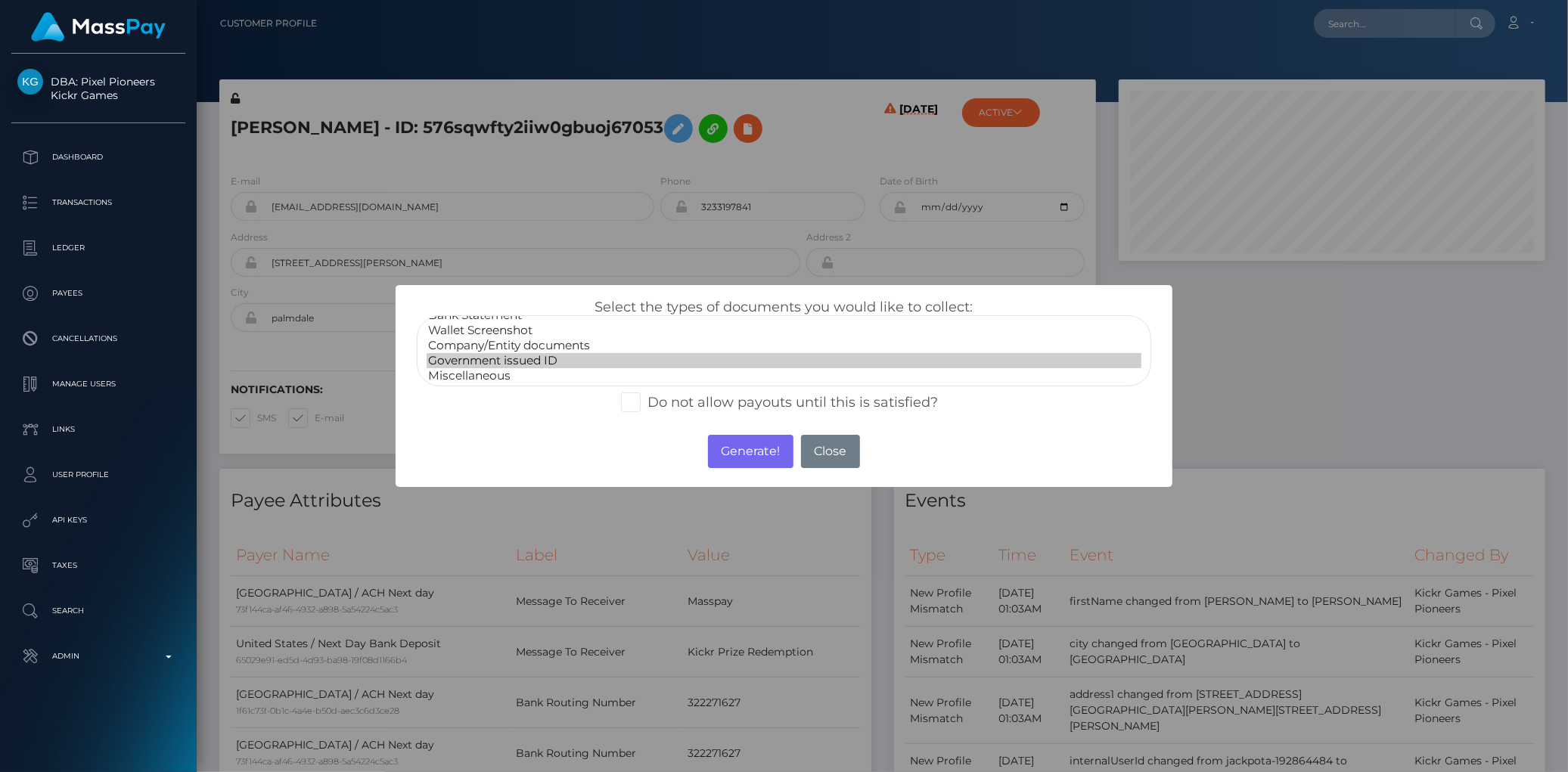
click at [480, 353] on option "Government issued ID" at bounding box center [784, 360] width 714 height 15
click at [748, 460] on button "Generate!" at bounding box center [750, 452] width 86 height 33
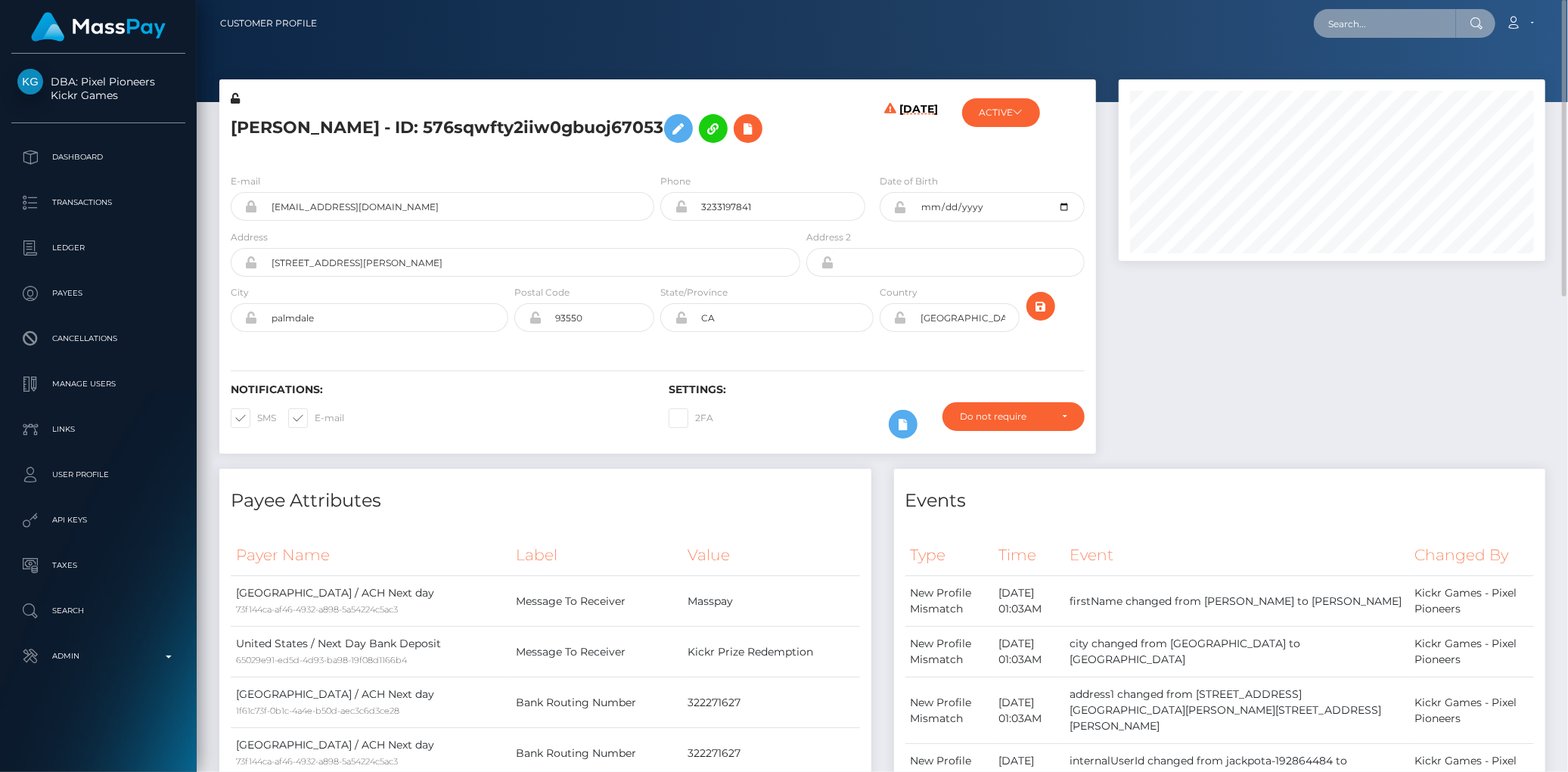
click at [1377, 9] on input "text" at bounding box center [1385, 23] width 142 height 29
paste input "67c4ffc5176ff896e9c3c413"
type input "67c4ffc5176ff896e9c3c413"
click at [1327, 78] on link "[PERSON_NAME]" at bounding box center [1374, 78] width 121 height 28
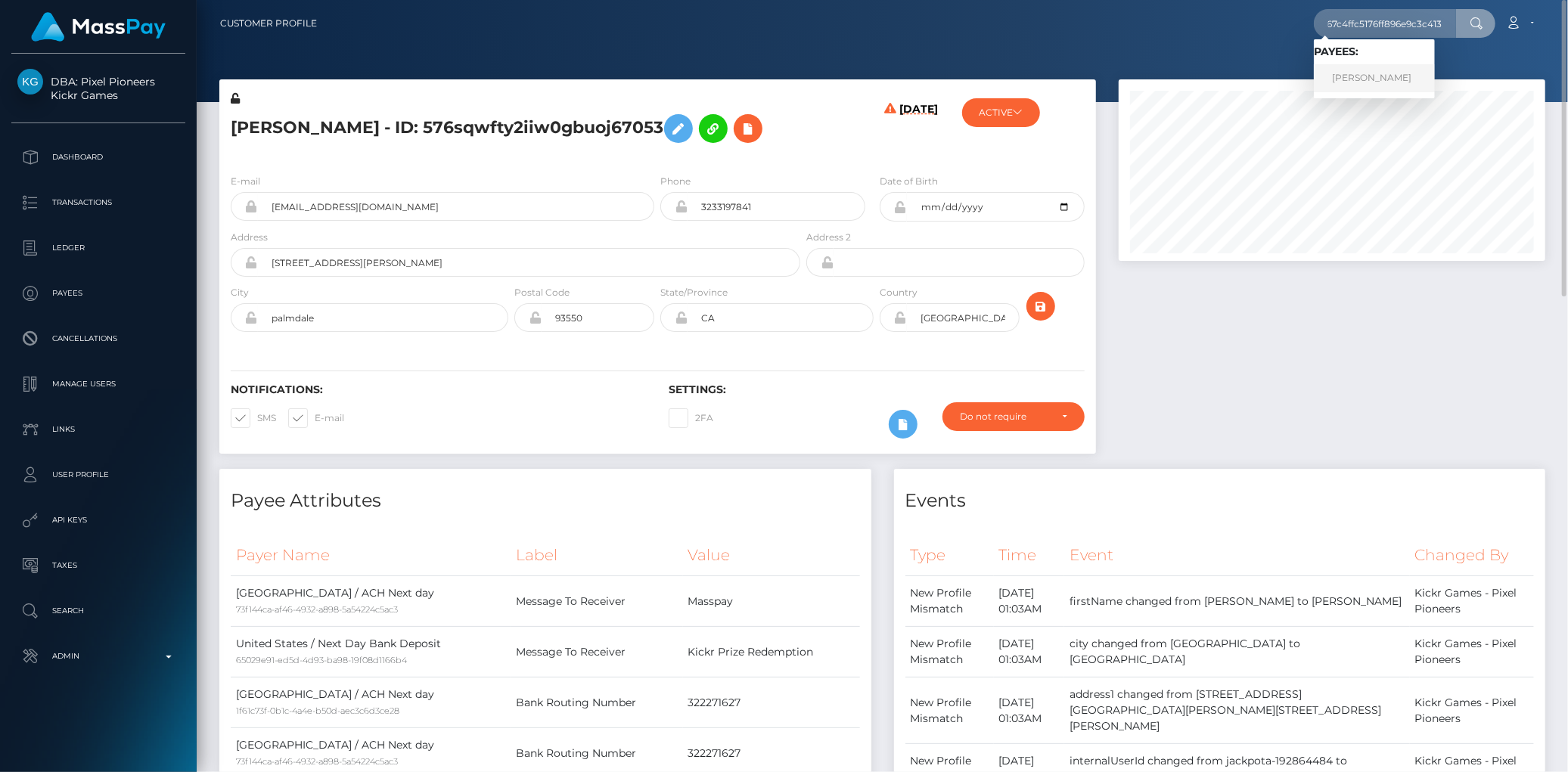
scroll to position [0, 0]
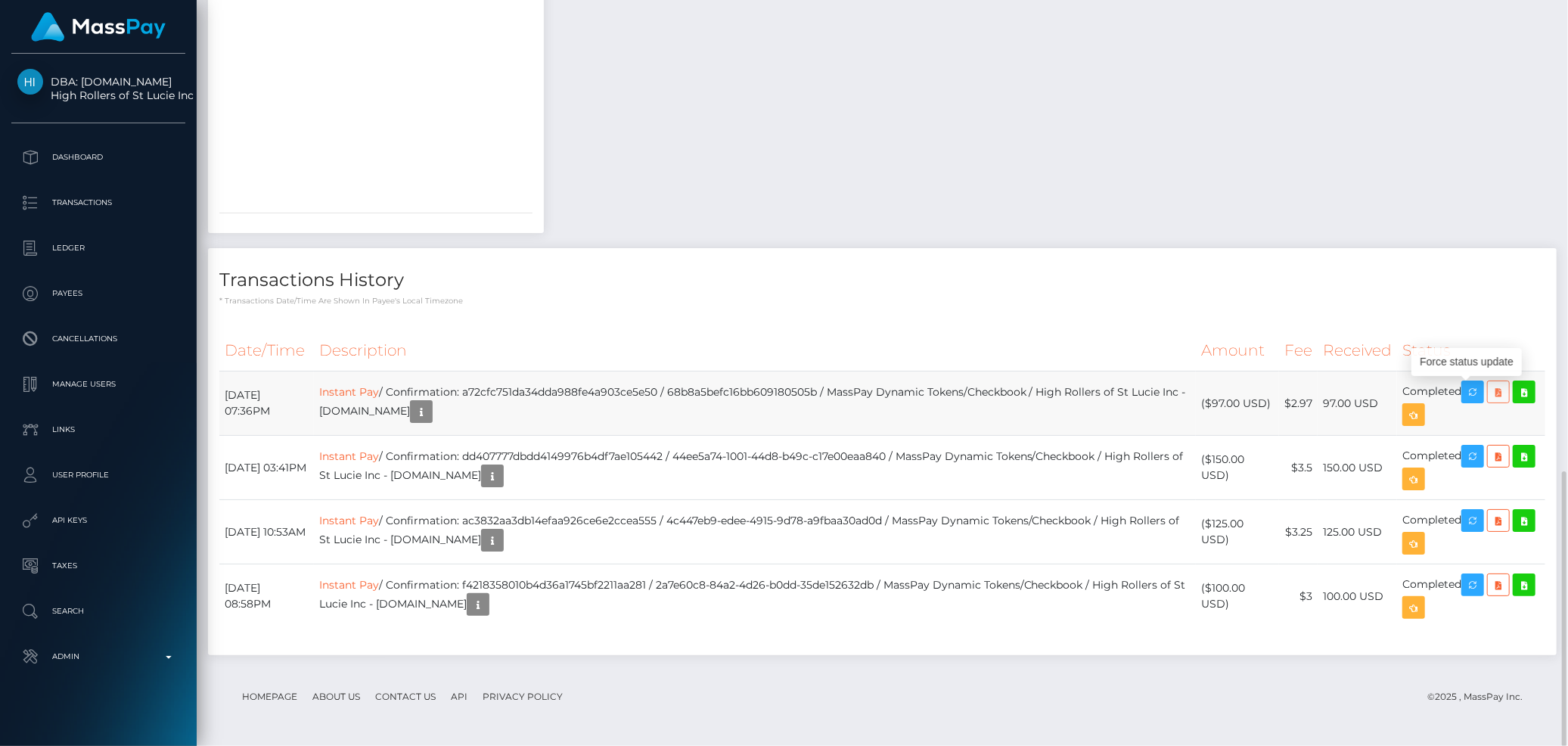
scroll to position [182, 427]
click at [1505, 395] on icon at bounding box center [1499, 392] width 18 height 18
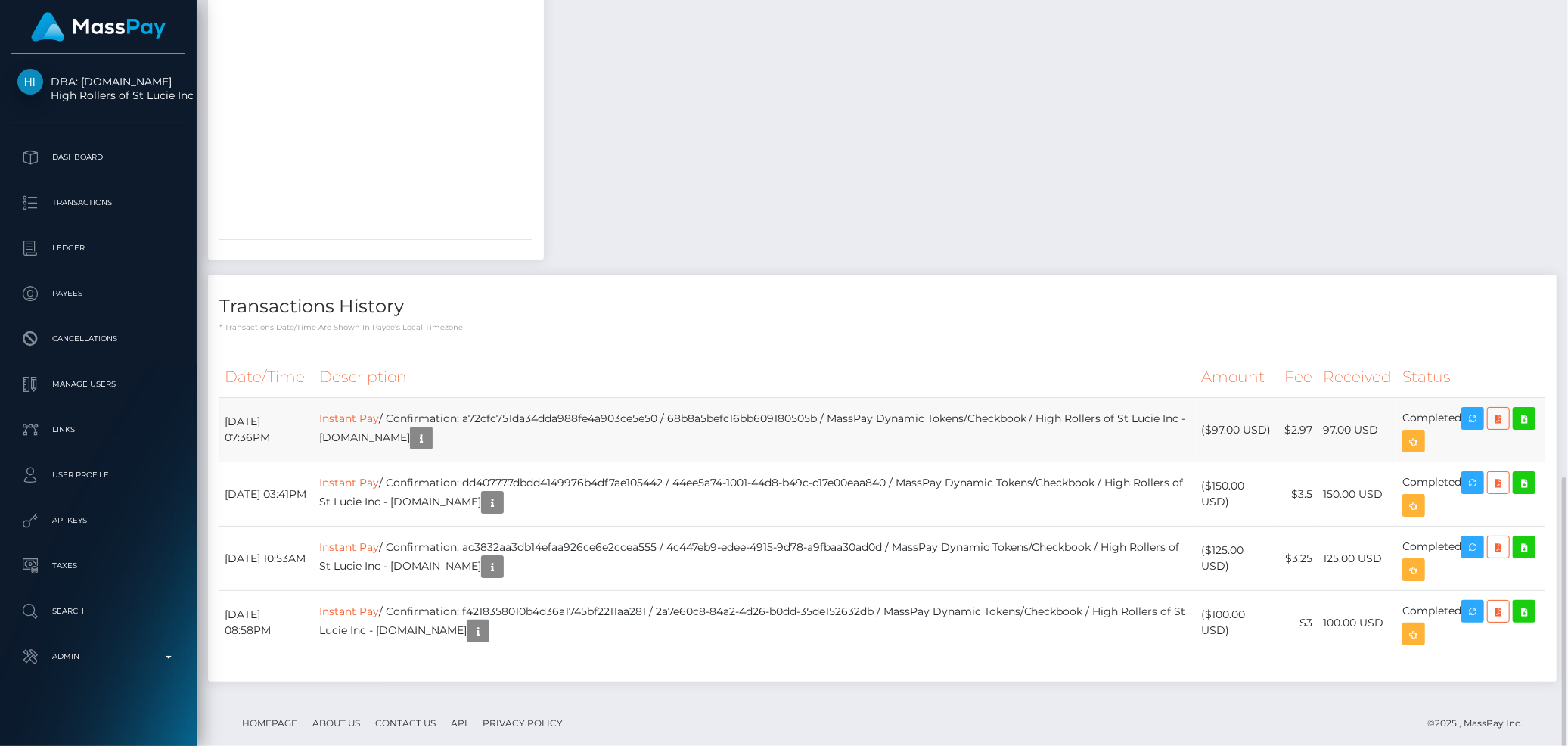
click at [742, 421] on td "Instant Pay / Confirmation: a72cfc751da34dda988fe4a903ce5e50 / 68b8a5befc16bb60…" at bounding box center [755, 431] width 882 height 65
copy td "68b8a5befc16bb609180505b"
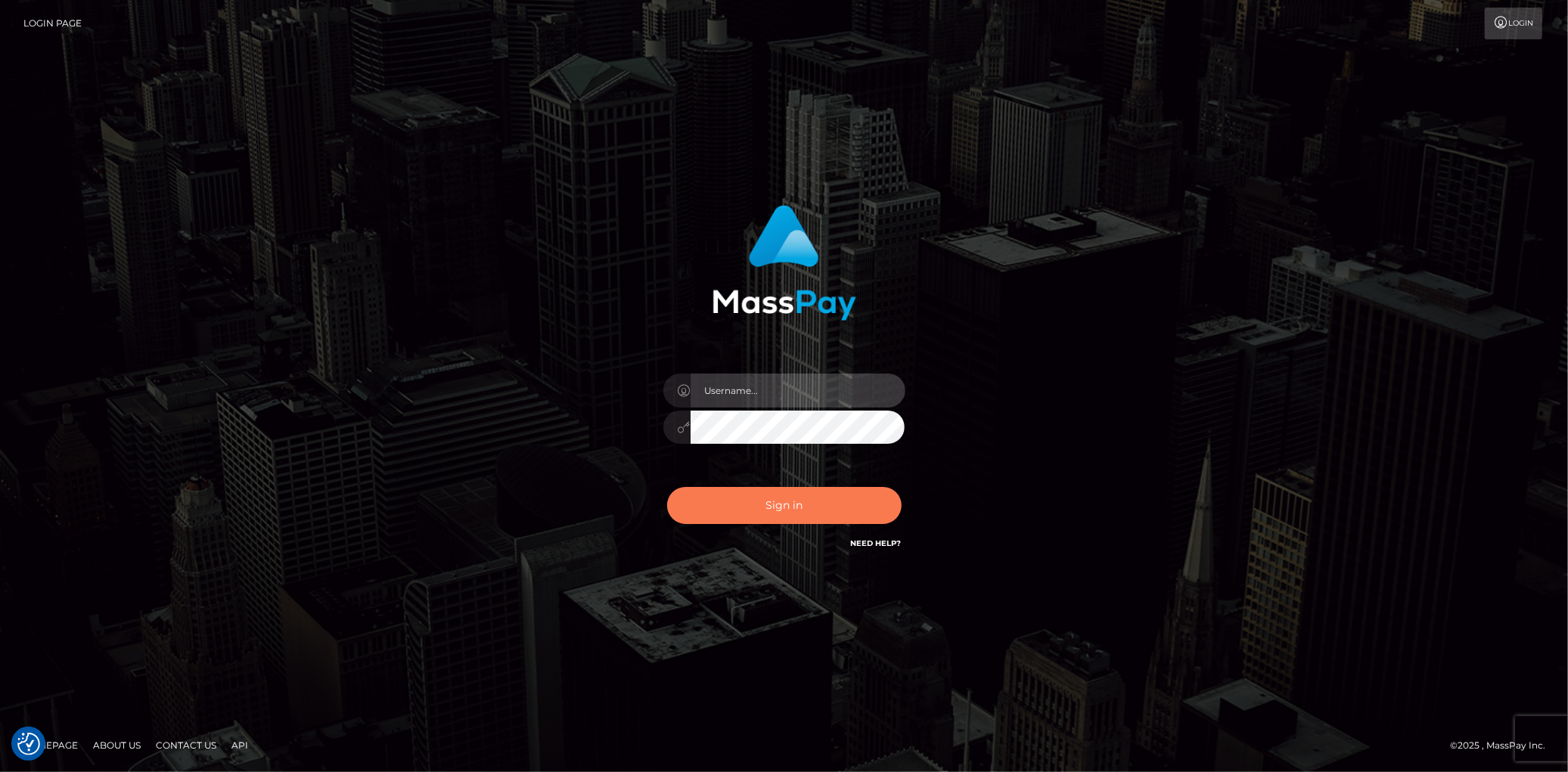
type input "[PERSON_NAME]"
click at [716, 489] on button "Sign in" at bounding box center [784, 505] width 235 height 37
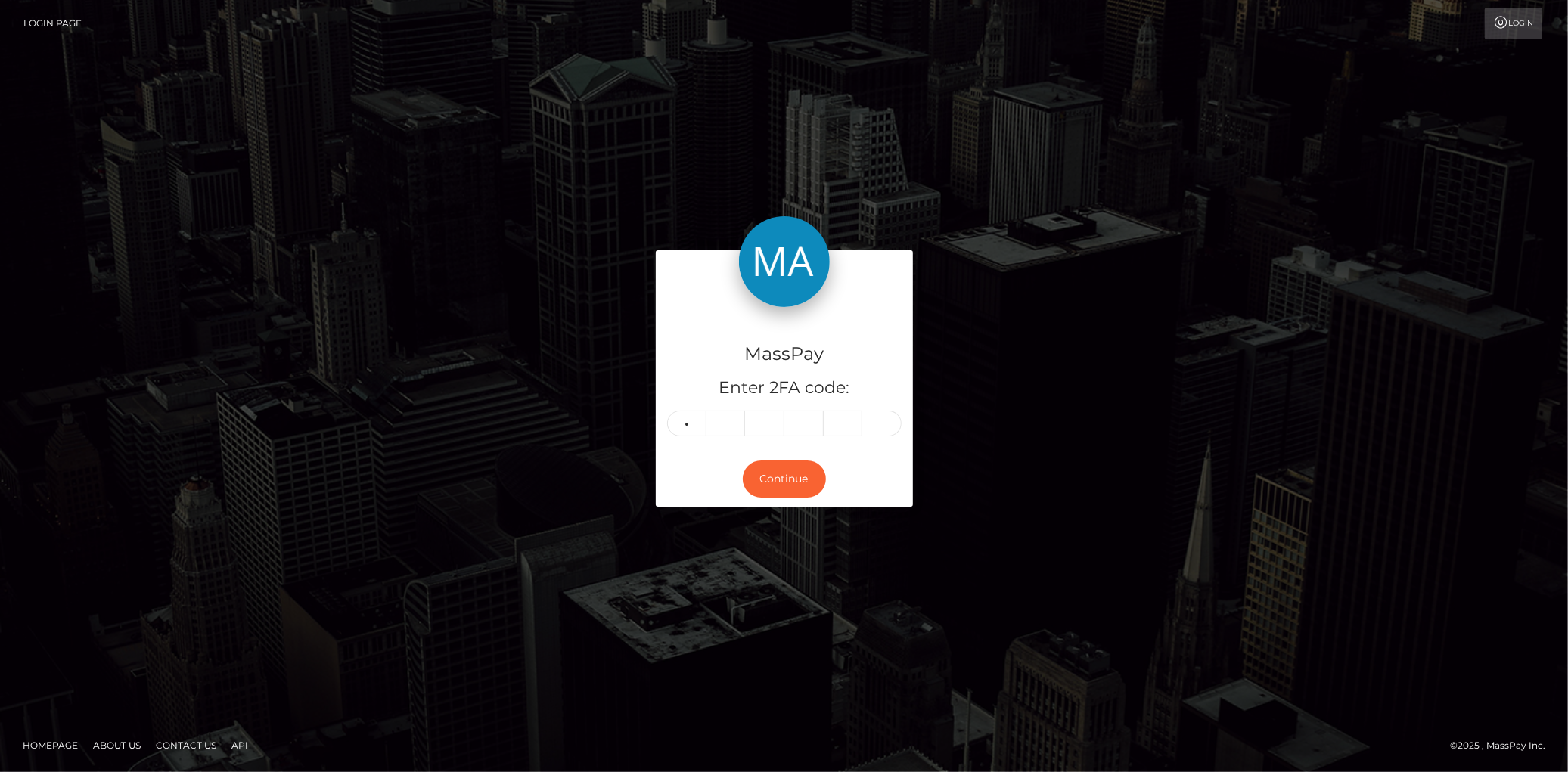
type input "6"
type input "8"
type input "3"
type input "2"
type input "0"
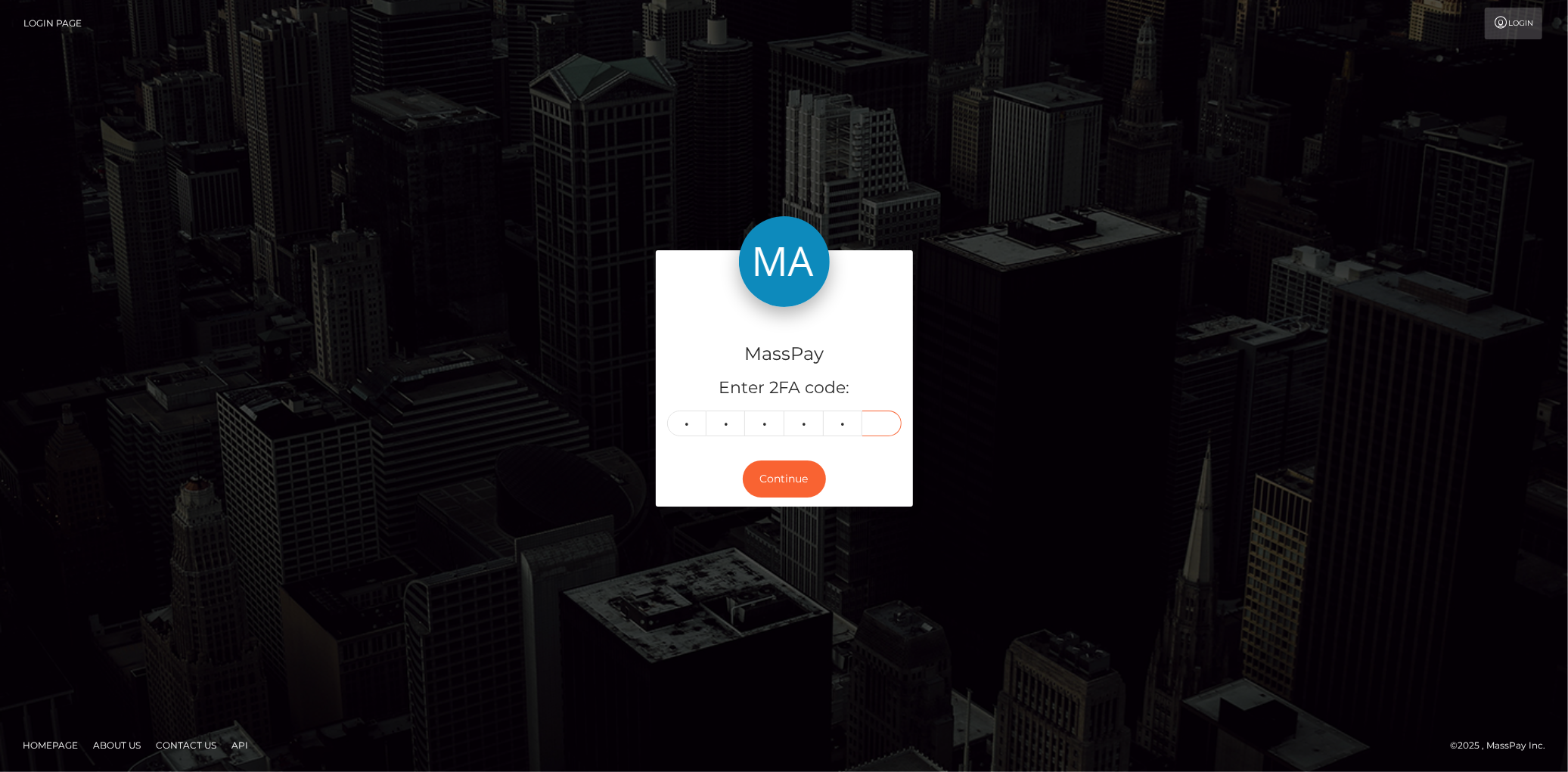
type input "6"
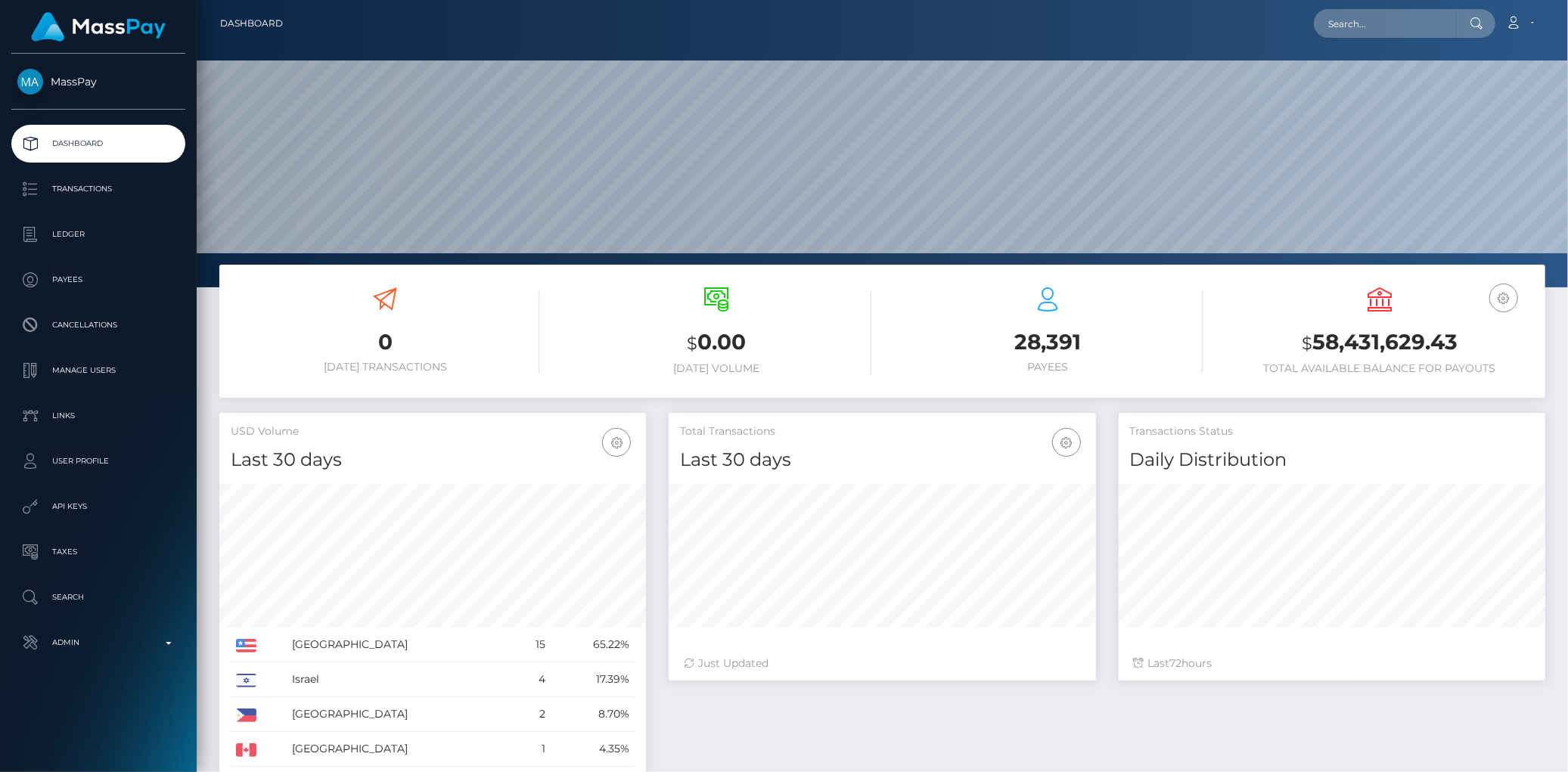
scroll to position [268, 427]
click at [1338, 42] on nav "Dashboard Loading... Loading... Account Edit Profile" at bounding box center [882, 23] width 1372 height 47
click at [1340, 30] on input "text" at bounding box center [1385, 23] width 142 height 29
paste input "Ticket ‭#129695‬"
paste input "cafff011-701e-4393-81fa-dc26c52270c6"
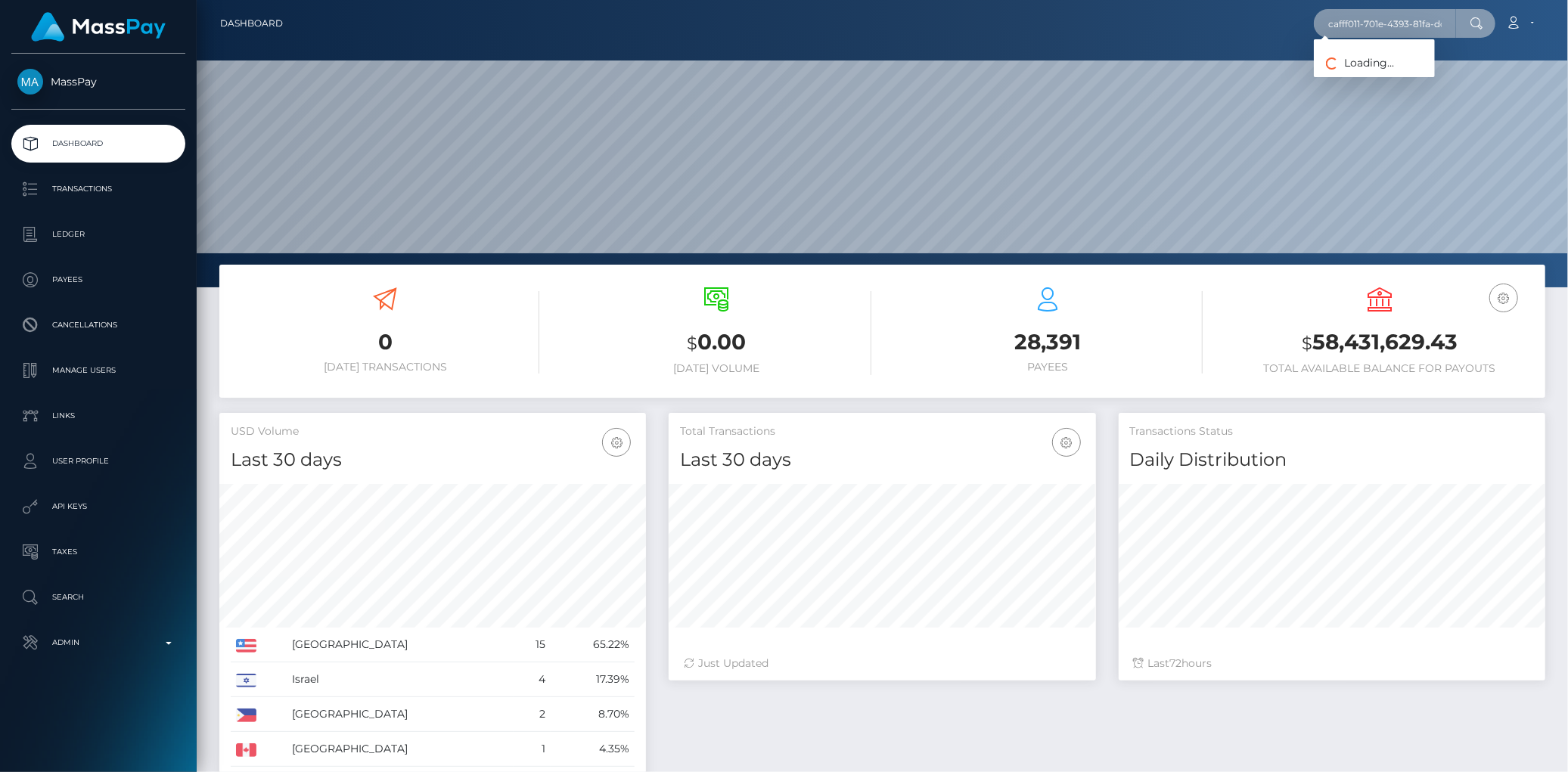
scroll to position [0, 62]
type input "cafff011-701e-4393-81fa-dc26c52270c6"
click at [1375, 66] on link "AlertsJP LLC (Whop Inc - )" at bounding box center [1392, 78] width 155 height 28
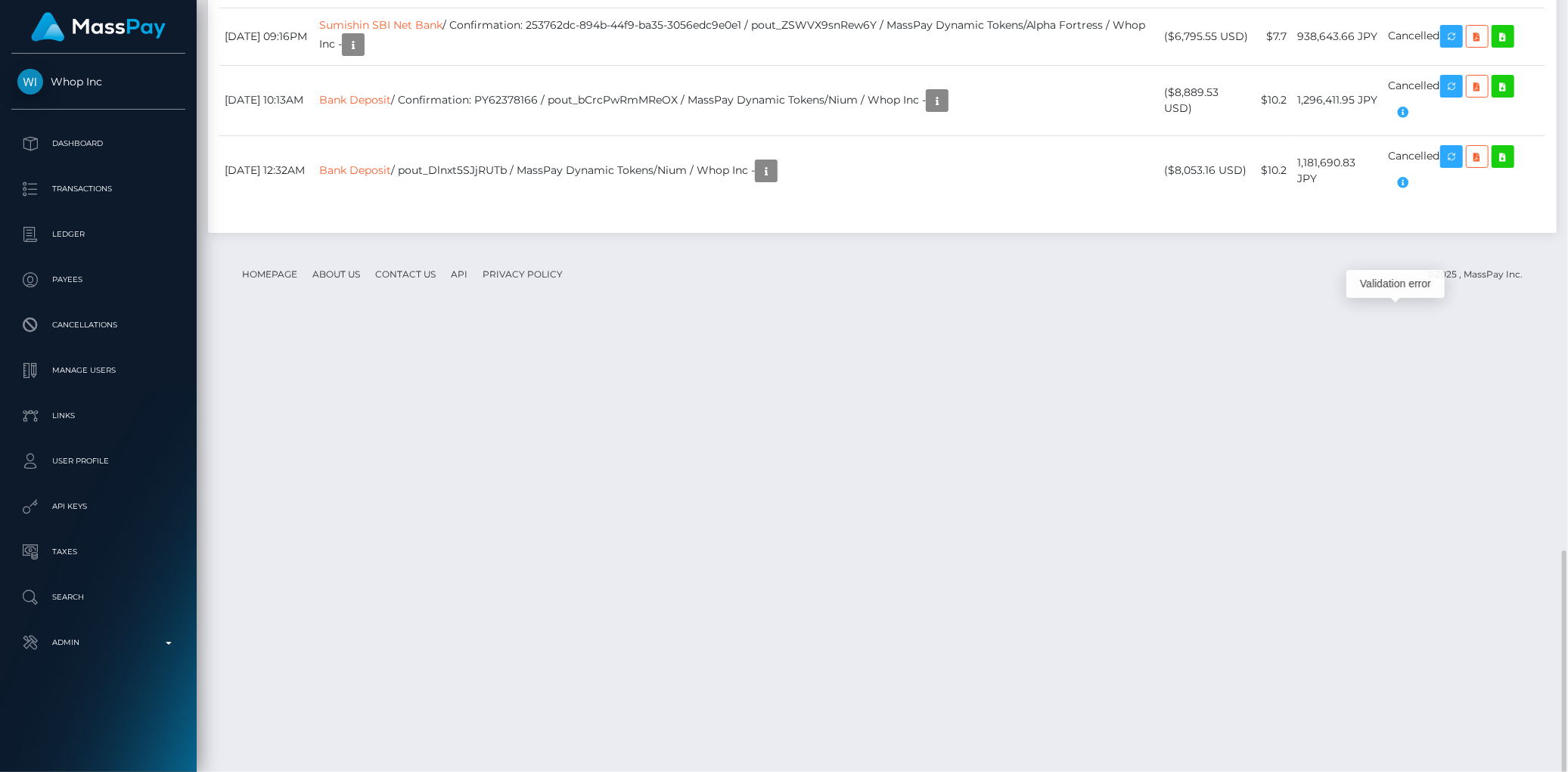
scroll to position [182, 427]
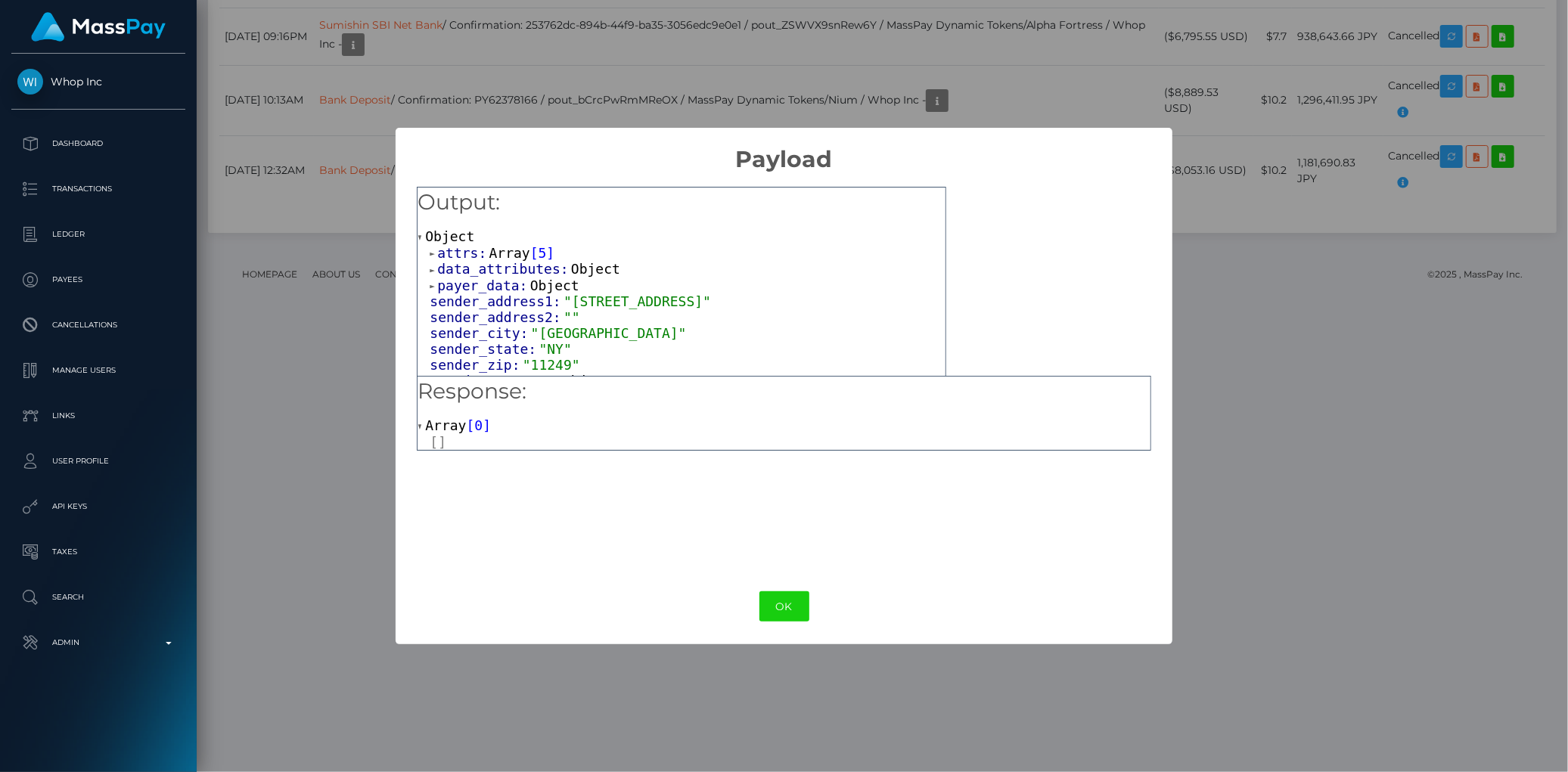
click at [468, 289] on span "payer_data:" at bounding box center [483, 285] width 92 height 16
click at [482, 261] on span "data_attributes:" at bounding box center [504, 268] width 134 height 16
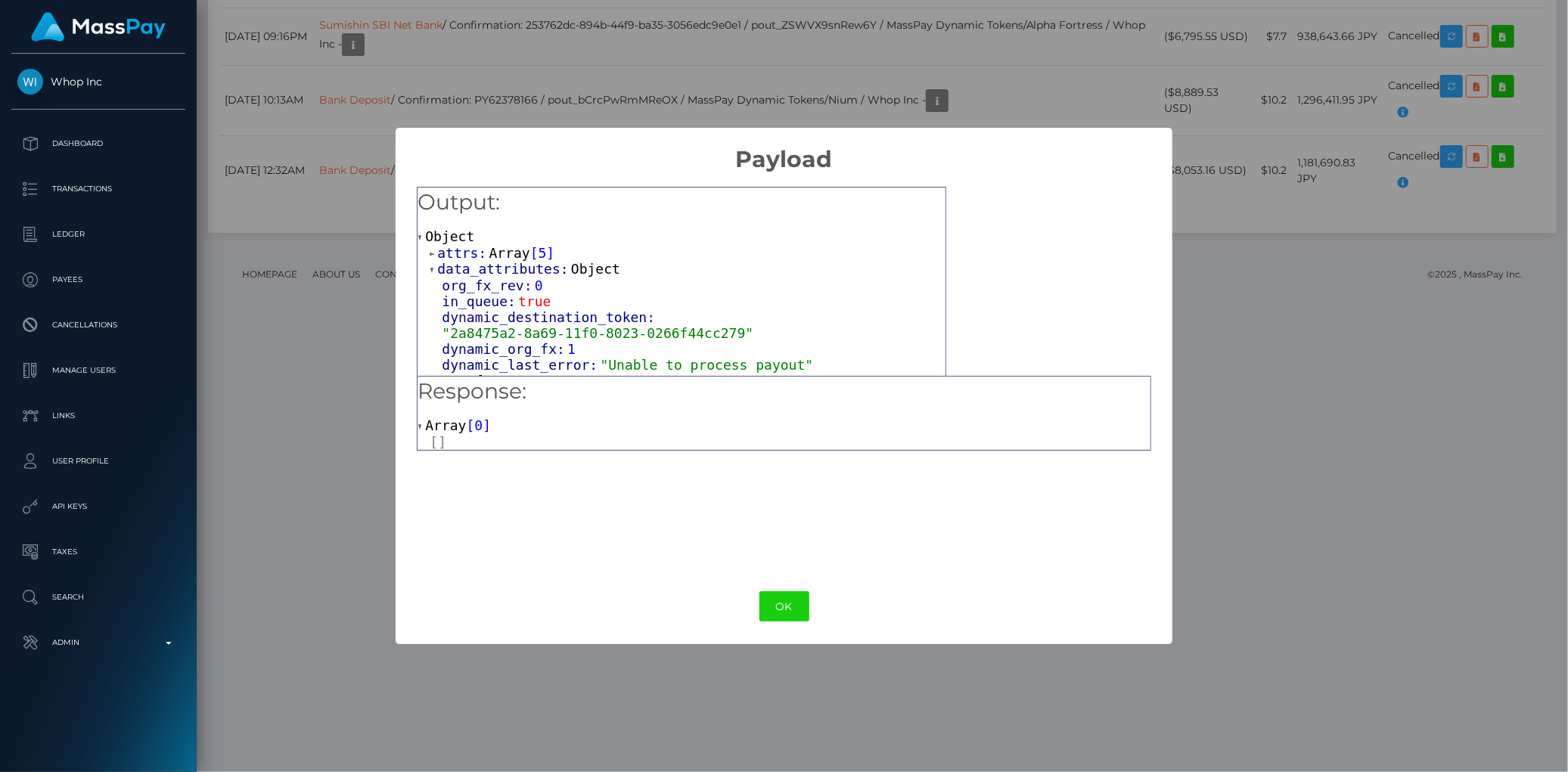
click at [480, 248] on span "attrs:" at bounding box center [463, 252] width 52 height 16
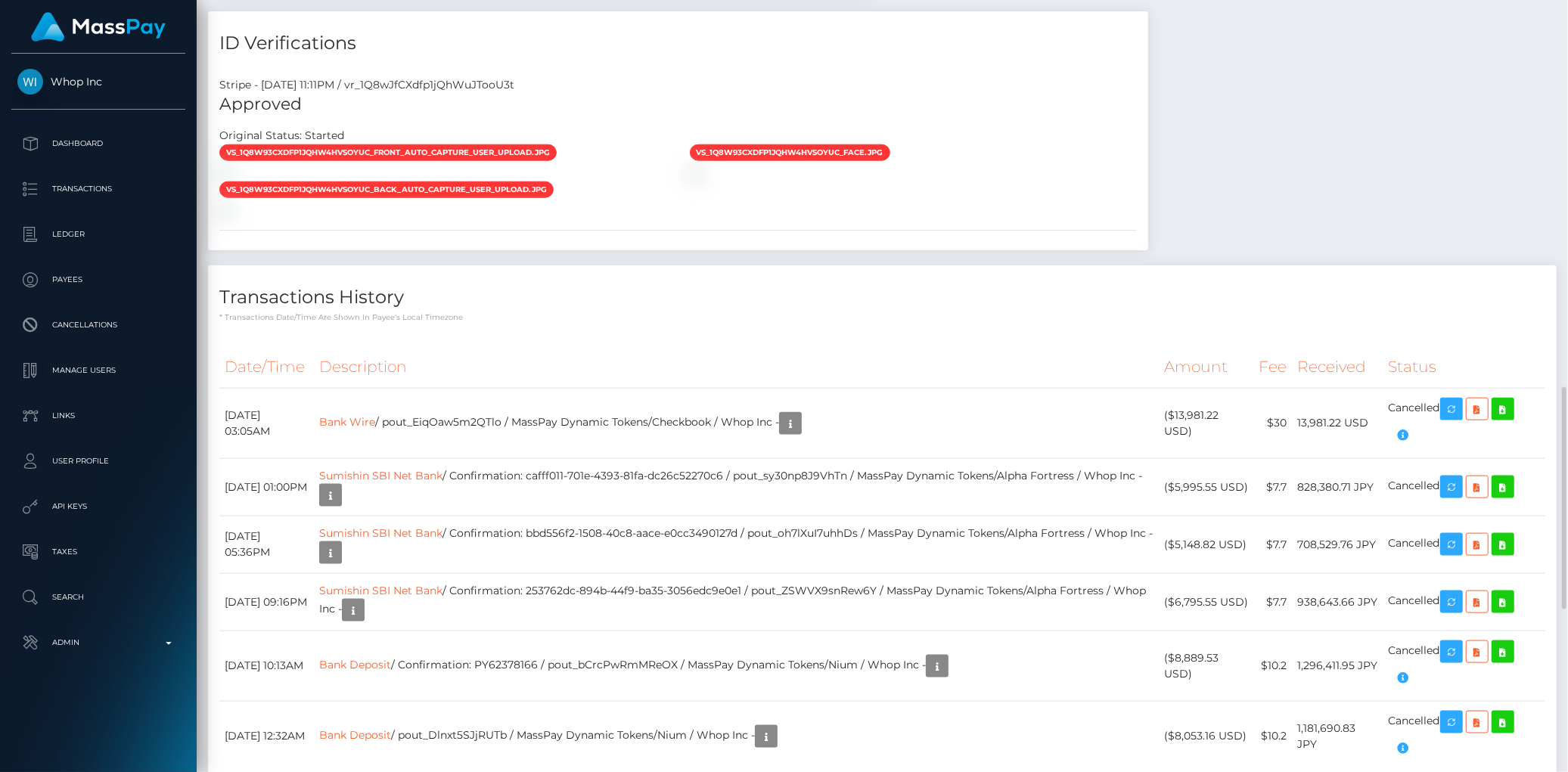
scroll to position [1848, 0]
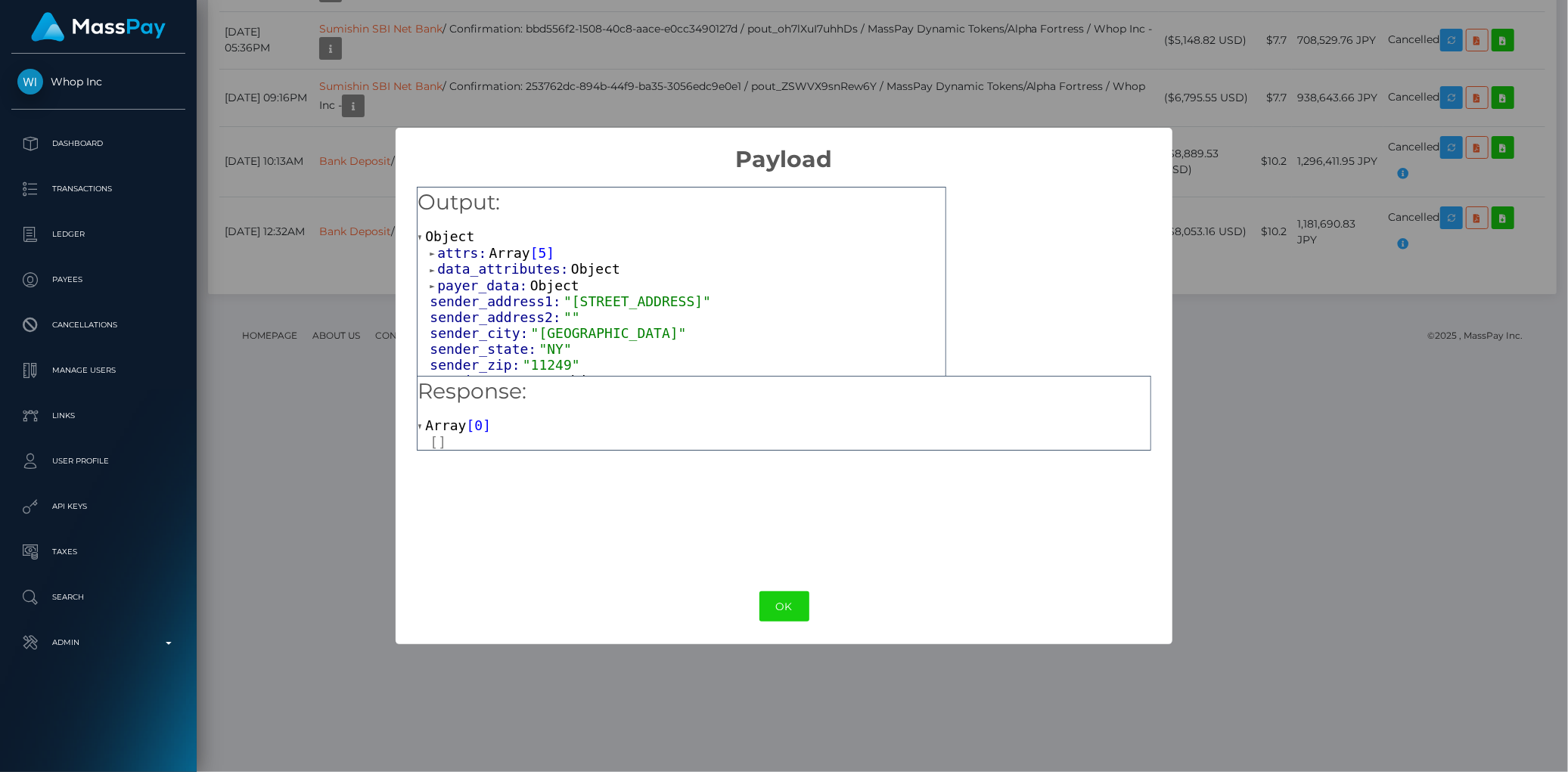
click at [491, 252] on span "Array" at bounding box center [510, 252] width 41 height 16
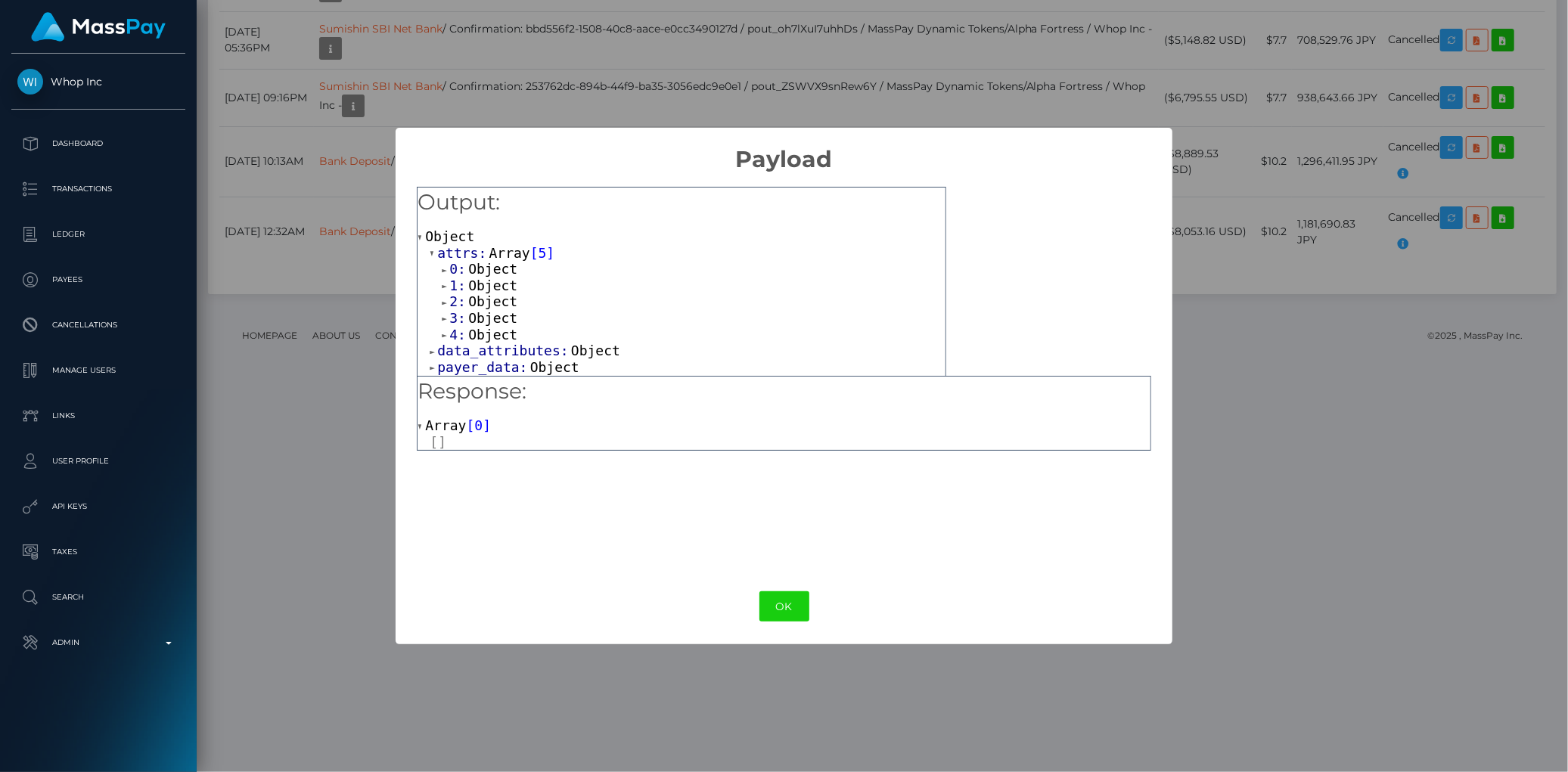
click at [491, 252] on span "Array" at bounding box center [510, 252] width 41 height 16
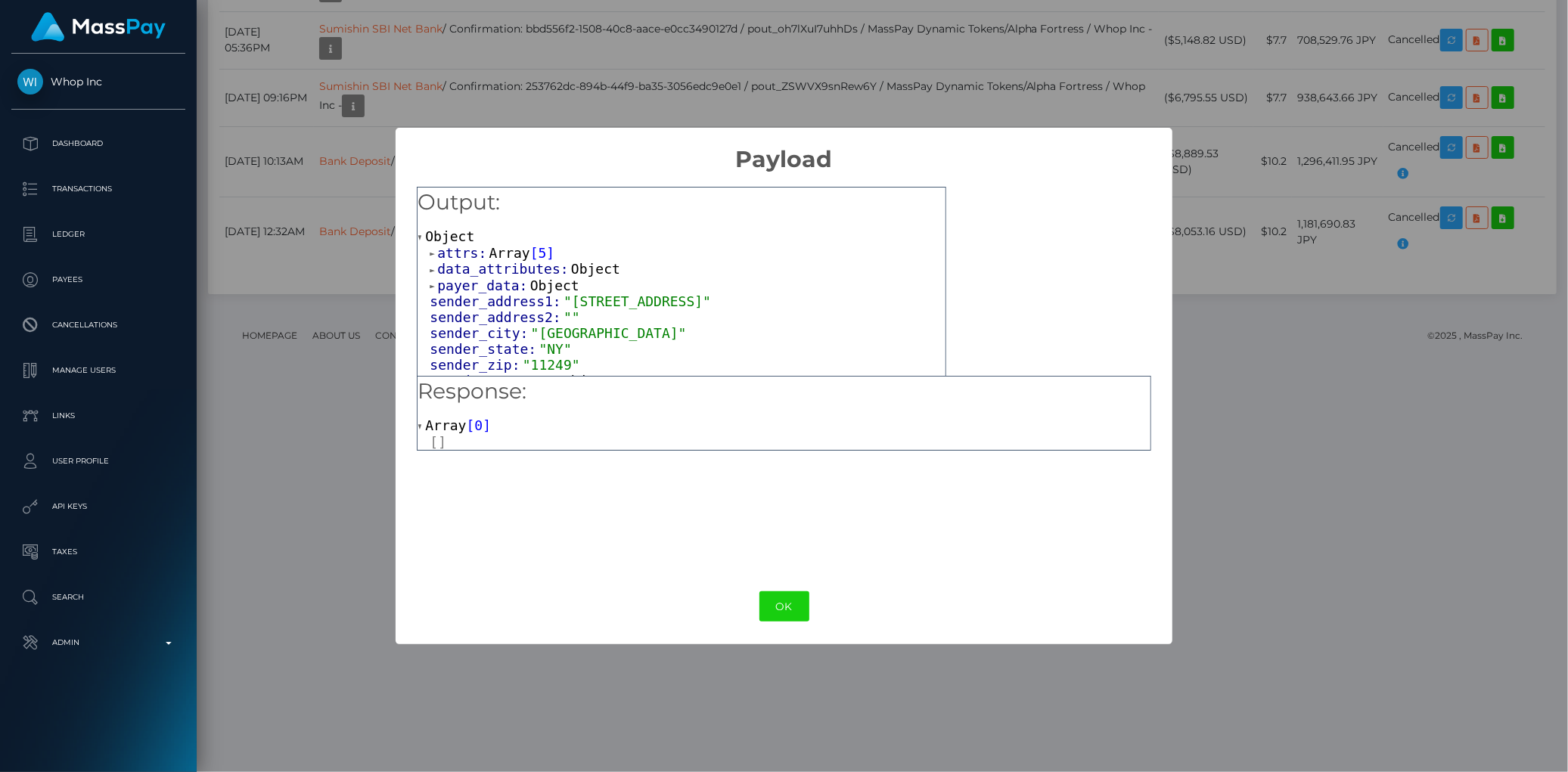
click at [1318, 637] on div "× Payload Output: Object attrs: Array [ 5 ] data_attributes: Object payer_data:…" at bounding box center [784, 386] width 1568 height 772
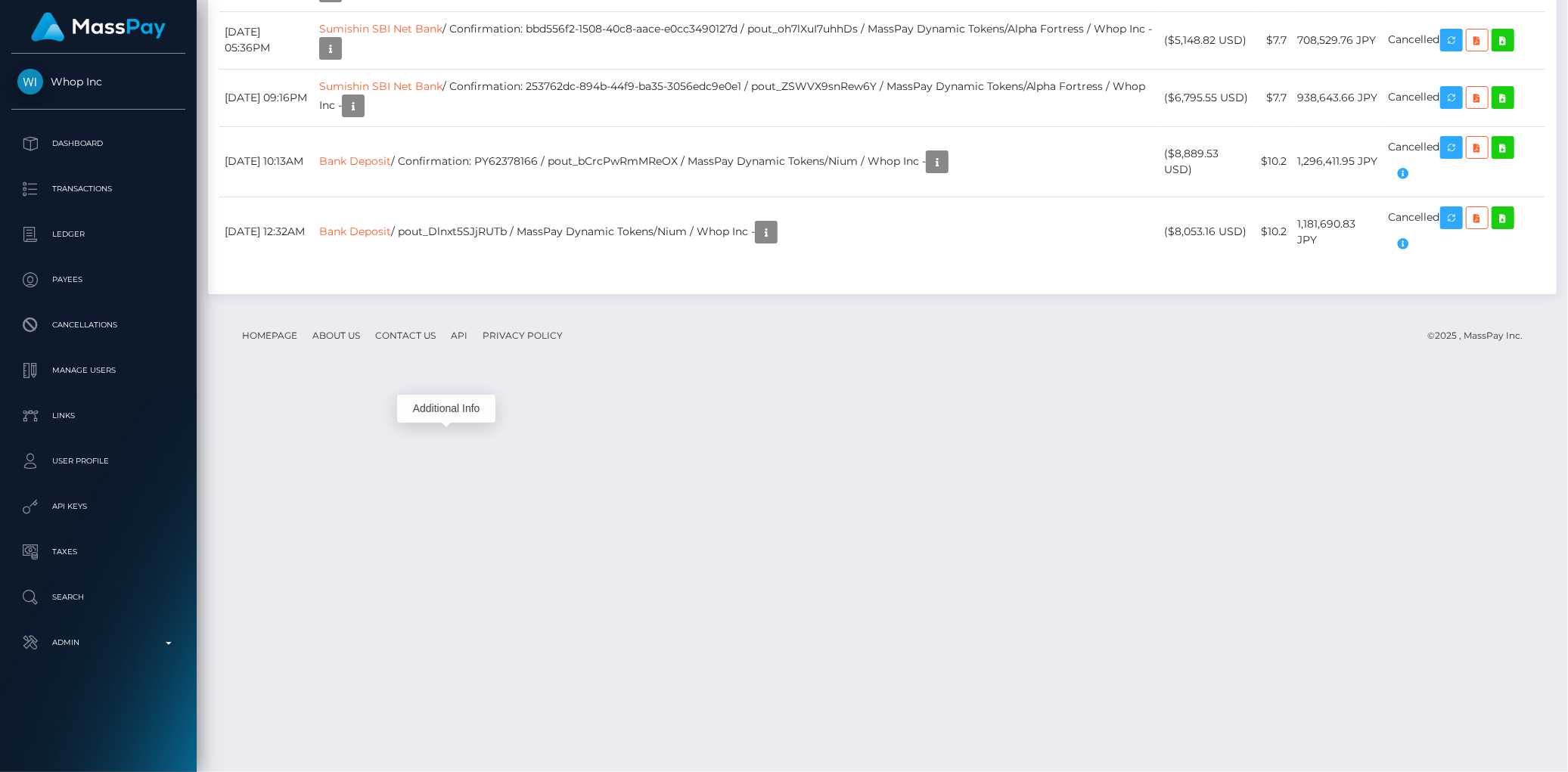
scroll to position [182, 427]
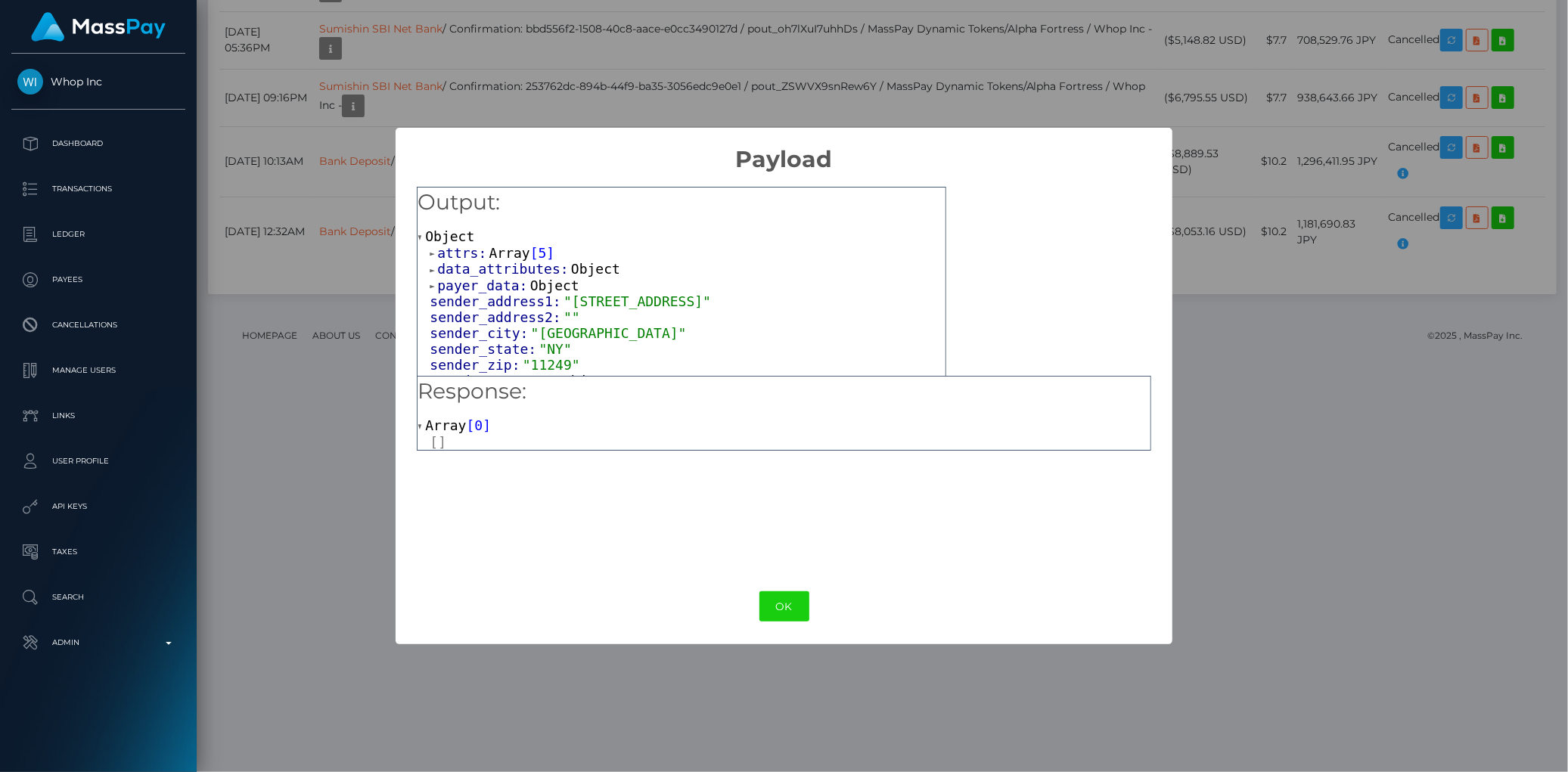
click at [469, 286] on span "payer_data:" at bounding box center [483, 285] width 92 height 16
click at [493, 262] on span "data_attributes:" at bounding box center [504, 268] width 134 height 16
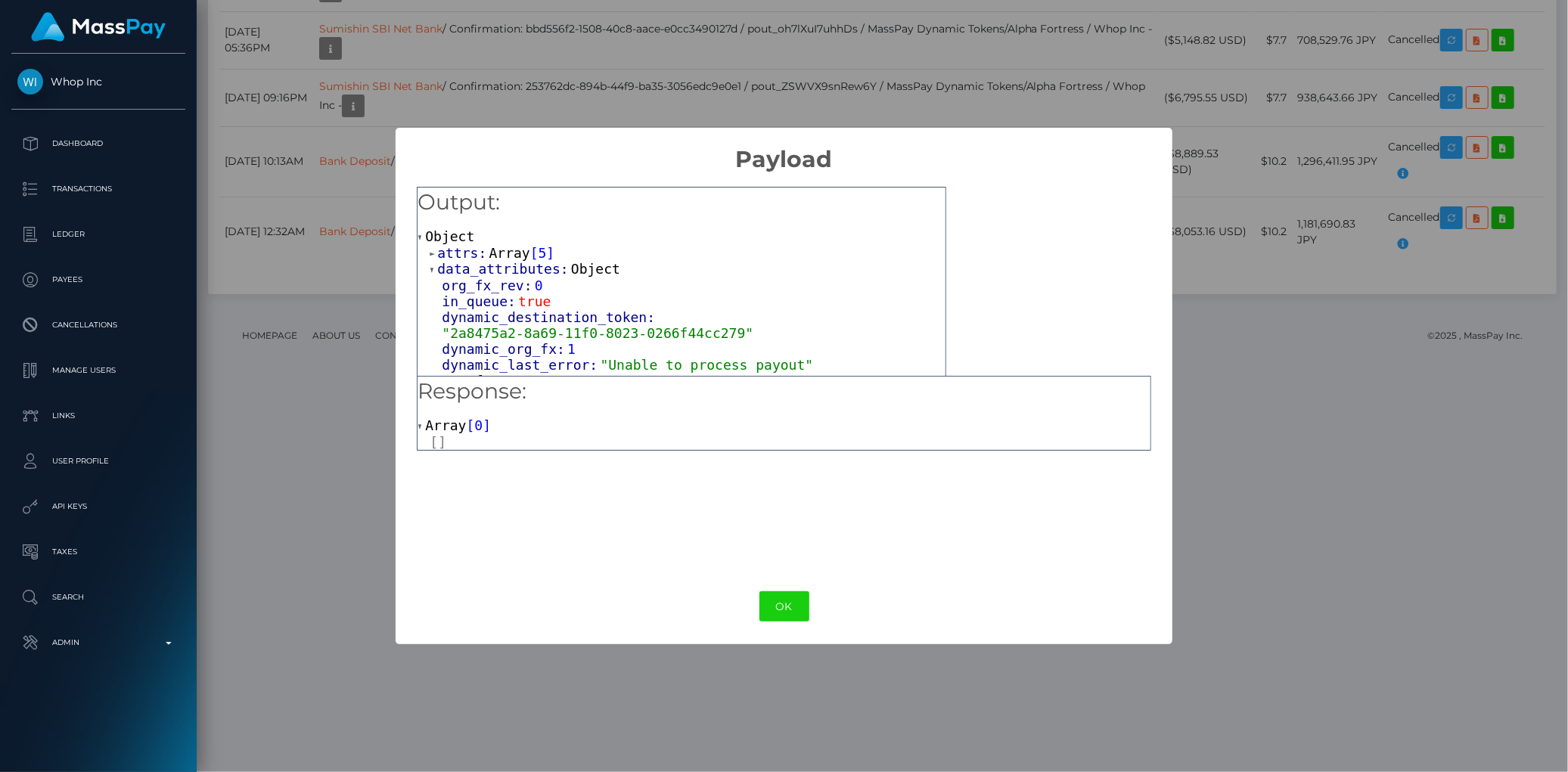
click at [490, 247] on span "Array" at bounding box center [510, 252] width 41 height 16
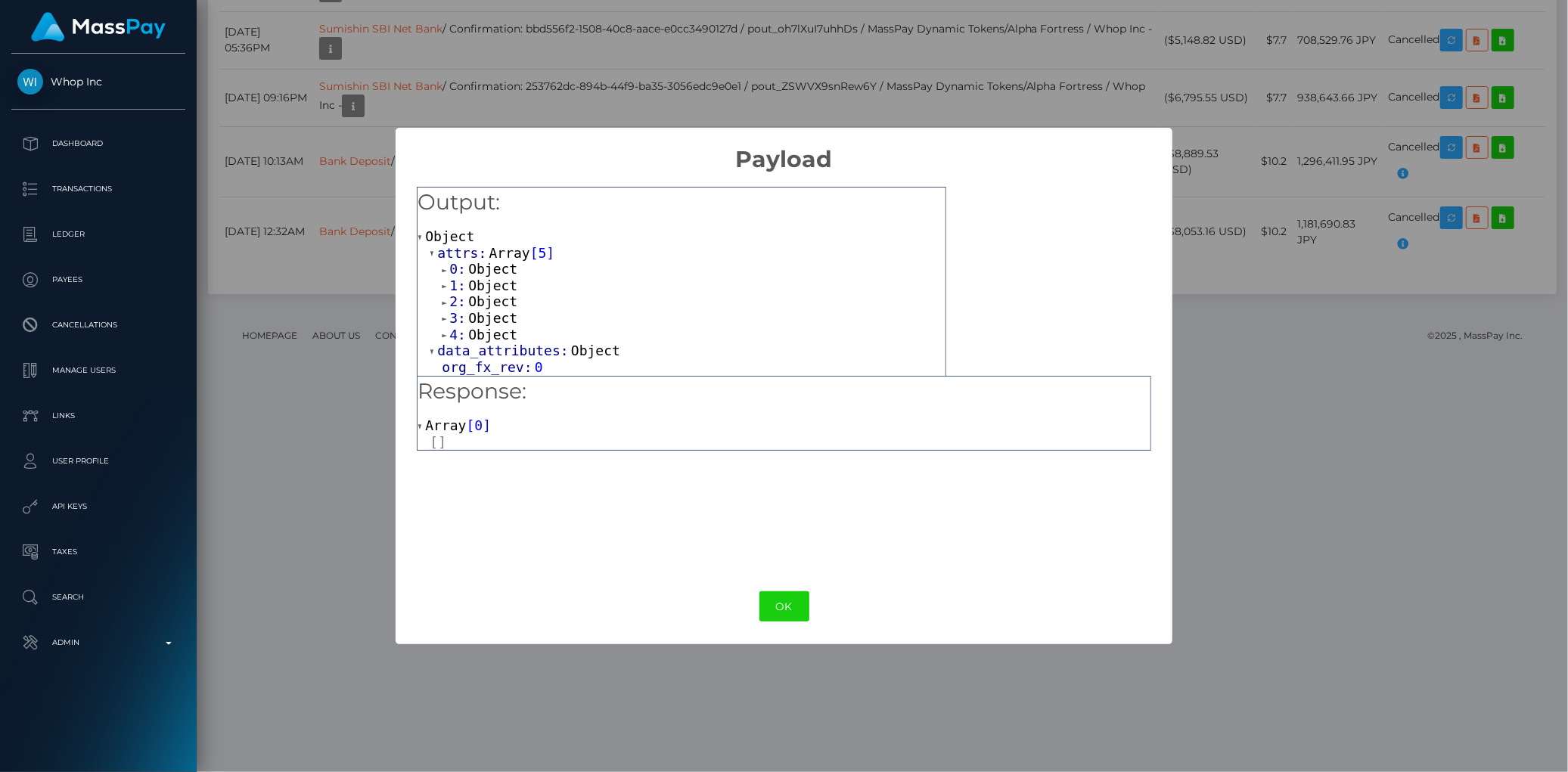
click at [1300, 334] on div "× Payload Output: Object attrs: Array [ 5 ] 0: Object 1: Object 2: Object 3: Ob…" at bounding box center [784, 386] width 1568 height 772
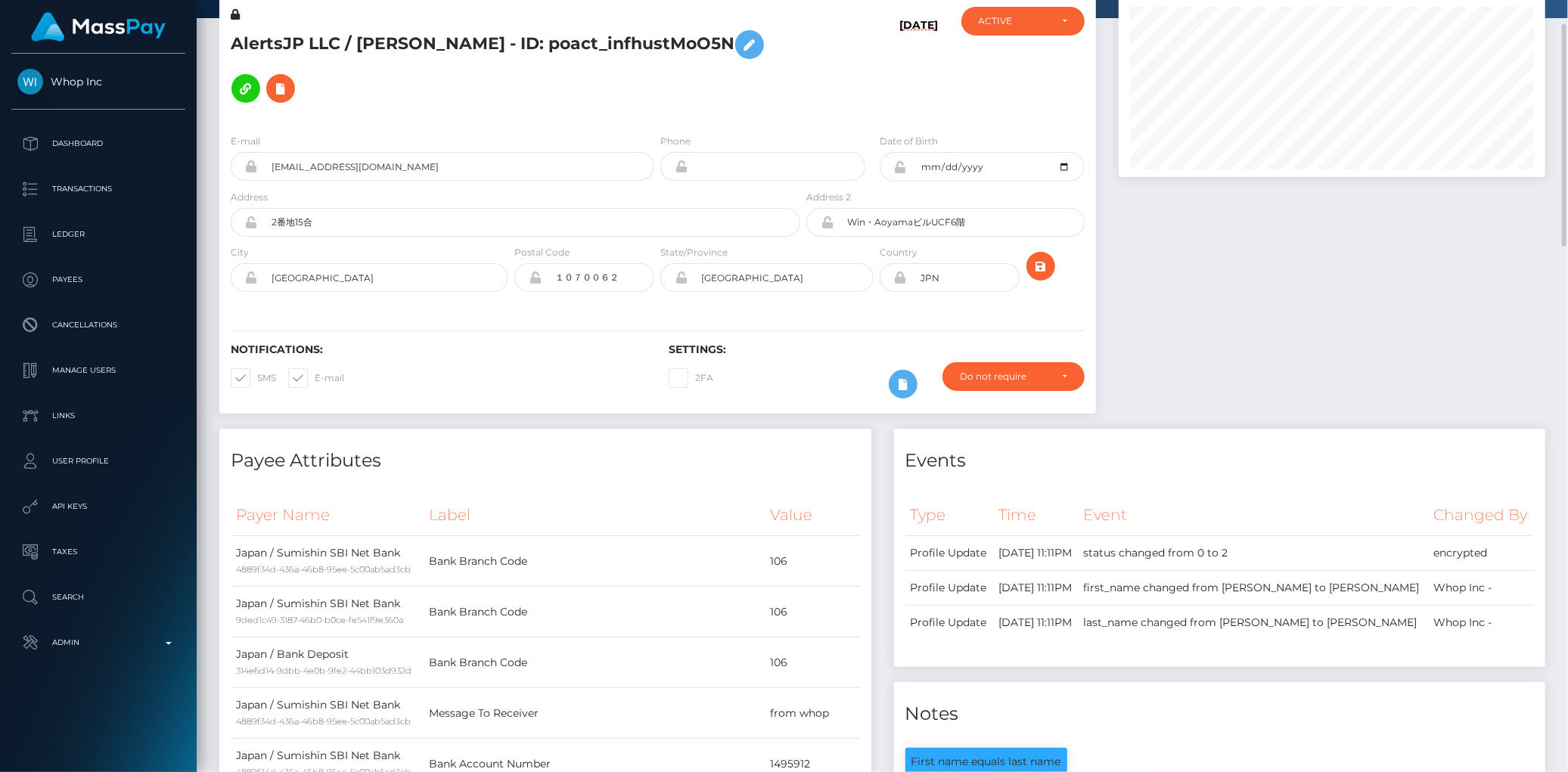
scroll to position [0, 0]
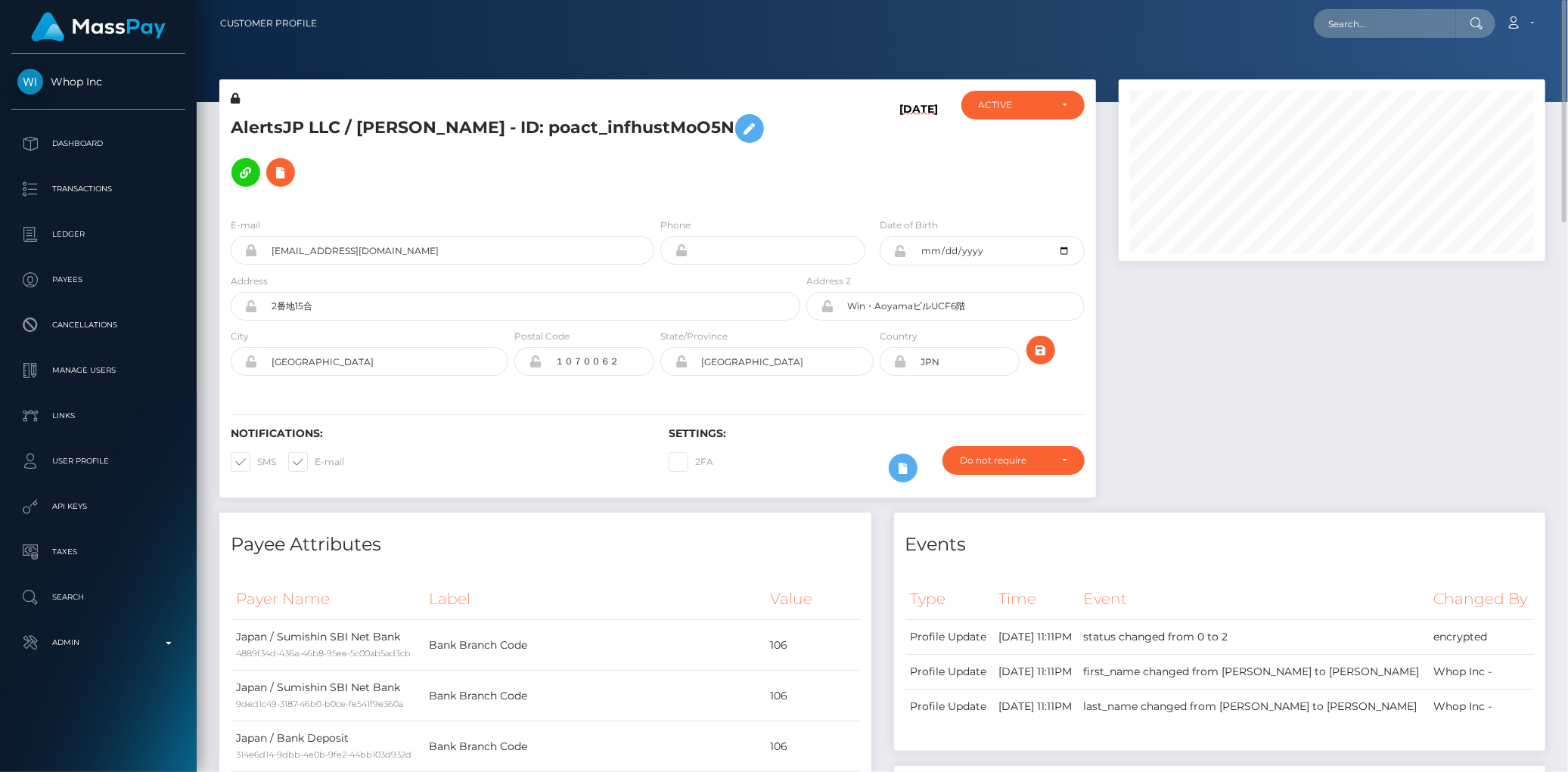
click at [357, 119] on h5 "AlertsJP LLC / 岡 野 舜 也 - ID: poact_infhustMoO5N" at bounding box center [512, 150] width 562 height 88
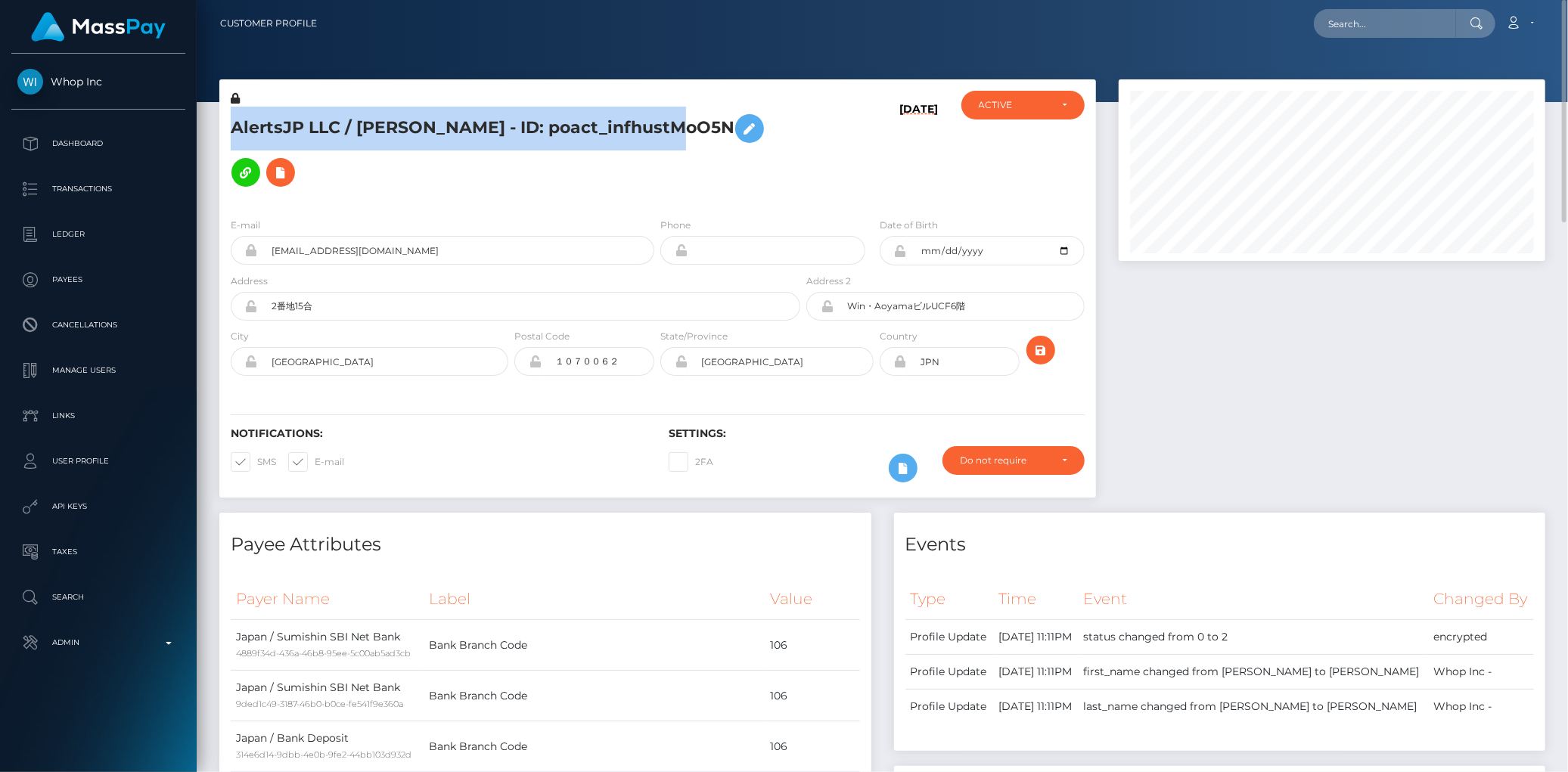
click at [357, 119] on h5 "AlertsJP LLC / 岡 野 舜 也 - ID: poact_infhustMoO5N" at bounding box center [512, 150] width 562 height 88
copy h5 "AlertsJP LLC / 岡 野 舜 也 - ID: poact_infhustMoO5N"
click at [1419, 48] on div at bounding box center [882, 51] width 1372 height 103
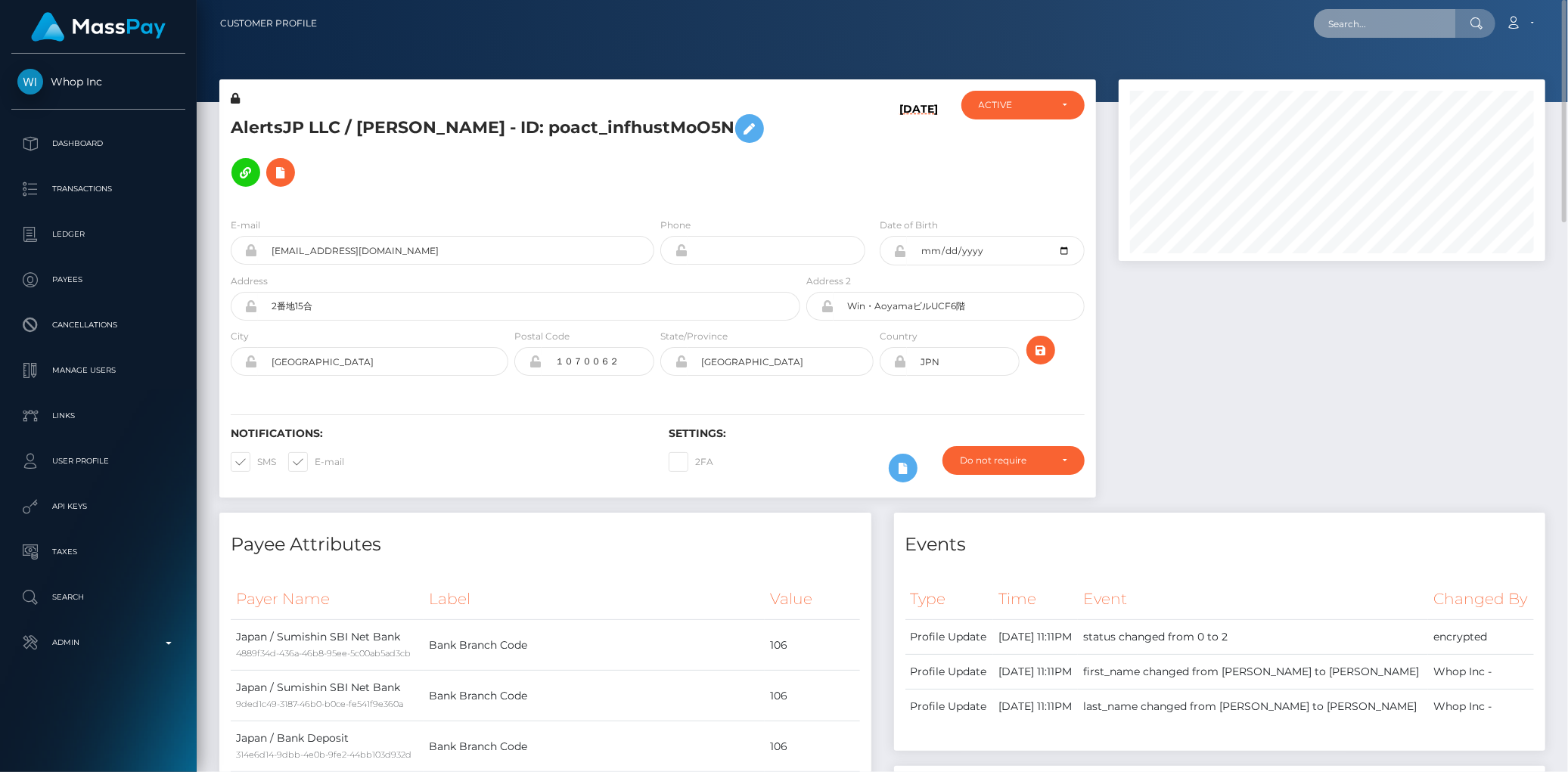
click at [1404, 24] on input "text" at bounding box center [1385, 23] width 142 height 29
paste input "58d64c90-89c1-11f0-8023-0266f44cc279"
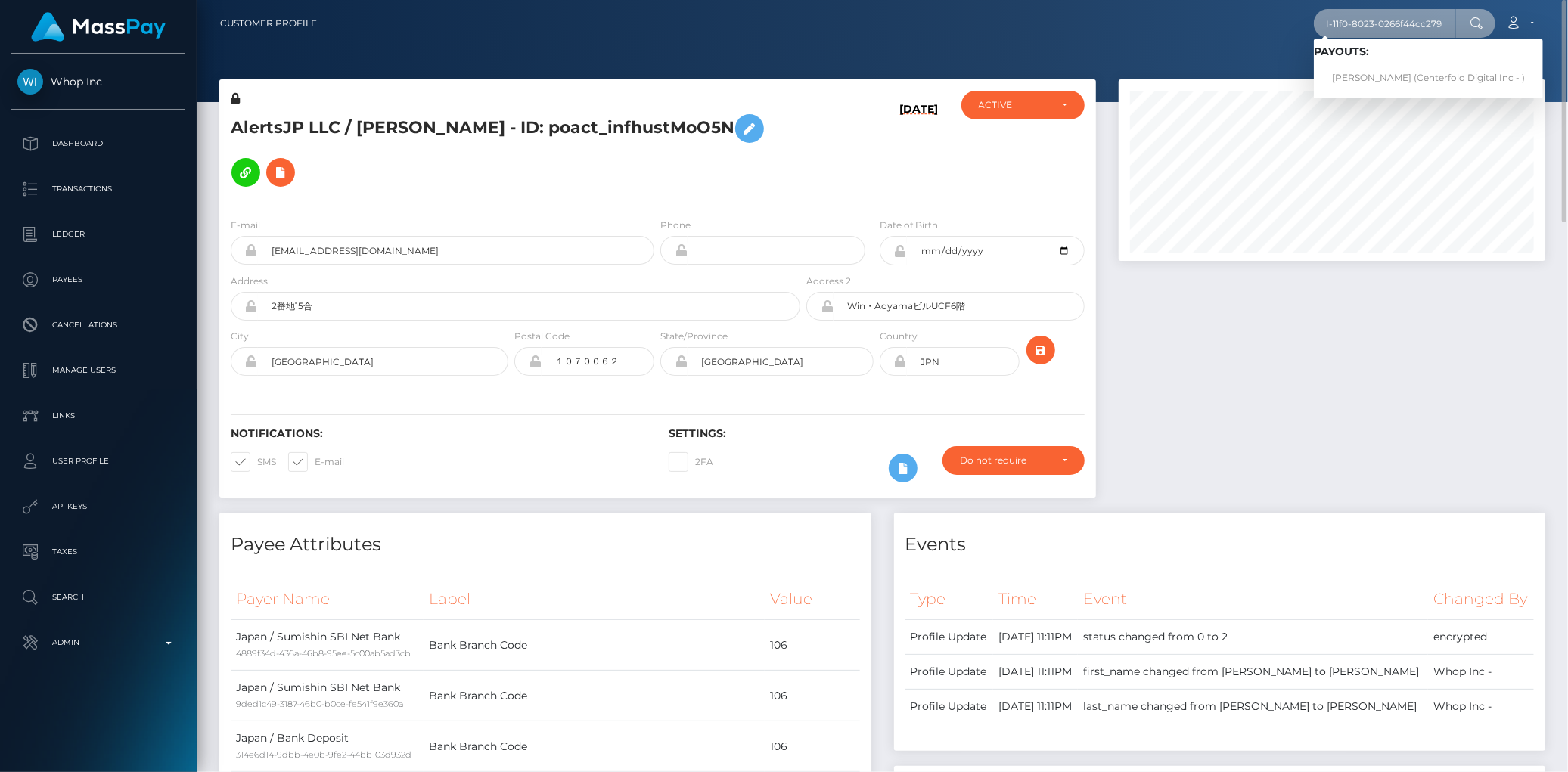
type input "58d64c90-89c1-11f0-8023-0266f44cc279"
click at [1362, 73] on link "Kristina Djordjevic (Centerfold Digital Inc - )" at bounding box center [1428, 78] width 229 height 28
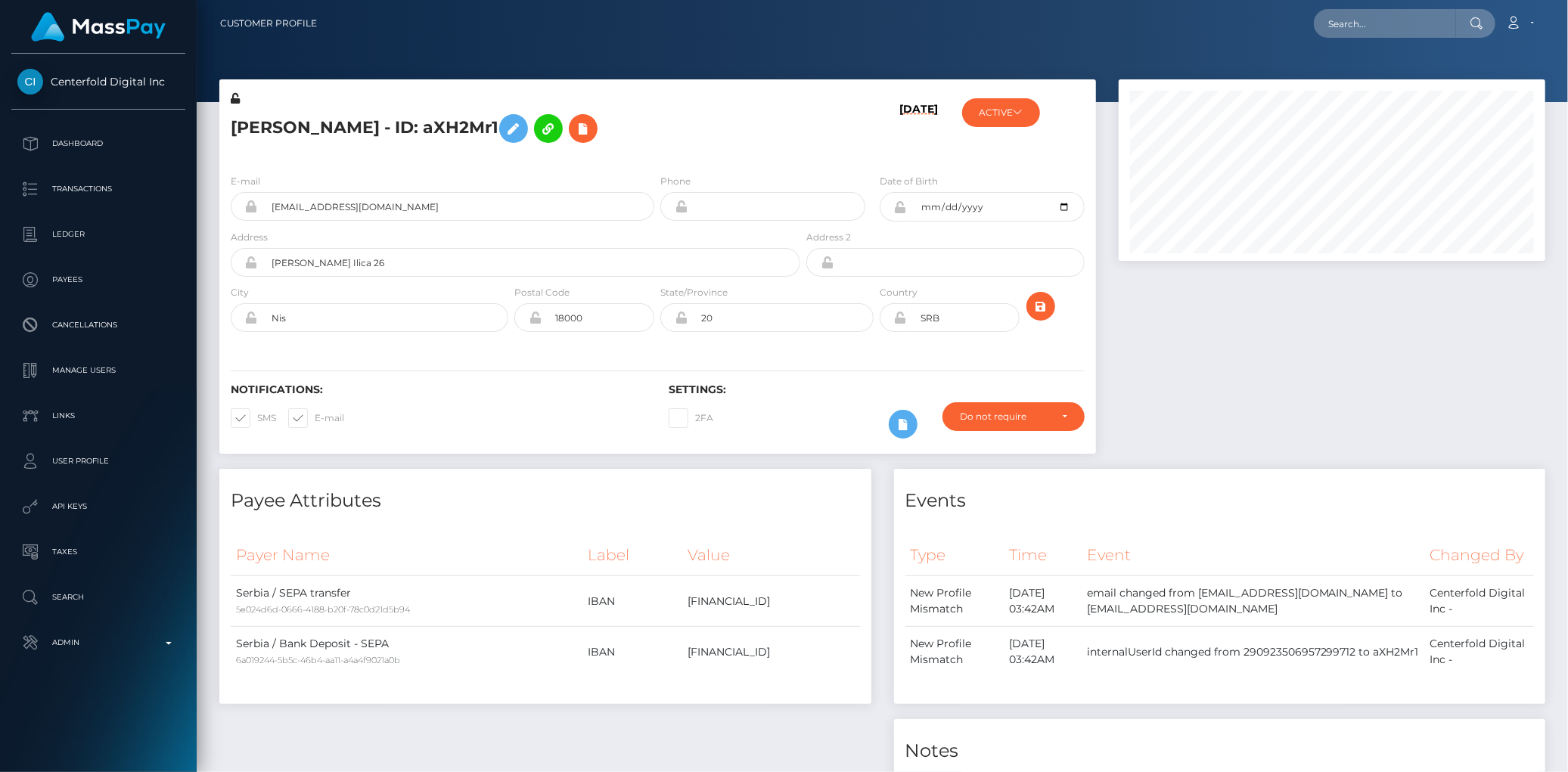
scroll to position [182, 427]
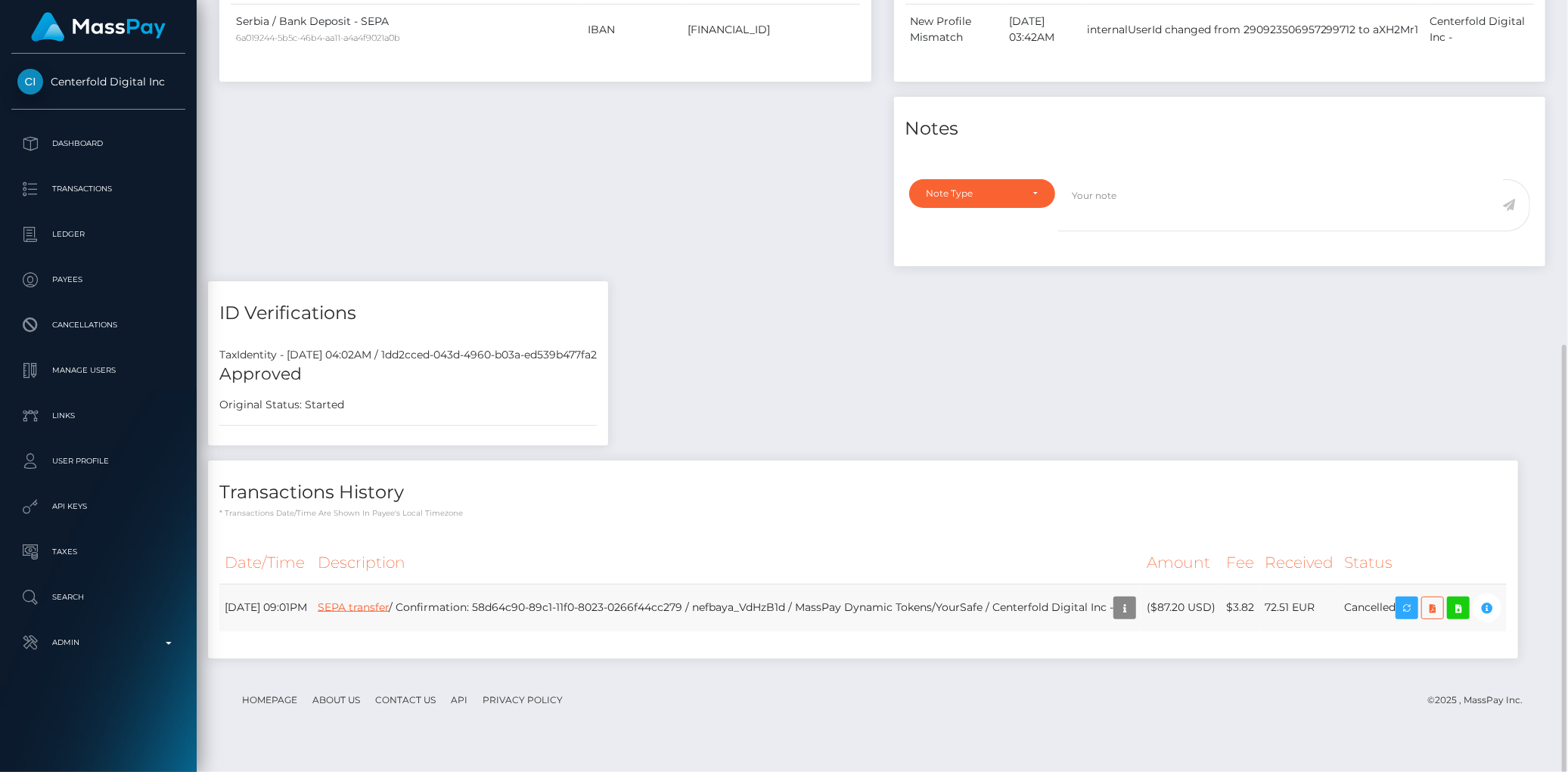
click at [389, 601] on link "SEPA transfer" at bounding box center [353, 606] width 71 height 14
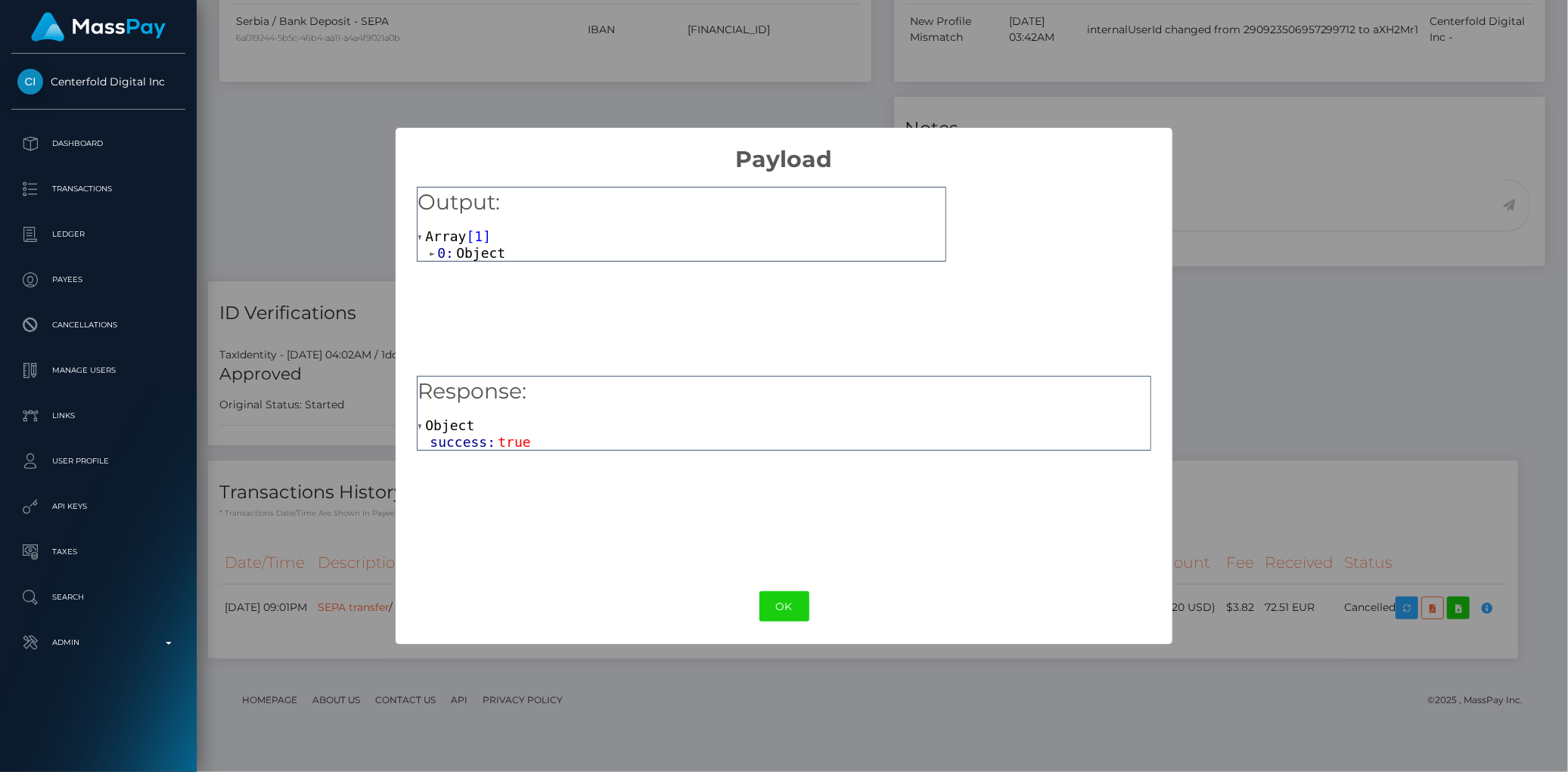
click at [475, 449] on span "success:" at bounding box center [464, 441] width 68 height 16
click at [474, 255] on span "Object" at bounding box center [480, 252] width 49 height 16
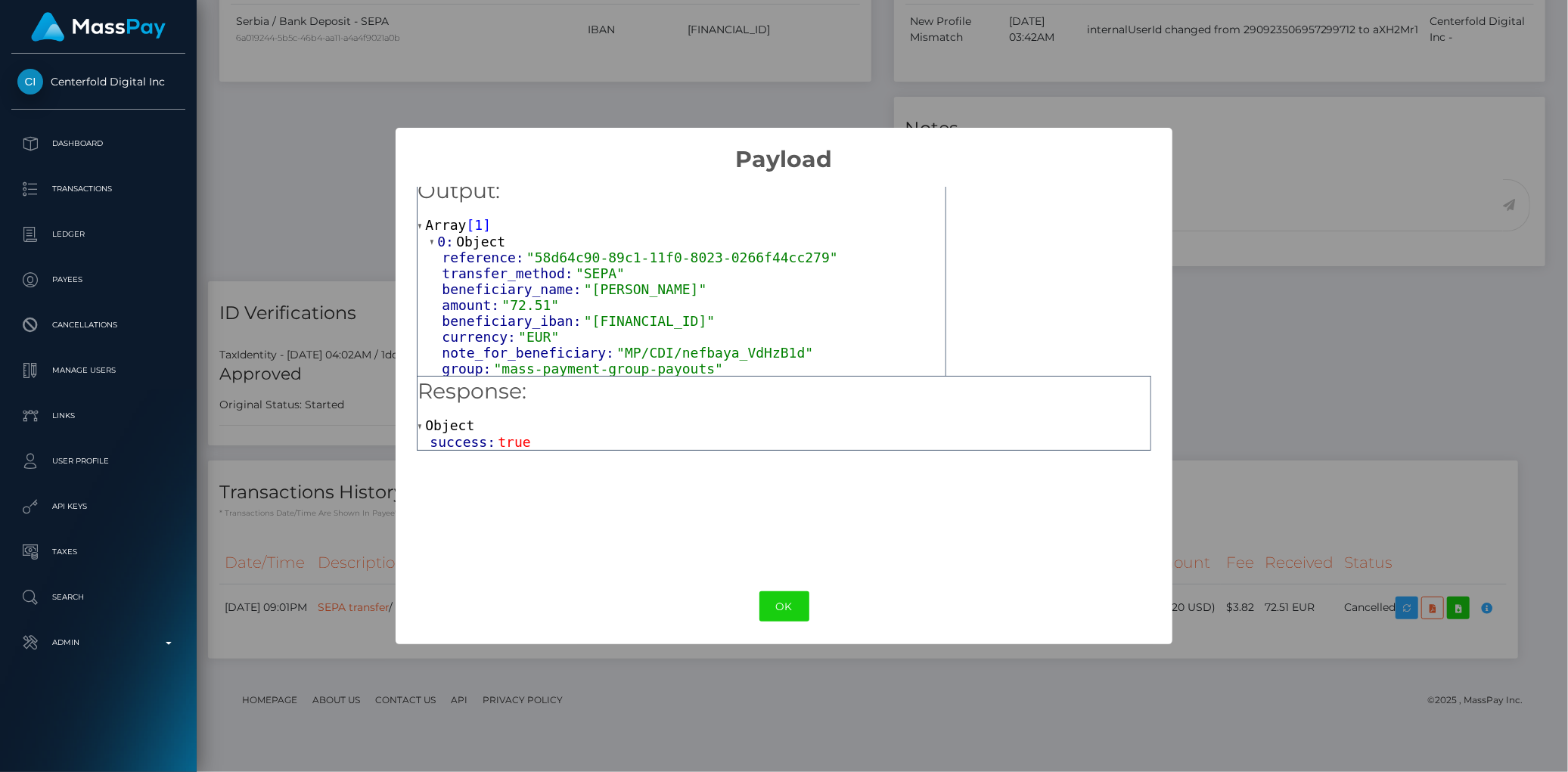
scroll to position [14, 0]
click at [480, 440] on span "success:" at bounding box center [464, 441] width 68 height 16
click at [448, 428] on span "Object" at bounding box center [449, 425] width 49 height 16
click at [344, 368] on div "× Payload Output: Array [ 1 ] 0: Object reference: "58d64c90-89c1-11f0-8023-026…" at bounding box center [784, 386] width 1568 height 772
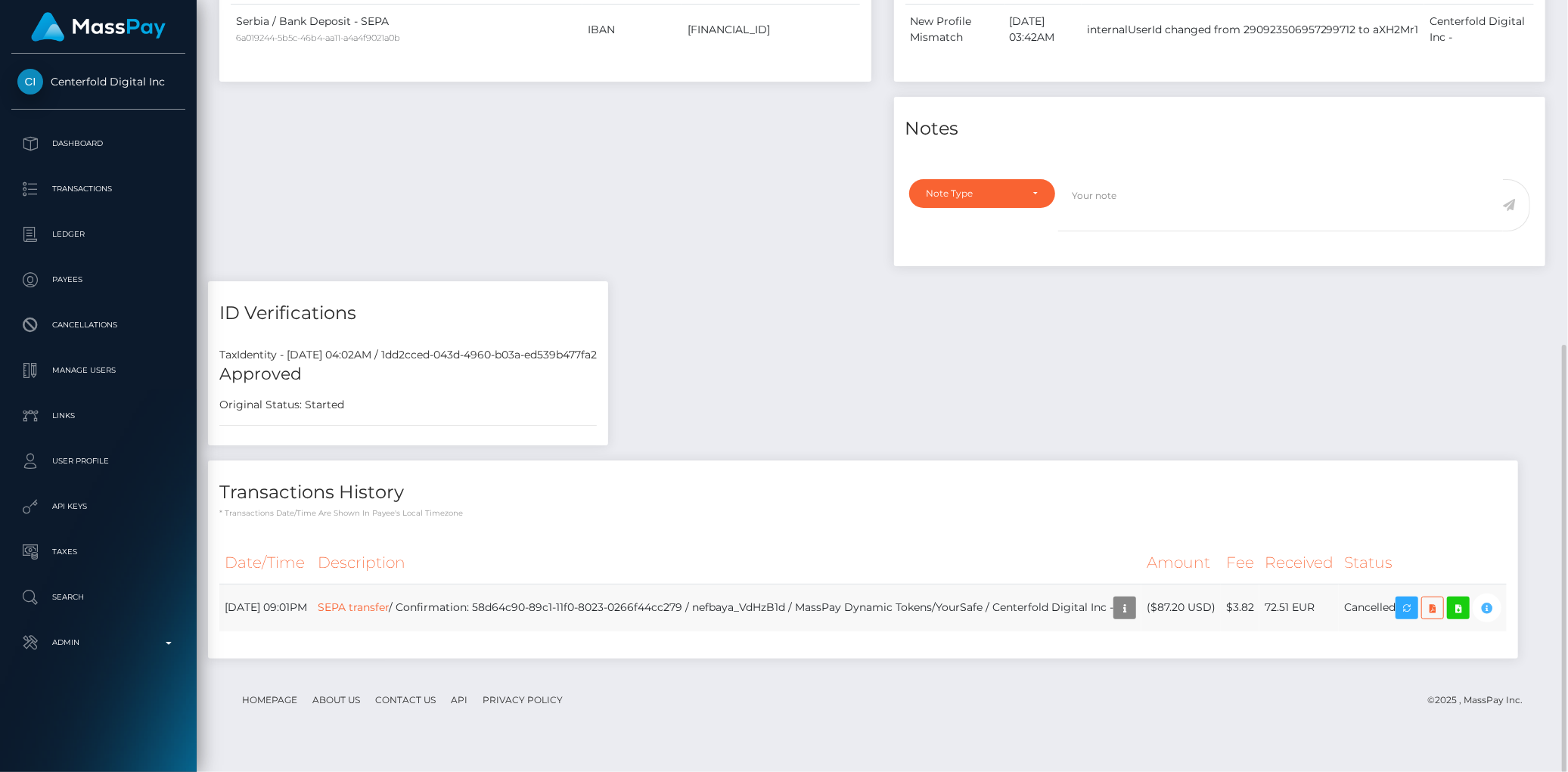
scroll to position [182, 427]
